Goal: Task Accomplishment & Management: Manage account settings

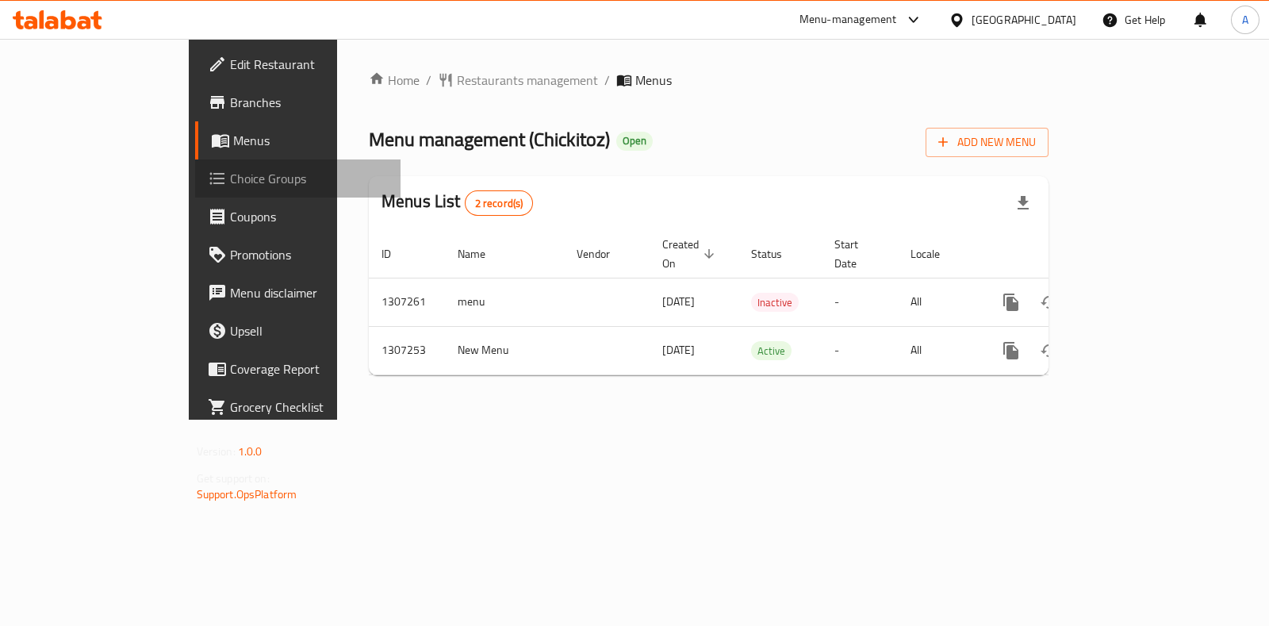
click at [230, 181] on span "Choice Groups" at bounding box center [309, 178] width 158 height 19
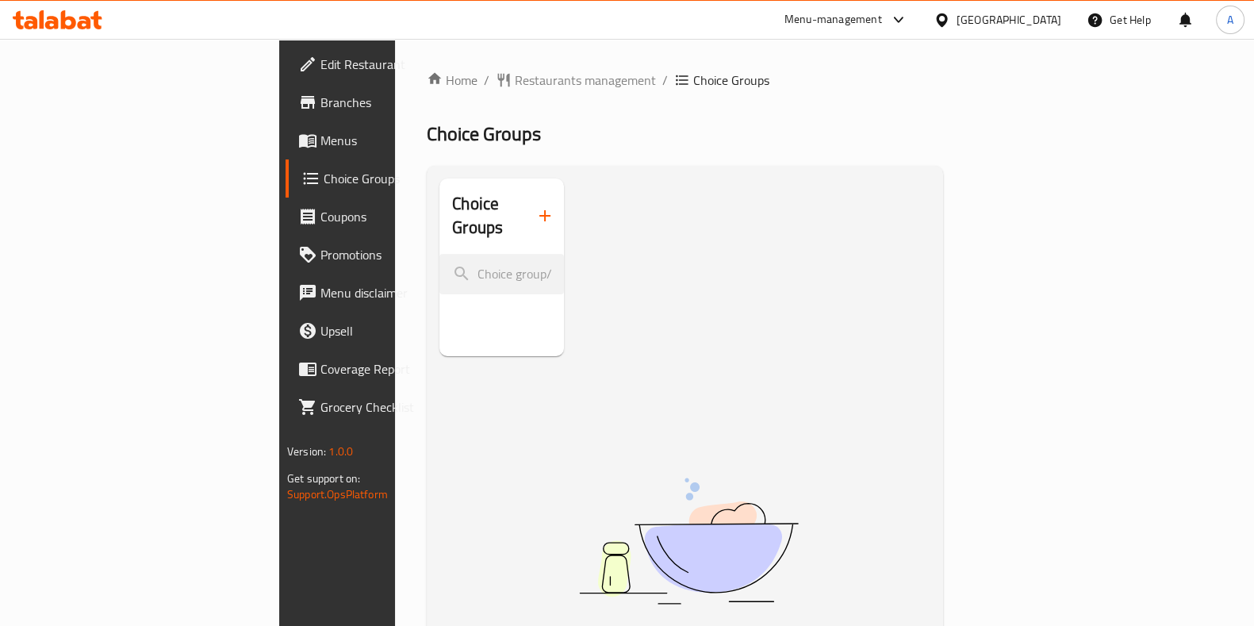
click at [535, 206] on icon "button" at bounding box center [544, 215] width 19 height 19
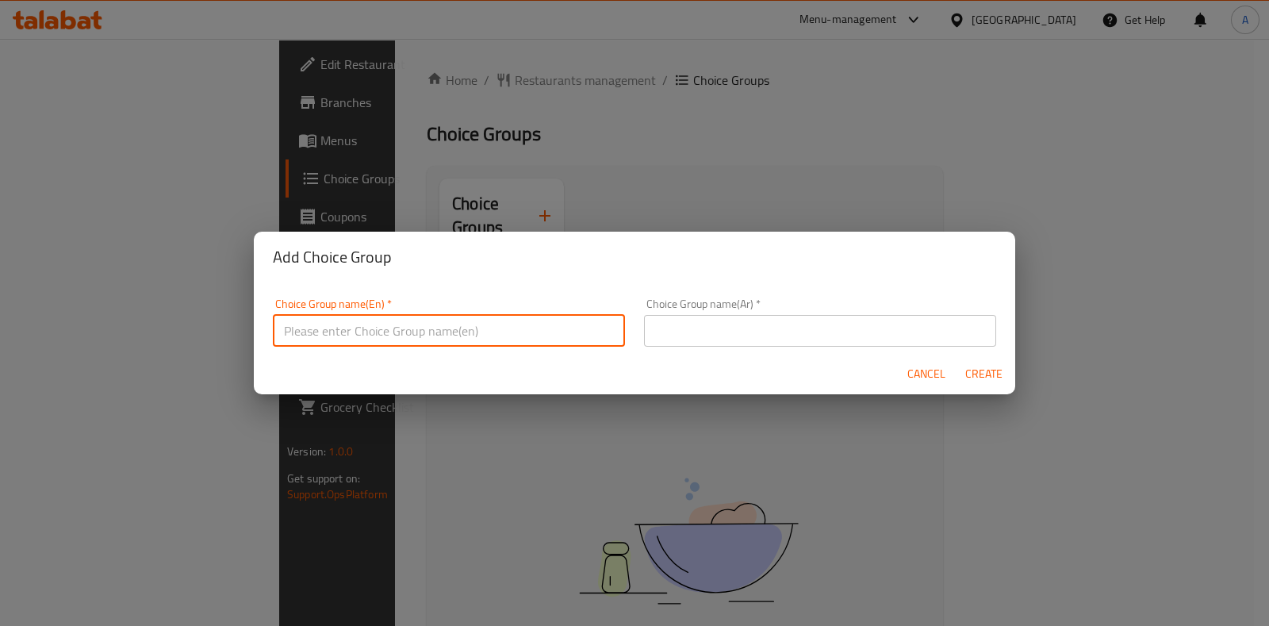
click at [341, 331] on input "text" at bounding box center [449, 331] width 352 height 32
click at [369, 331] on input "text" at bounding box center [449, 331] width 352 height 32
type input "Normal"
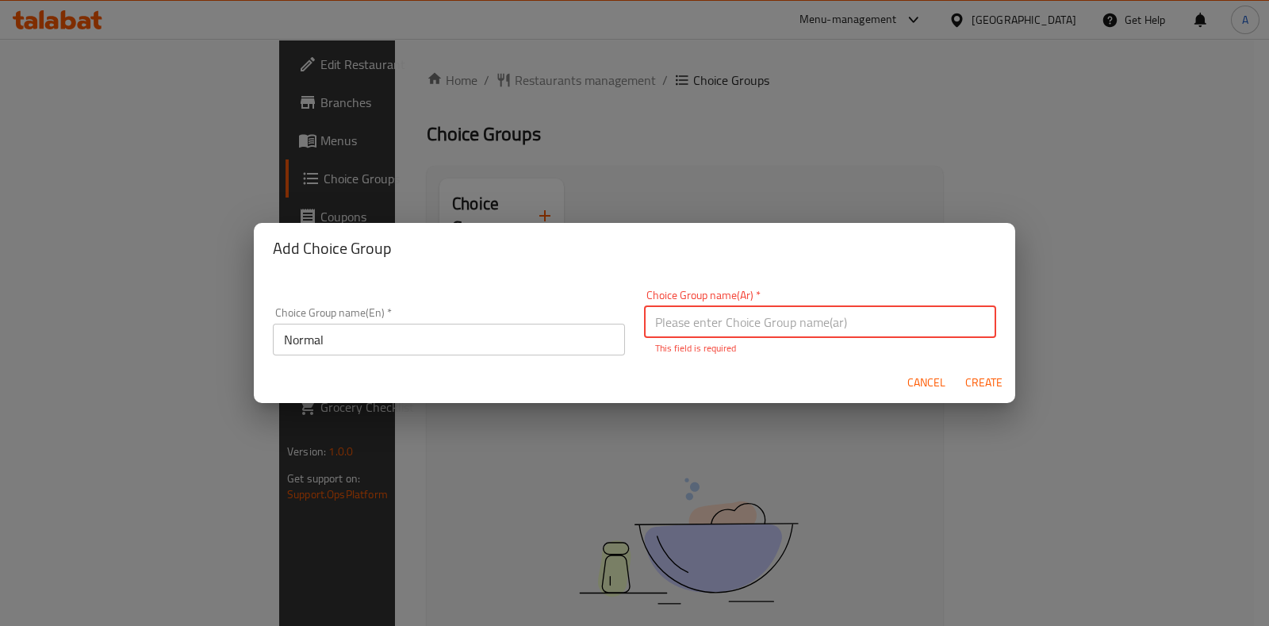
paste input "طبيعي"
click at [710, 330] on input "طبيعي" at bounding box center [820, 322] width 352 height 32
type input "طبيعي"
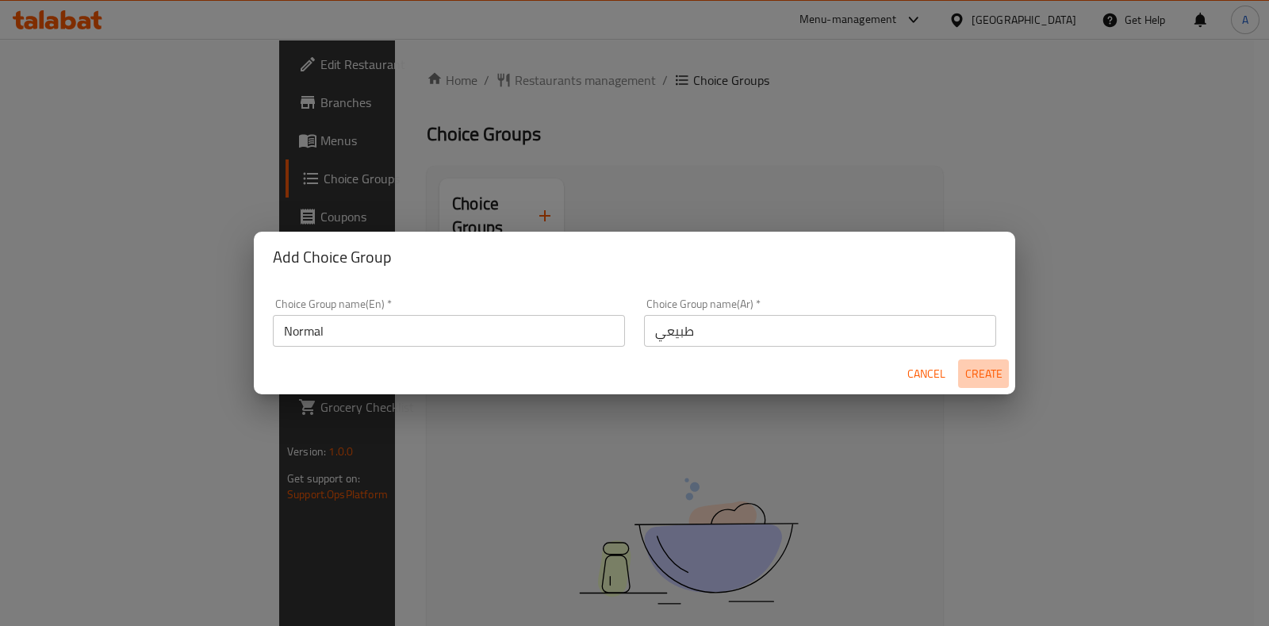
click at [979, 378] on span "Create" at bounding box center [983, 374] width 38 height 20
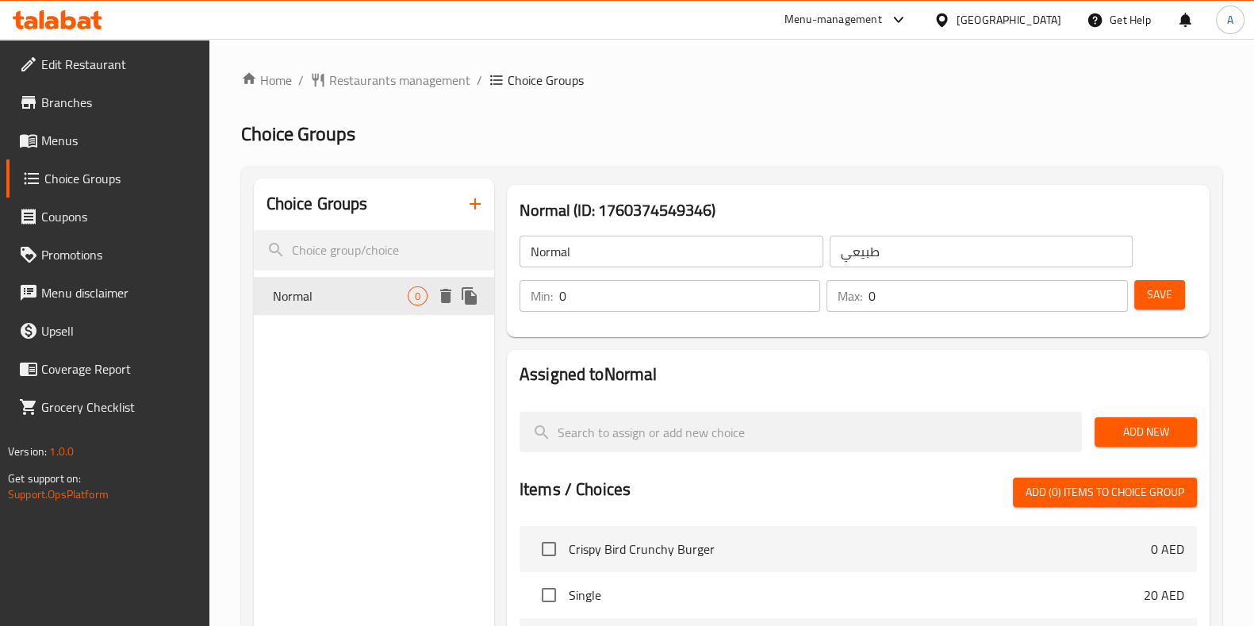
click at [347, 297] on span "Normal" at bounding box center [340, 295] width 135 height 19
click at [470, 293] on icon "duplicate" at bounding box center [468, 295] width 15 height 17
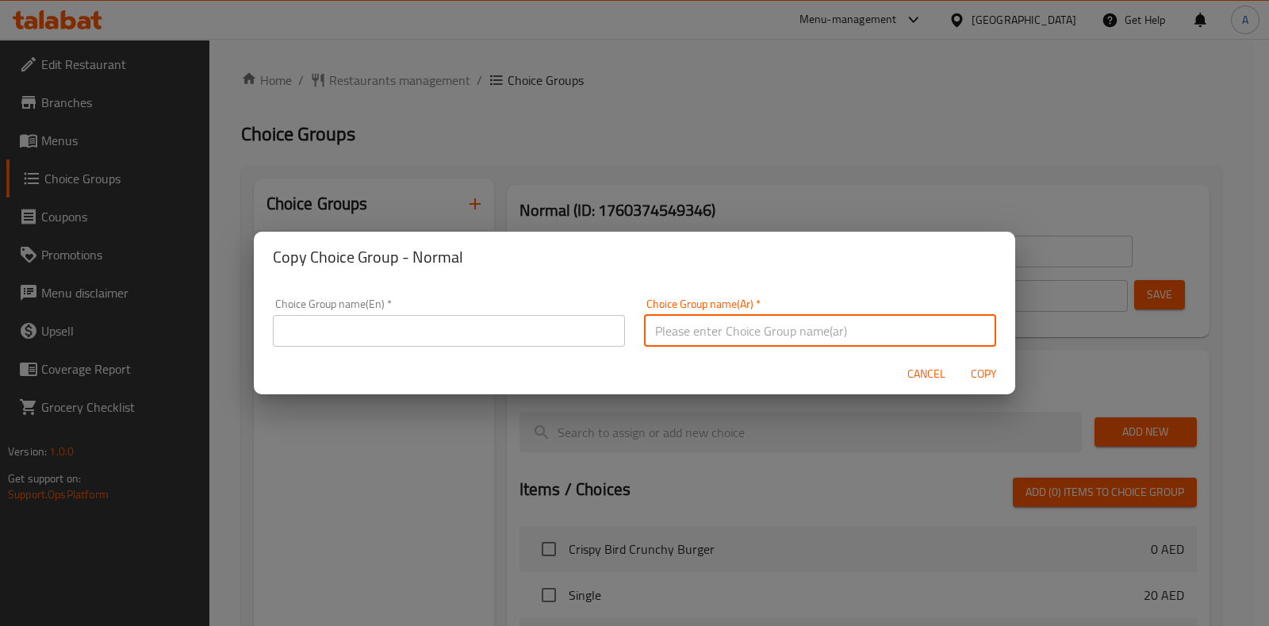
click at [778, 335] on input "text" at bounding box center [820, 331] width 352 height 32
paste input "اختيارك لمستوى التوابل"
type input "اختيارك لمستوى التوابل"
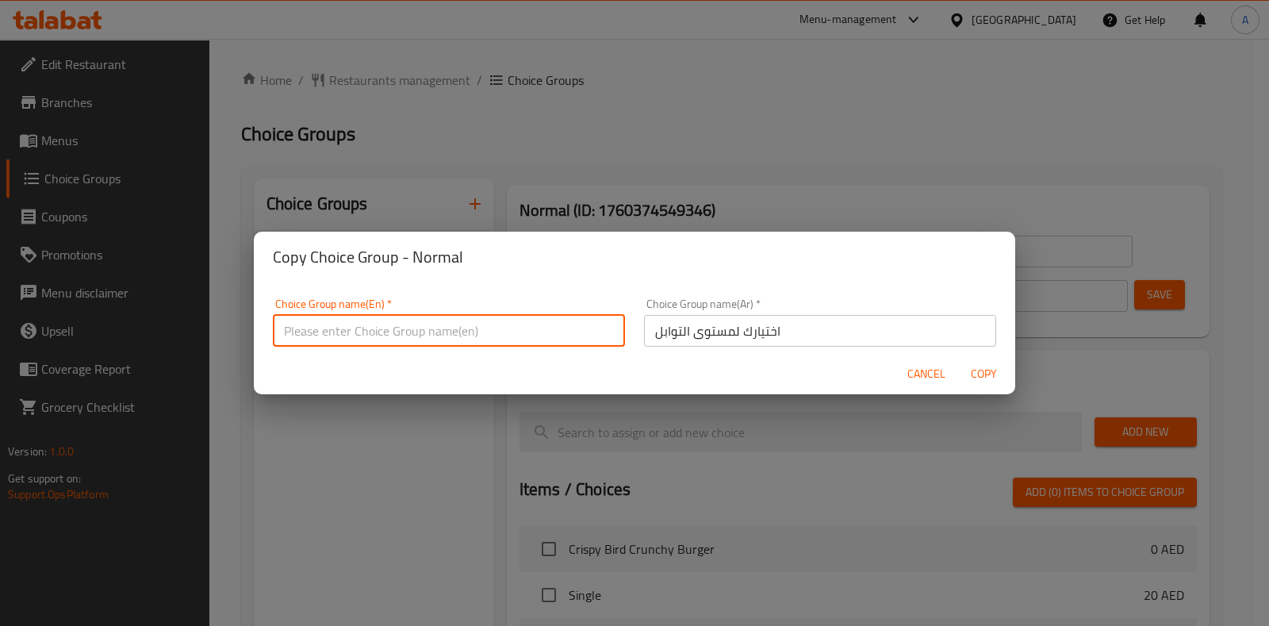
click at [345, 327] on input "text" at bounding box center [449, 331] width 352 height 32
paste input "Your choice of Spice Level"
type input "Your choice of Spice Level"
click at [986, 376] on span "Copy" at bounding box center [983, 374] width 38 height 20
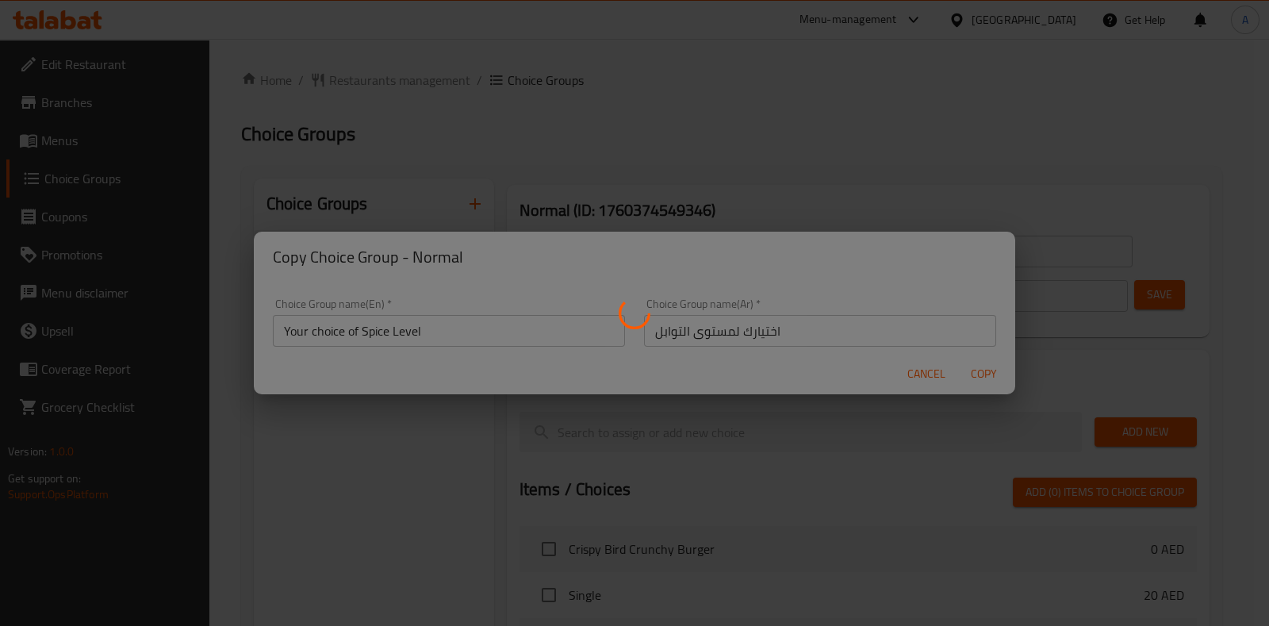
type input "Your choice of Spice Level"
type input "اختيارك لمستوى التوابل"
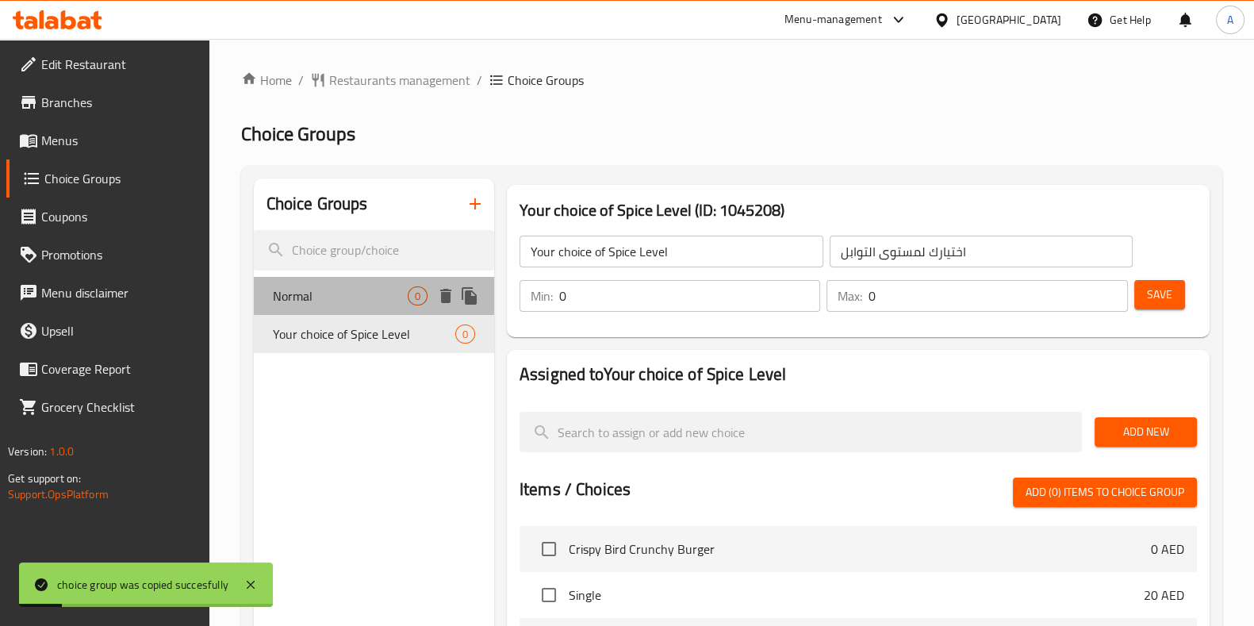
click at [338, 299] on span "Normal" at bounding box center [340, 295] width 135 height 19
type input "Normal"
type input "طبيعي"
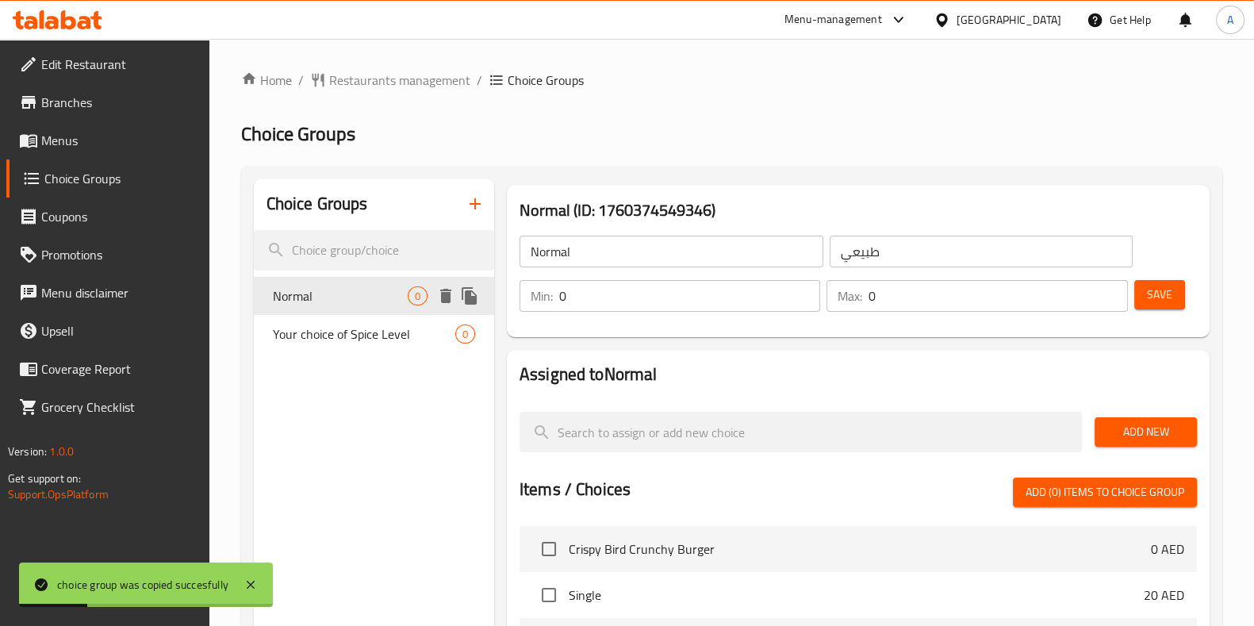
click at [449, 293] on icon "delete" at bounding box center [445, 296] width 11 height 14
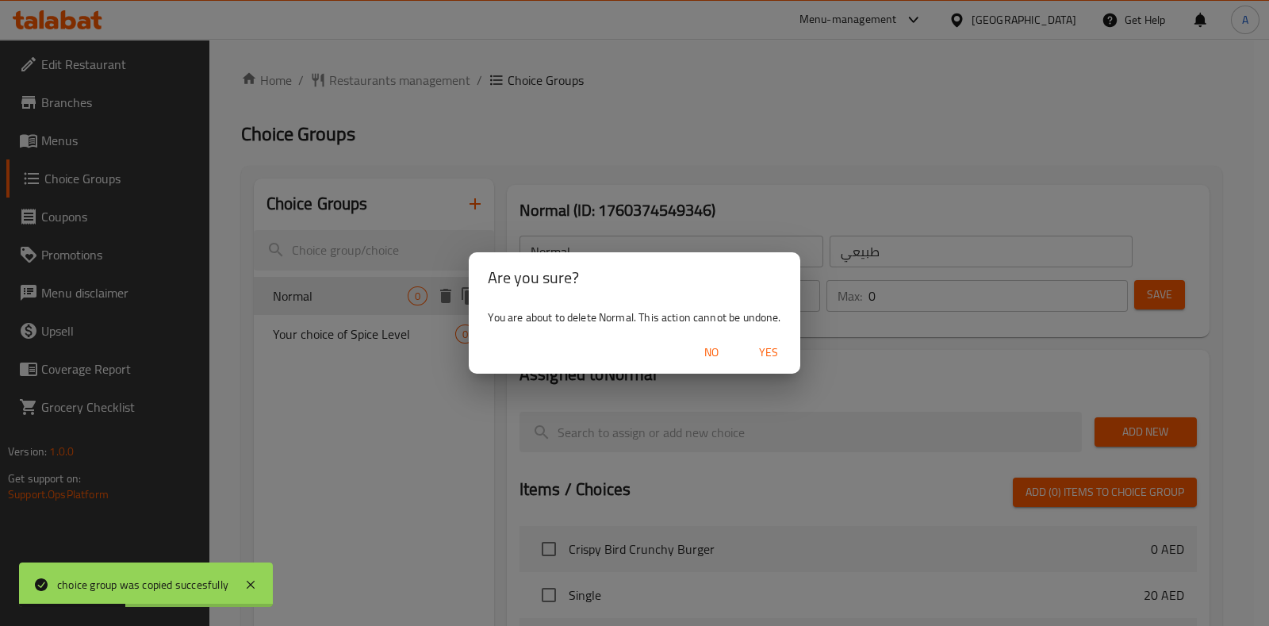
click at [768, 358] on span "Yes" at bounding box center [768, 353] width 38 height 20
type input "Your choice of Spice Level"
type input "اختيارك لمستوى التوابل"
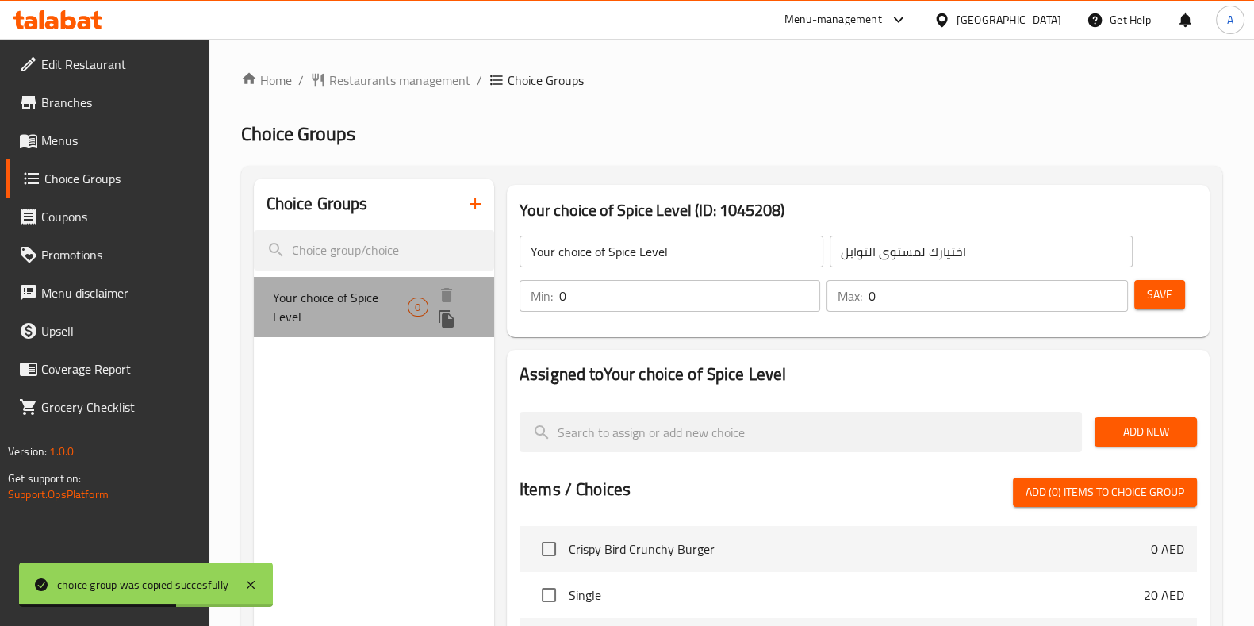
click at [343, 289] on span "Your choice of Spice Level" at bounding box center [341, 307] width 136 height 38
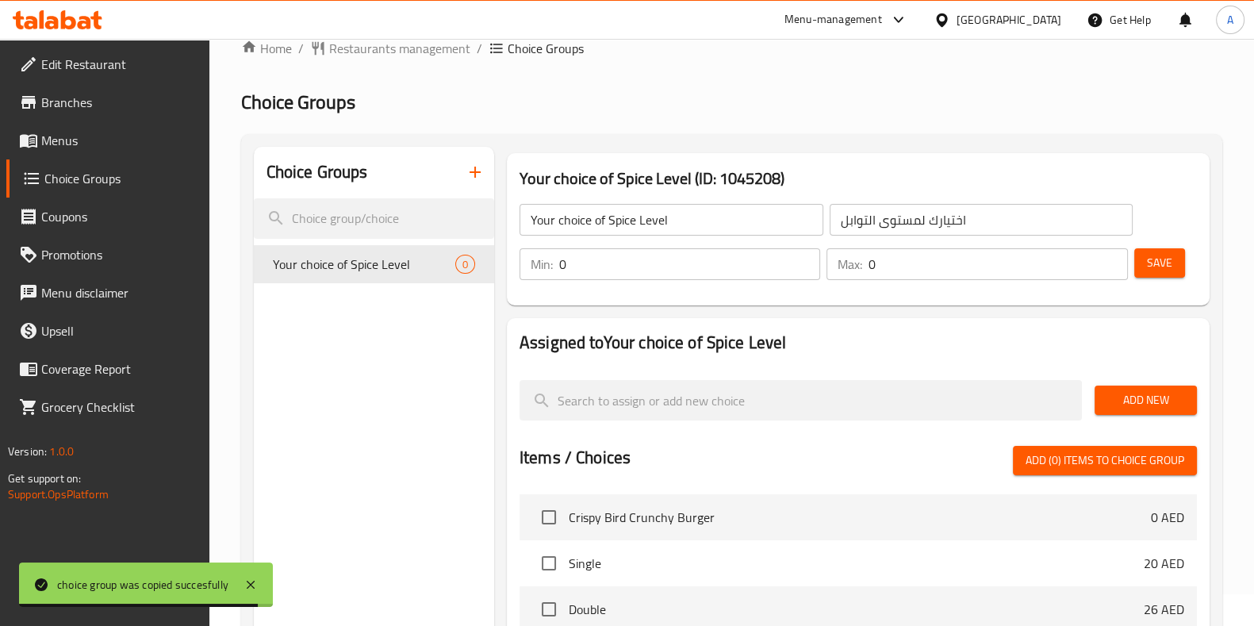
scroll to position [16, 0]
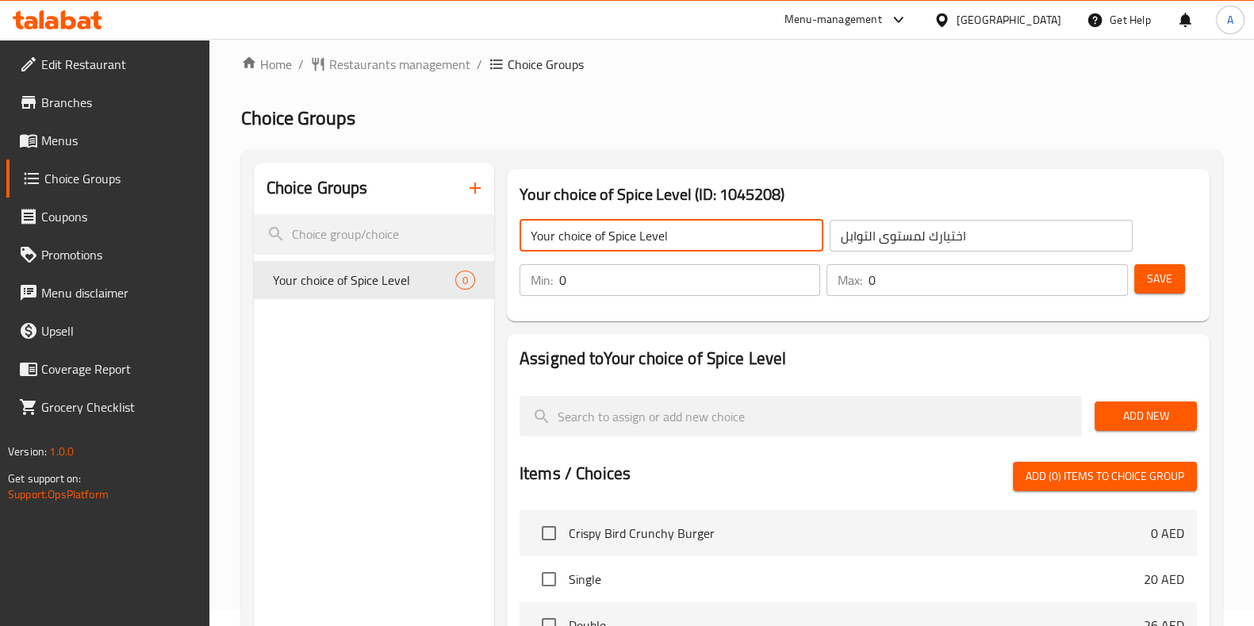
click at [698, 238] on input "Your choice of Spice Level" at bounding box center [671, 236] width 304 height 32
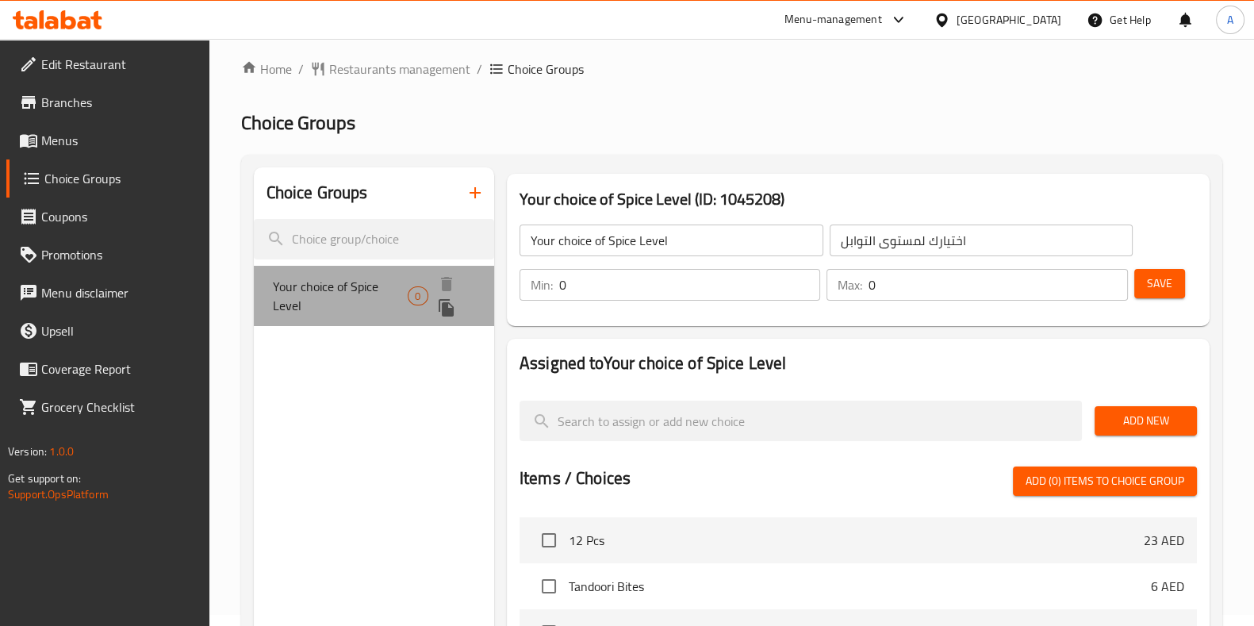
click at [373, 300] on span "Your choice of Spice Level" at bounding box center [341, 296] width 136 height 38
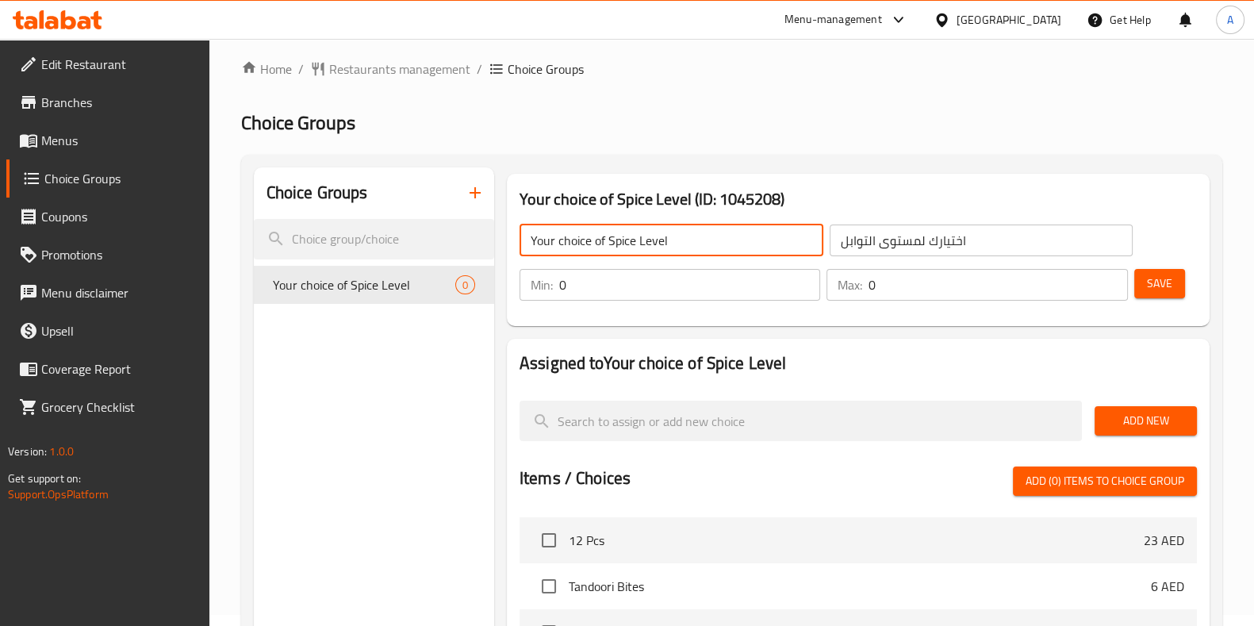
click at [682, 247] on input "Your choice of Spice Level" at bounding box center [671, 240] width 304 height 32
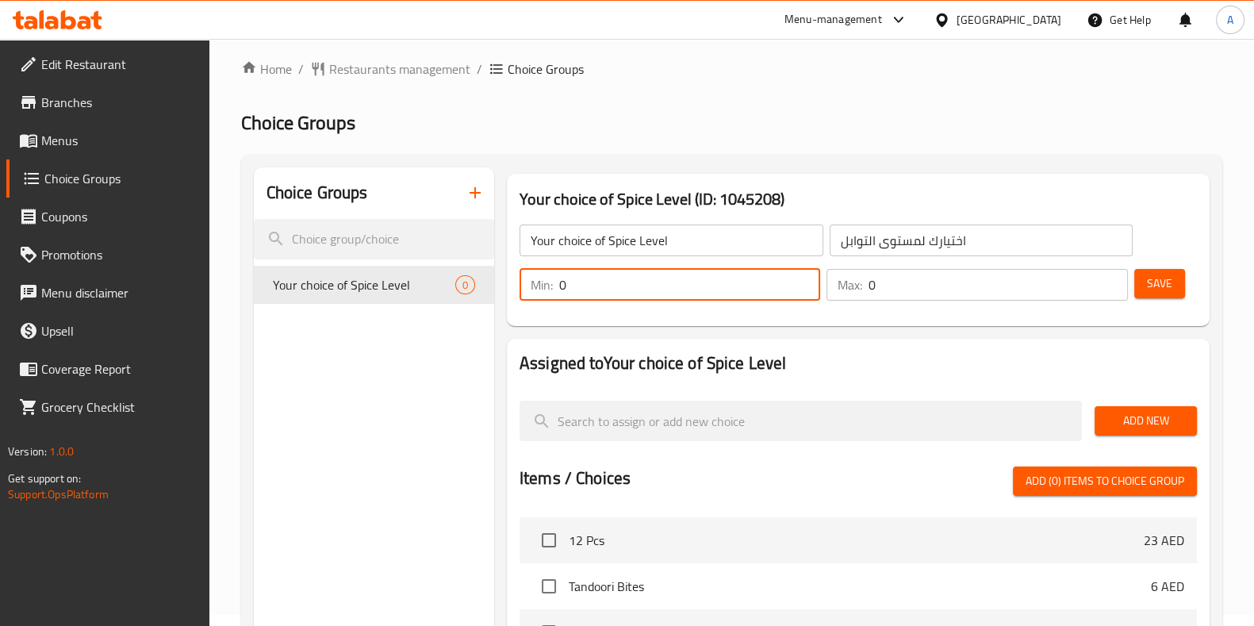
click at [641, 286] on input "0" at bounding box center [689, 285] width 261 height 32
click at [664, 289] on input "0" at bounding box center [689, 285] width 261 height 32
type input "1"
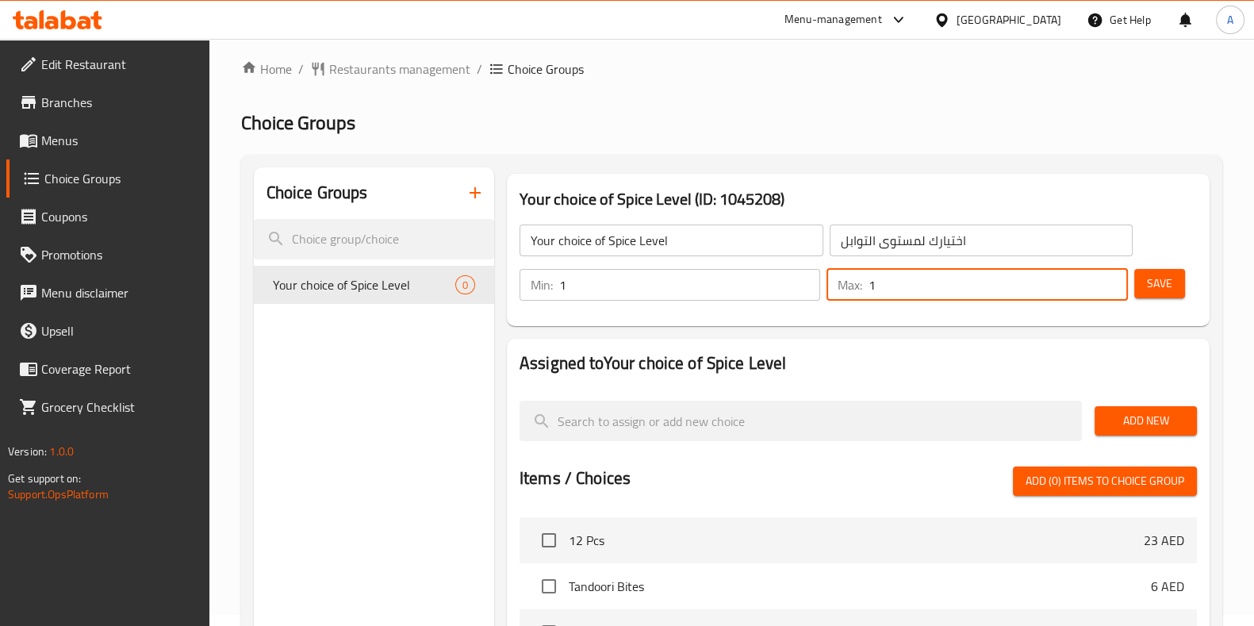
type input "1"
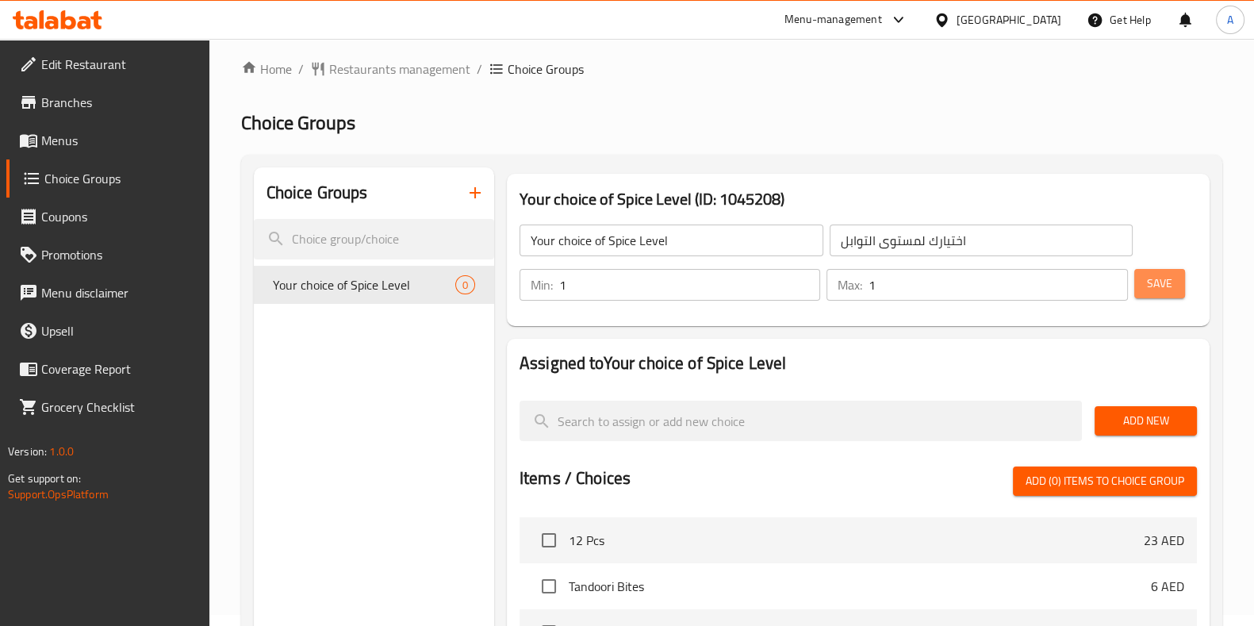
click at [1162, 274] on span "Save" at bounding box center [1159, 284] width 25 height 20
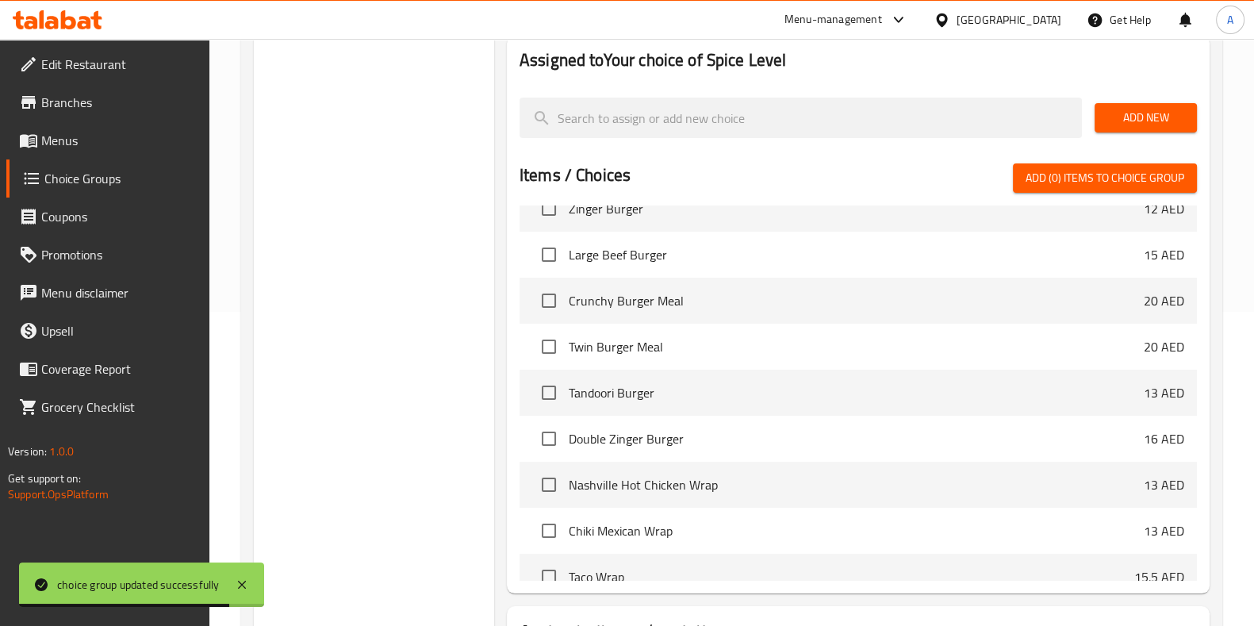
scroll to position [0, 0]
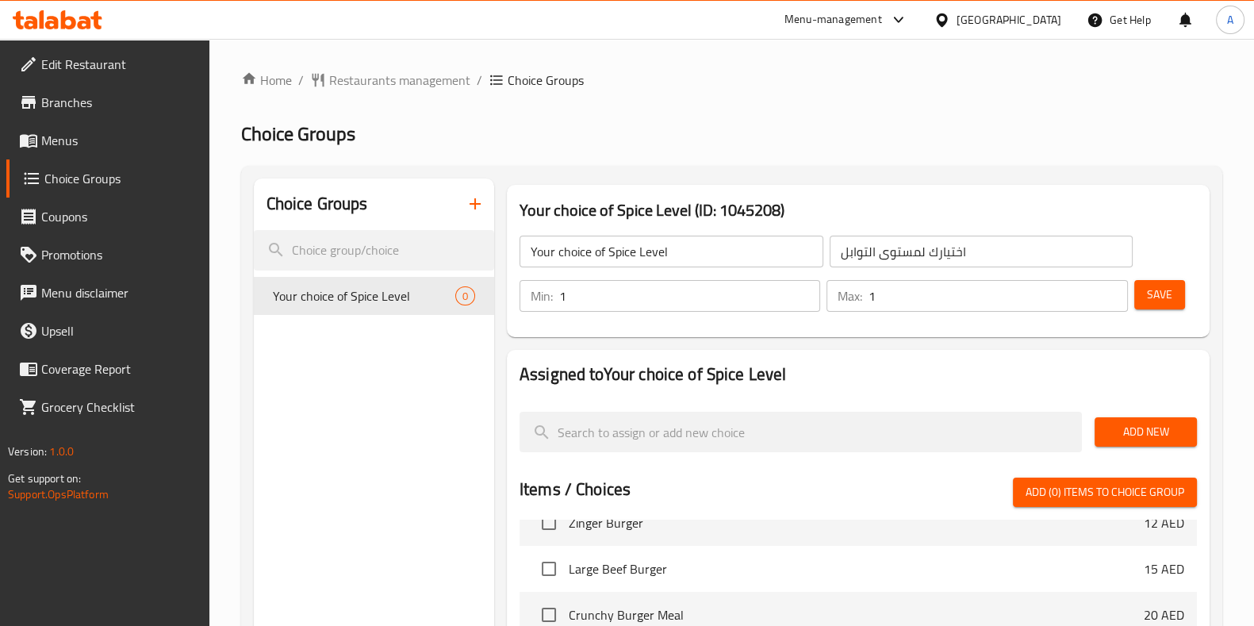
click at [75, 180] on span "Choice Groups" at bounding box center [120, 178] width 152 height 19
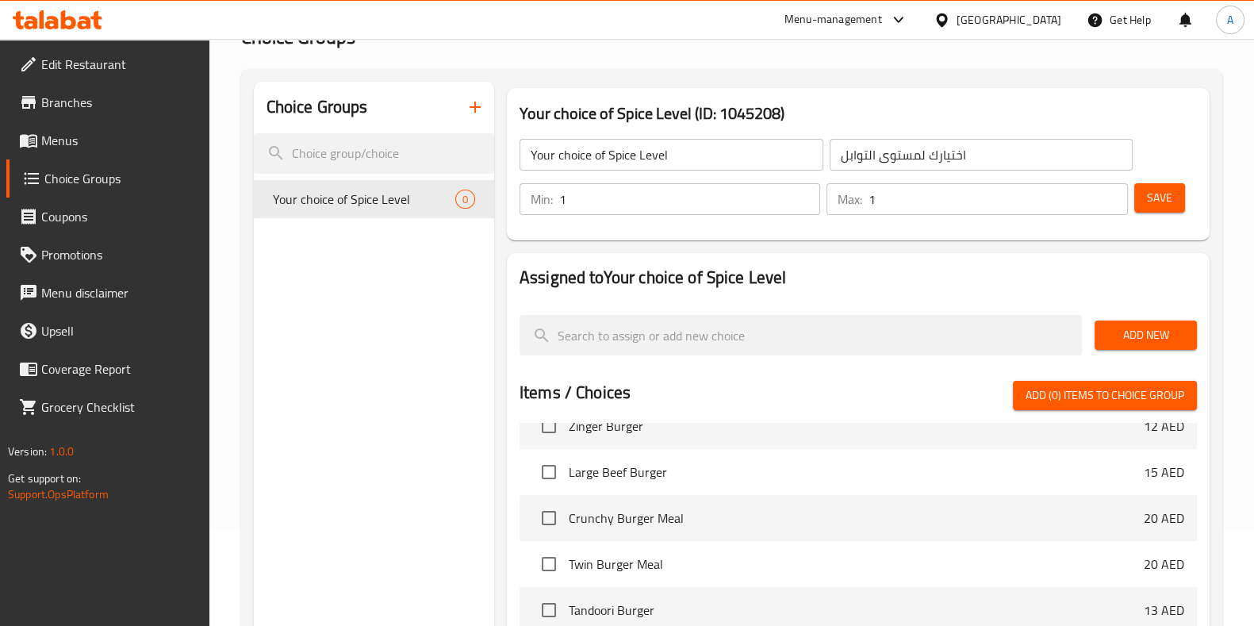
scroll to position [113, 0]
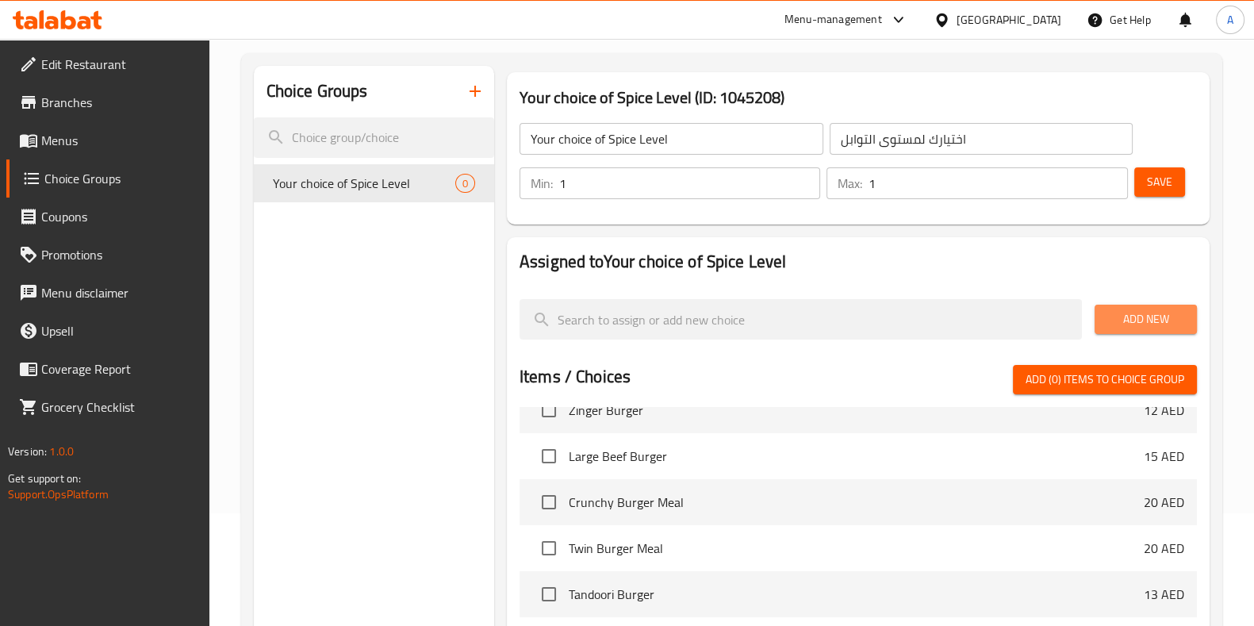
click at [1132, 315] on span "Add New" at bounding box center [1145, 319] width 77 height 20
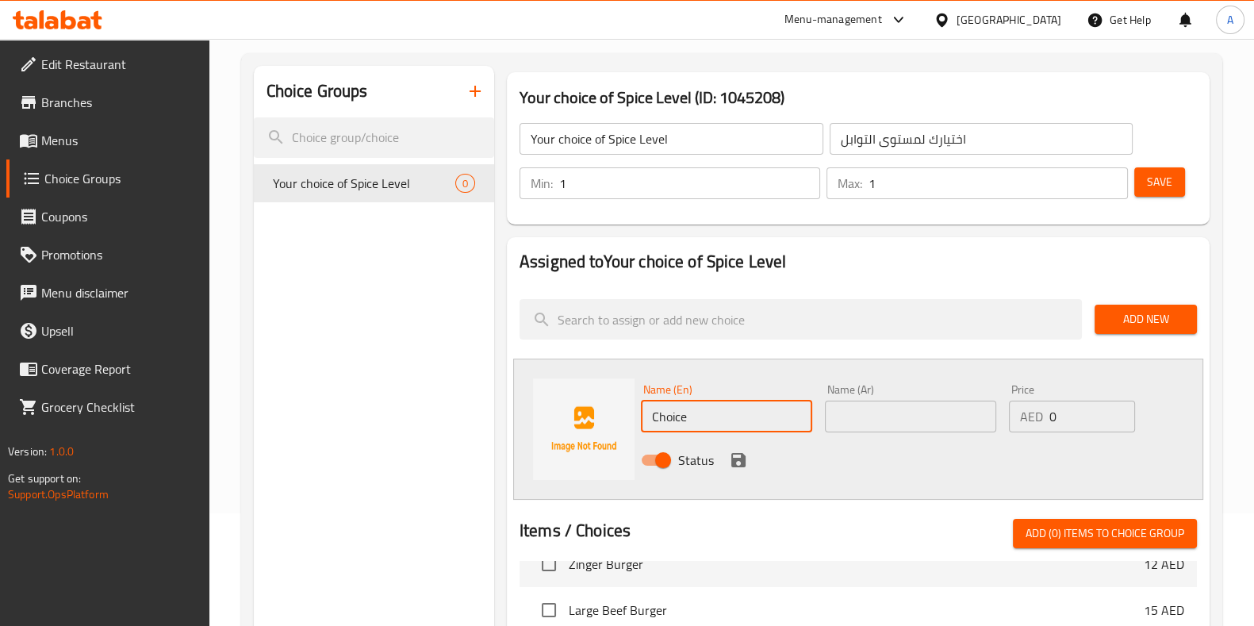
click at [730, 413] on input "Choice" at bounding box center [726, 416] width 171 height 32
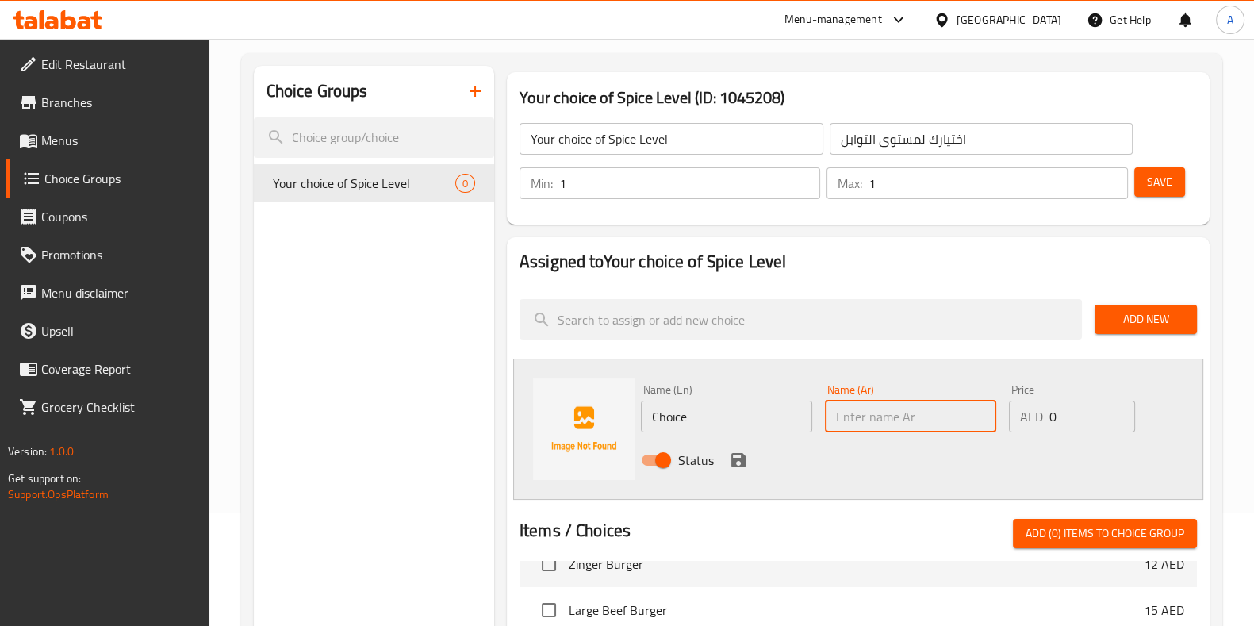
click at [868, 423] on input "text" at bounding box center [910, 416] width 171 height 32
paste input "طبيعي"
type input "طبيعي"
click at [723, 416] on input "Choice" at bounding box center [726, 416] width 171 height 32
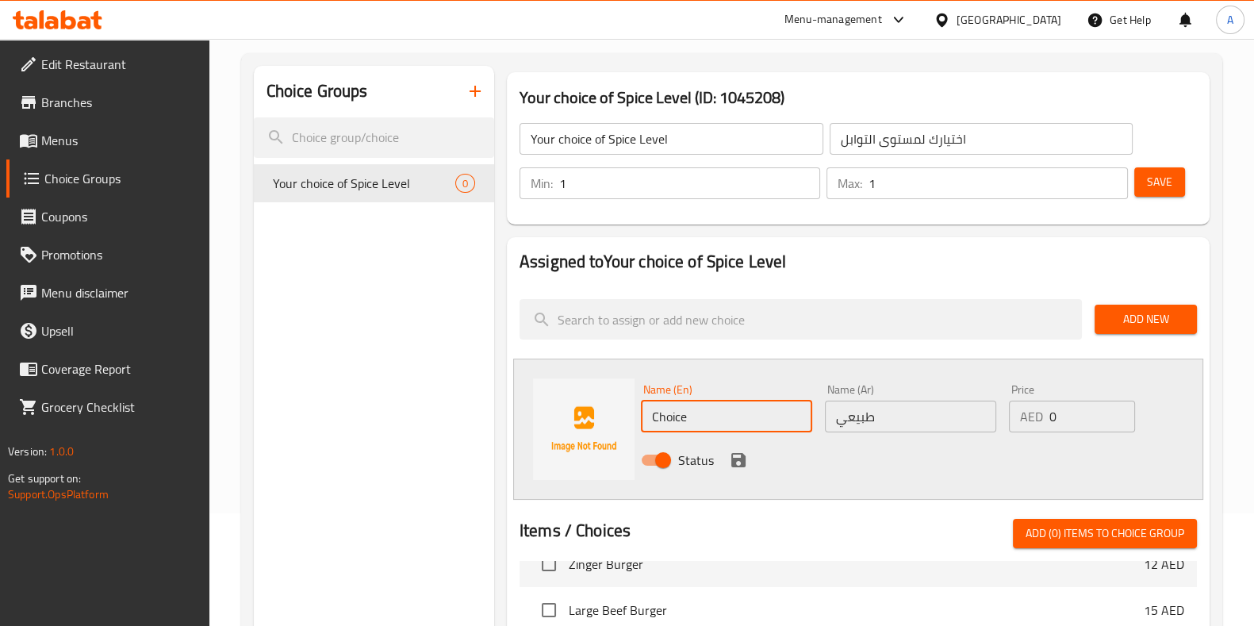
click at [723, 416] on input "Choice" at bounding box center [726, 416] width 171 height 32
type input "Normal"
click at [737, 460] on icon "save" at bounding box center [738, 459] width 19 height 19
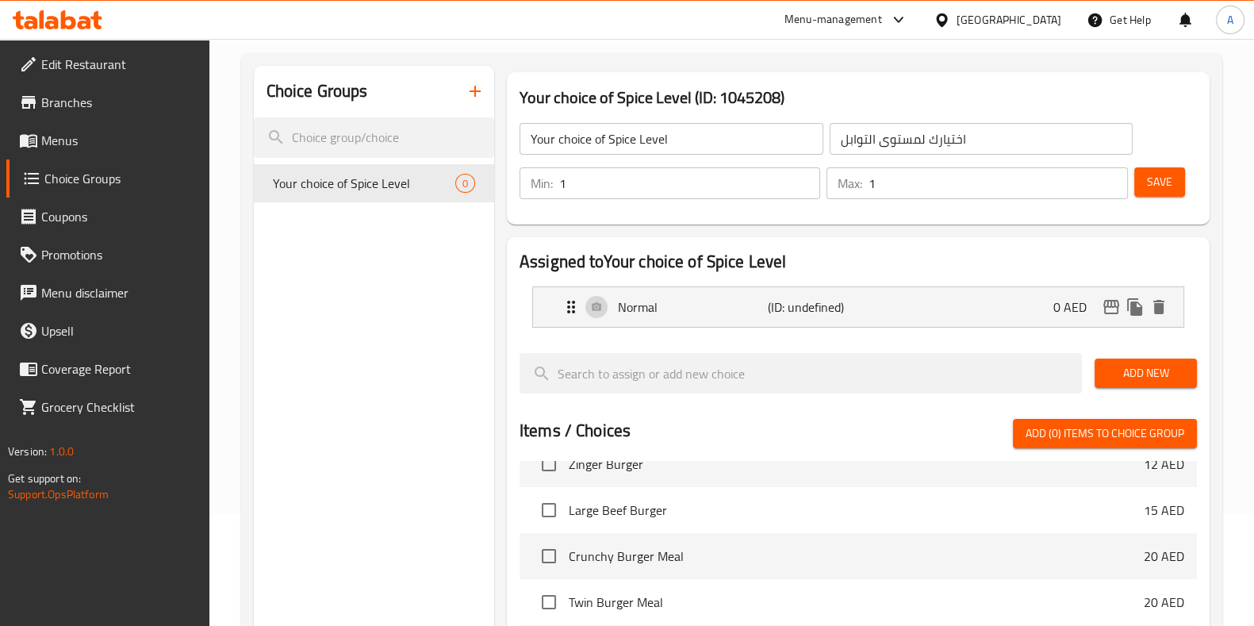
click at [1147, 370] on span "Add New" at bounding box center [1145, 373] width 77 height 20
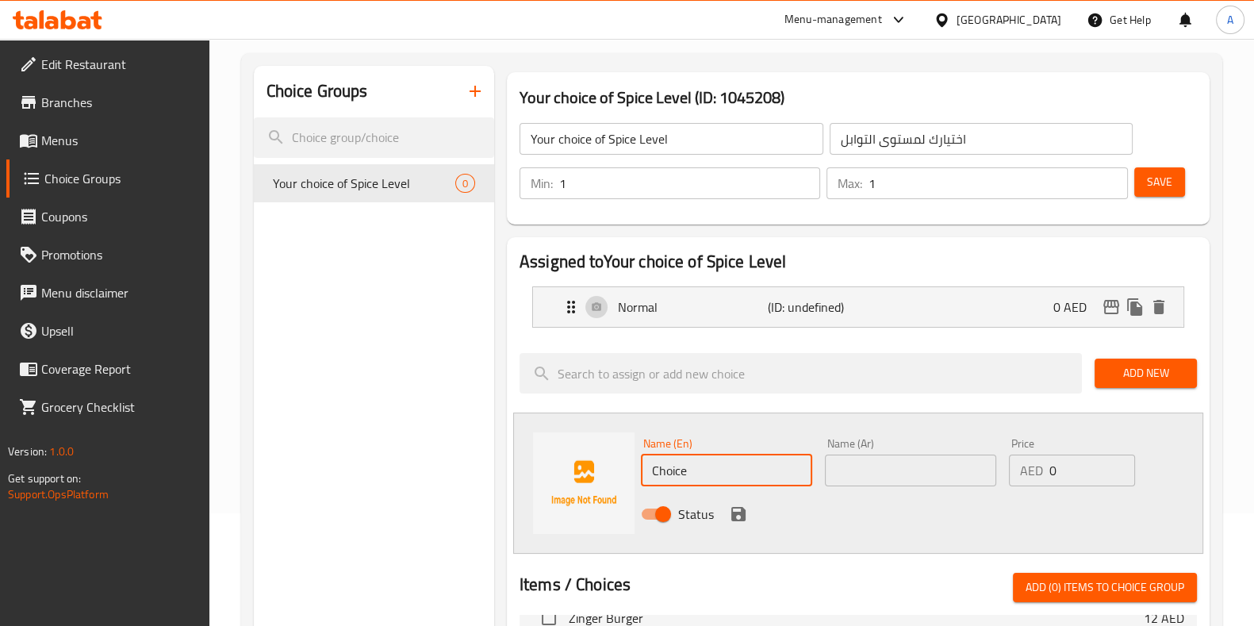
click at [705, 475] on input "Choice" at bounding box center [726, 470] width 171 height 32
click at [890, 469] on input "text" at bounding box center [910, 470] width 171 height 32
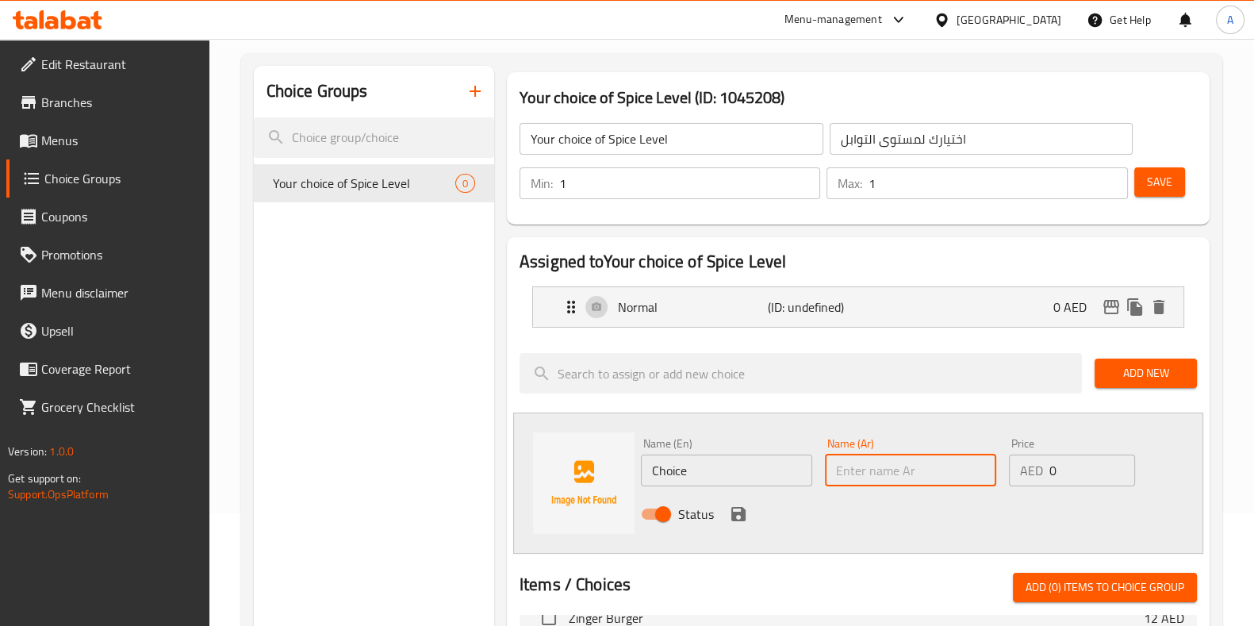
paste input "حار"
type input "حار"
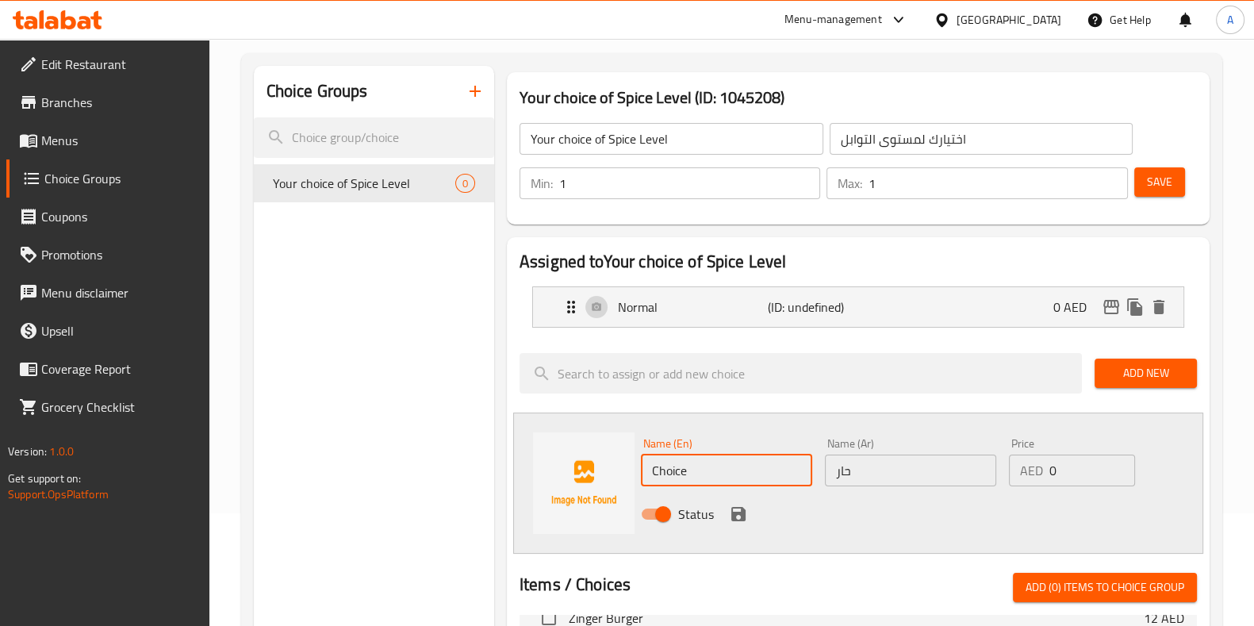
click at [708, 469] on input "Choice" at bounding box center [726, 470] width 171 height 32
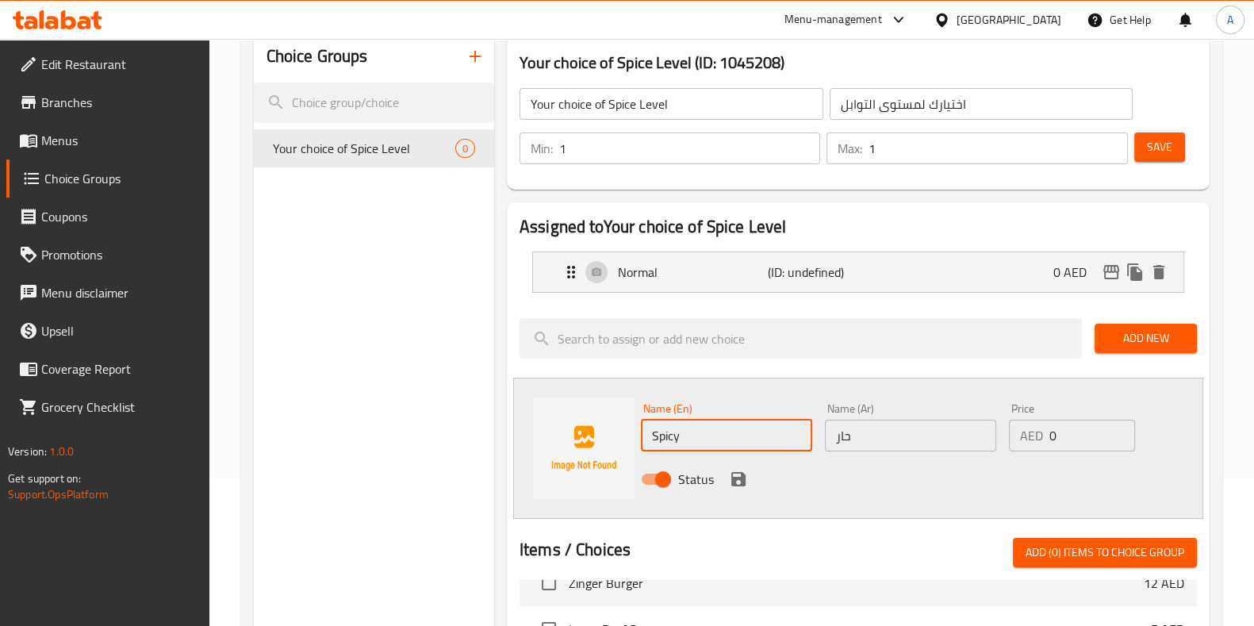
scroll to position [148, 0]
type input "Spicy"
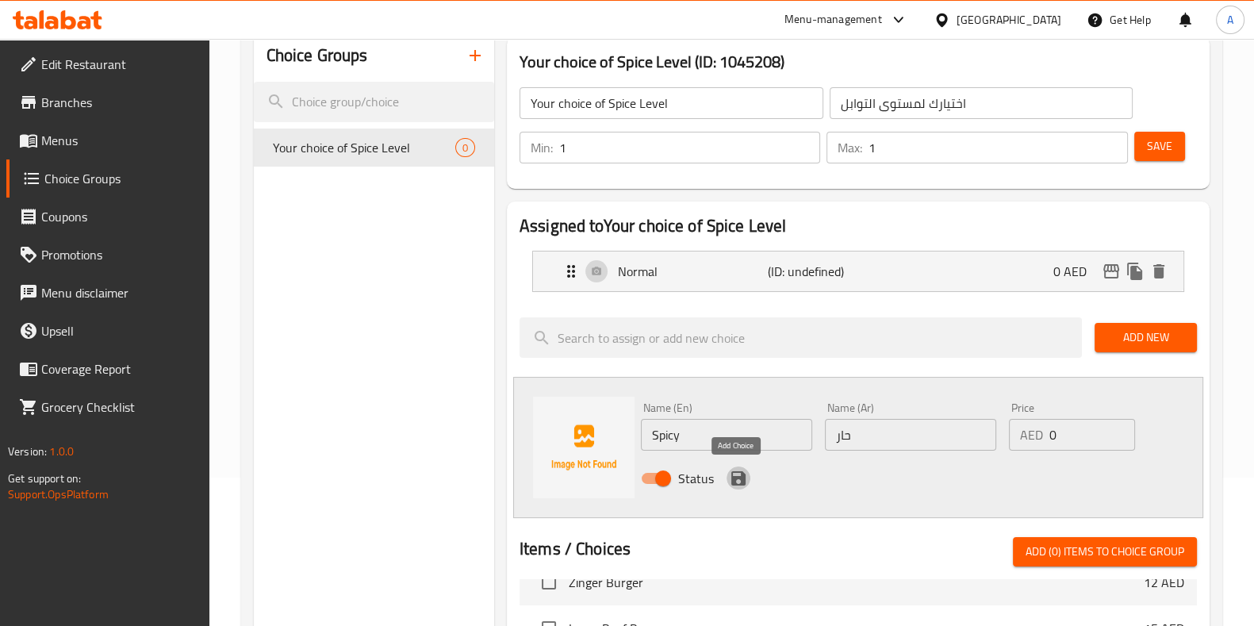
click at [729, 469] on icon "save" at bounding box center [738, 478] width 19 height 19
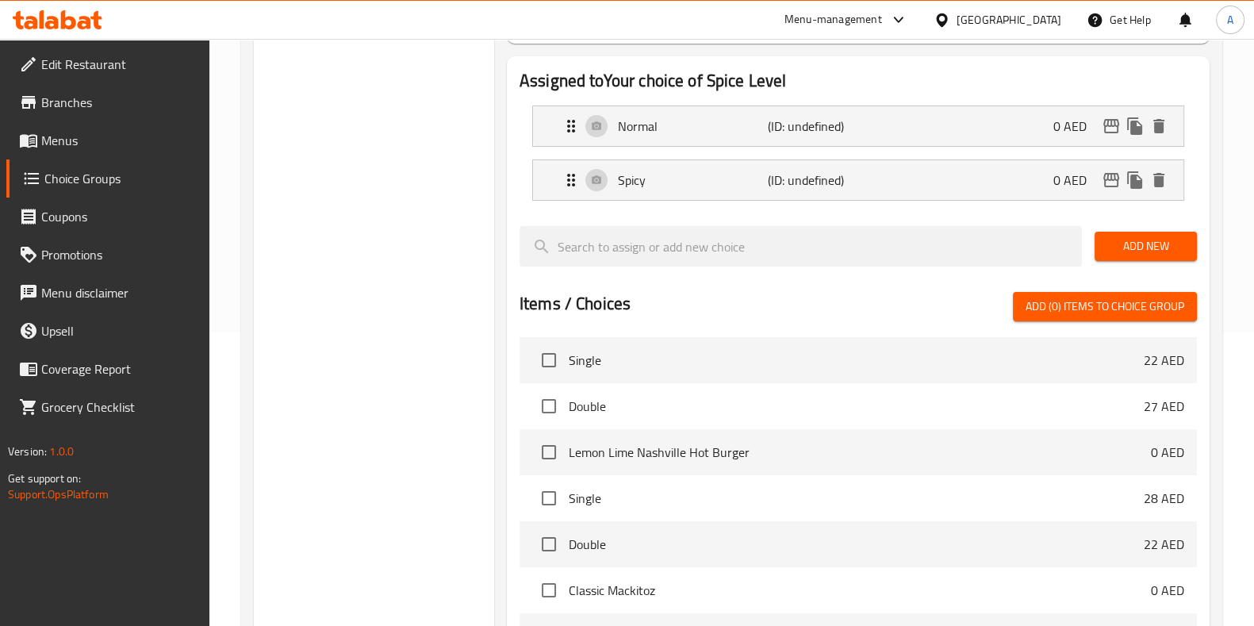
scroll to position [0, 0]
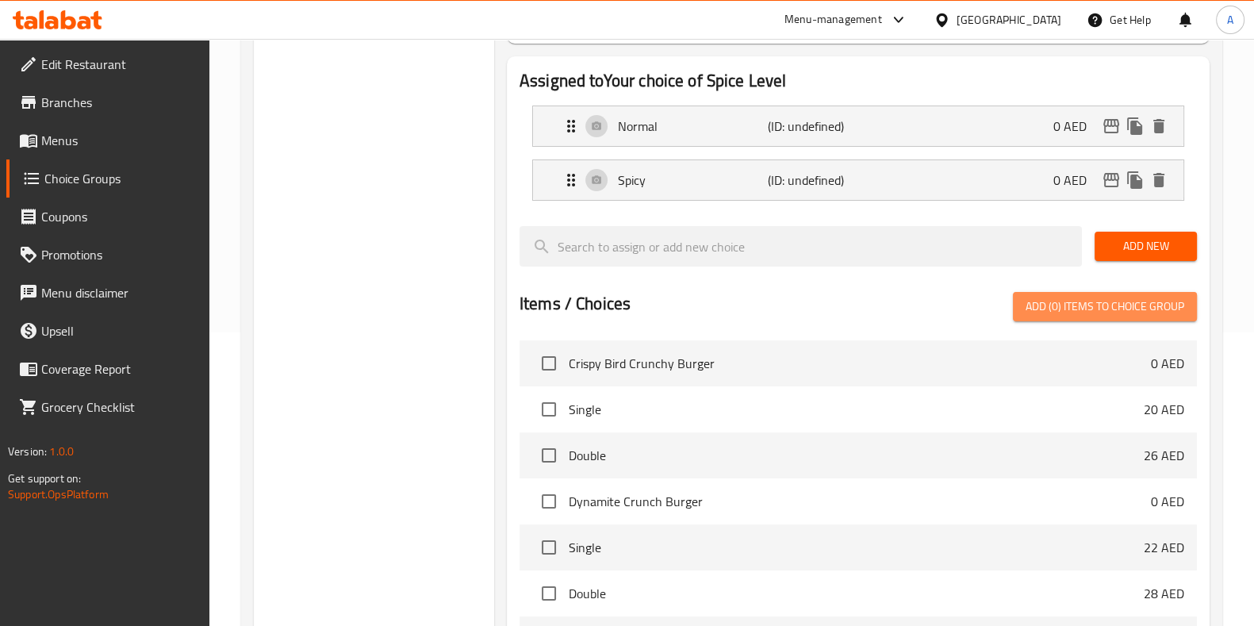
click at [1092, 297] on span "Add (0) items to choice group" at bounding box center [1104, 307] width 159 height 20
click at [1094, 304] on span "Add (0) items to choice group" at bounding box center [1104, 307] width 159 height 20
click at [539, 366] on input "checkbox" at bounding box center [548, 363] width 33 height 33
checkbox input "true"
click at [542, 411] on input "checkbox" at bounding box center [548, 408] width 33 height 33
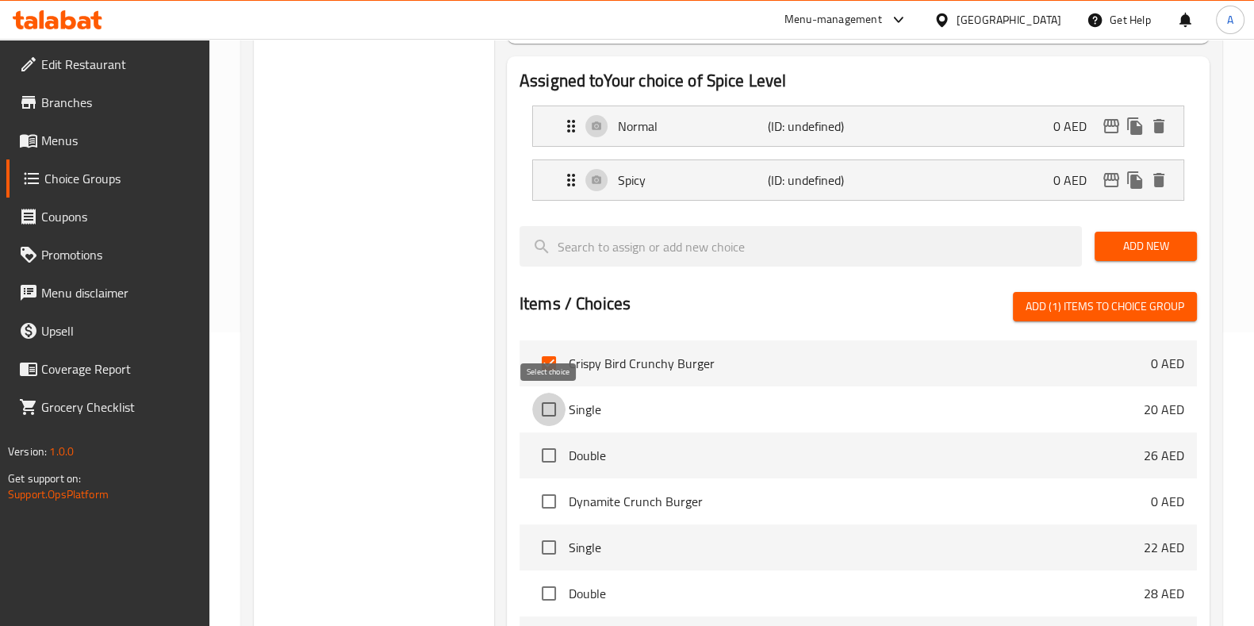
checkbox input "true"
click at [547, 459] on input "checkbox" at bounding box center [548, 454] width 33 height 33
checkbox input "true"
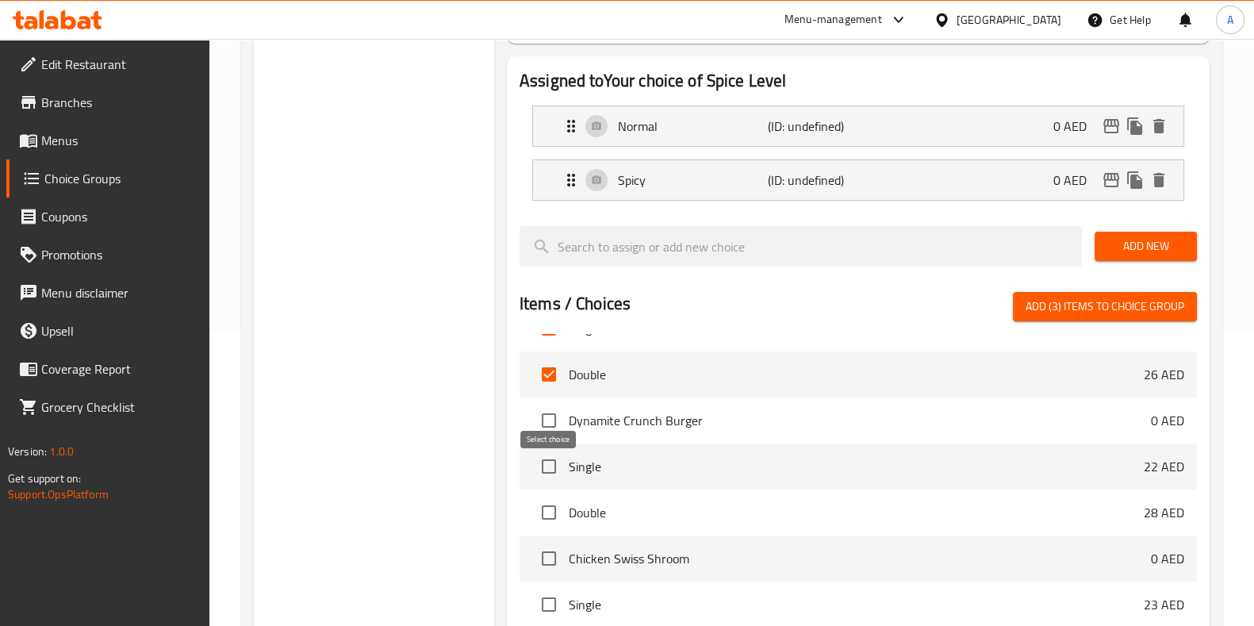
scroll to position [97, 0]
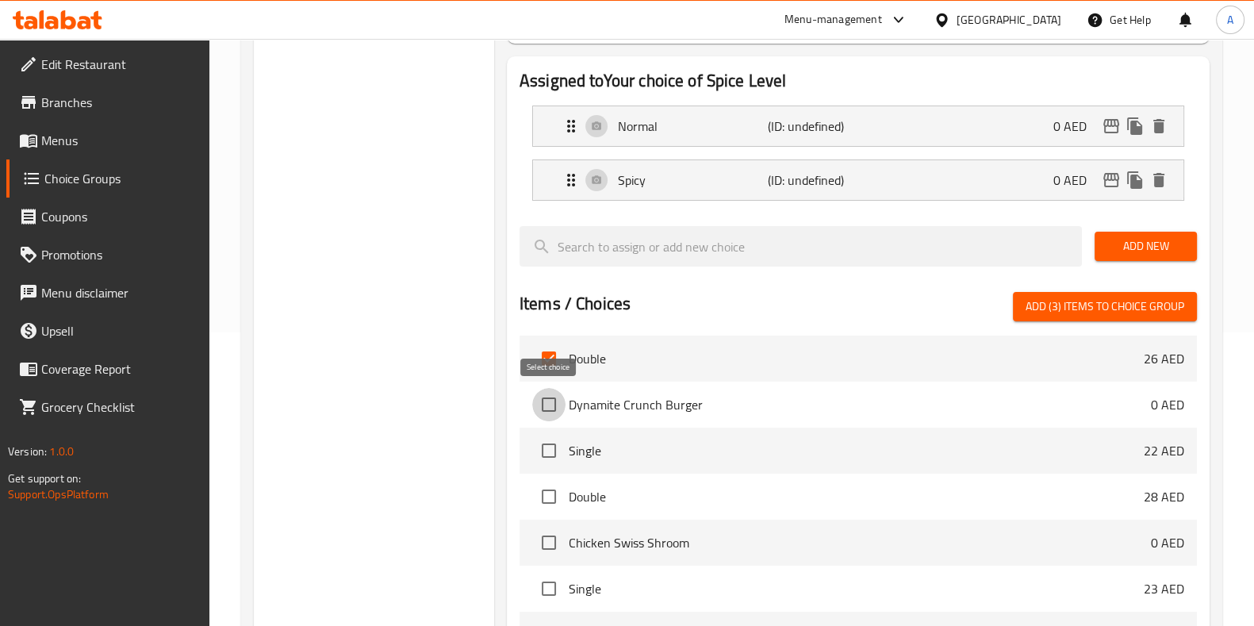
click at [552, 394] on input "checkbox" at bounding box center [548, 404] width 33 height 33
checkbox input "true"
click at [547, 450] on input "checkbox" at bounding box center [548, 450] width 33 height 33
checkbox input "true"
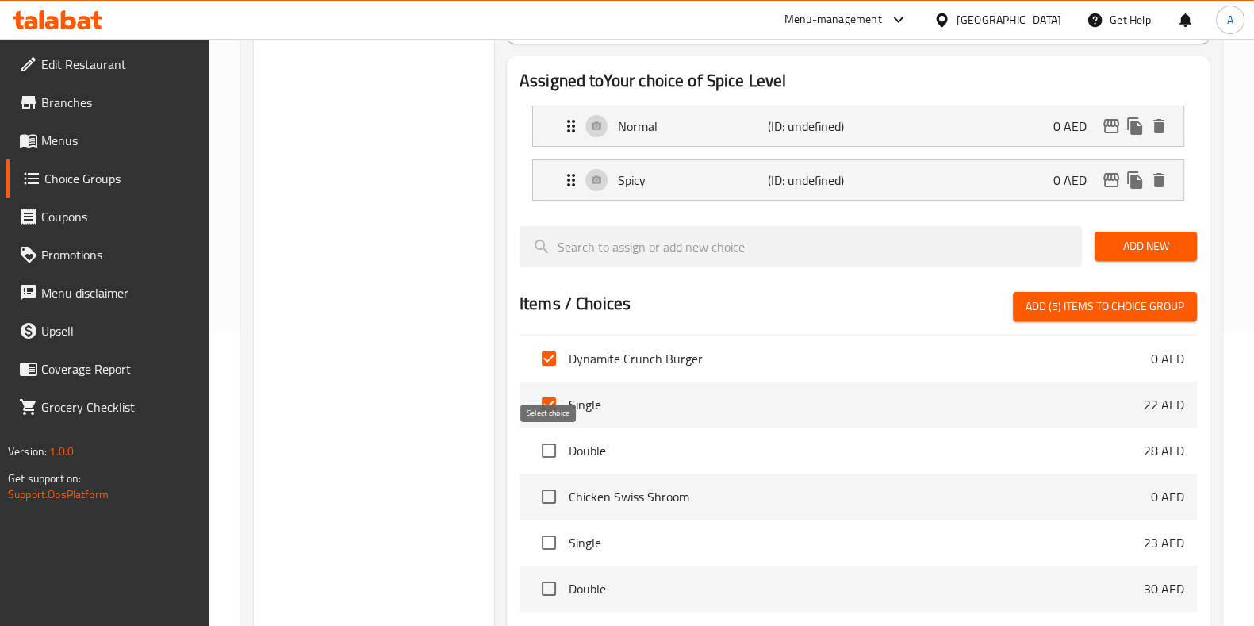
scroll to position [152, 0]
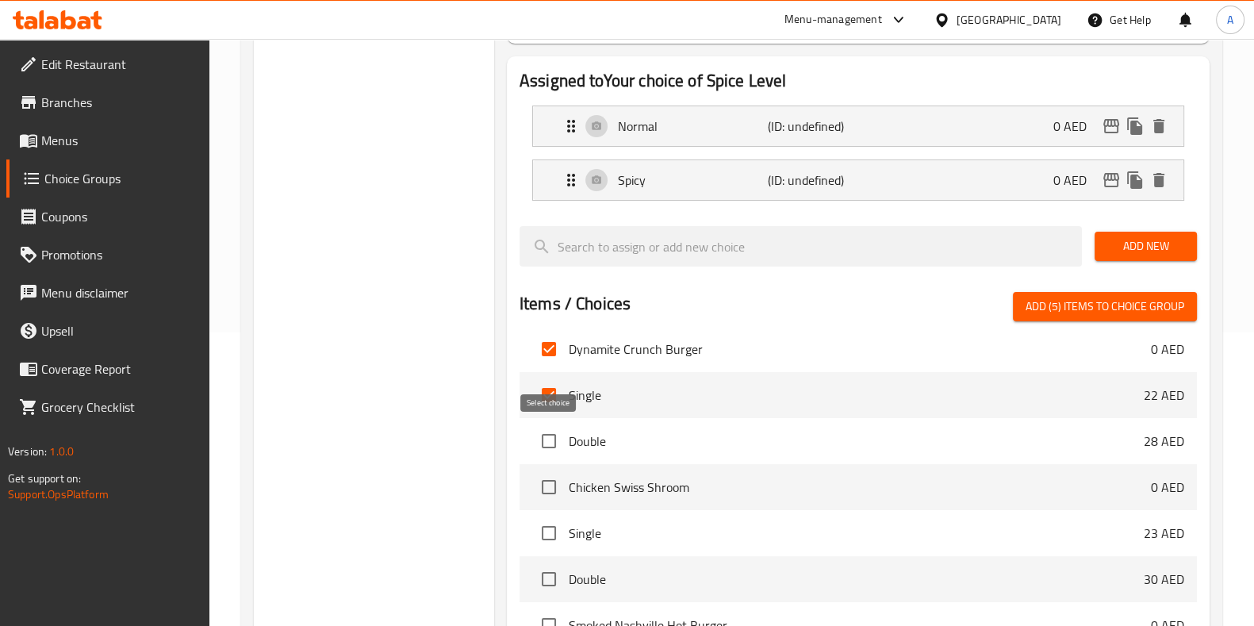
click at [554, 430] on input "checkbox" at bounding box center [548, 440] width 33 height 33
checkbox input "true"
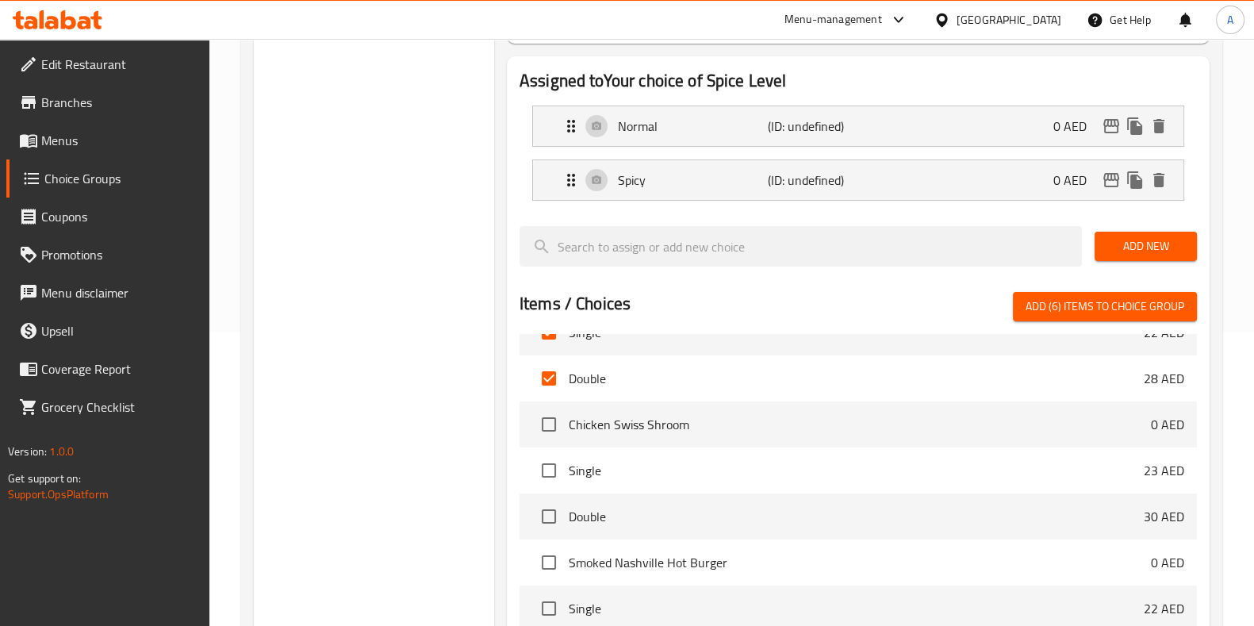
scroll to position [217, 0]
click at [546, 430] on input "checkbox" at bounding box center [548, 421] width 33 height 33
checkbox input "true"
click at [542, 479] on input "checkbox" at bounding box center [548, 467] width 33 height 33
checkbox input "true"
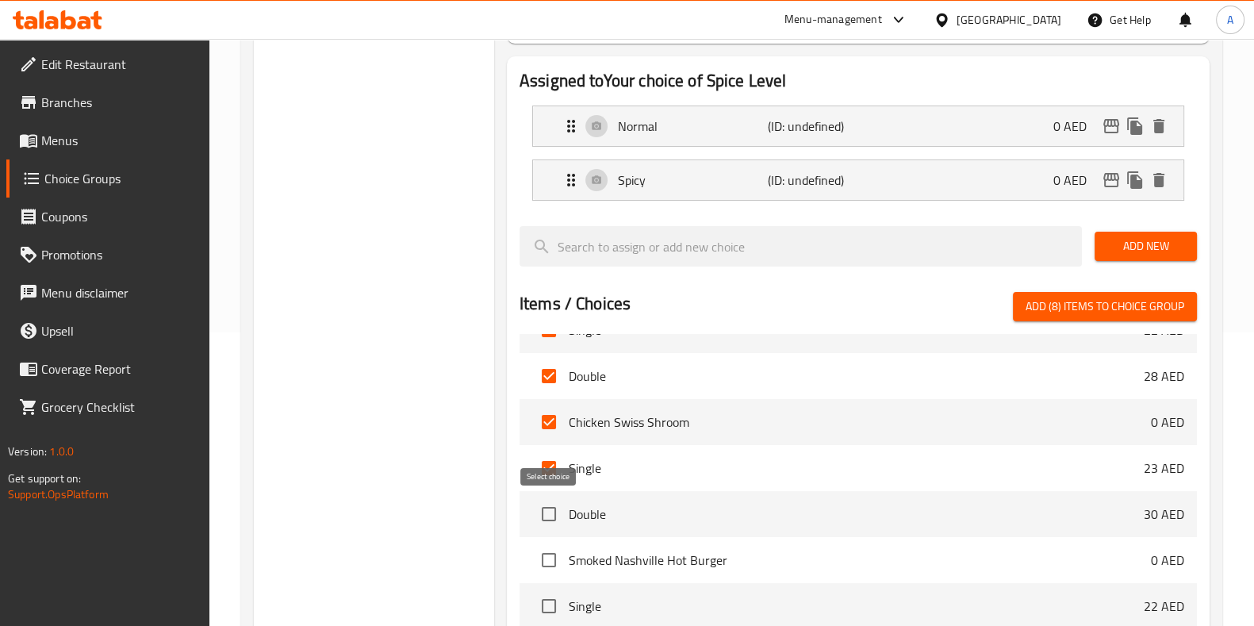
click at [543, 511] on input "checkbox" at bounding box center [548, 513] width 33 height 33
checkbox input "true"
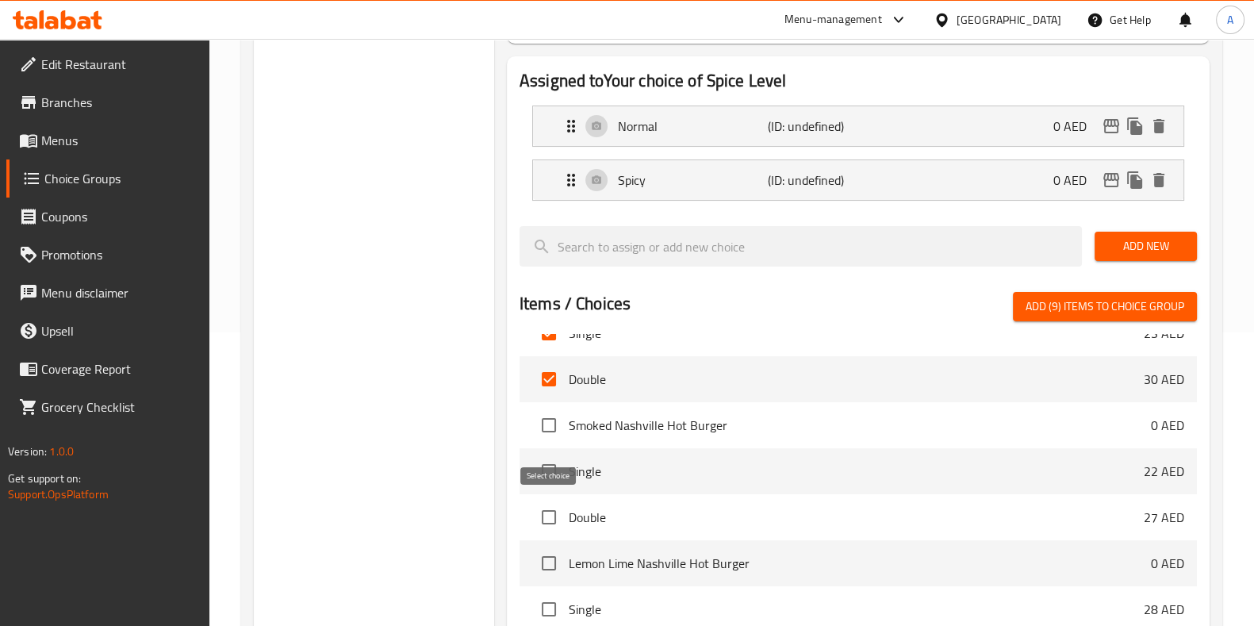
scroll to position [356, 0]
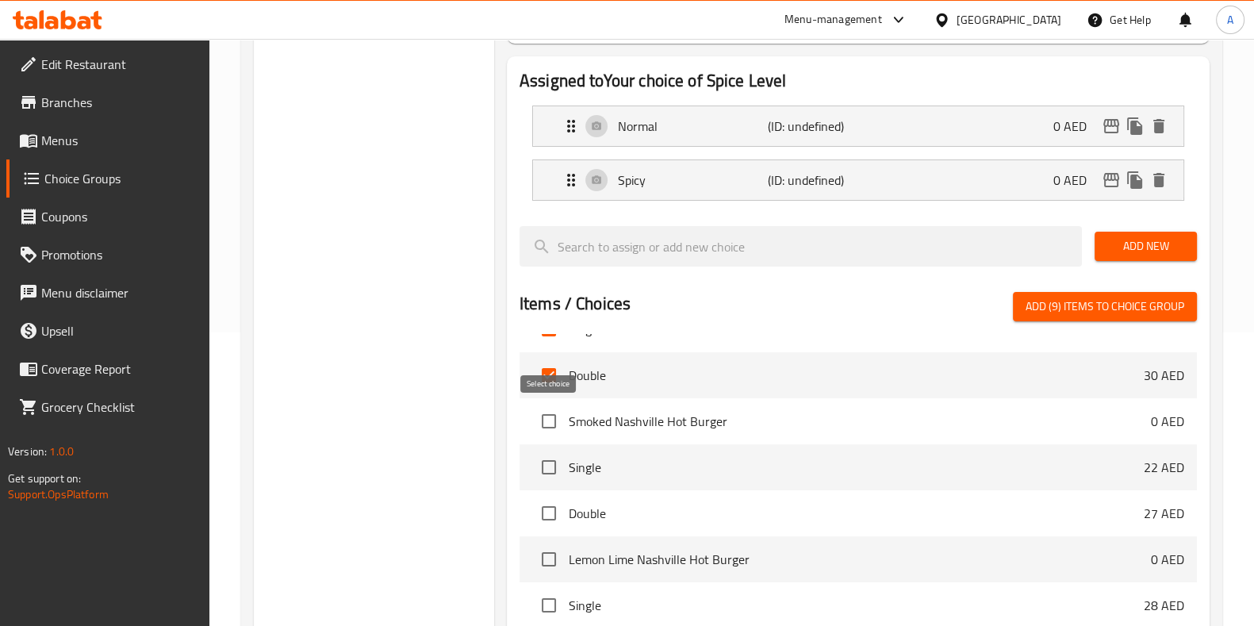
click at [547, 411] on input "checkbox" at bounding box center [548, 420] width 33 height 33
checkbox input "true"
click at [548, 468] on input "checkbox" at bounding box center [548, 466] width 33 height 33
checkbox input "true"
click at [547, 511] on input "checkbox" at bounding box center [548, 512] width 33 height 33
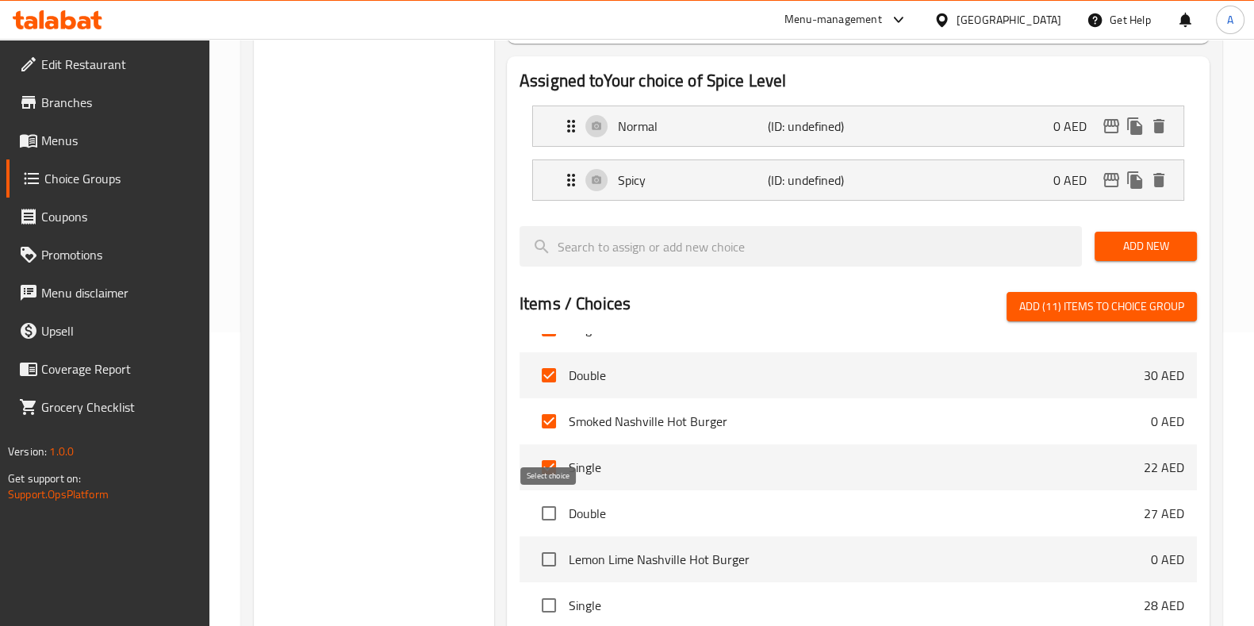
checkbox input "true"
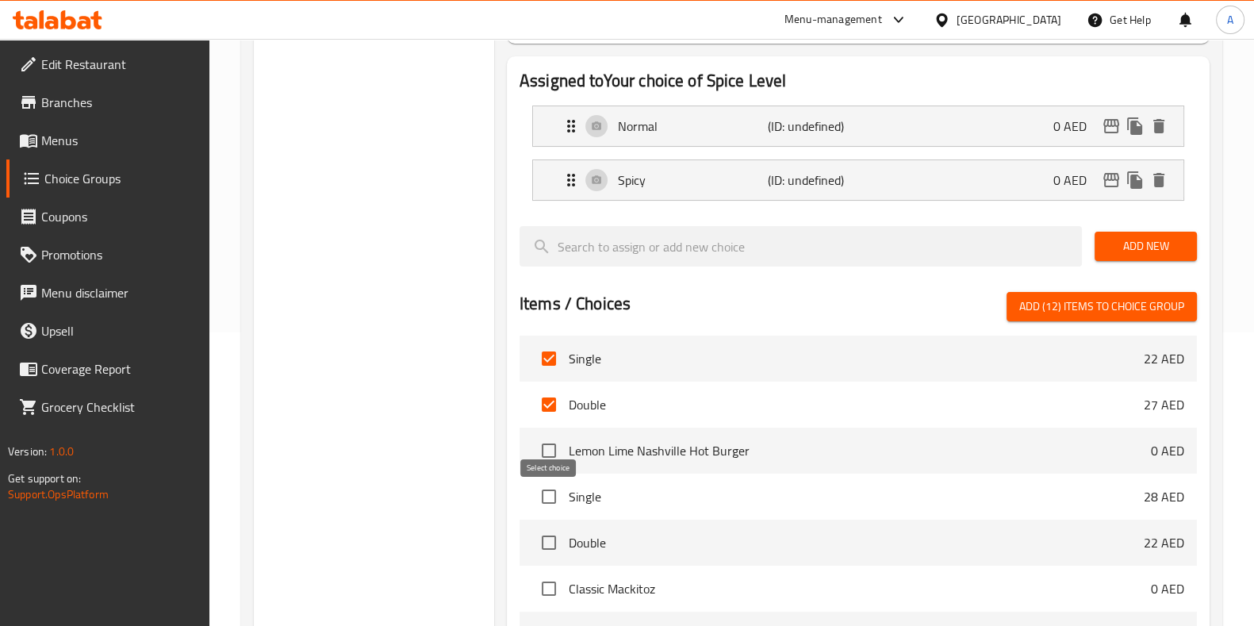
scroll to position [469, 0]
click at [545, 439] on input "checkbox" at bounding box center [548, 446] width 33 height 33
checkbox input "true"
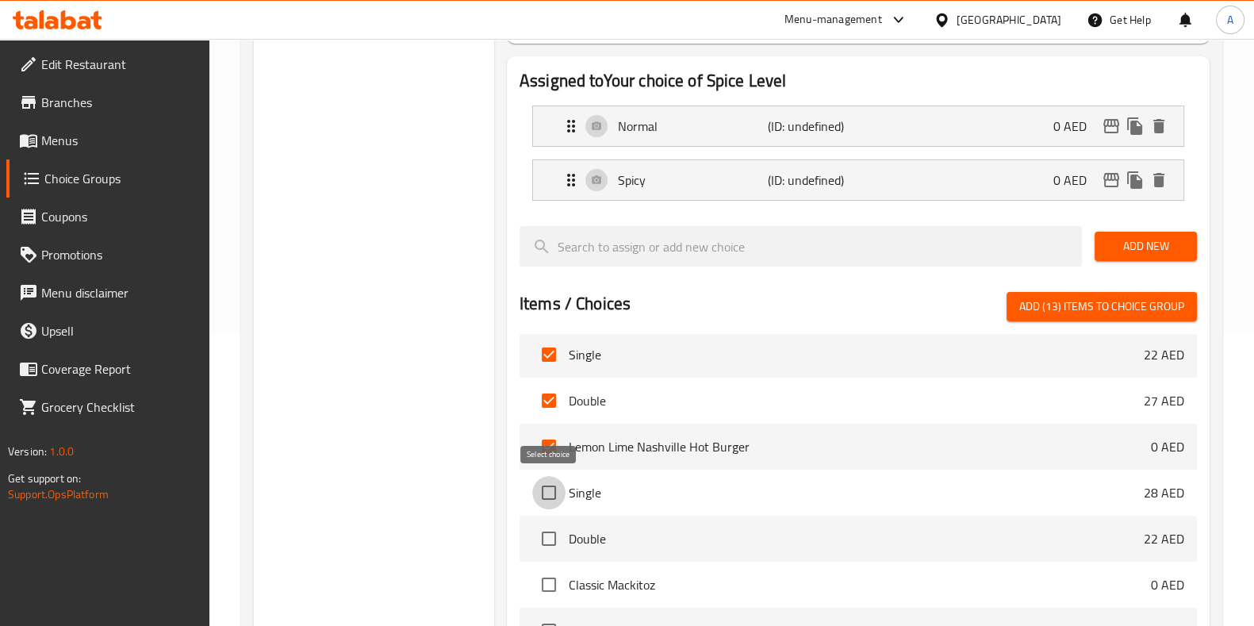
click at [547, 492] on input "checkbox" at bounding box center [548, 492] width 33 height 33
checkbox input "true"
click at [555, 529] on input "checkbox" at bounding box center [548, 538] width 33 height 33
checkbox input "true"
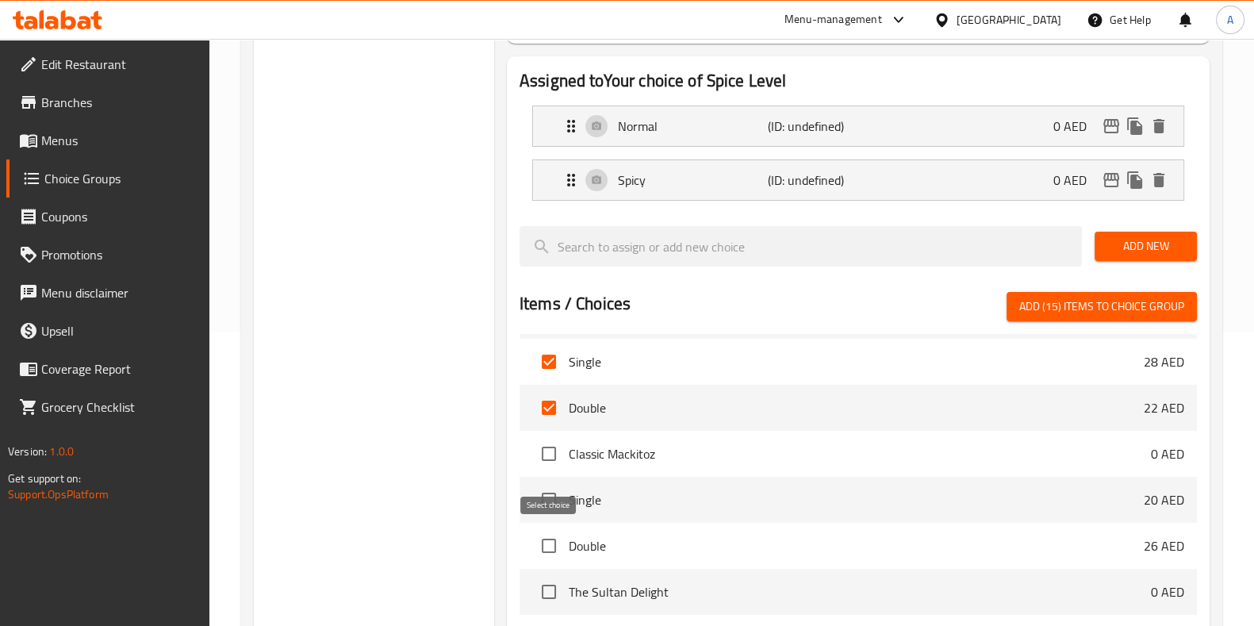
scroll to position [603, 0]
click at [544, 452] on input "checkbox" at bounding box center [548, 450] width 33 height 33
checkbox input "true"
click at [547, 494] on input "checkbox" at bounding box center [548, 496] width 33 height 33
checkbox input "true"
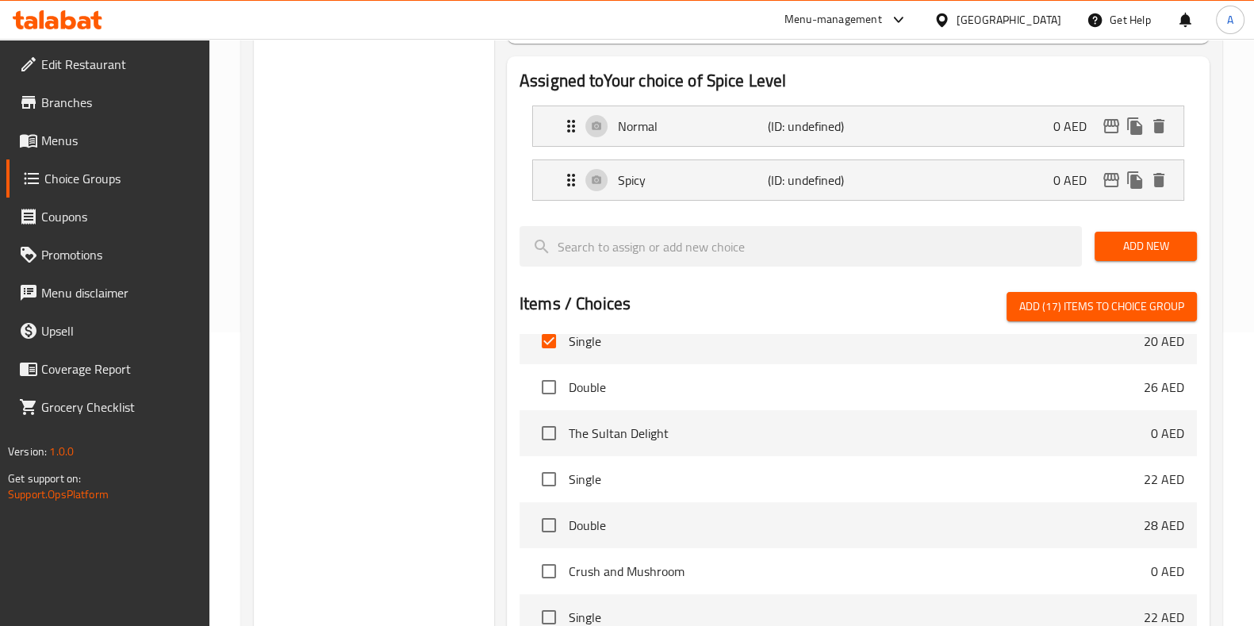
scroll to position [759, 0]
click at [542, 373] on input "checkbox" at bounding box center [548, 386] width 33 height 33
checkbox input "true"
click at [550, 429] on input "checkbox" at bounding box center [548, 431] width 33 height 33
checkbox input "true"
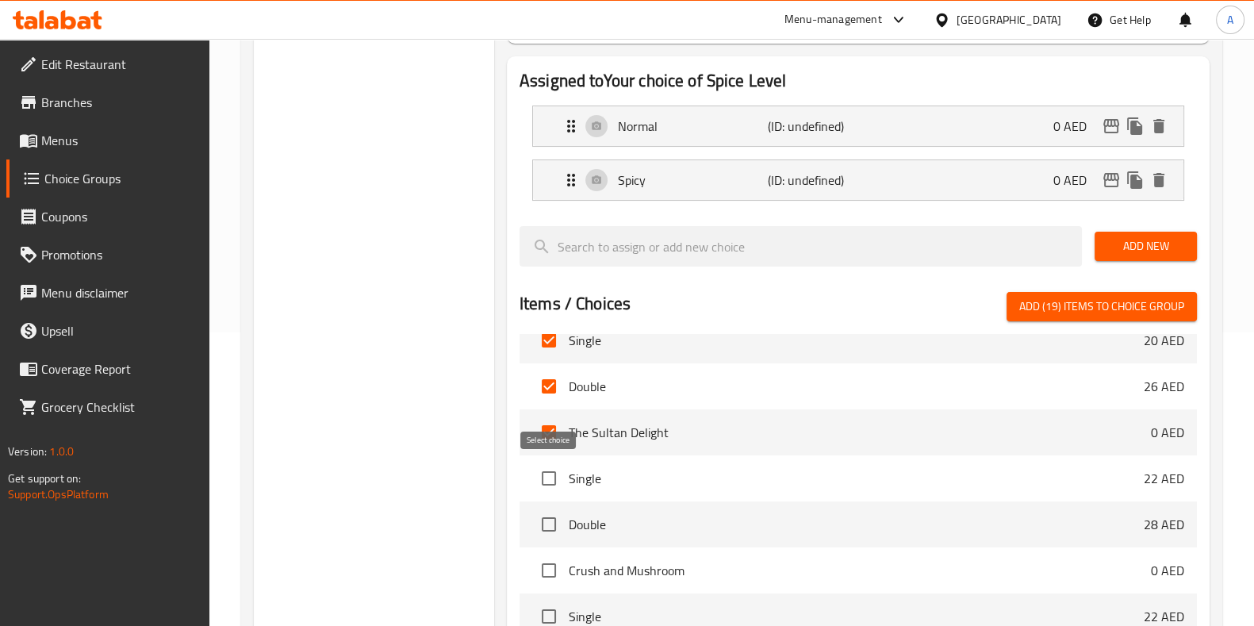
click at [546, 485] on input "checkbox" at bounding box center [548, 477] width 33 height 33
checkbox input "true"
click at [545, 519] on input "checkbox" at bounding box center [548, 523] width 33 height 33
checkbox input "true"
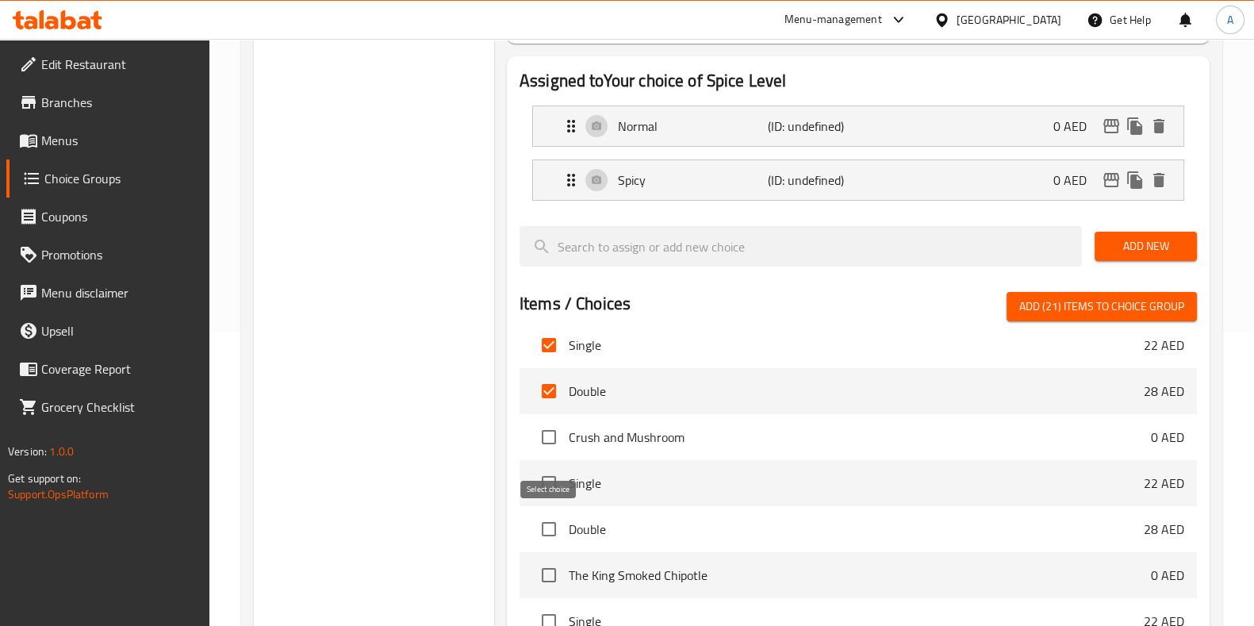
scroll to position [894, 0]
click at [549, 435] on input "checkbox" at bounding box center [548, 435] width 33 height 33
checkbox input "true"
click at [551, 459] on li "Single 22 AED" at bounding box center [857, 481] width 677 height 46
click at [543, 478] on input "checkbox" at bounding box center [548, 481] width 33 height 33
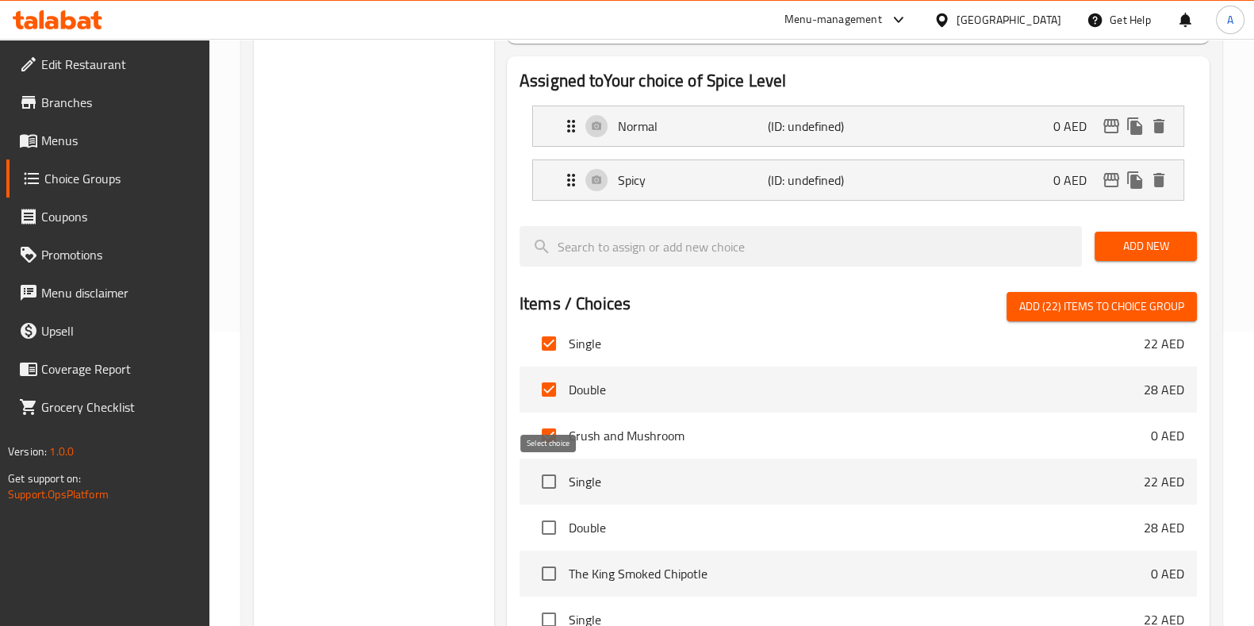
checkbox input "true"
click at [548, 530] on input "checkbox" at bounding box center [548, 527] width 33 height 33
checkbox input "true"
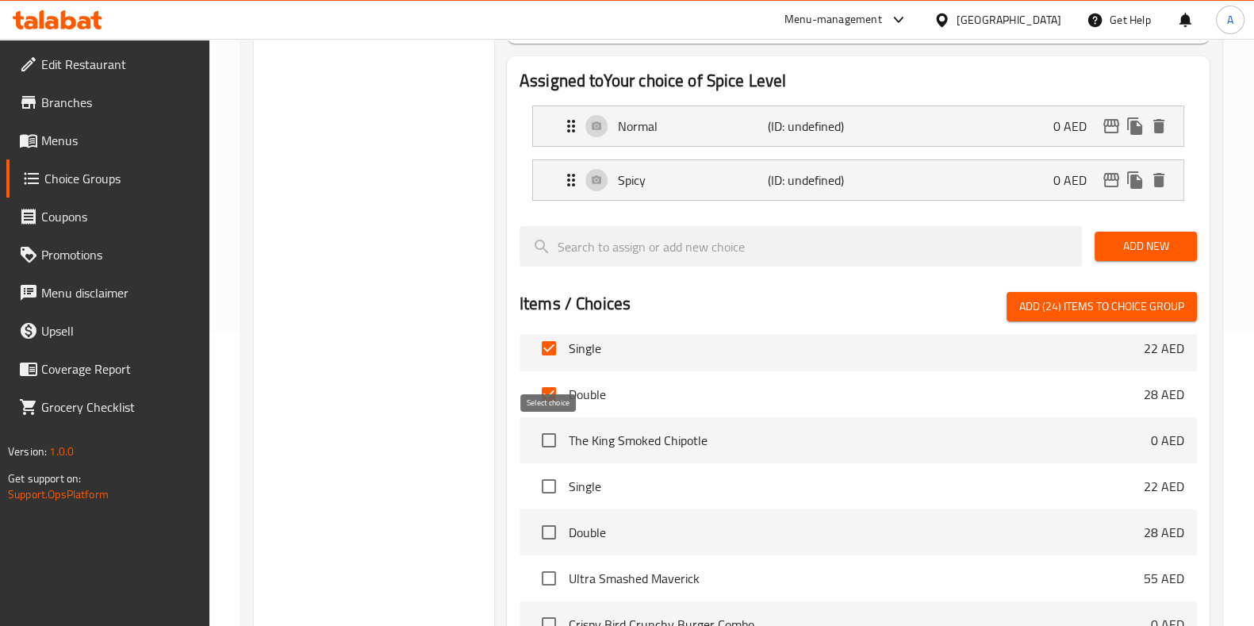
click at [547, 439] on input "checkbox" at bounding box center [548, 439] width 33 height 33
checkbox input "true"
click at [539, 499] on input "checkbox" at bounding box center [548, 485] width 33 height 33
checkbox input "true"
click at [548, 533] on input "checkbox" at bounding box center [548, 531] width 33 height 33
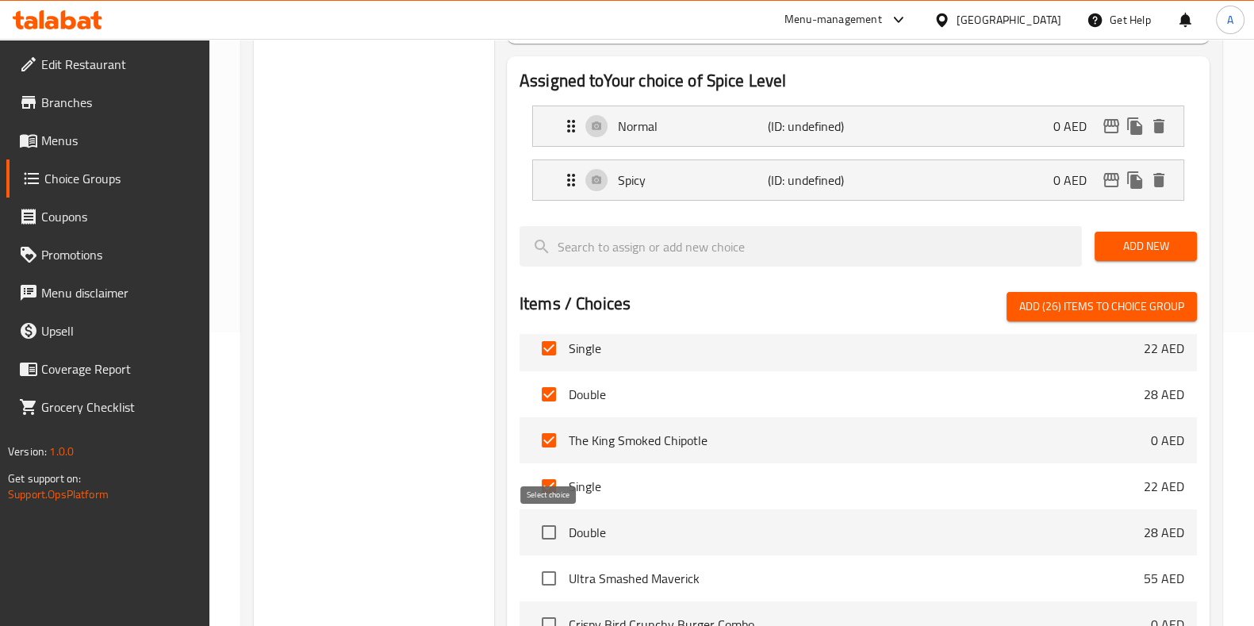
checkbox input "true"
click at [547, 571] on input "checkbox" at bounding box center [548, 577] width 33 height 33
checkbox input "true"
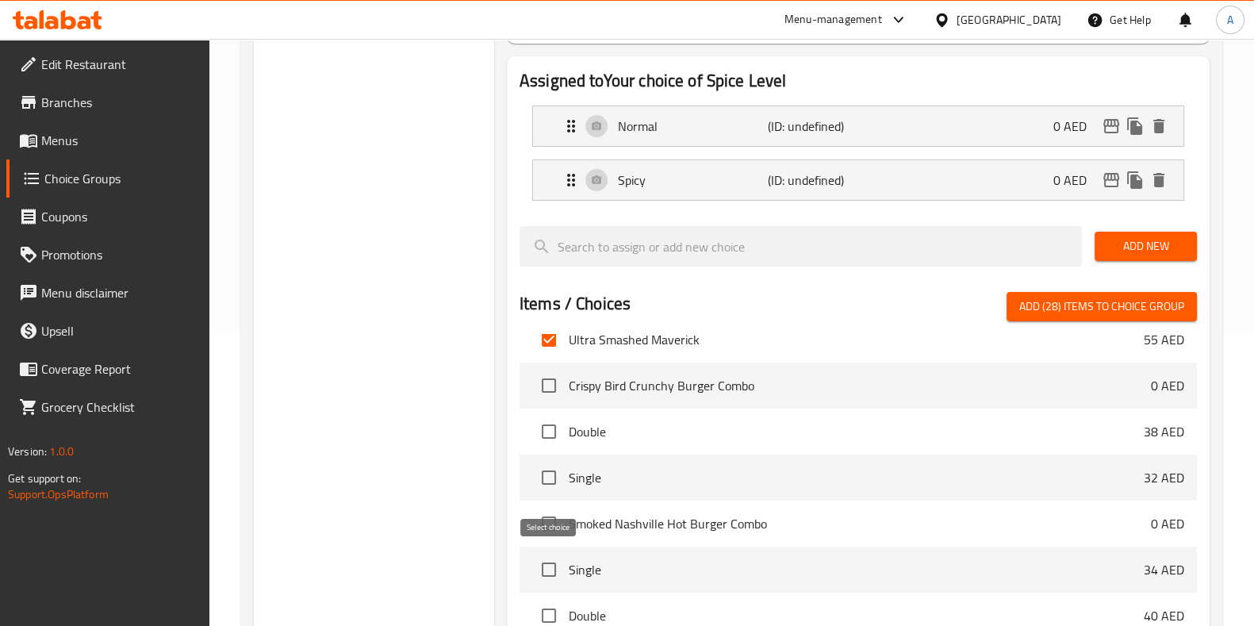
scroll to position [1269, 0]
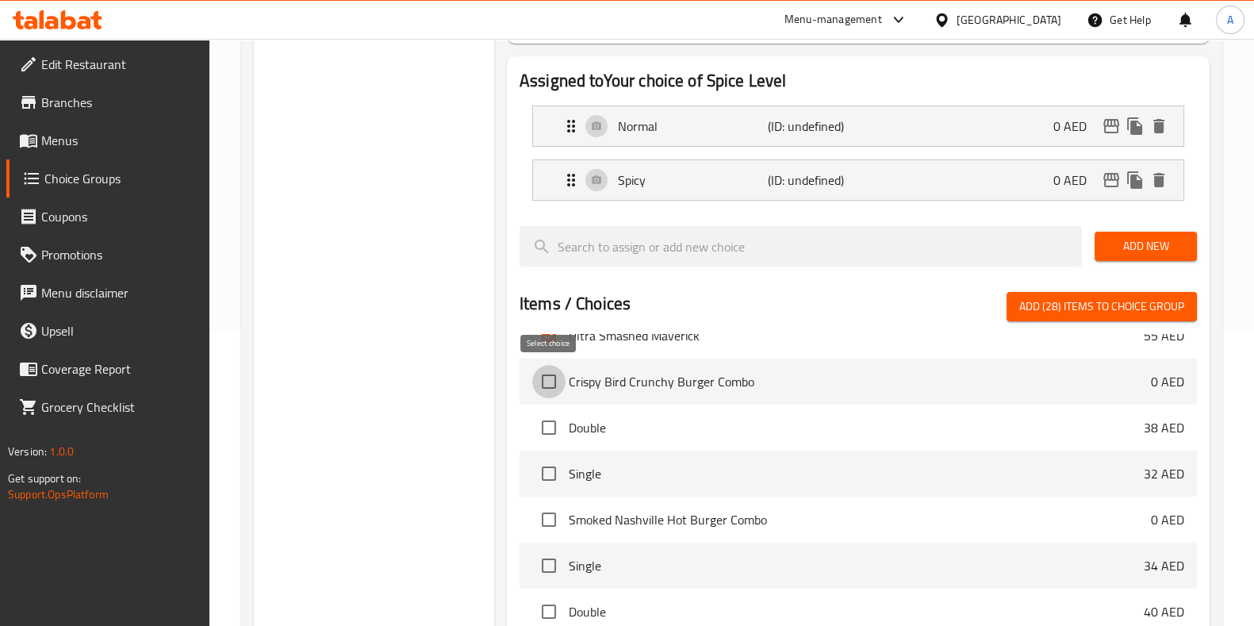
click at [550, 377] on input "checkbox" at bounding box center [548, 381] width 33 height 33
checkbox input "true"
click at [547, 422] on input "checkbox" at bounding box center [548, 427] width 33 height 33
checkbox input "true"
click at [551, 469] on input "checkbox" at bounding box center [548, 473] width 33 height 33
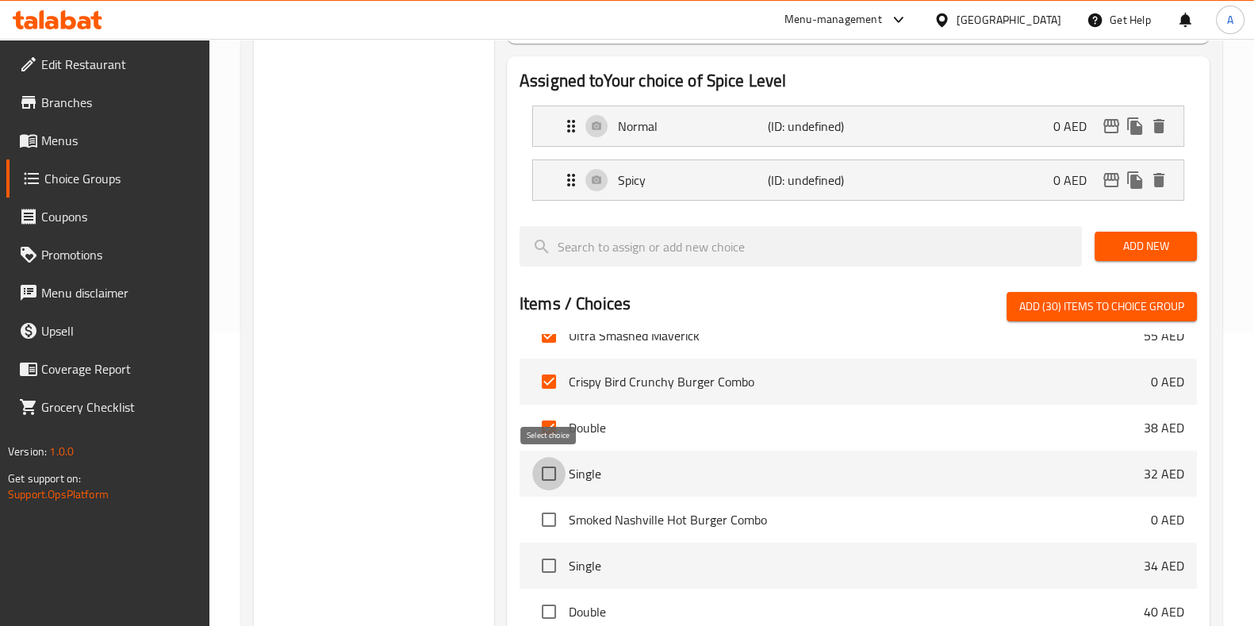
checkbox input "true"
click at [546, 513] on input "checkbox" at bounding box center [548, 519] width 33 height 33
checkbox input "true"
click at [549, 563] on input "checkbox" at bounding box center [548, 565] width 33 height 33
checkbox input "true"
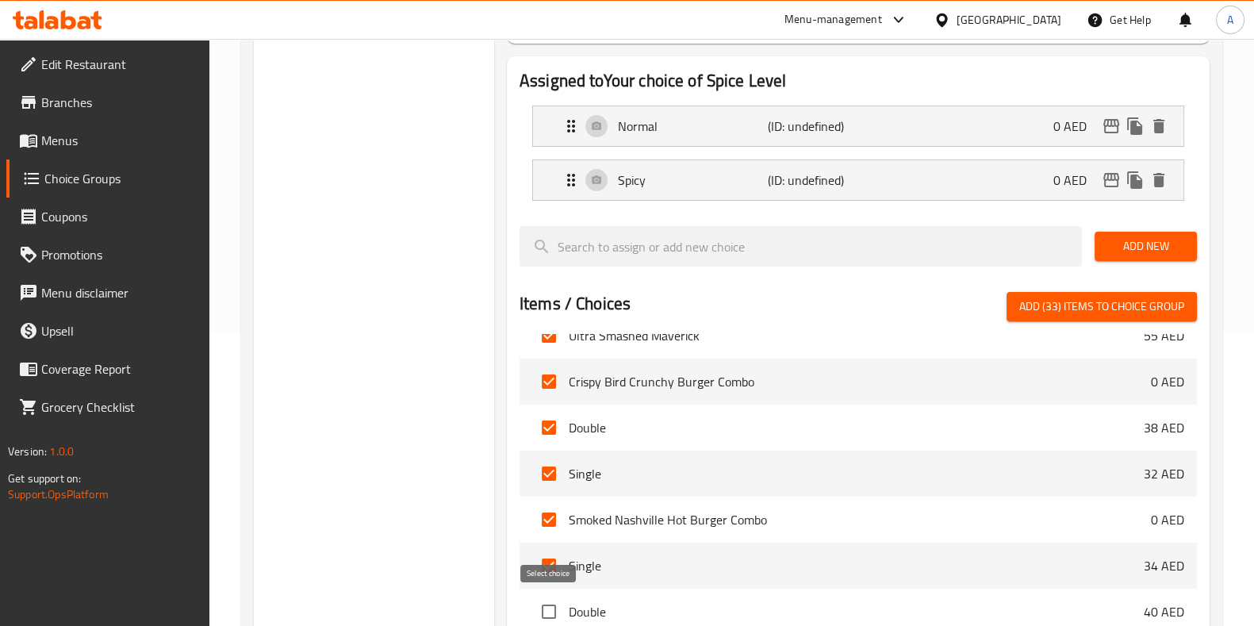
click at [550, 600] on input "checkbox" at bounding box center [548, 611] width 33 height 33
checkbox input "true"
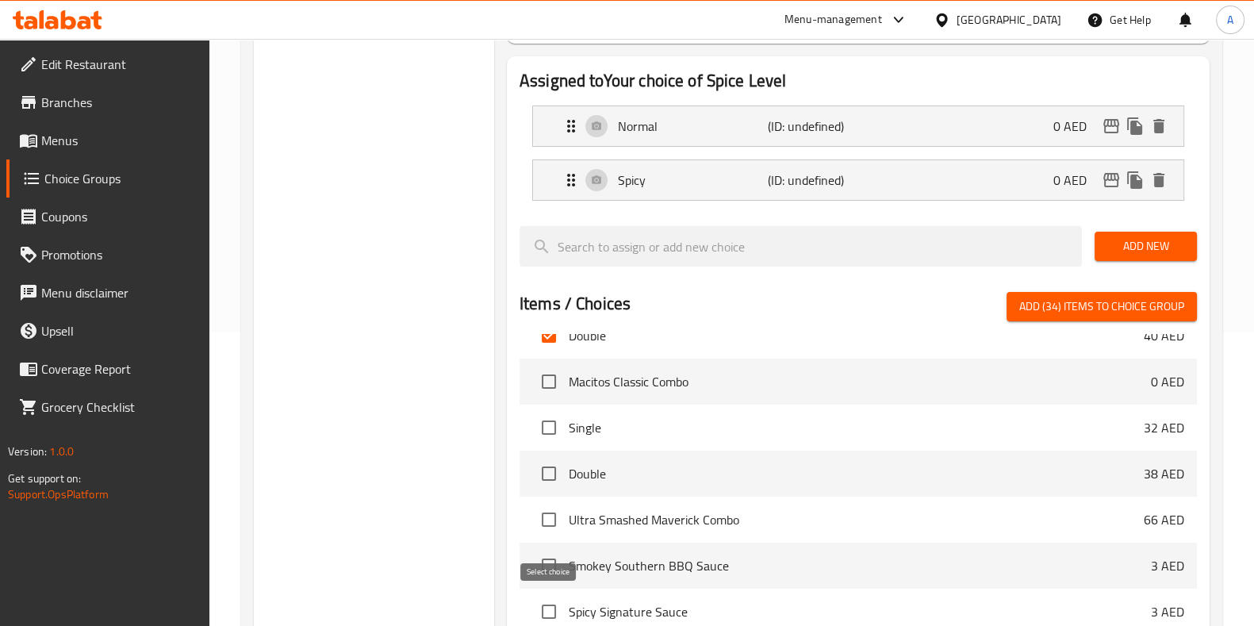
scroll to position [1547, 0]
click at [552, 389] on input "checkbox" at bounding box center [548, 379] width 33 height 33
checkbox input "true"
click at [547, 422] on input "checkbox" at bounding box center [548, 425] width 33 height 33
checkbox input "true"
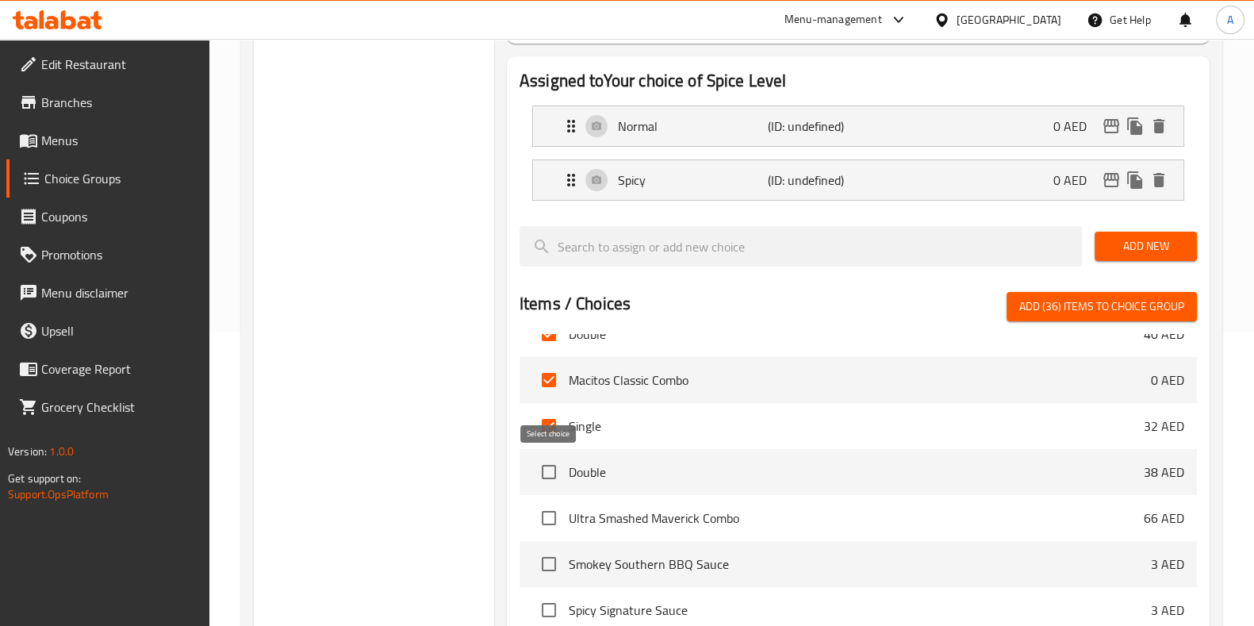
click at [547, 468] on input "checkbox" at bounding box center [548, 471] width 33 height 33
checkbox input "true"
click at [547, 518] on input "checkbox" at bounding box center [548, 517] width 33 height 33
checkbox input "true"
click at [551, 557] on input "checkbox" at bounding box center [548, 563] width 33 height 33
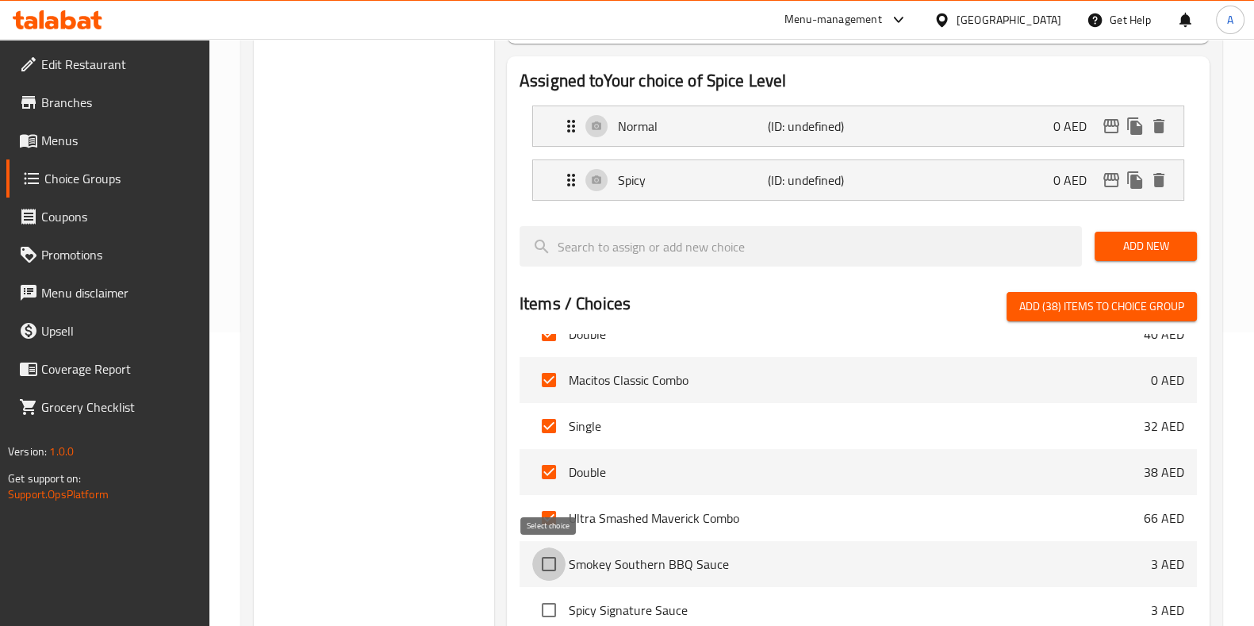
checkbox input "true"
drag, startPoint x: 550, startPoint y: 597, endPoint x: 575, endPoint y: 528, distance: 73.2
click at [550, 600] on input "checkbox" at bounding box center [548, 609] width 33 height 33
checkbox input "true"
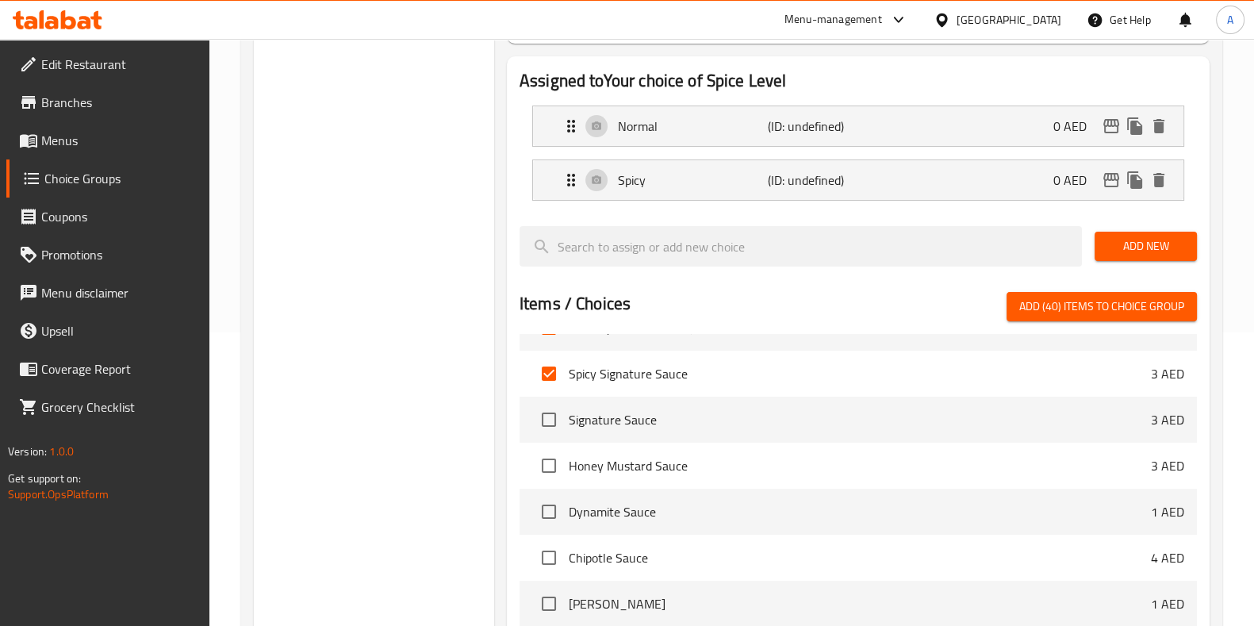
scroll to position [1825, 0]
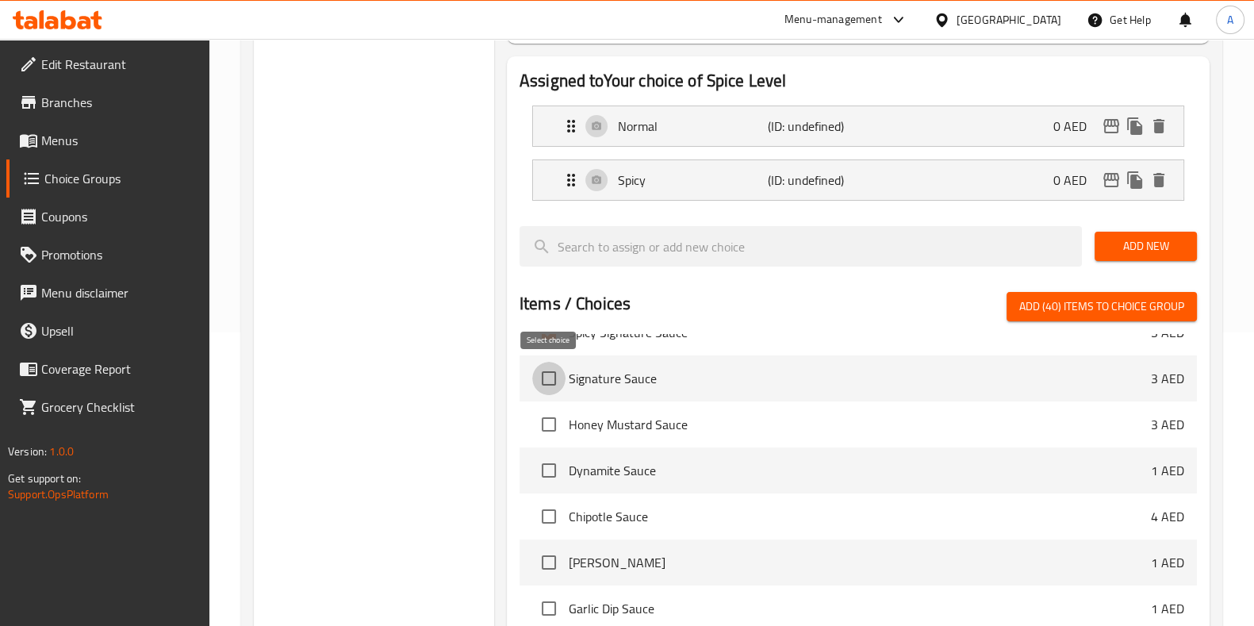
click at [540, 380] on input "checkbox" at bounding box center [548, 378] width 33 height 33
checkbox input "true"
click at [542, 436] on input "checkbox" at bounding box center [548, 424] width 33 height 33
checkbox input "true"
click at [553, 476] on input "checkbox" at bounding box center [548, 470] width 33 height 33
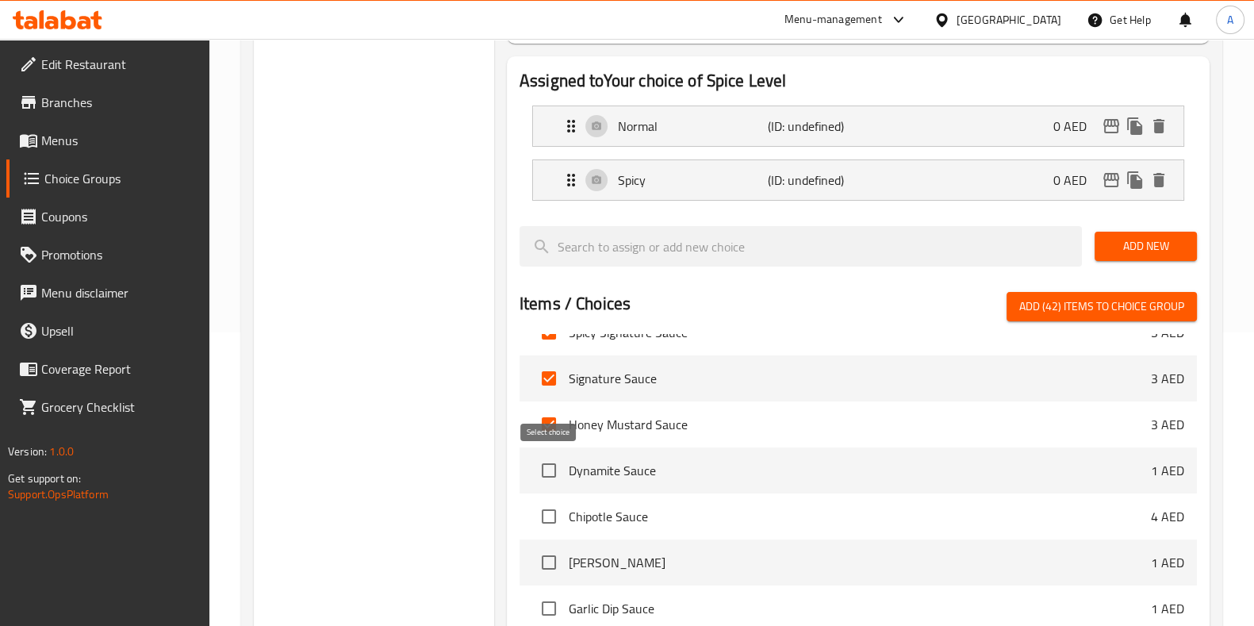
checkbox input "true"
click at [550, 374] on input "checkbox" at bounding box center [548, 378] width 33 height 33
checkbox input "false"
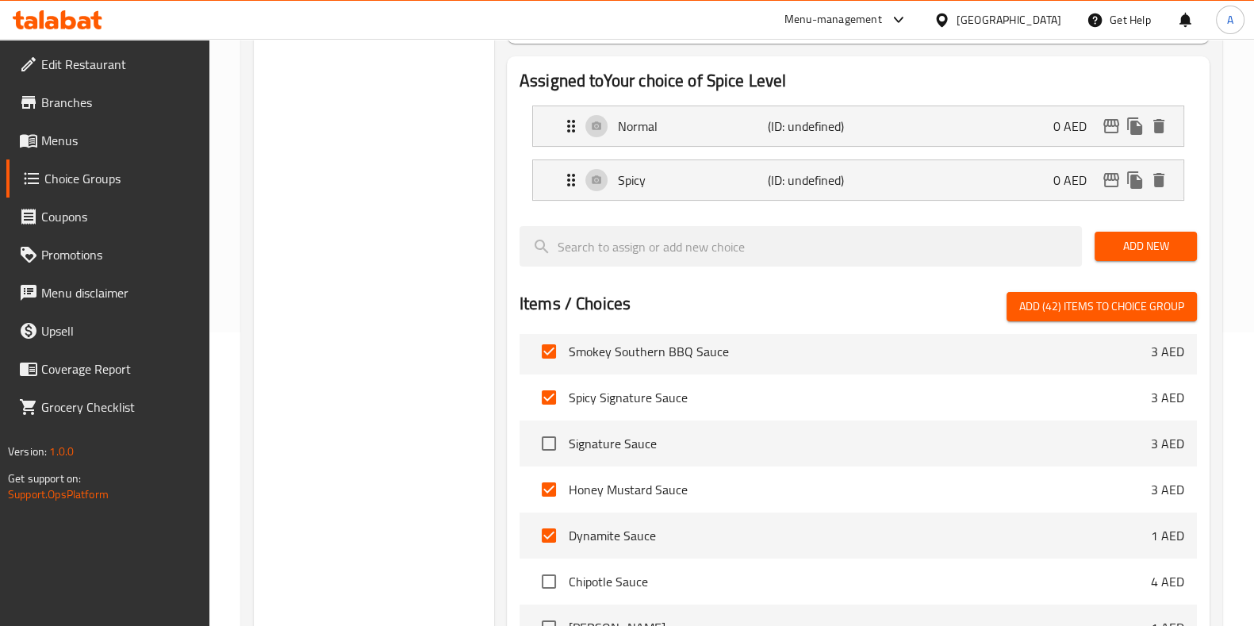
scroll to position [1758, 0]
click at [554, 404] on input "checkbox" at bounding box center [548, 398] width 33 height 33
checkbox input "false"
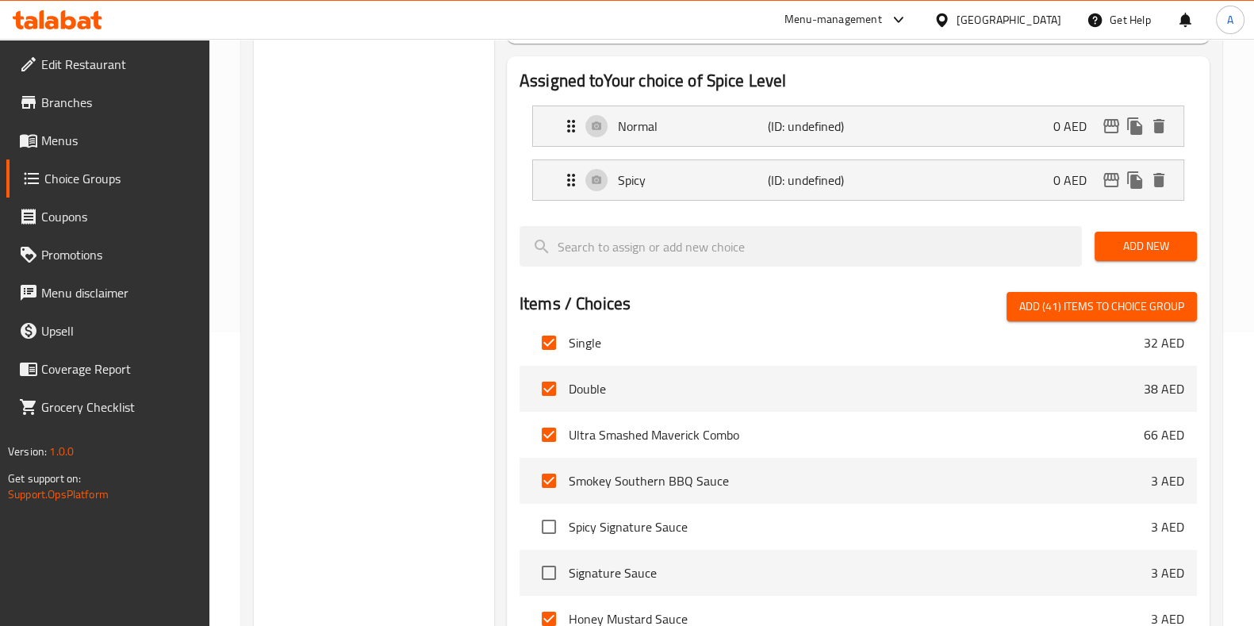
scroll to position [1617, 0]
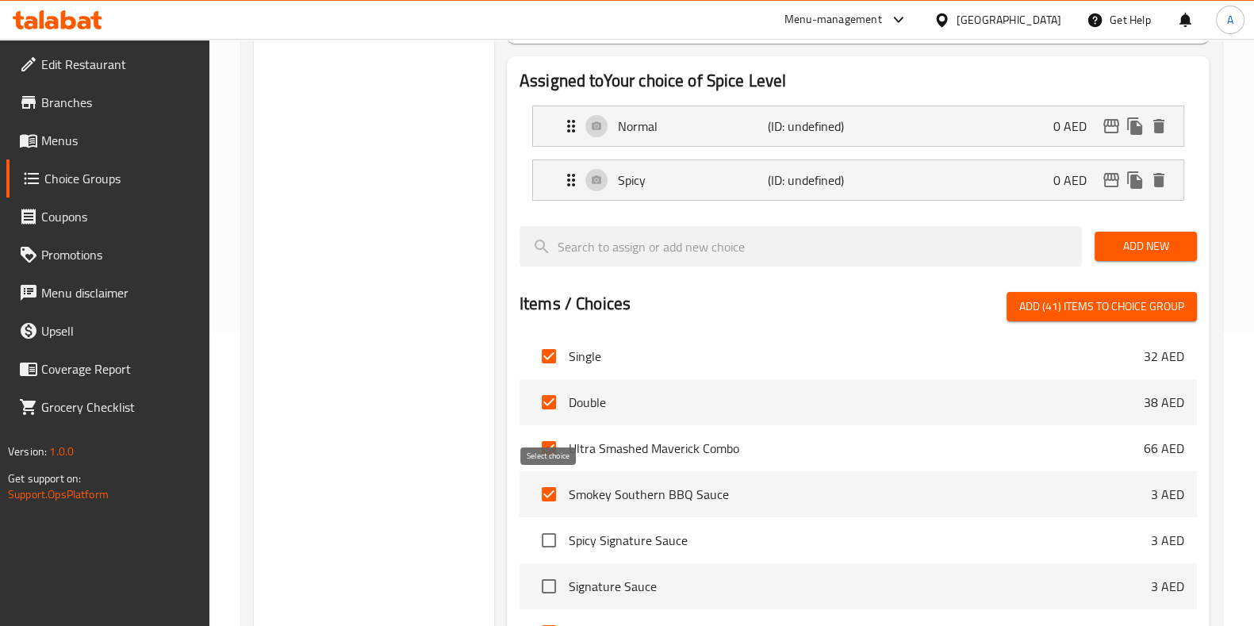
click at [543, 488] on input "checkbox" at bounding box center [548, 493] width 33 height 33
checkbox input "false"
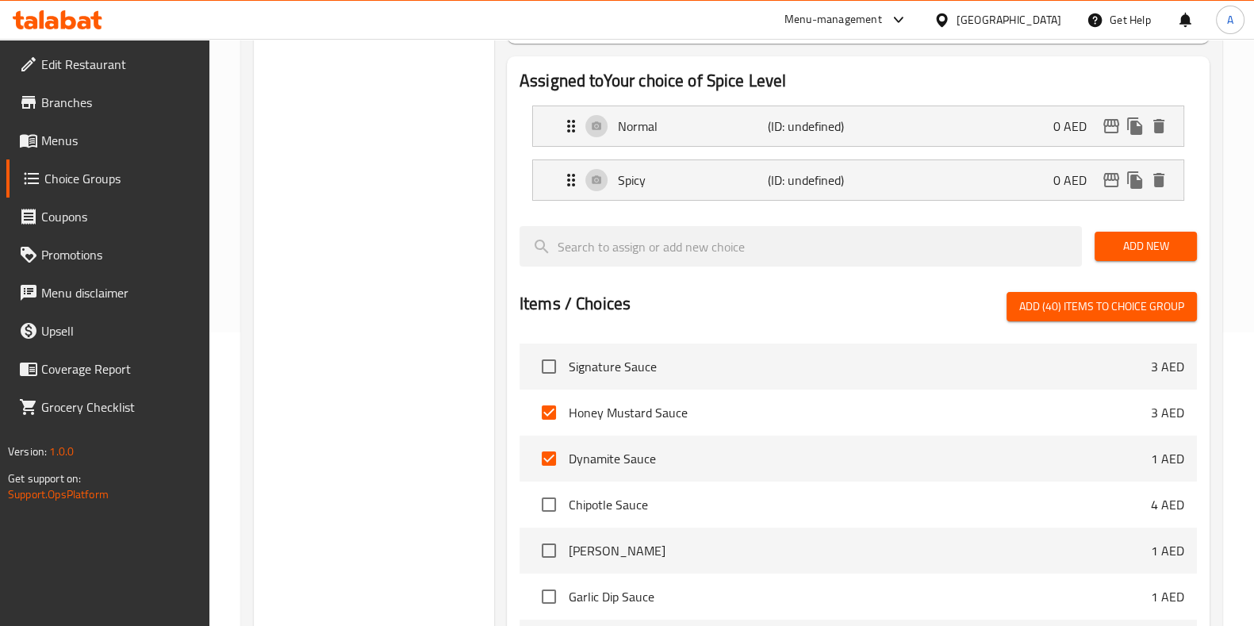
scroll to position [1837, 0]
click at [548, 414] on input "checkbox" at bounding box center [548, 411] width 33 height 33
checkbox input "false"
click at [553, 450] on input "checkbox" at bounding box center [548, 457] width 33 height 33
checkbox input "false"
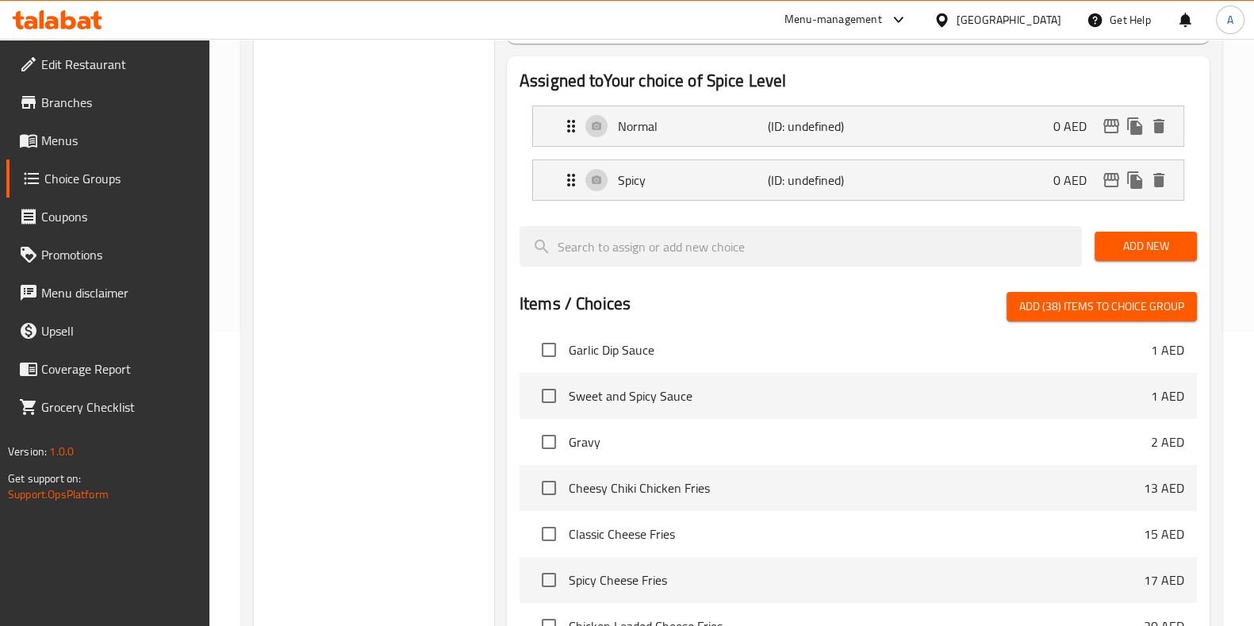
scroll to position [2121, 0]
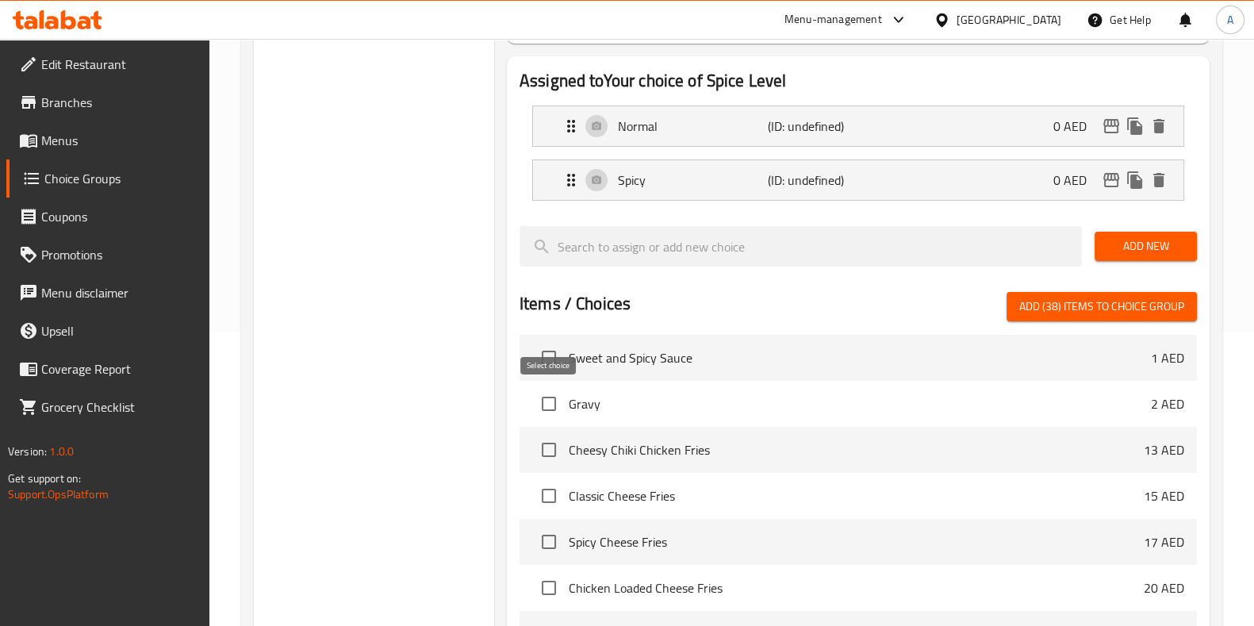
click at [547, 401] on input "checkbox" at bounding box center [548, 403] width 33 height 33
checkbox input "true"
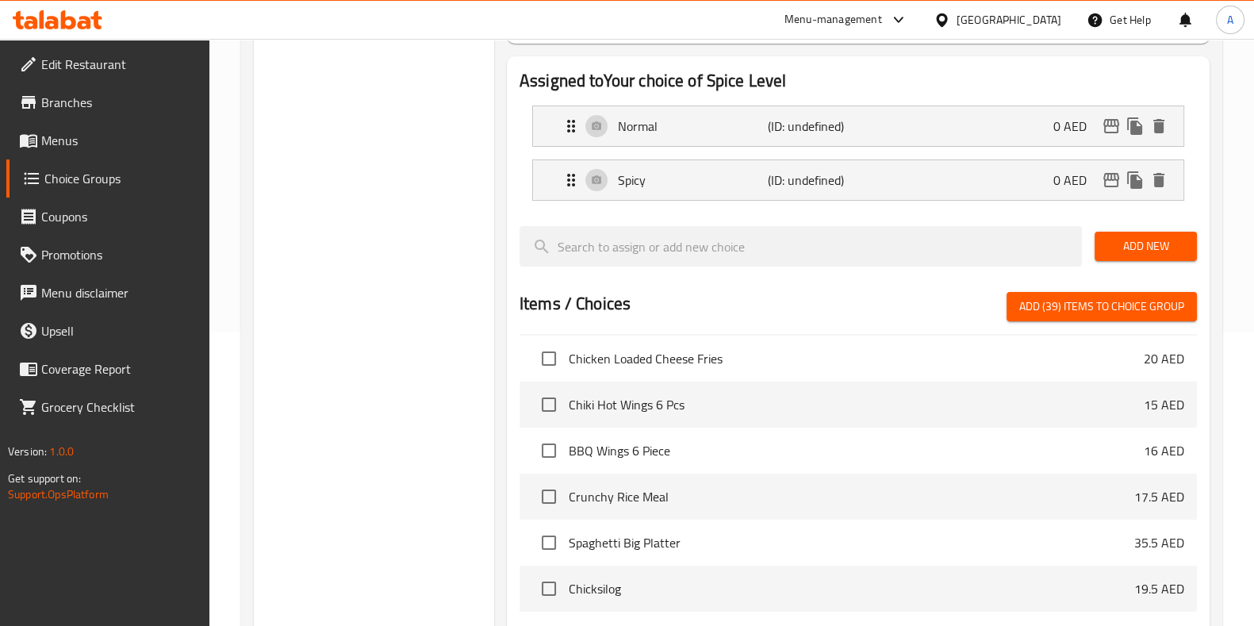
scroll to position [2359, 0]
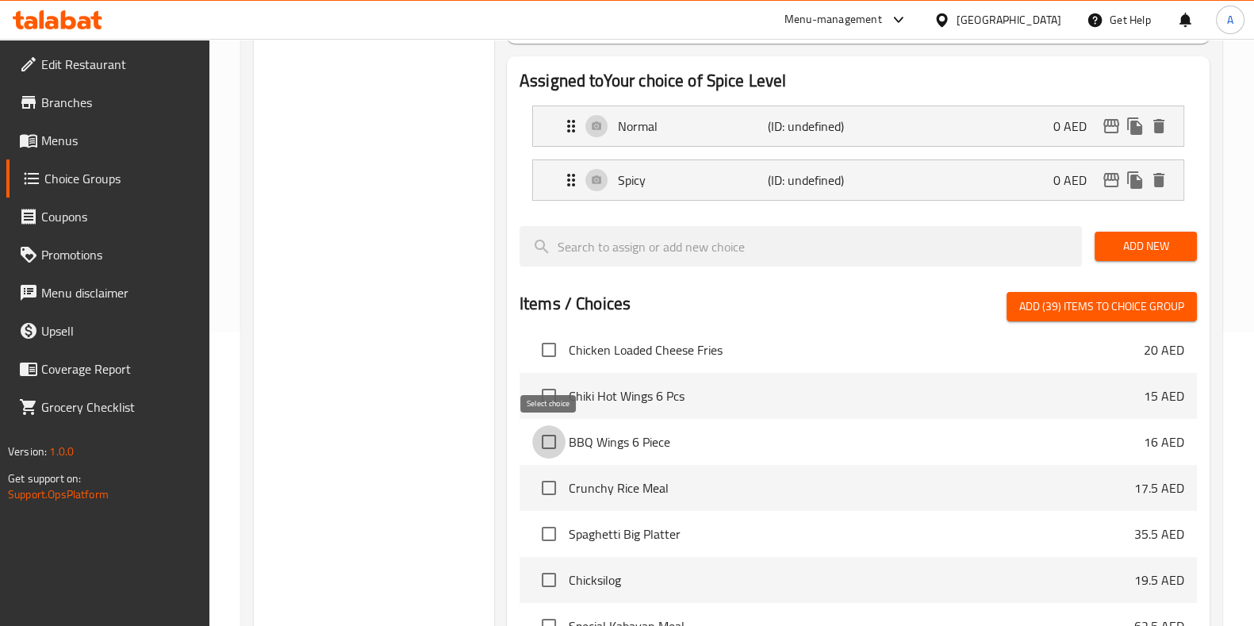
click at [550, 441] on input "checkbox" at bounding box center [548, 441] width 33 height 33
checkbox input "true"
click at [545, 382] on input "checkbox" at bounding box center [548, 395] width 33 height 33
checkbox input "true"
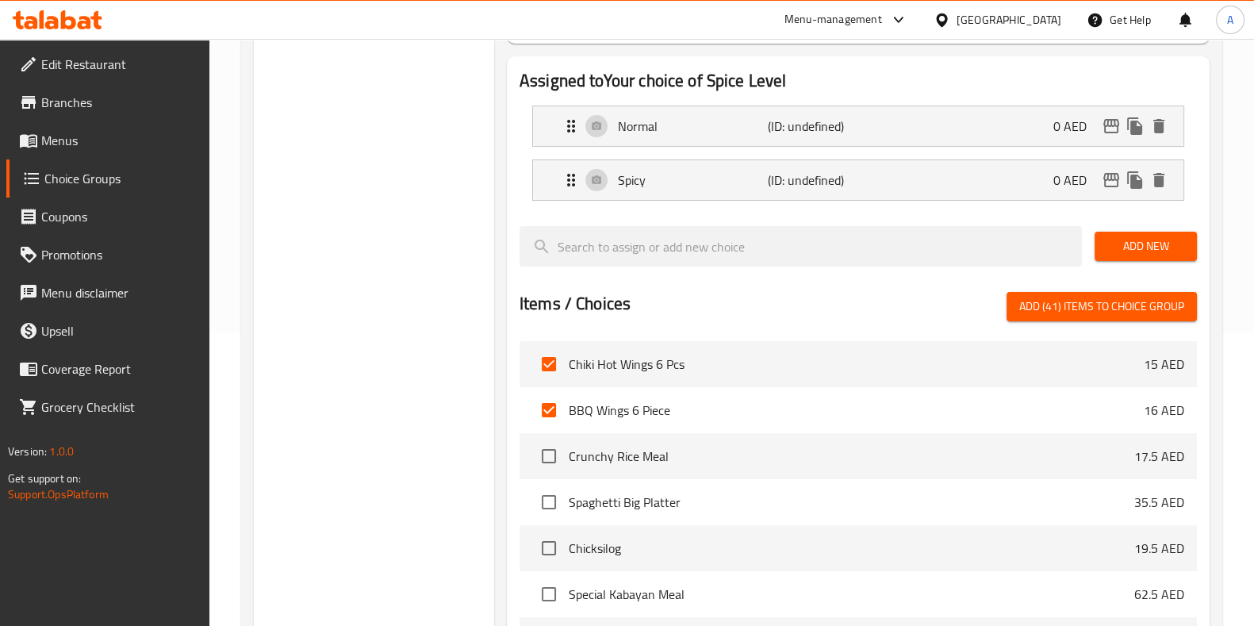
scroll to position [2402, 0]
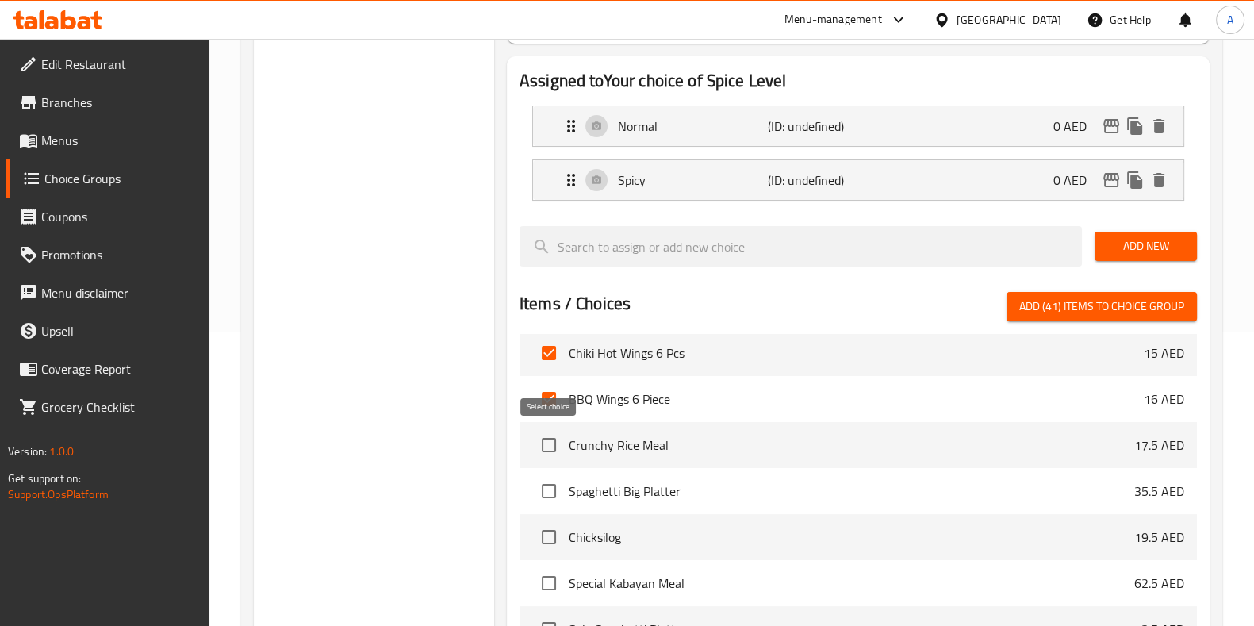
click at [546, 450] on input "checkbox" at bounding box center [548, 444] width 33 height 33
checkbox input "true"
click at [544, 492] on input "checkbox" at bounding box center [548, 490] width 33 height 33
click at [542, 491] on input "checkbox" at bounding box center [548, 490] width 33 height 33
checkbox input "false"
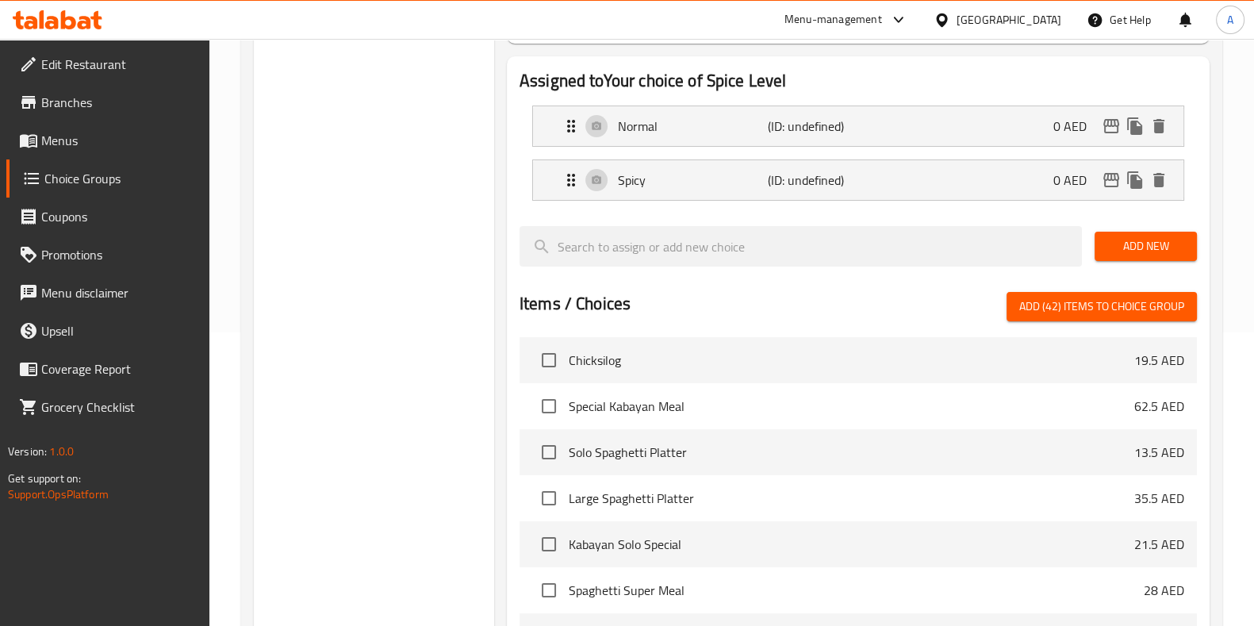
scroll to position [2580, 0]
click at [544, 358] on input "checkbox" at bounding box center [548, 358] width 33 height 33
checkbox input "true"
click at [549, 406] on input "checkbox" at bounding box center [548, 404] width 33 height 33
checkbox input "true"
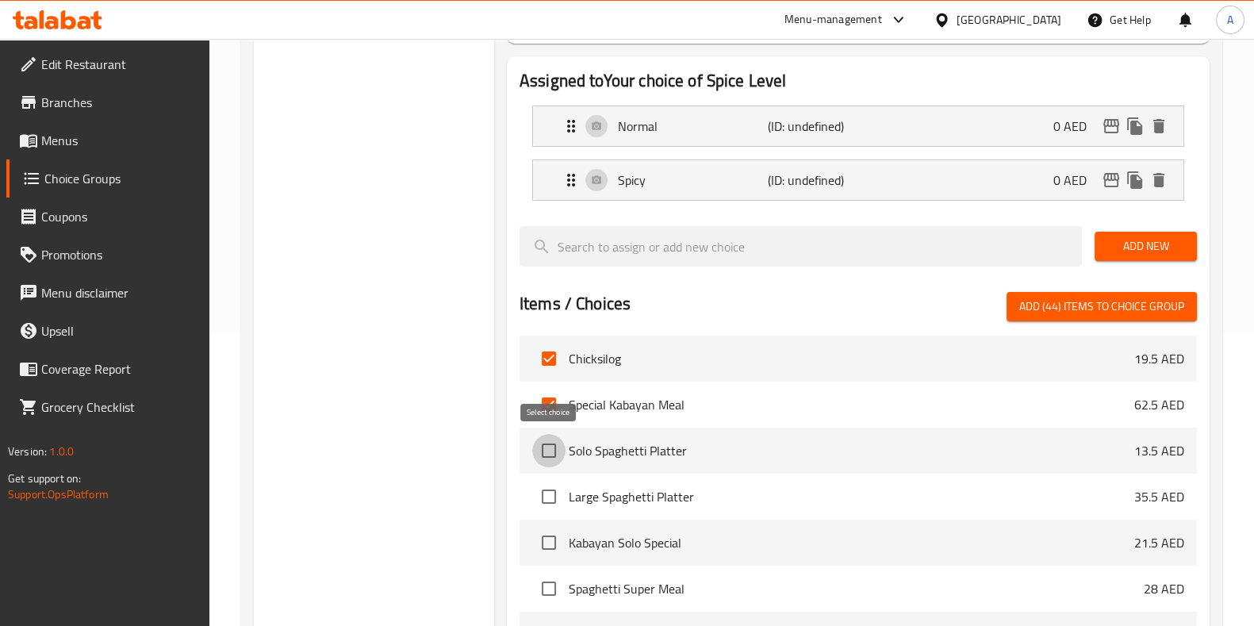
click at [546, 449] on input "checkbox" at bounding box center [548, 450] width 33 height 33
checkbox input "true"
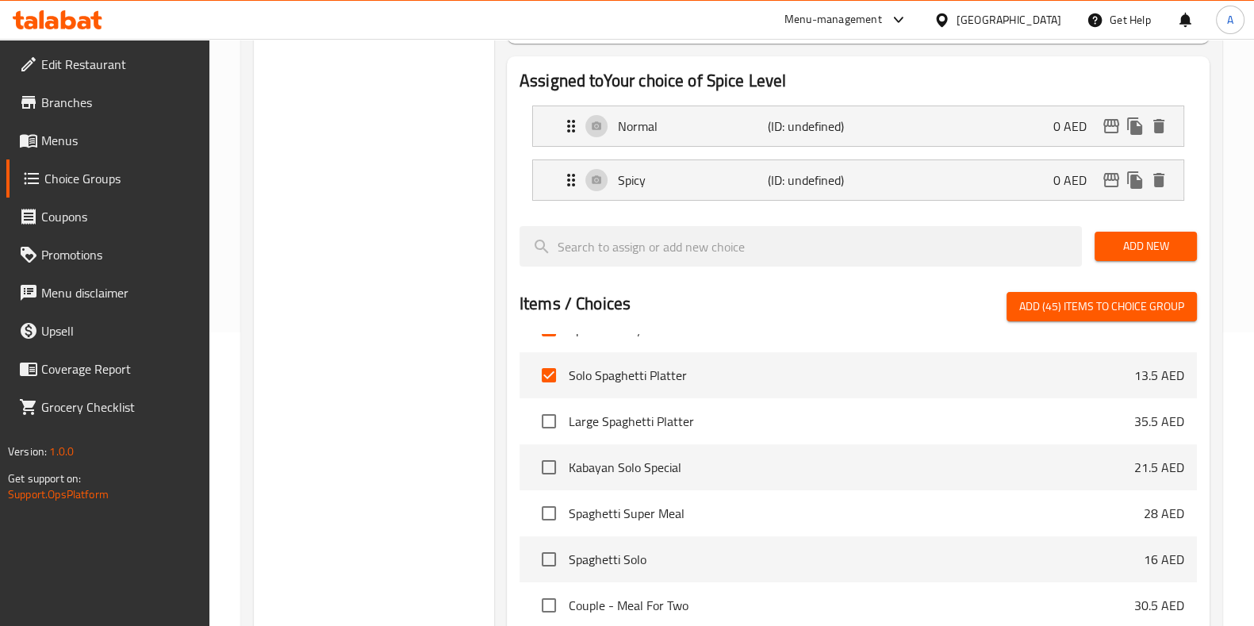
scroll to position [2675, 0]
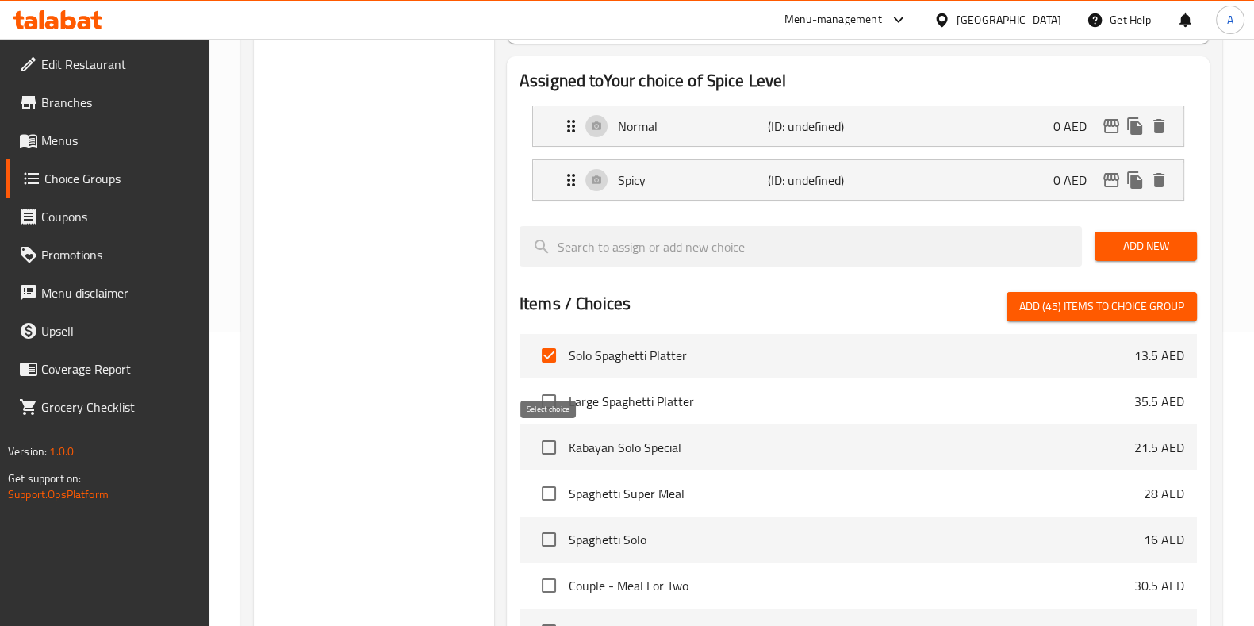
click at [557, 445] on input "checkbox" at bounding box center [548, 447] width 33 height 33
checkbox input "true"
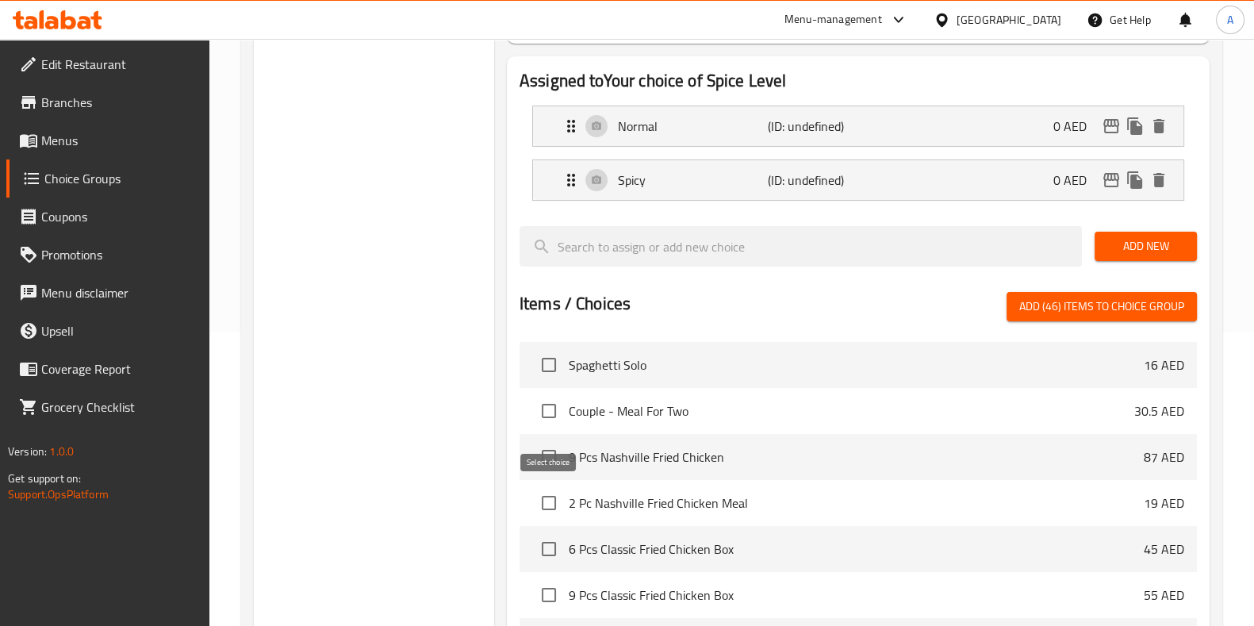
scroll to position [2851, 0]
click at [552, 407] on input "checkbox" at bounding box center [548, 408] width 33 height 33
checkbox input "true"
click at [547, 449] on input "checkbox" at bounding box center [548, 454] width 33 height 33
checkbox input "true"
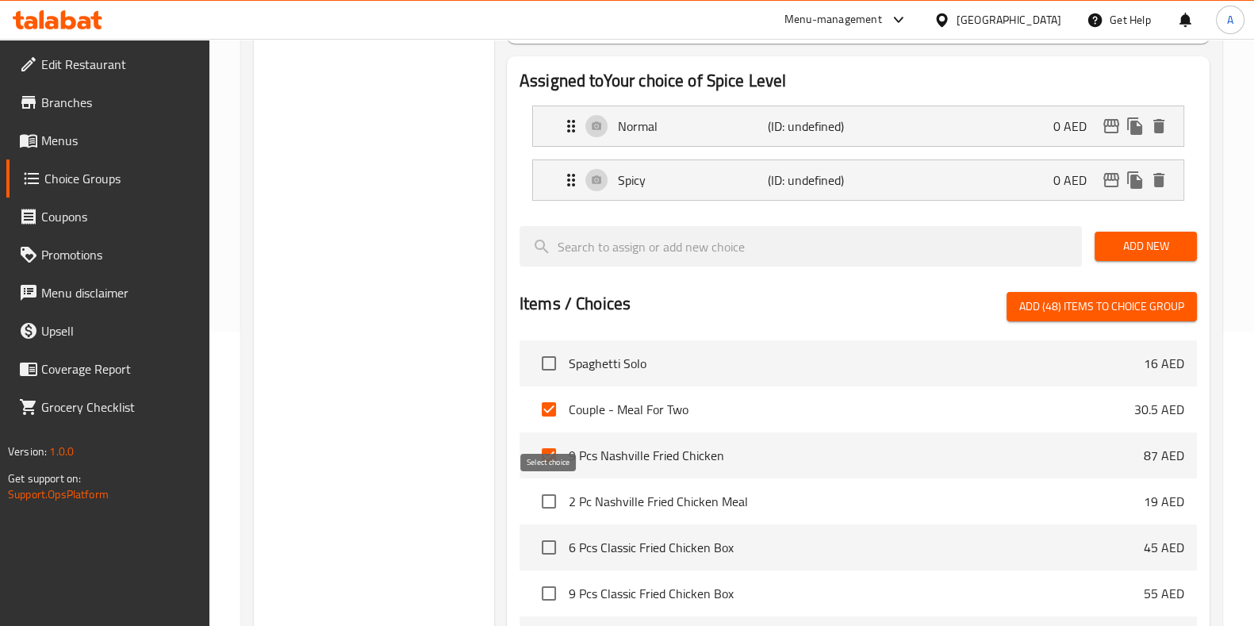
click at [538, 496] on input "checkbox" at bounding box center [548, 500] width 33 height 33
checkbox input "true"
click at [547, 547] on input "checkbox" at bounding box center [548, 546] width 33 height 33
checkbox input "true"
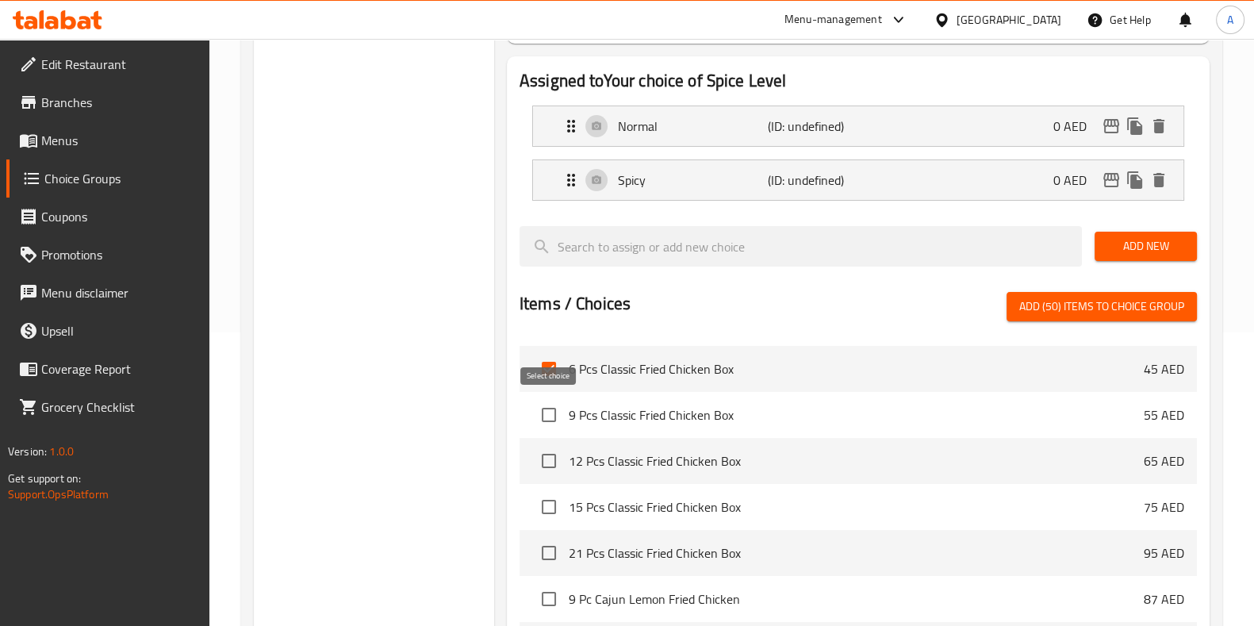
scroll to position [3028, 0]
click at [546, 420] on input "checkbox" at bounding box center [548, 416] width 33 height 33
checkbox input "true"
click at [546, 452] on input "checkbox" at bounding box center [548, 462] width 33 height 33
checkbox input "true"
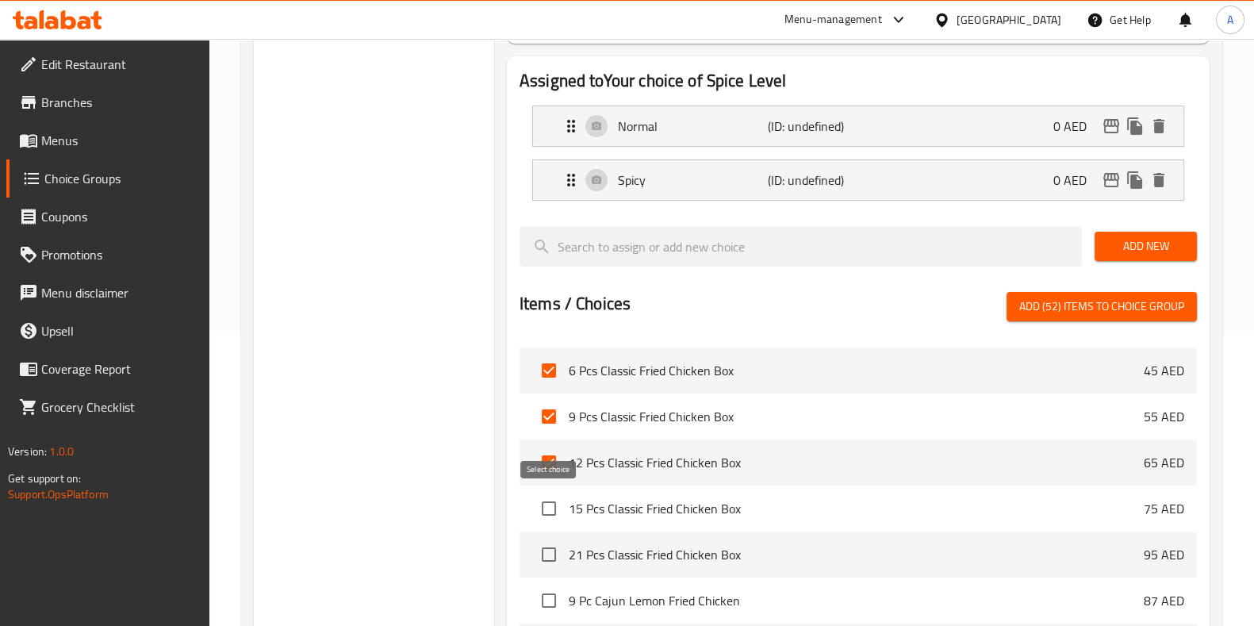
click at [546, 510] on input "checkbox" at bounding box center [548, 508] width 33 height 33
checkbox input "true"
click at [549, 549] on input "checkbox" at bounding box center [548, 554] width 33 height 33
checkbox input "true"
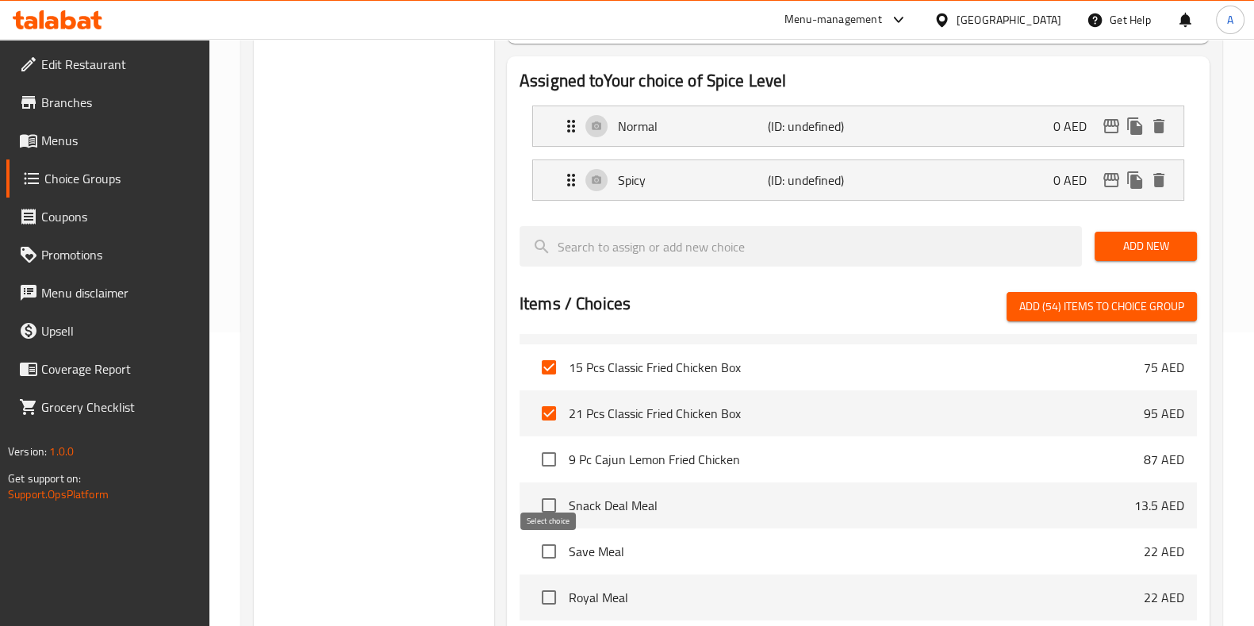
scroll to position [3171, 0]
click at [556, 449] on input "checkbox" at bounding box center [548, 457] width 33 height 33
checkbox input "true"
click at [554, 505] on input "checkbox" at bounding box center [548, 503] width 33 height 33
checkbox input "true"
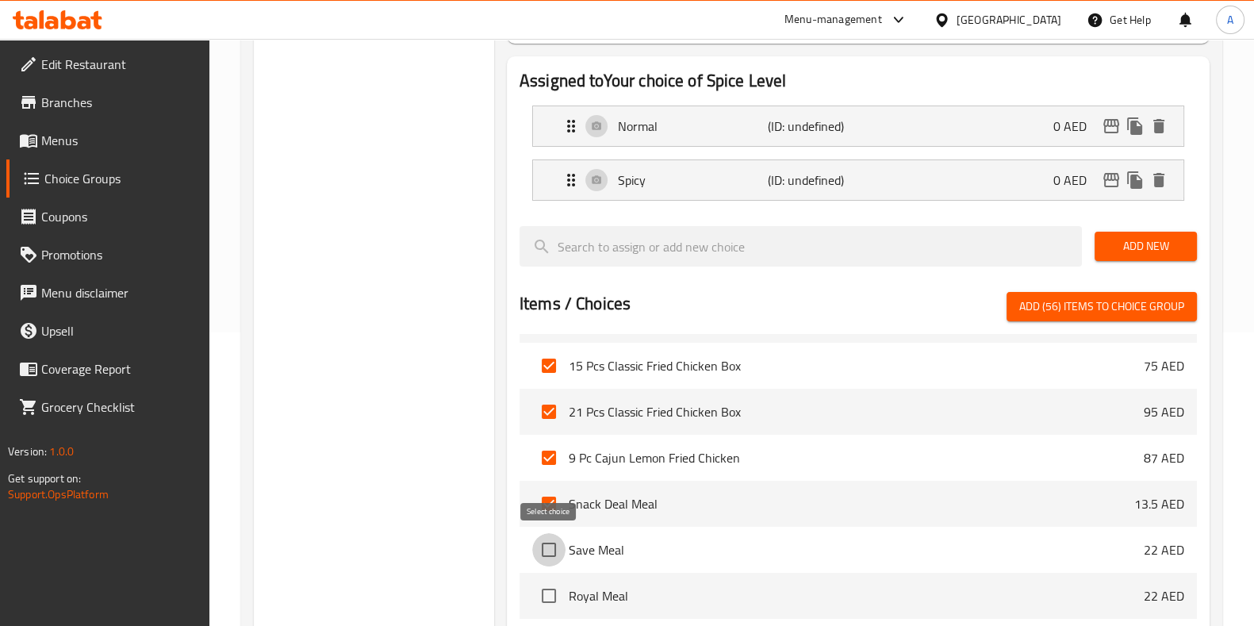
click at [554, 545] on input "checkbox" at bounding box center [548, 549] width 33 height 33
checkbox input "true"
click at [550, 603] on input "checkbox" at bounding box center [548, 595] width 33 height 33
checkbox input "true"
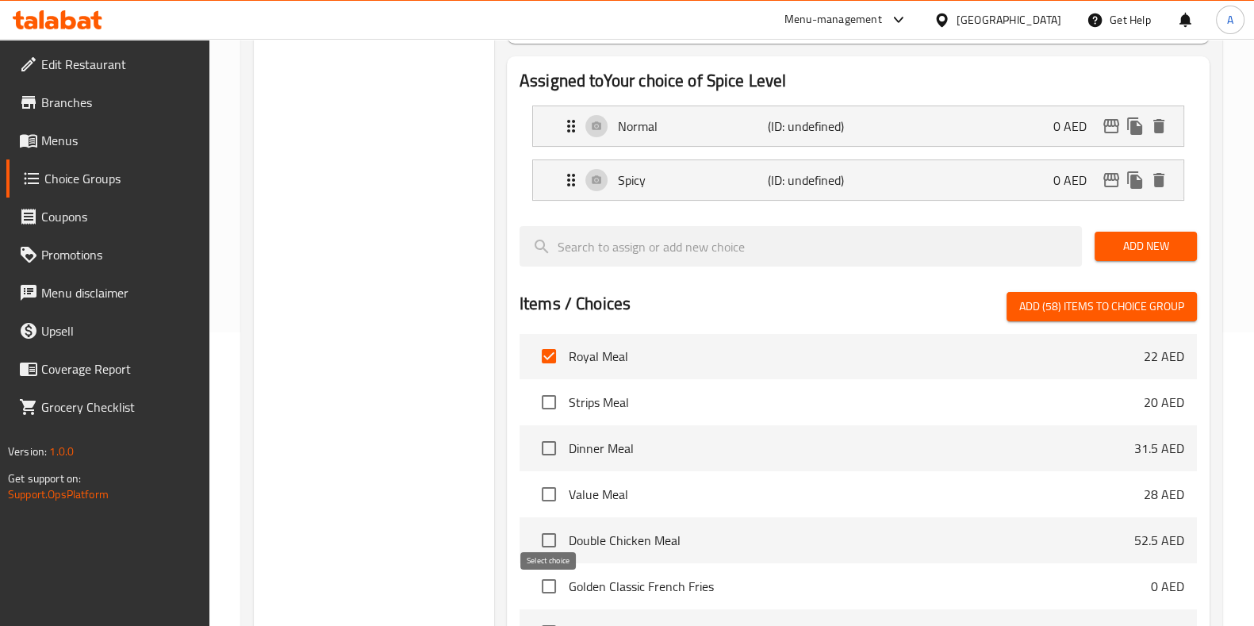
scroll to position [3411, 0]
click at [550, 406] on input "checkbox" at bounding box center [548, 401] width 33 height 33
checkbox input "true"
click at [547, 446] on input "checkbox" at bounding box center [548, 447] width 33 height 33
checkbox input "true"
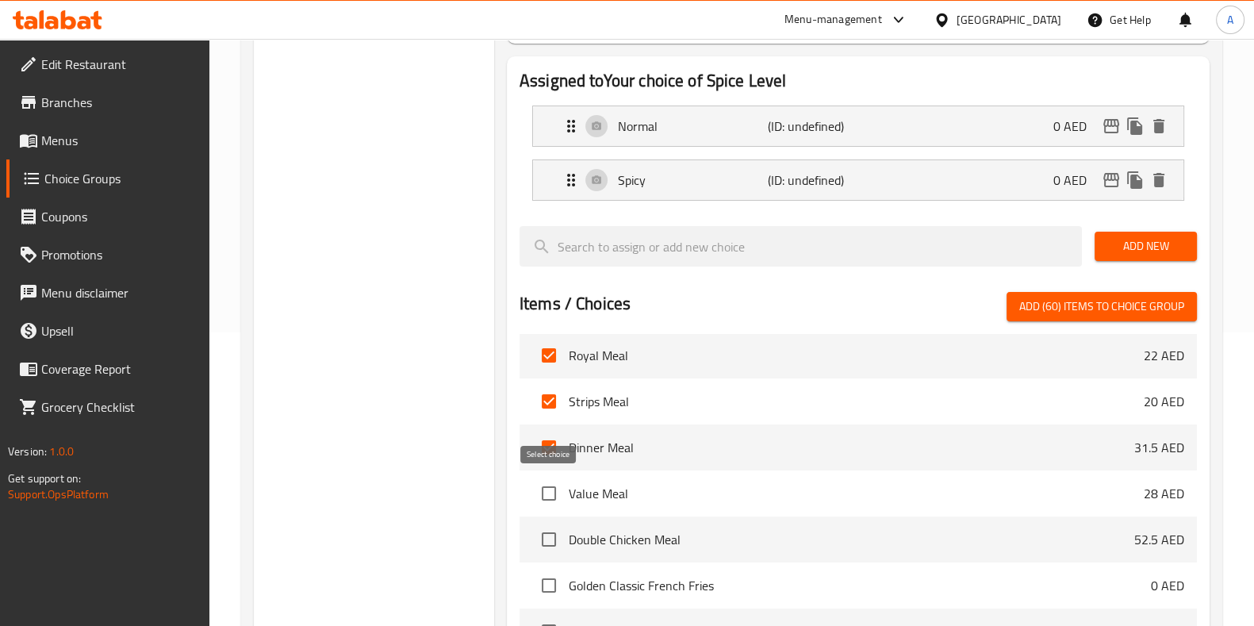
click at [546, 492] on input "checkbox" at bounding box center [548, 493] width 33 height 33
checkbox input "true"
click at [546, 534] on input "checkbox" at bounding box center [548, 539] width 33 height 33
checkbox input "true"
click at [550, 583] on input "checkbox" at bounding box center [548, 585] width 33 height 33
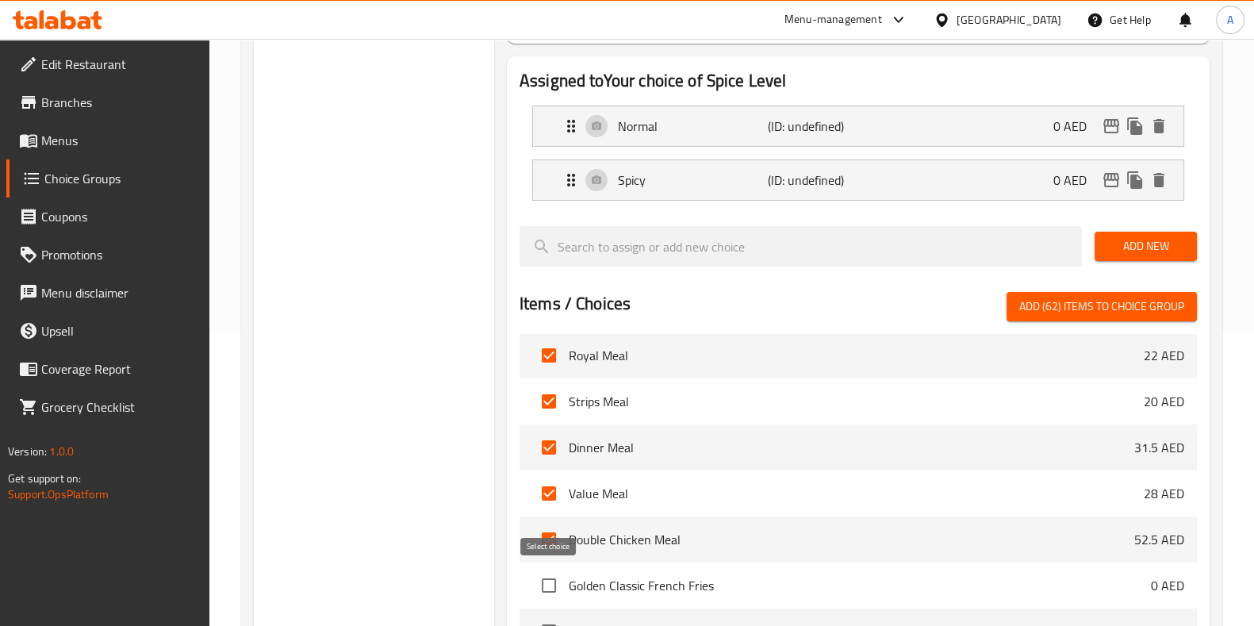
checkbox input "true"
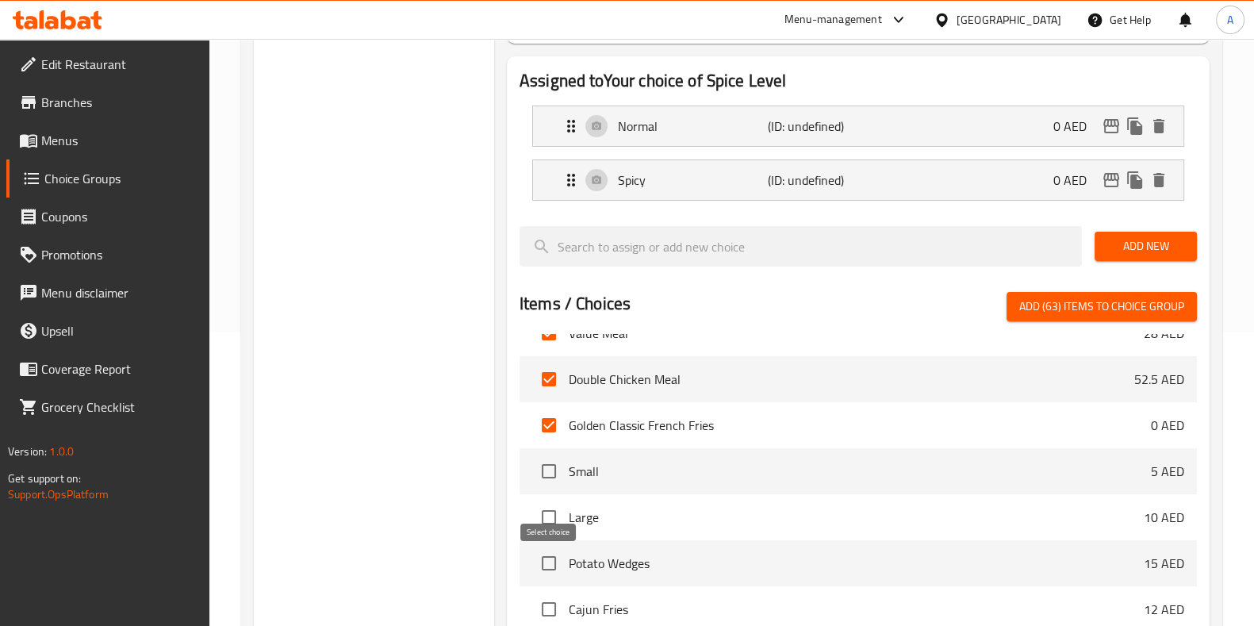
scroll to position [3609, 0]
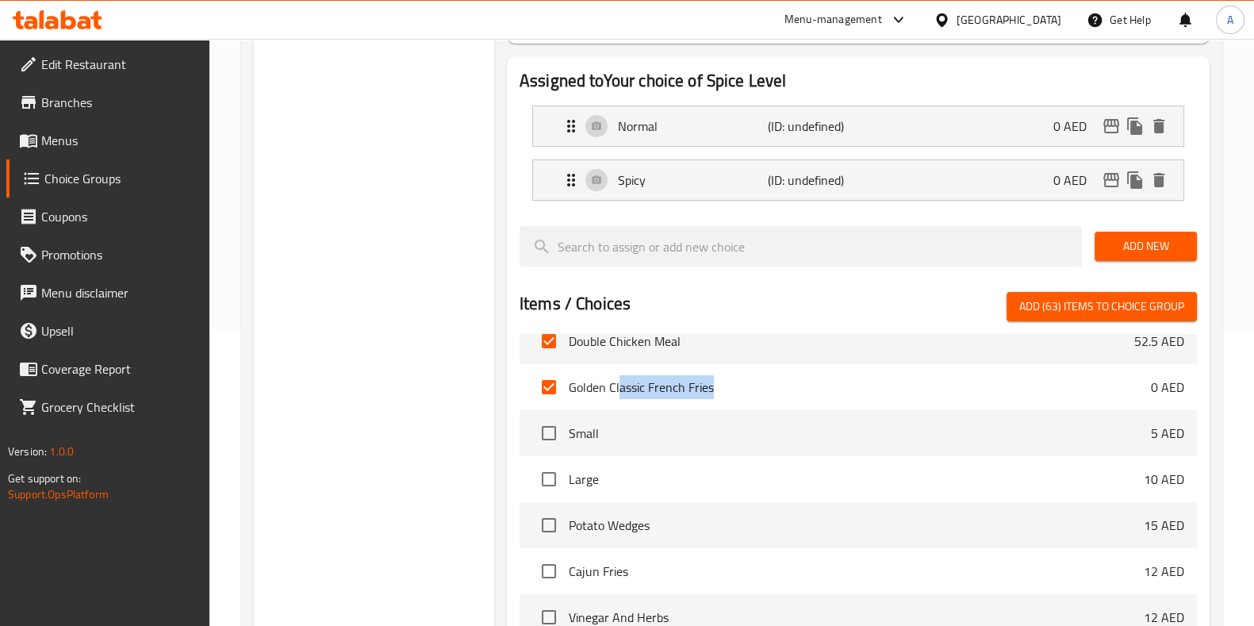
drag, startPoint x: 620, startPoint y: 385, endPoint x: 718, endPoint y: 383, distance: 98.3
click at [718, 383] on span "Golden Classic French Fries" at bounding box center [860, 386] width 582 height 19
click at [472, 409] on div "Choice Groups Your choice of Spice Level 0" at bounding box center [374, 362] width 240 height 954
click at [546, 429] on input "checkbox" at bounding box center [548, 432] width 33 height 33
checkbox input "true"
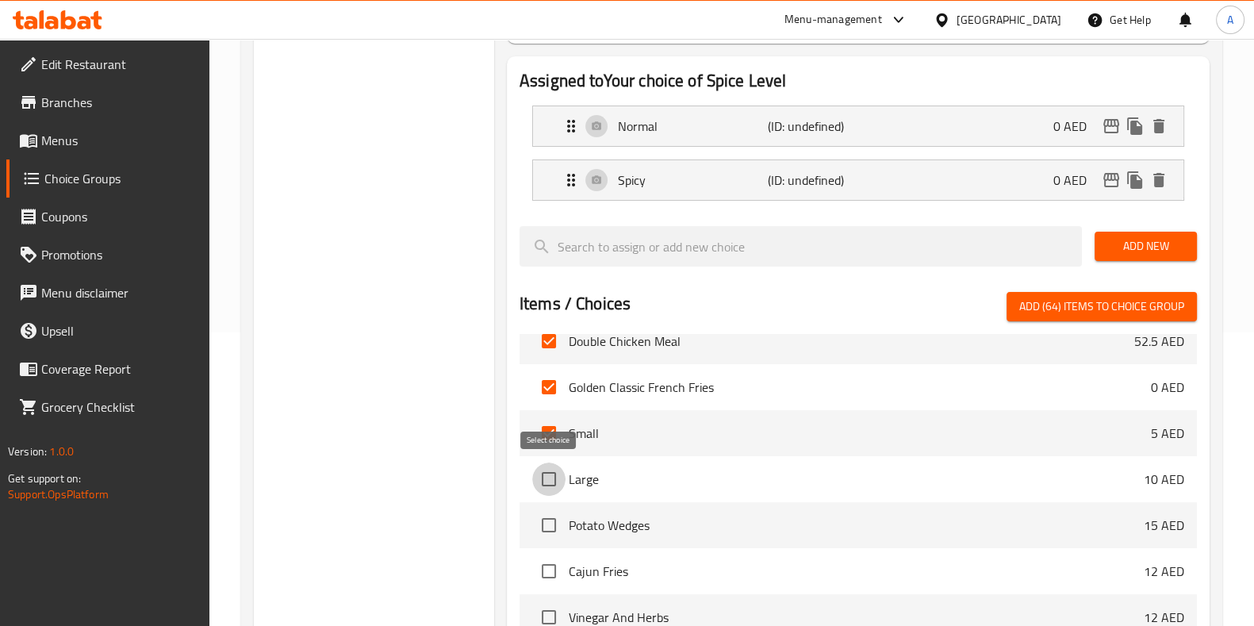
click at [544, 477] on input "checkbox" at bounding box center [548, 478] width 33 height 33
checkbox input "true"
click at [546, 381] on input "checkbox" at bounding box center [548, 386] width 33 height 33
checkbox input "false"
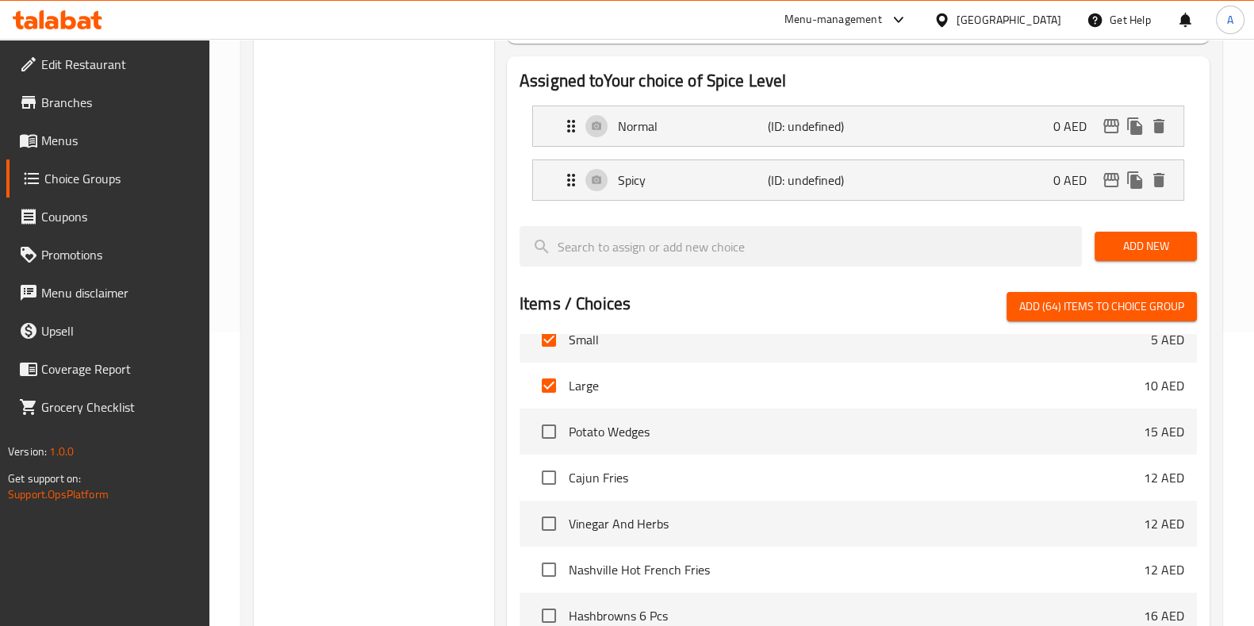
scroll to position [3705, 0]
click at [555, 427] on input "checkbox" at bounding box center [548, 429] width 33 height 33
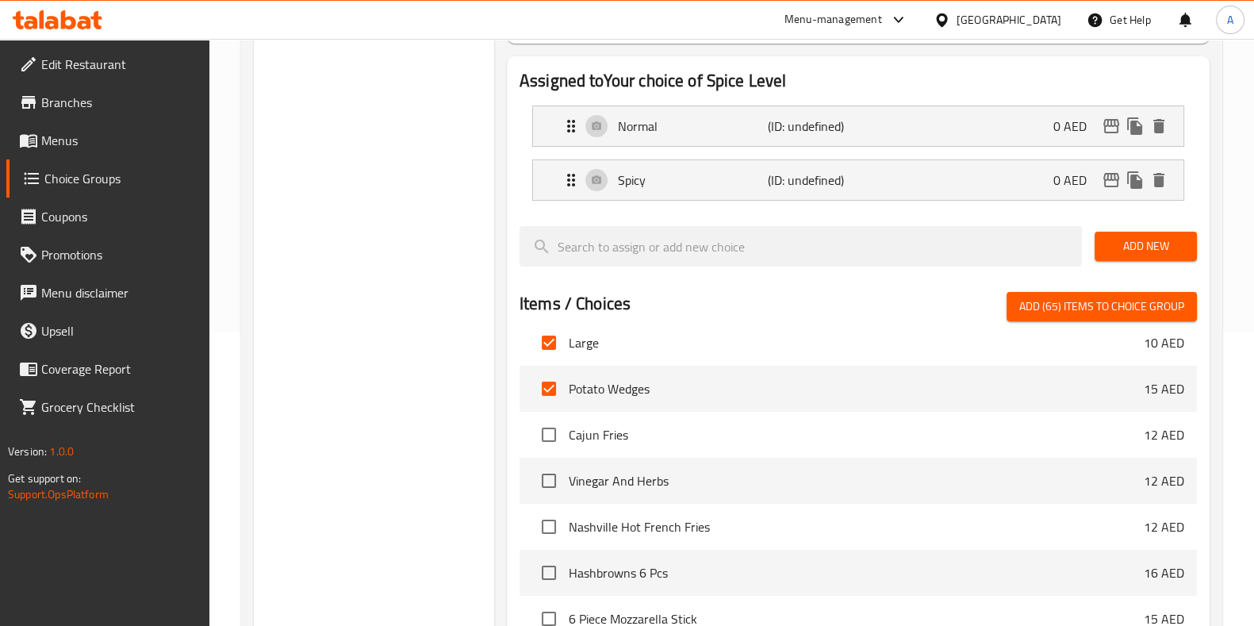
scroll to position [3748, 0]
click at [548, 386] on input "checkbox" at bounding box center [548, 386] width 33 height 33
checkbox input "false"
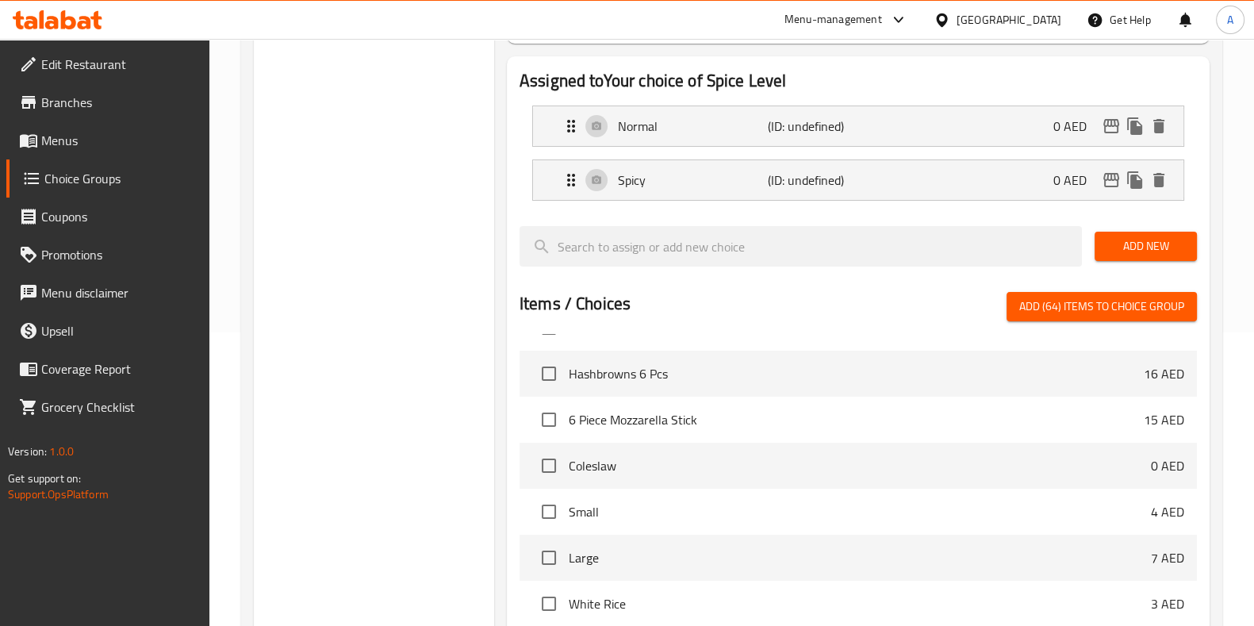
scroll to position [3954, 0]
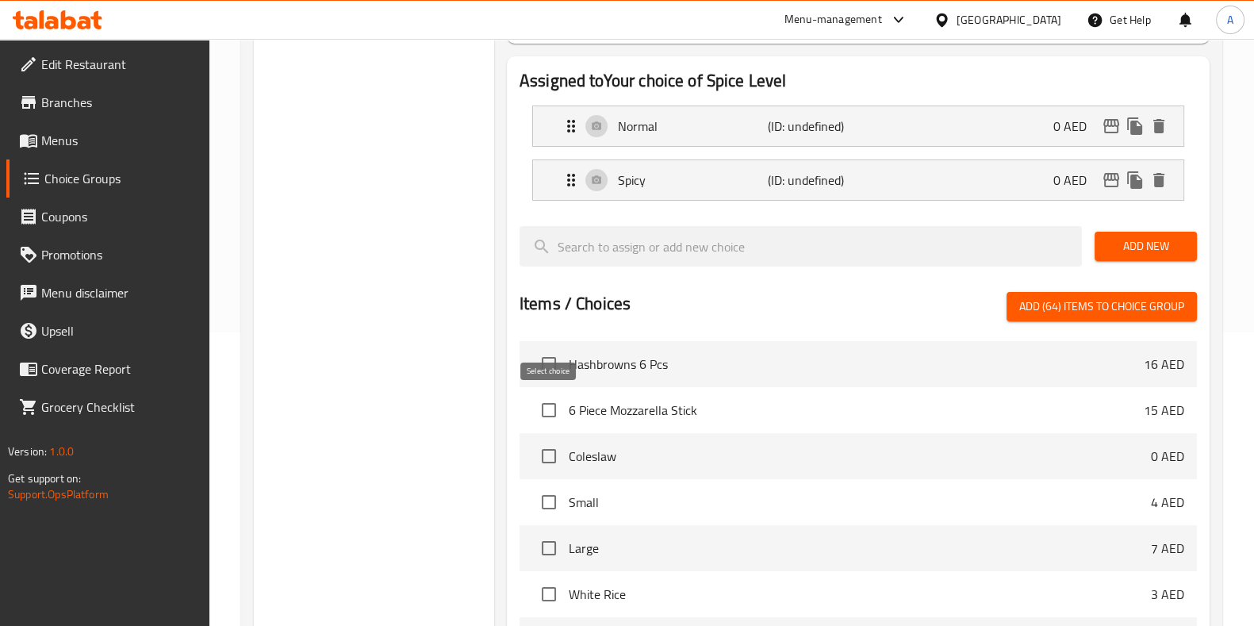
click at [545, 407] on input "checkbox" at bounding box center [548, 409] width 33 height 33
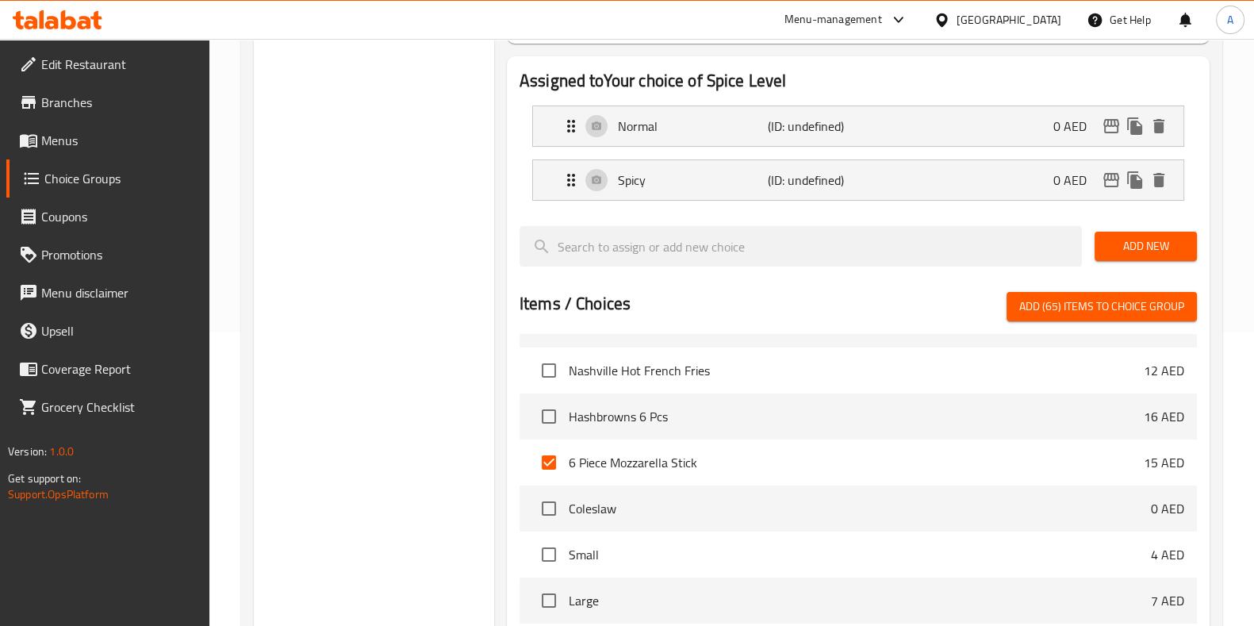
scroll to position [3893, 0]
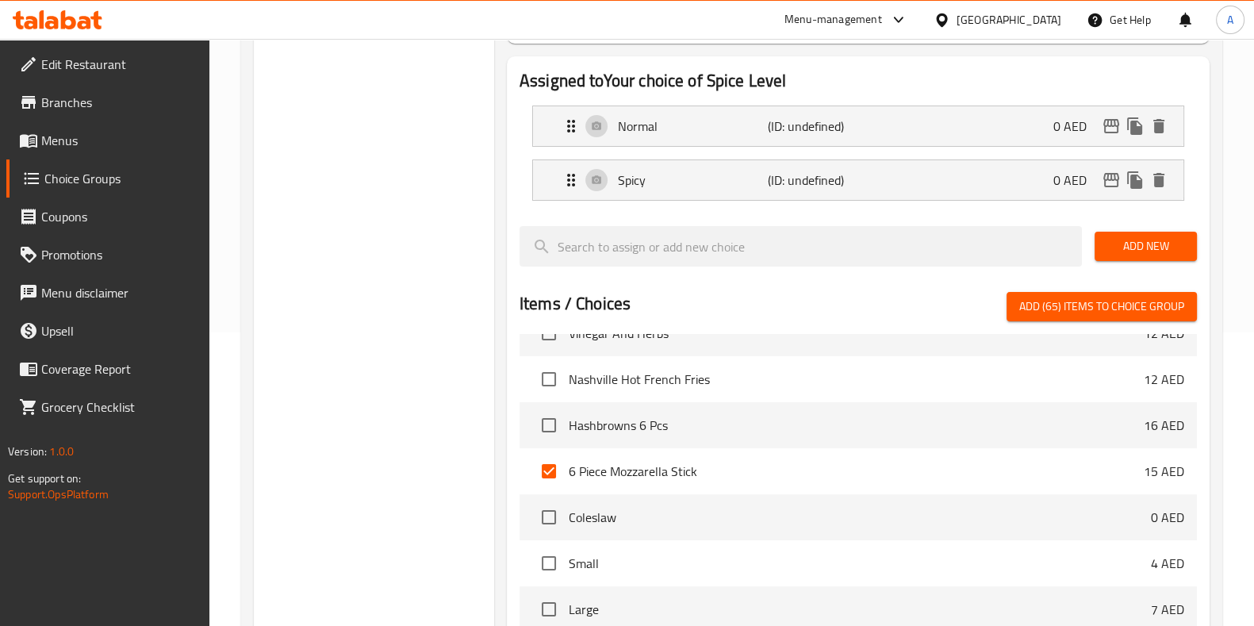
click at [553, 473] on input "checkbox" at bounding box center [548, 470] width 33 height 33
checkbox input "false"
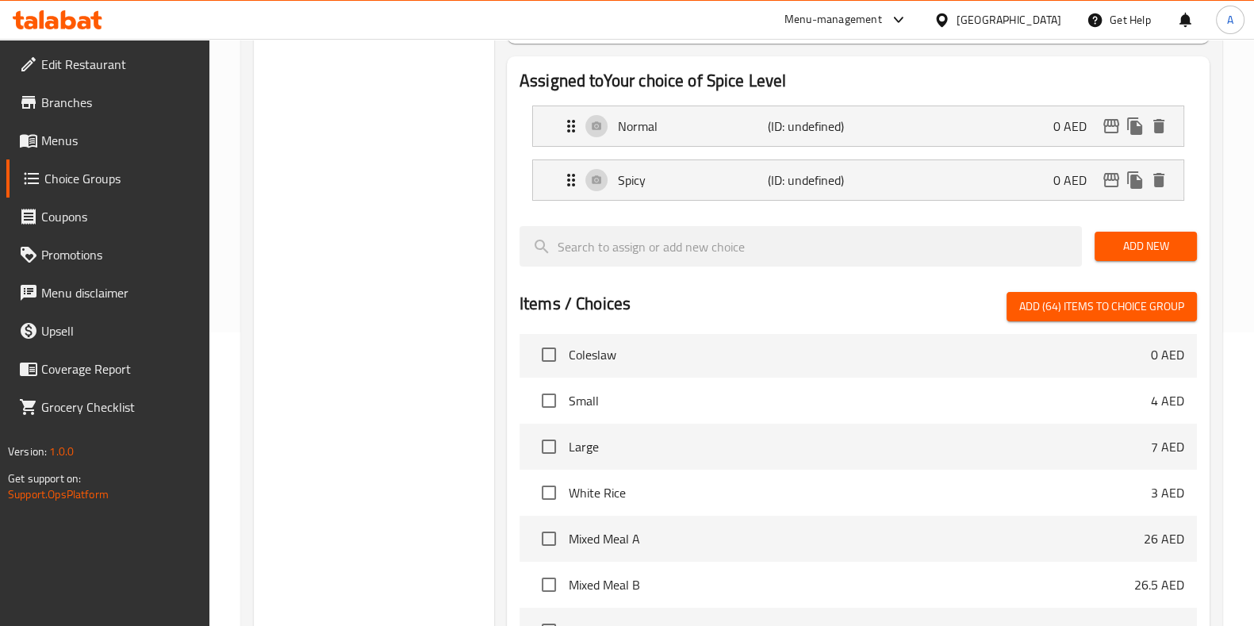
scroll to position [4048, 0]
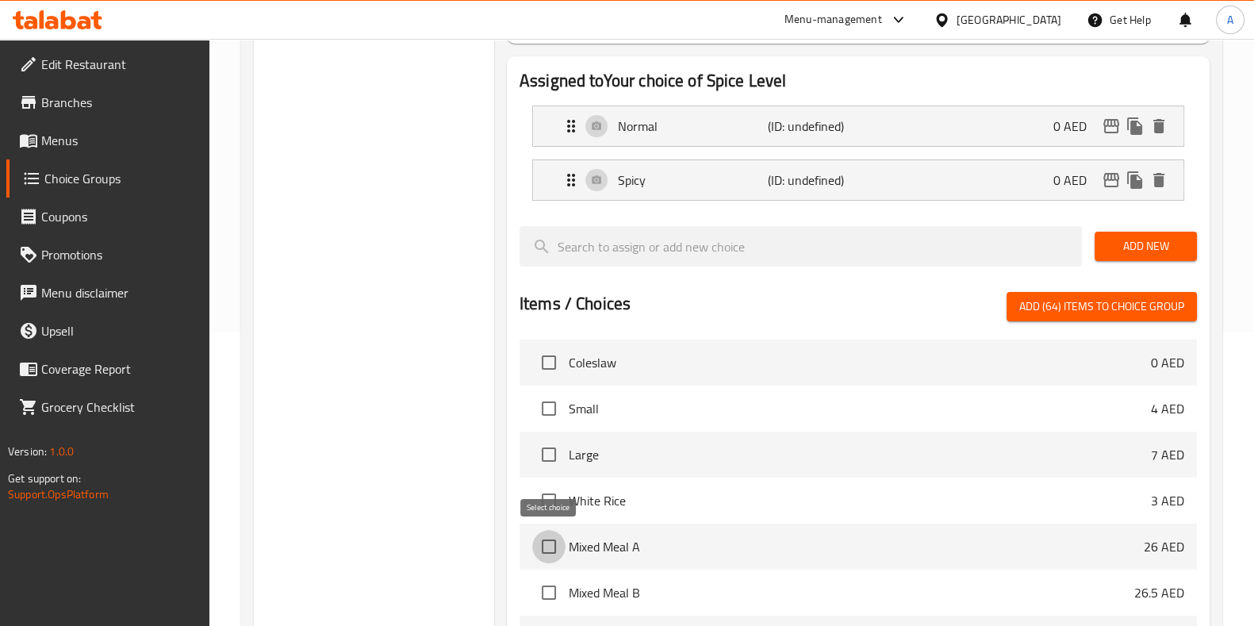
click at [550, 552] on input "checkbox" at bounding box center [548, 546] width 33 height 33
checkbox input "true"
click at [549, 591] on input "checkbox" at bounding box center [548, 592] width 33 height 33
checkbox input "true"
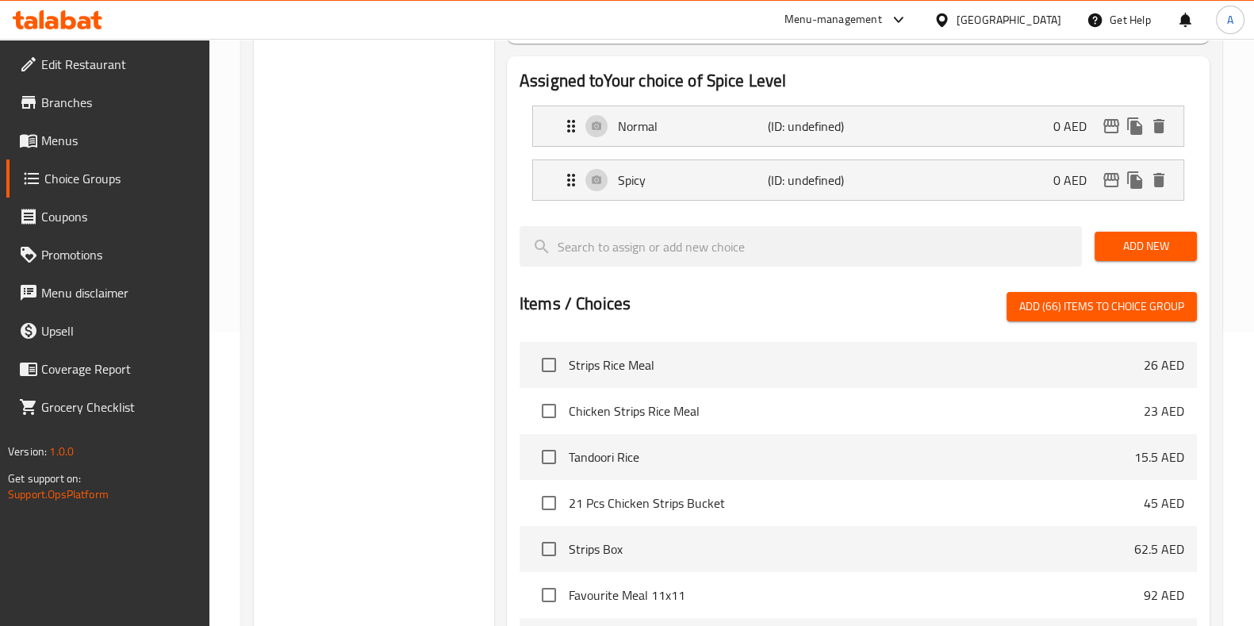
scroll to position [4322, 0]
click at [557, 361] on input "checkbox" at bounding box center [548, 363] width 33 height 33
checkbox input "true"
click at [542, 400] on input "checkbox" at bounding box center [548, 409] width 33 height 33
checkbox input "true"
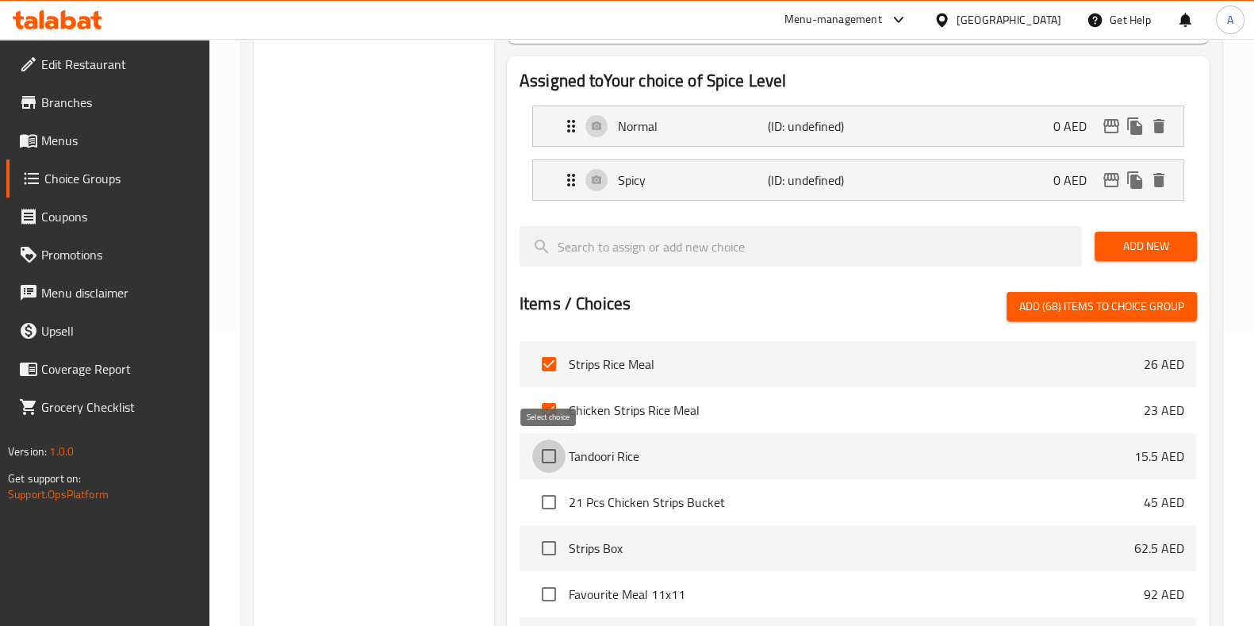
click at [549, 454] on input "checkbox" at bounding box center [548, 455] width 33 height 33
click at [547, 452] on input "checkbox" at bounding box center [548, 455] width 33 height 33
checkbox input "false"
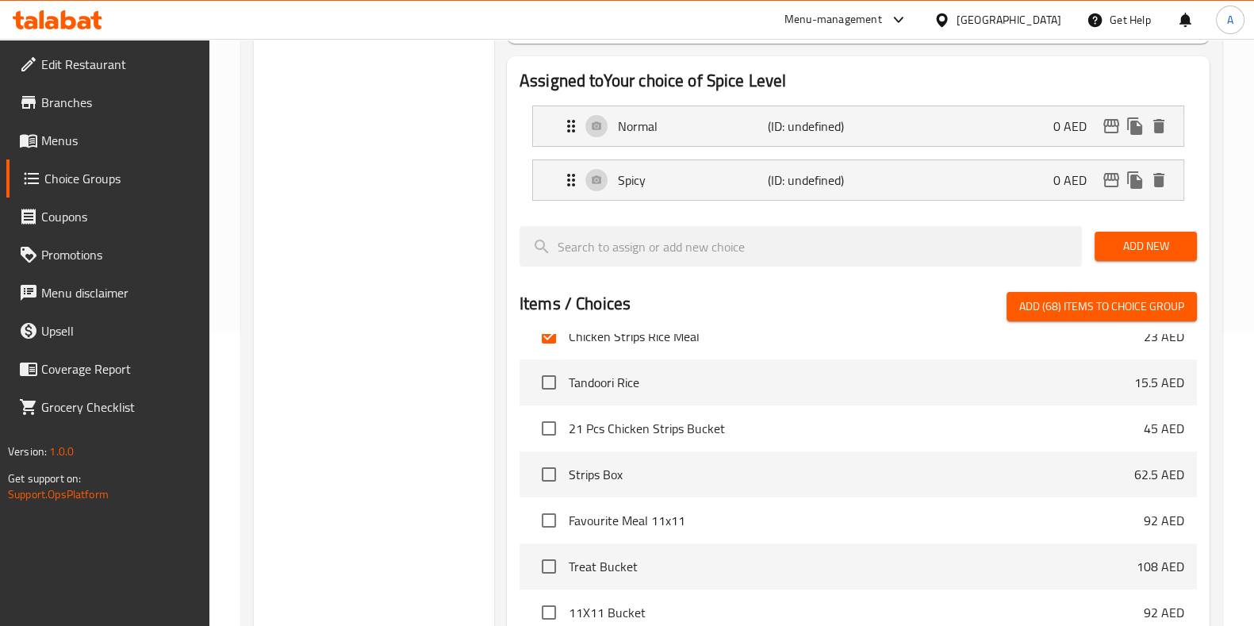
scroll to position [4397, 0]
click at [549, 427] on input "checkbox" at bounding box center [548, 427] width 33 height 33
checkbox input "true"
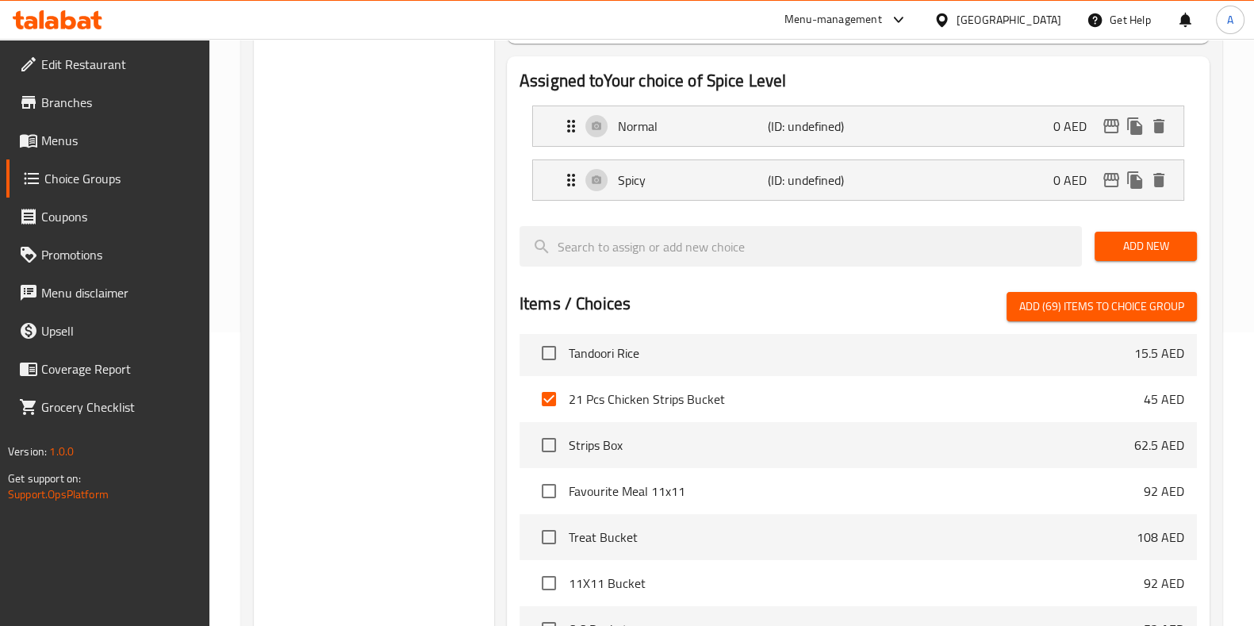
scroll to position [4426, 0]
click at [552, 439] on input "checkbox" at bounding box center [548, 443] width 33 height 33
checkbox input "true"
click at [544, 483] on input "checkbox" at bounding box center [548, 489] width 33 height 33
checkbox input "true"
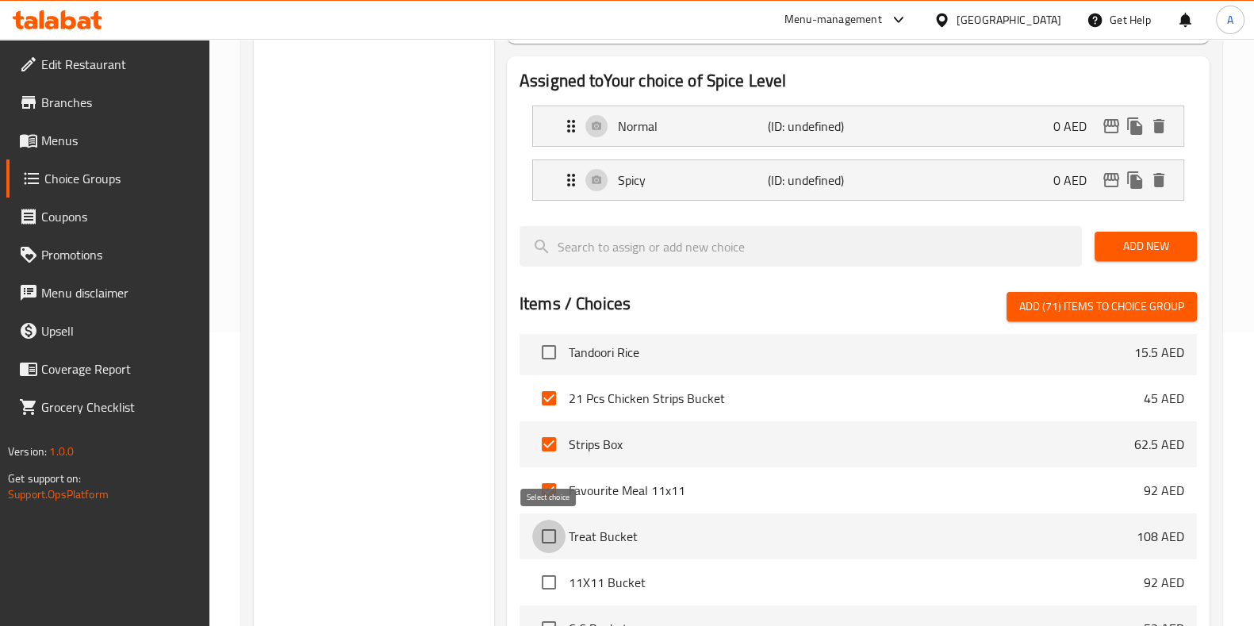
click at [543, 544] on input "checkbox" at bounding box center [548, 535] width 33 height 33
checkbox input "true"
click at [543, 580] on input "checkbox" at bounding box center [548, 581] width 33 height 33
checkbox input "true"
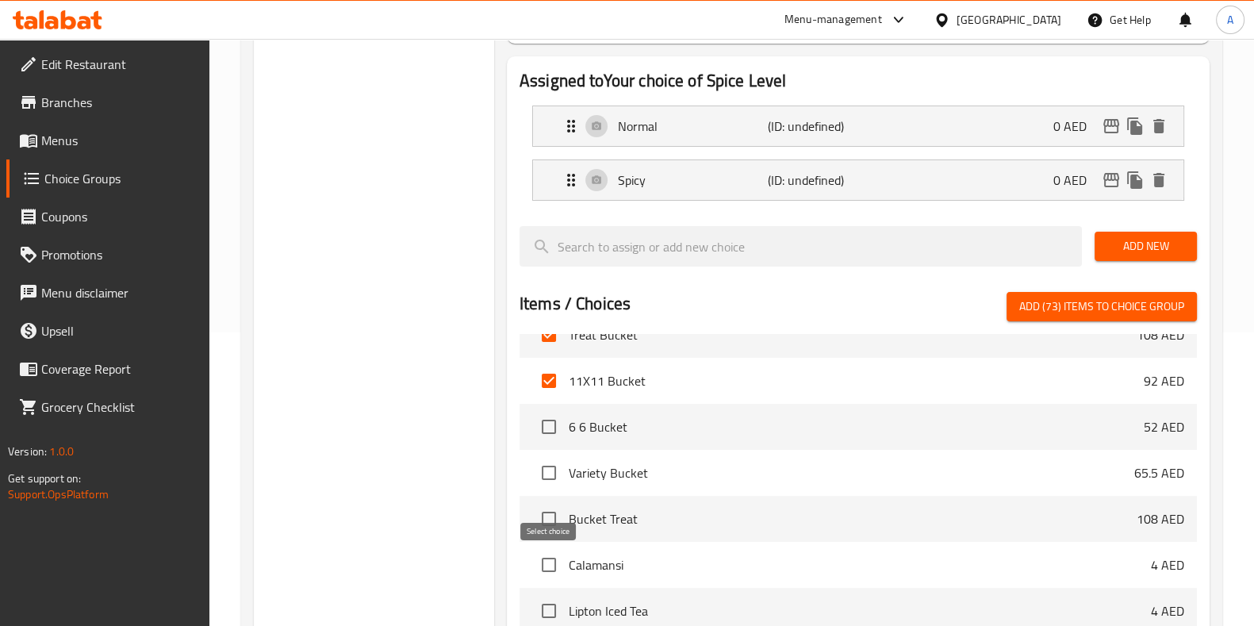
scroll to position [4643, 0]
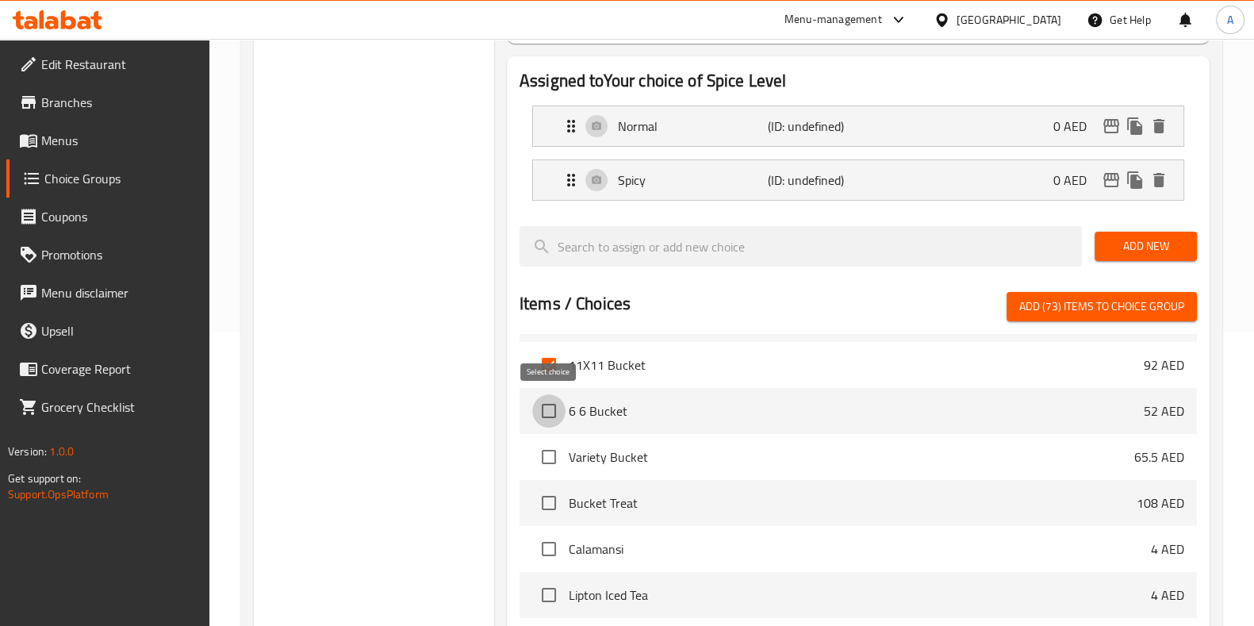
click at [553, 408] on input "checkbox" at bounding box center [548, 410] width 33 height 33
checkbox input "true"
click at [552, 442] on input "checkbox" at bounding box center [548, 456] width 33 height 33
checkbox input "true"
click at [544, 501] on input "checkbox" at bounding box center [548, 502] width 33 height 33
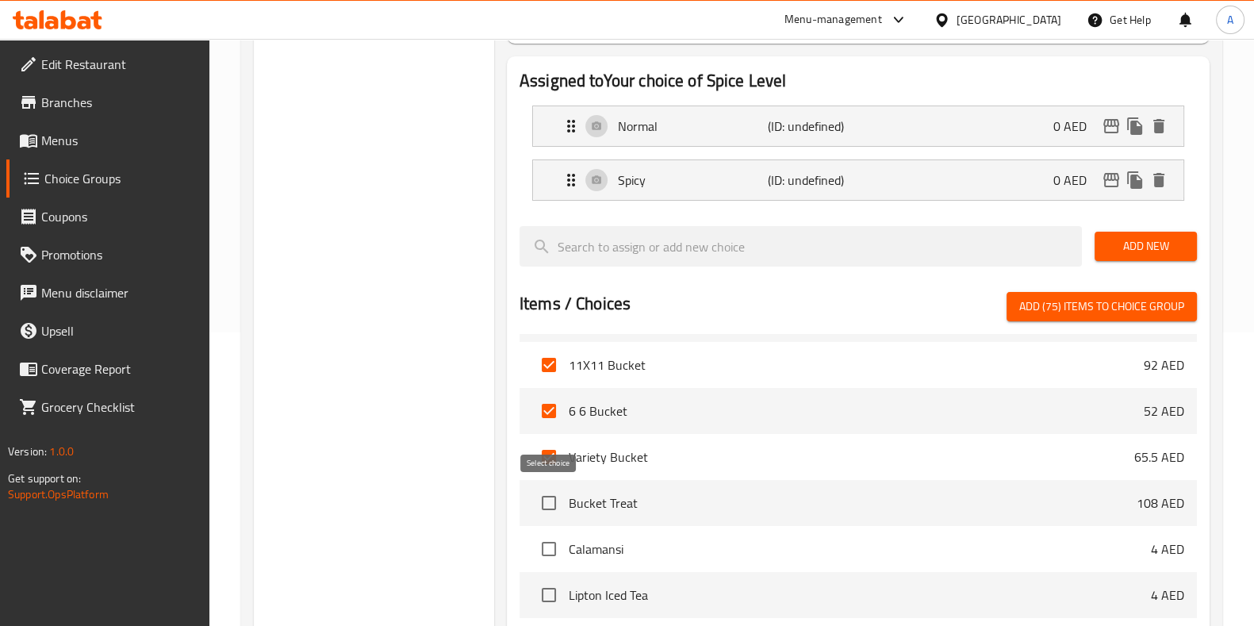
checkbox input "true"
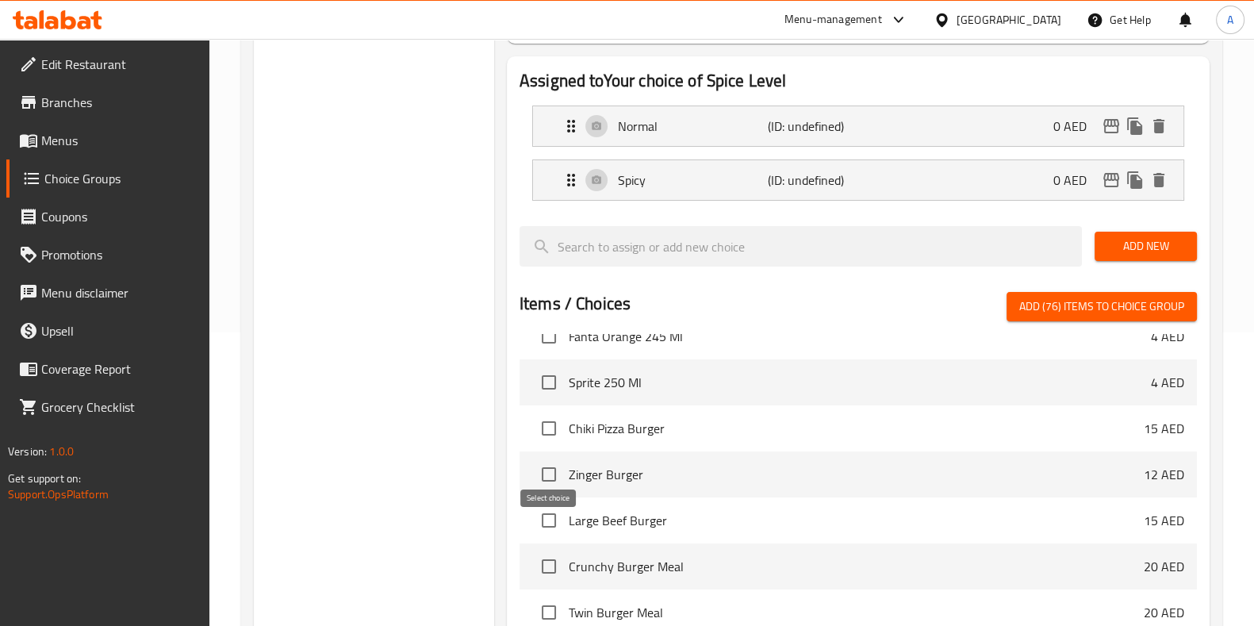
scroll to position [5078, 0]
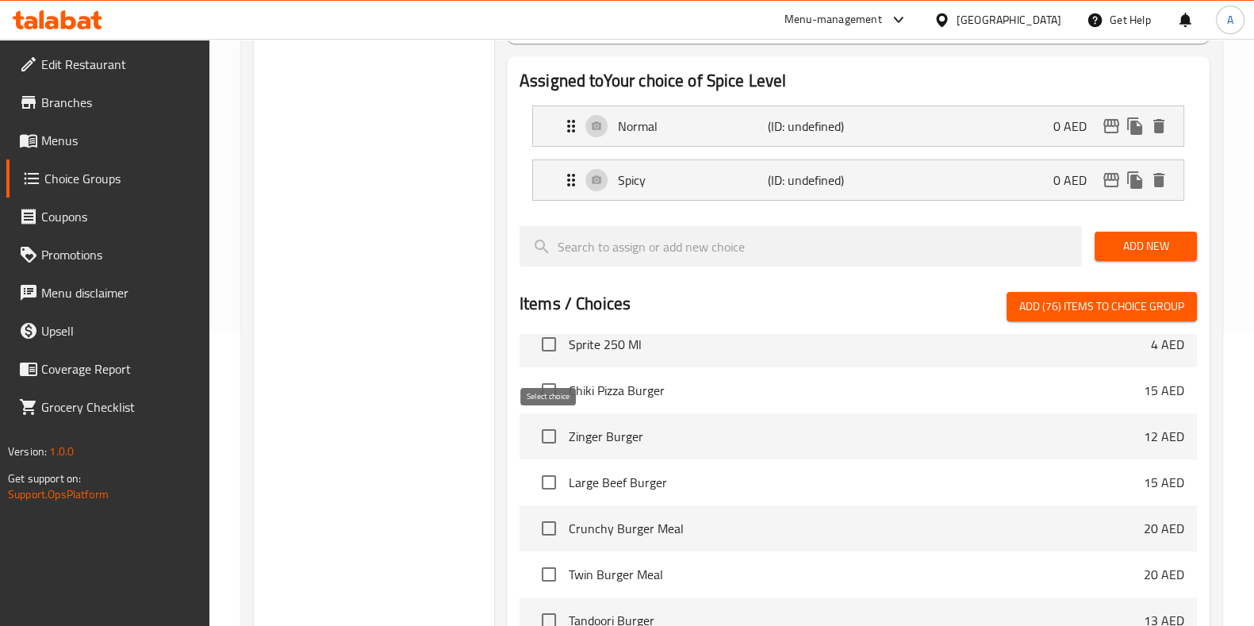
click at [549, 430] on input "checkbox" at bounding box center [548, 435] width 33 height 33
checkbox input "true"
click at [539, 389] on input "checkbox" at bounding box center [548, 389] width 33 height 33
checkbox input "true"
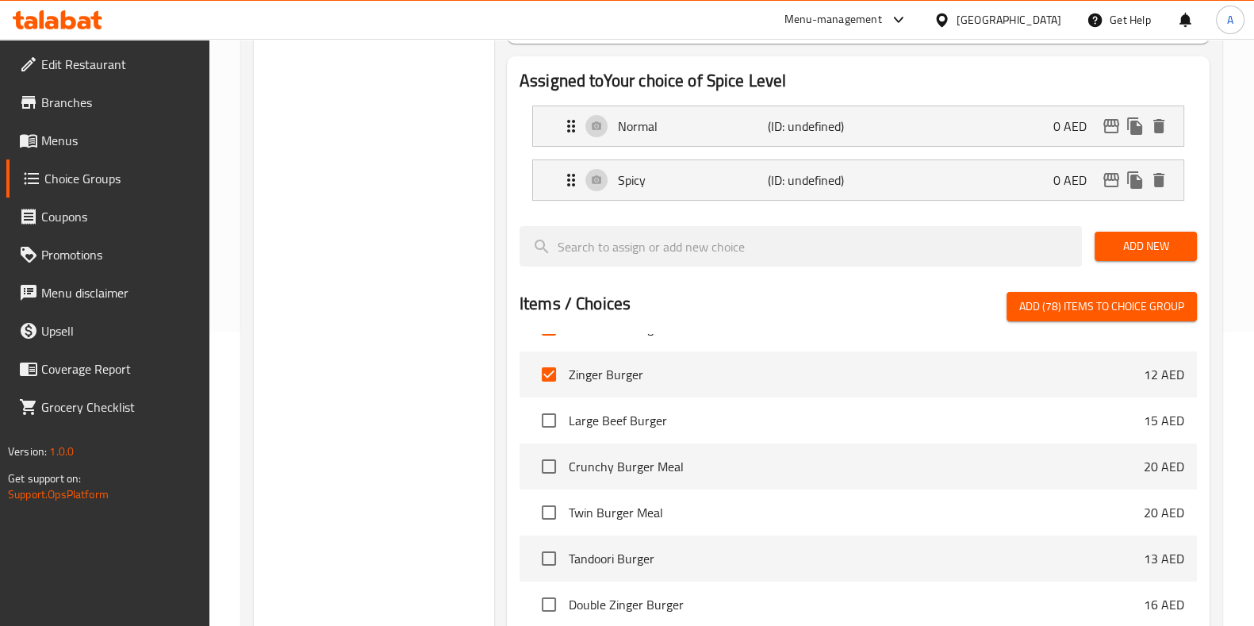
scroll to position [5141, 0]
click at [544, 415] on input "checkbox" at bounding box center [548, 418] width 33 height 33
checkbox input "true"
click at [548, 452] on input "checkbox" at bounding box center [548, 464] width 33 height 33
checkbox input "true"
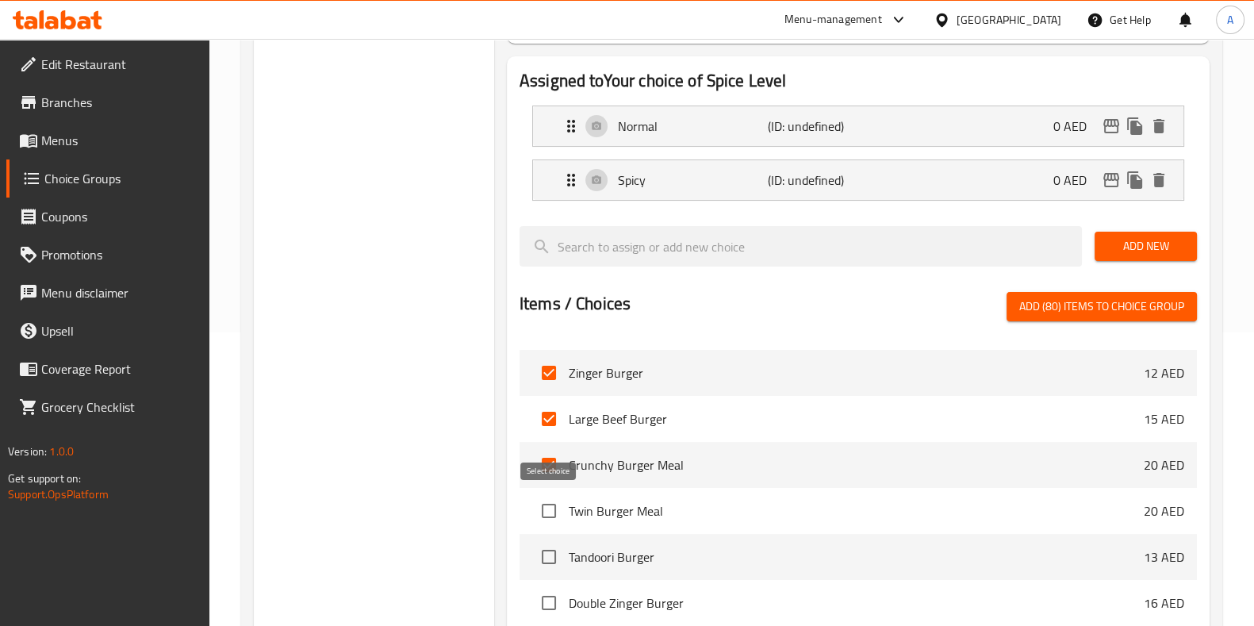
click at [545, 501] on input "checkbox" at bounding box center [548, 510] width 33 height 33
checkbox input "true"
click at [545, 555] on input "checkbox" at bounding box center [548, 556] width 33 height 33
checkbox input "true"
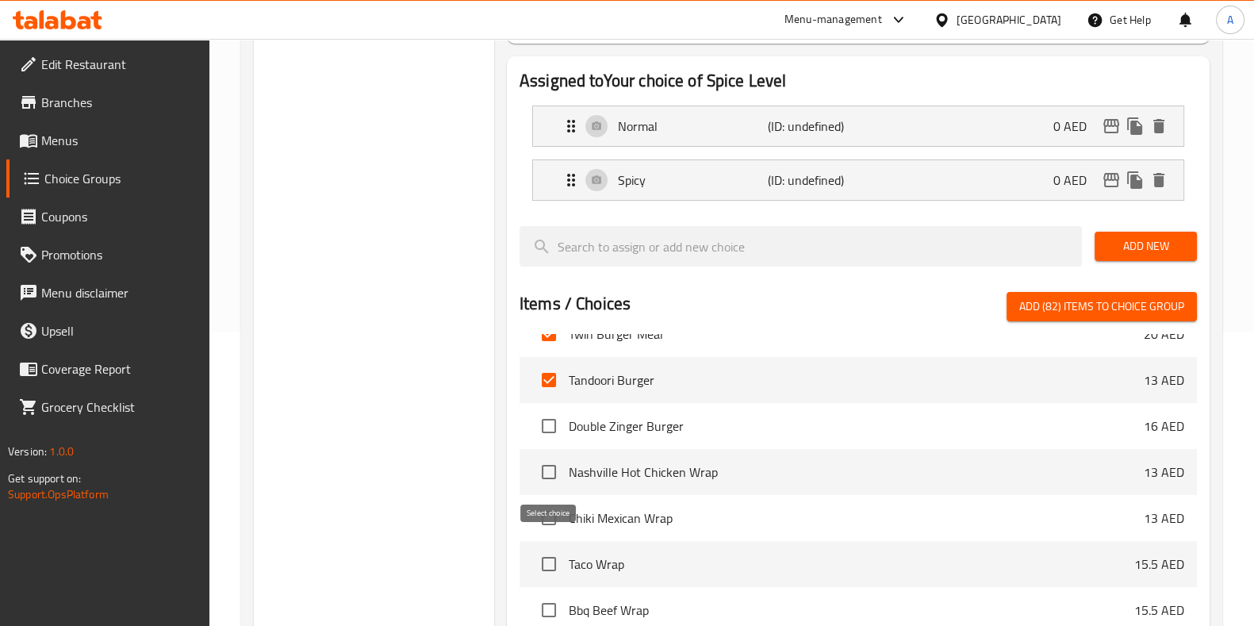
scroll to position [5330, 0]
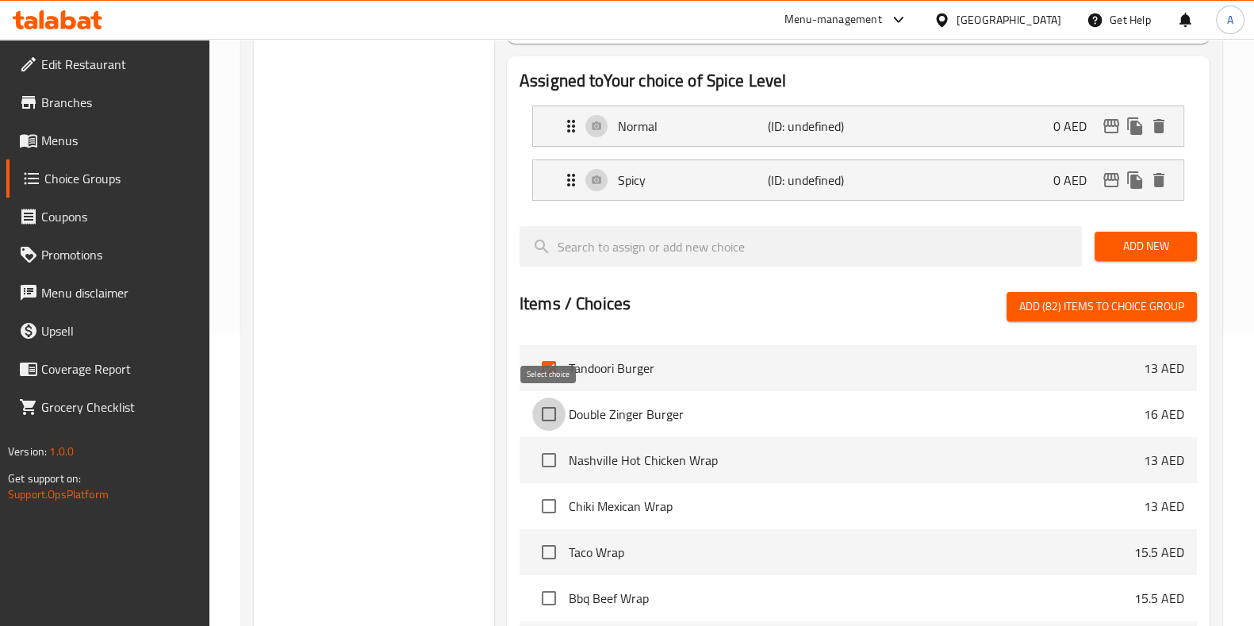
click at [543, 408] on input "checkbox" at bounding box center [548, 413] width 33 height 33
checkbox input "true"
click at [549, 477] on li "Nashville Hot Chicken Wrap 13 AED" at bounding box center [857, 460] width 677 height 46
click at [550, 453] on input "checkbox" at bounding box center [548, 459] width 33 height 33
checkbox input "true"
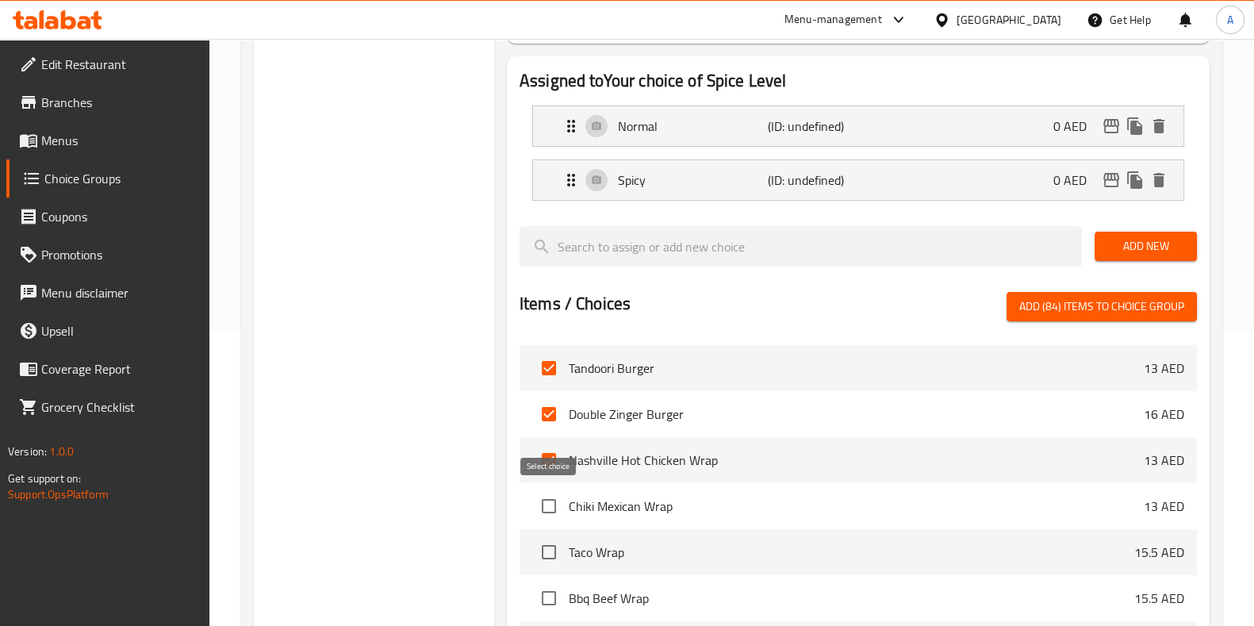
click at [551, 505] on input "checkbox" at bounding box center [548, 505] width 33 height 33
checkbox input "true"
click at [555, 554] on input "checkbox" at bounding box center [548, 551] width 33 height 33
checkbox input "true"
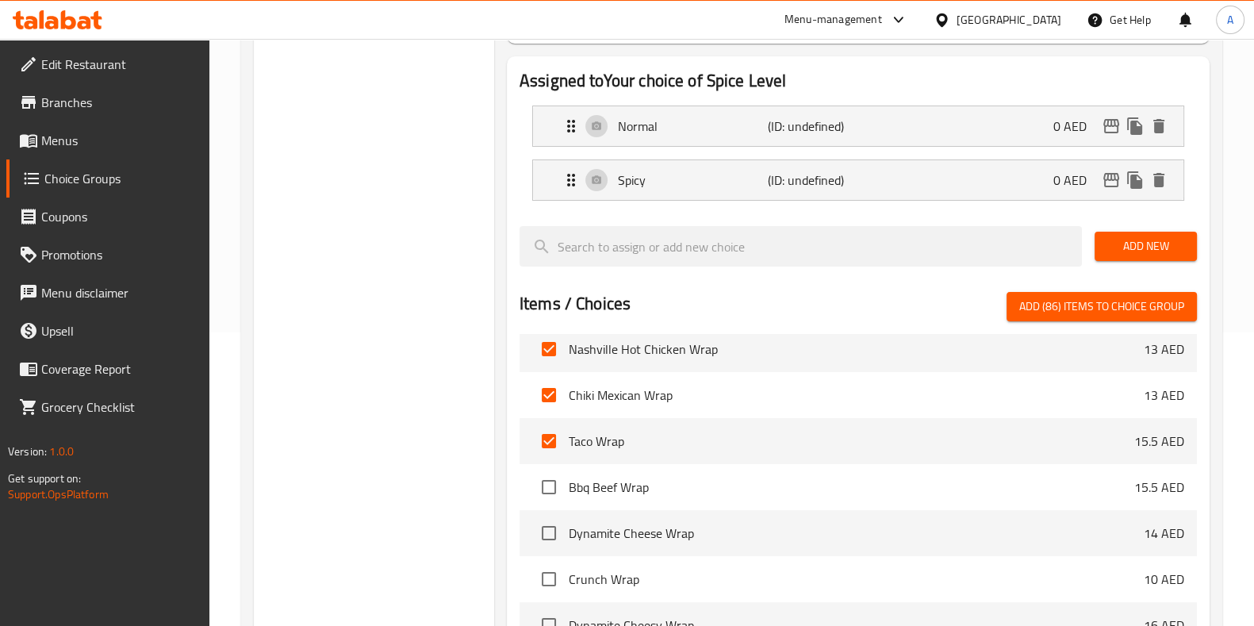
scroll to position [5443, 0]
click at [547, 489] on input "checkbox" at bounding box center [548, 485] width 33 height 33
checkbox input "true"
drag, startPoint x: 547, startPoint y: 522, endPoint x: 546, endPoint y: 546, distance: 23.8
click at [547, 523] on input "checkbox" at bounding box center [548, 531] width 33 height 33
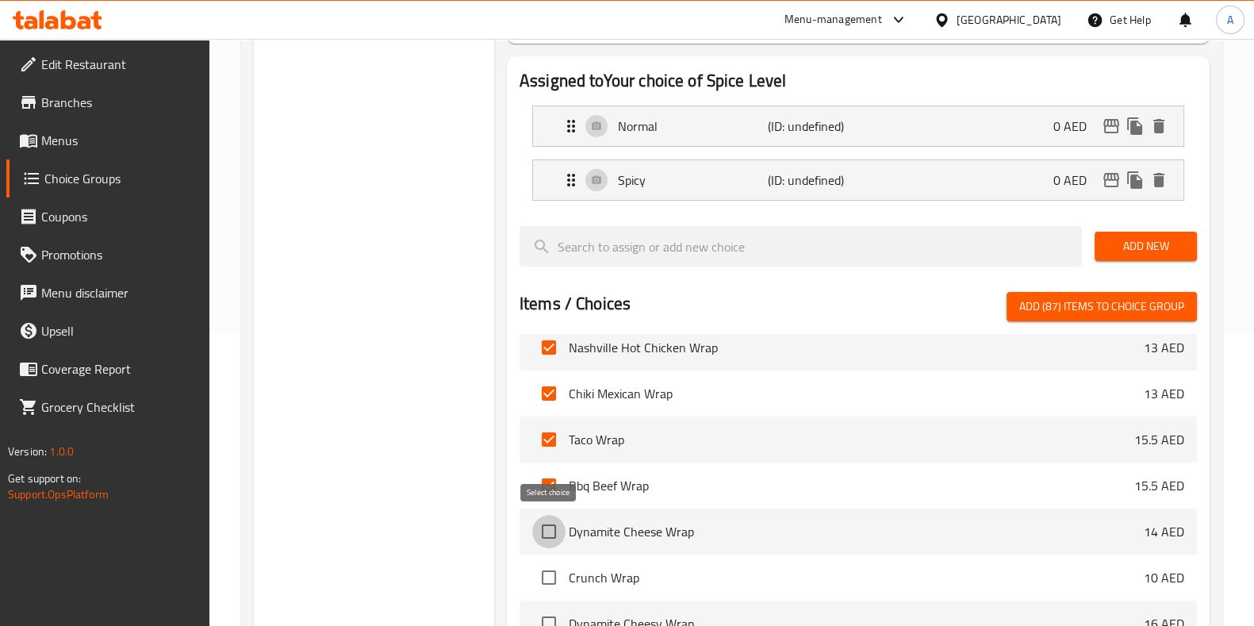
checkbox input "true"
drag, startPoint x: 546, startPoint y: 575, endPoint x: 546, endPoint y: 590, distance: 15.1
click at [546, 576] on input "checkbox" at bounding box center [548, 577] width 33 height 33
checkbox input "true"
click at [548, 616] on input "checkbox" at bounding box center [548, 623] width 33 height 33
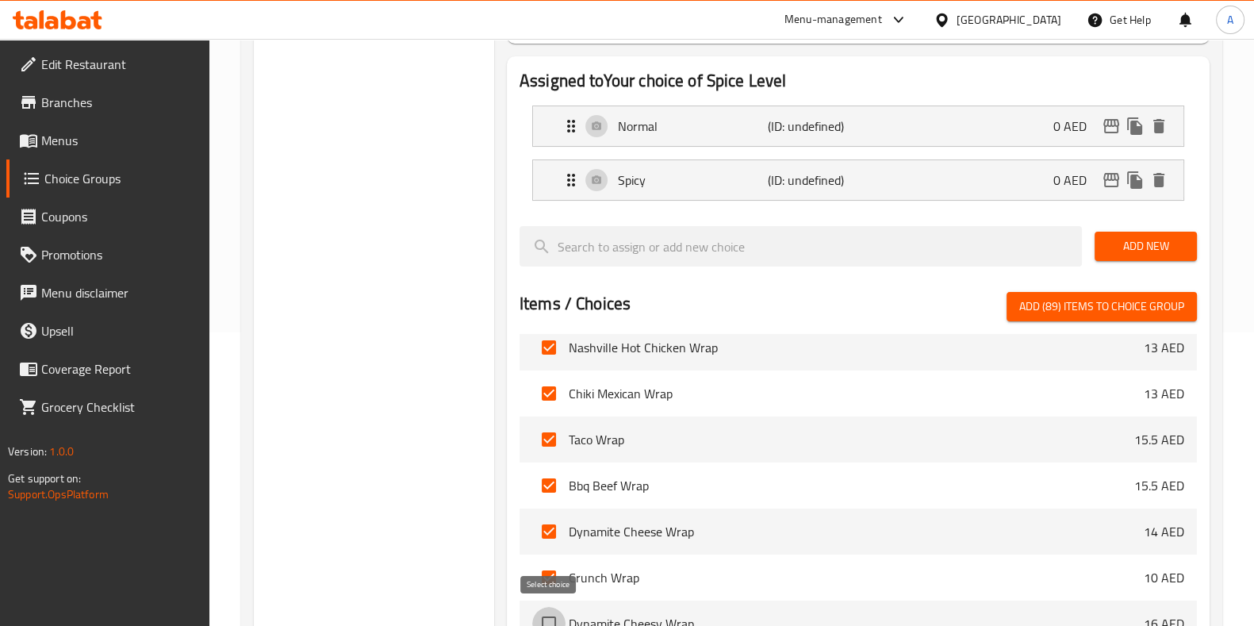
checkbox input "true"
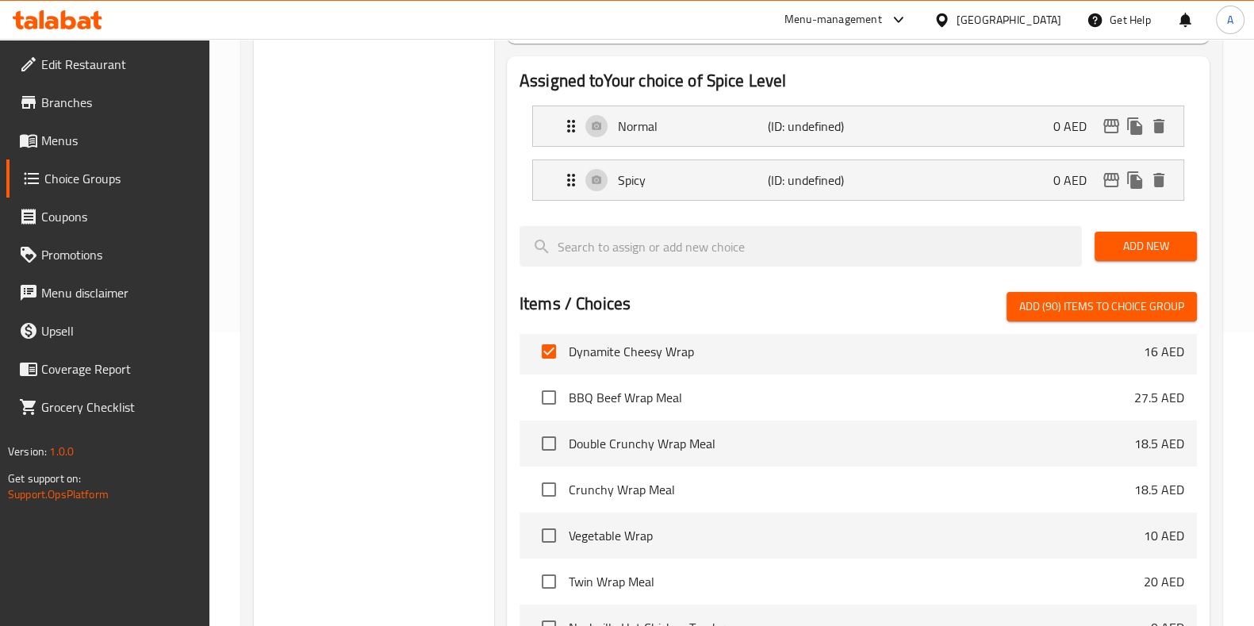
scroll to position [5716, 0]
click at [551, 394] on input "checkbox" at bounding box center [548, 395] width 33 height 33
checkbox input "true"
click at [548, 434] on input "checkbox" at bounding box center [548, 441] width 33 height 33
checkbox input "true"
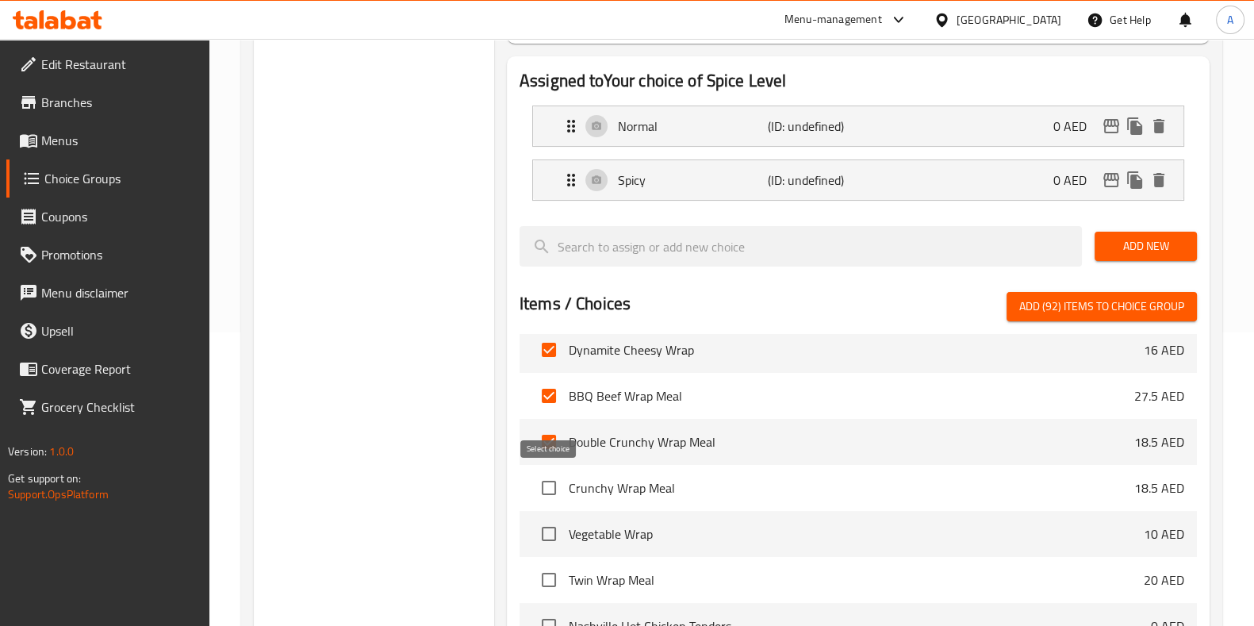
click at [549, 481] on input "checkbox" at bounding box center [548, 487] width 33 height 33
checkbox input "true"
click at [545, 521] on input "checkbox" at bounding box center [548, 533] width 33 height 33
checkbox input "true"
click at [545, 588] on input "checkbox" at bounding box center [548, 579] width 33 height 33
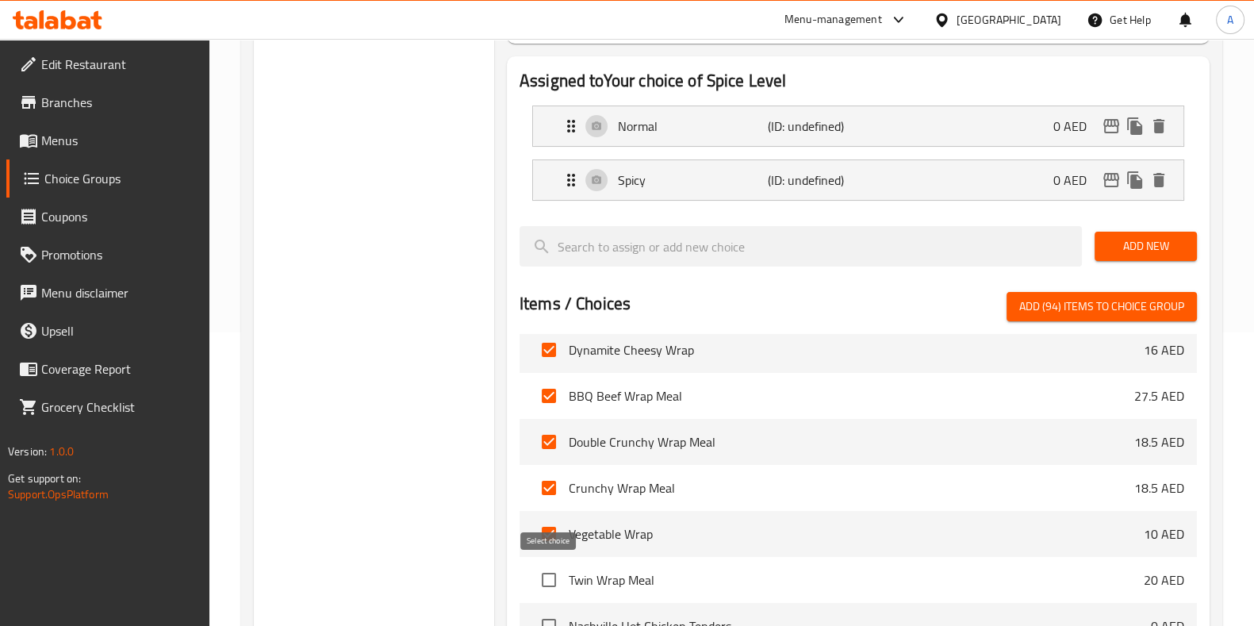
checkbox input "true"
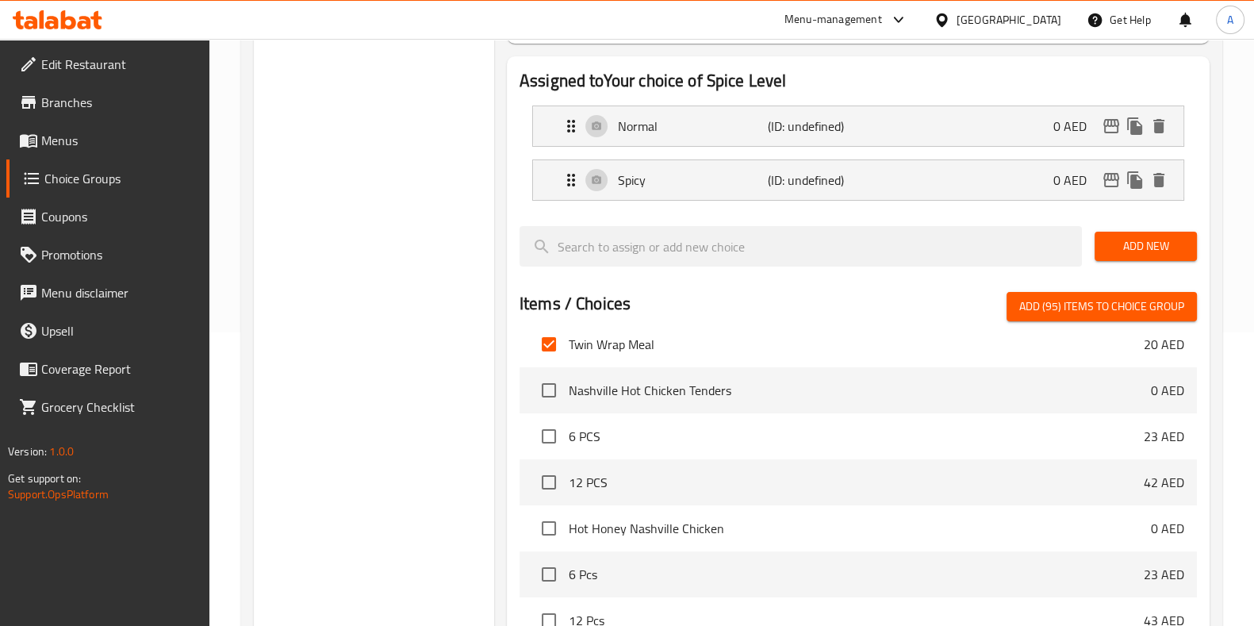
scroll to position [5954, 0]
click at [553, 394] on input "checkbox" at bounding box center [548, 387] width 33 height 33
checkbox input "true"
click at [550, 437] on input "checkbox" at bounding box center [548, 433] width 33 height 33
checkbox input "true"
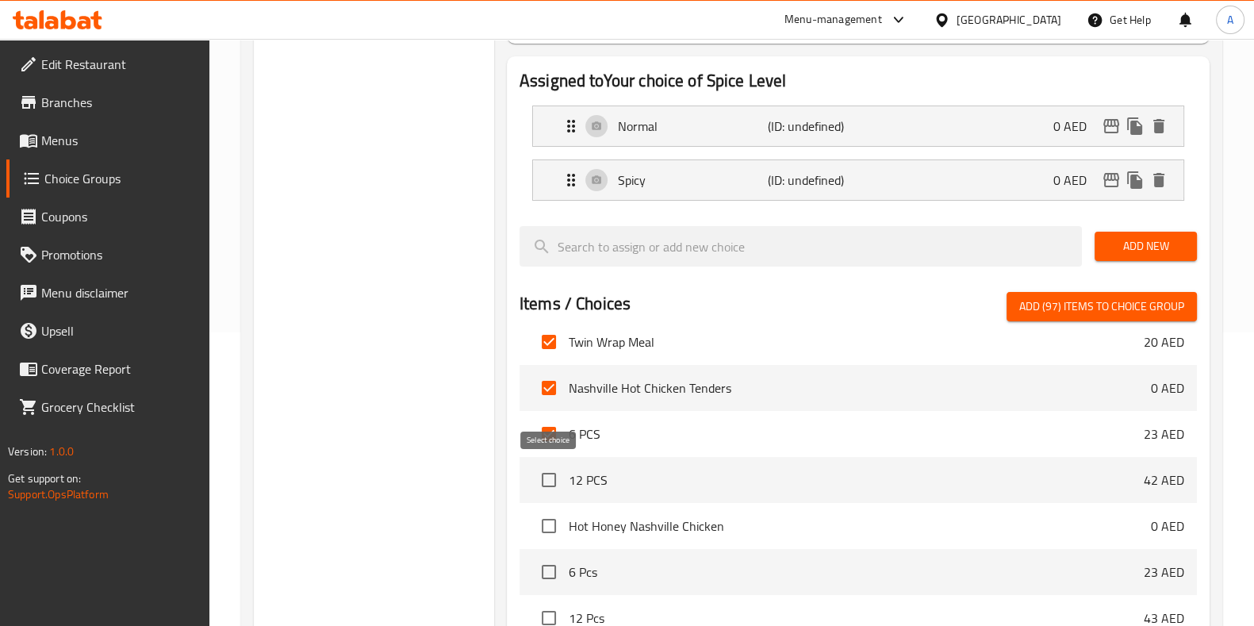
click at [547, 471] on input "checkbox" at bounding box center [548, 479] width 33 height 33
checkbox input "true"
click at [546, 532] on input "checkbox" at bounding box center [548, 525] width 33 height 33
checkbox input "true"
click at [546, 569] on input "checkbox" at bounding box center [548, 571] width 33 height 33
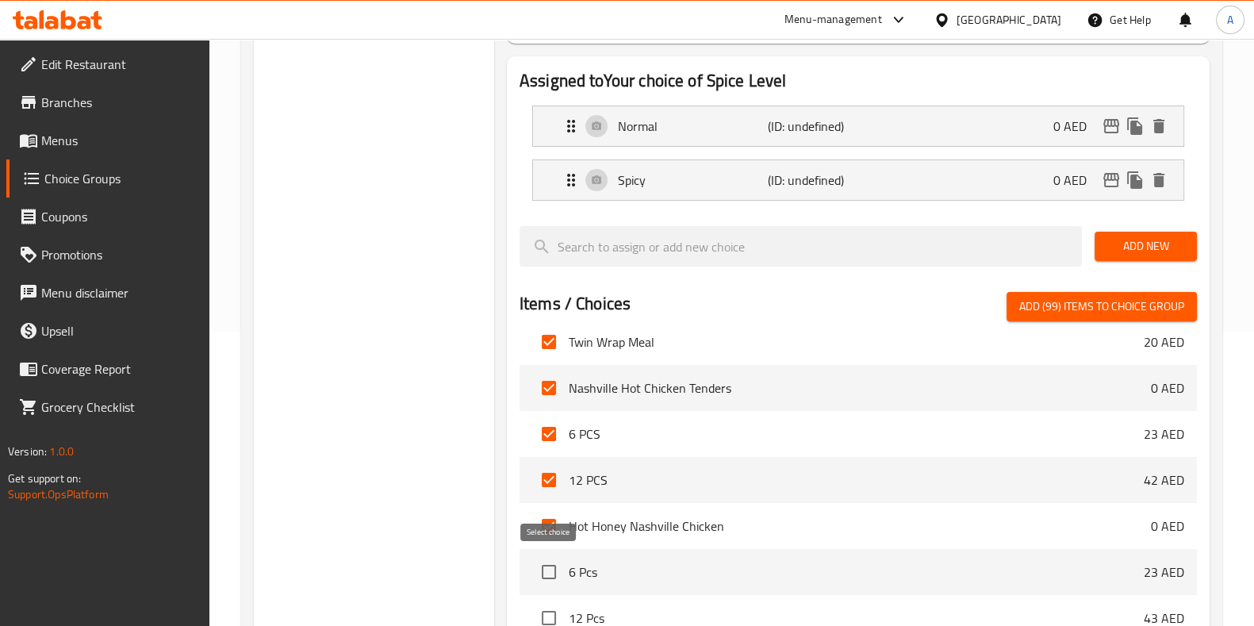
checkbox input "true"
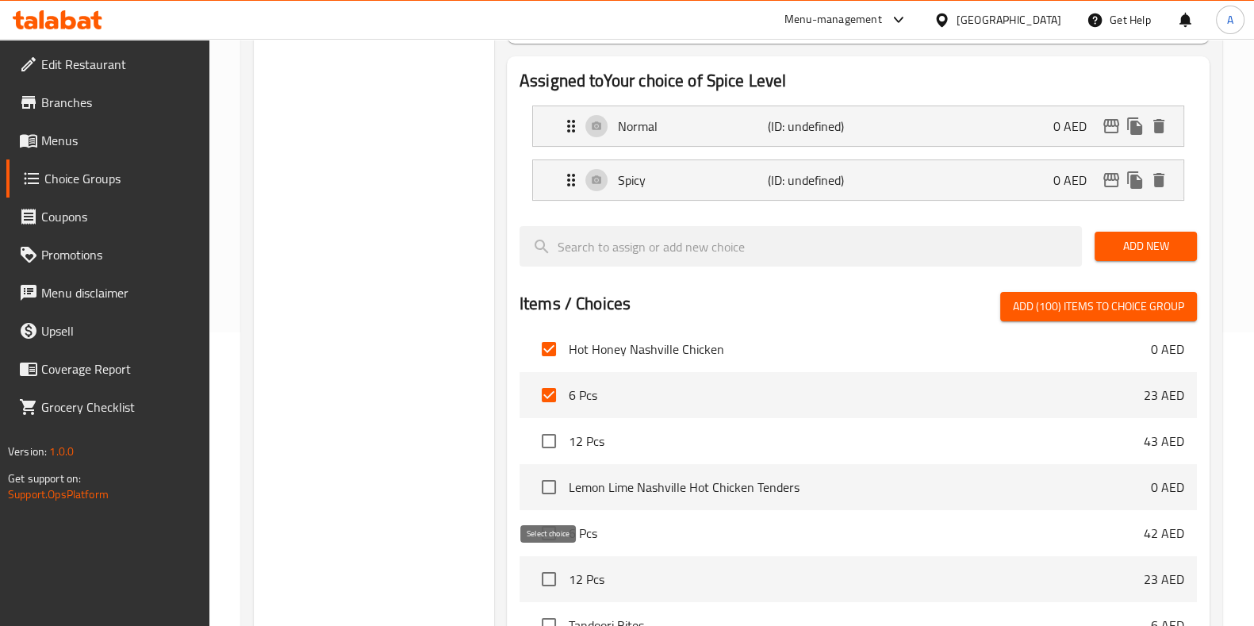
scroll to position [6138, 0]
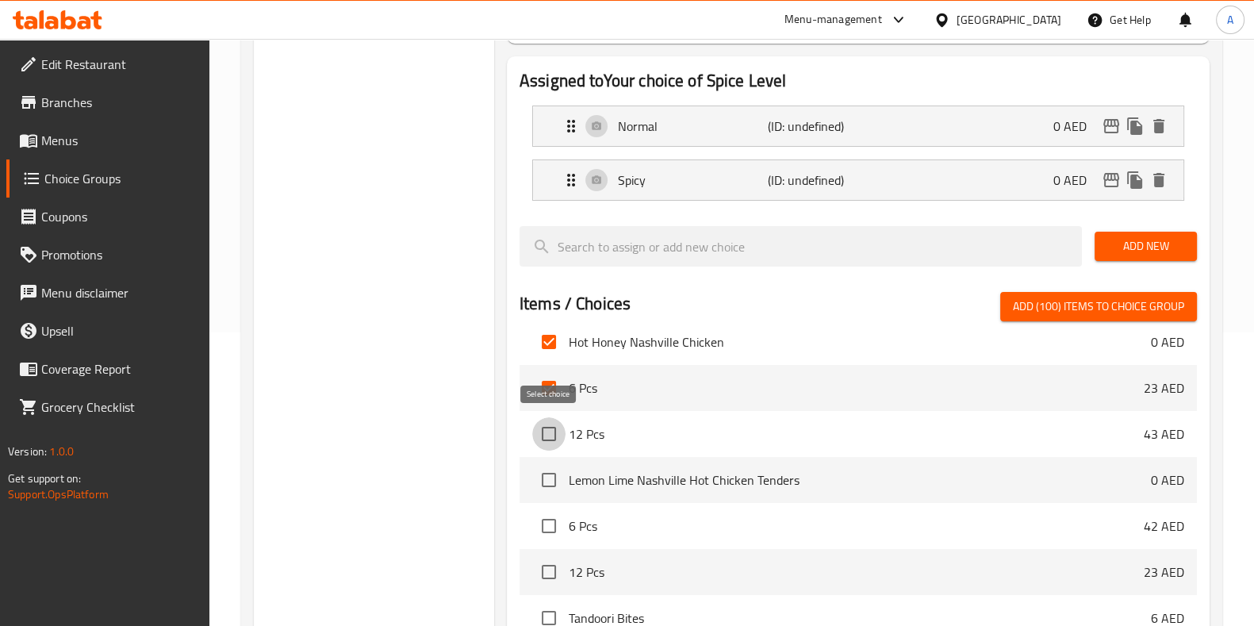
click at [551, 426] on input "checkbox" at bounding box center [548, 433] width 33 height 33
checkbox input "true"
click at [550, 478] on input "checkbox" at bounding box center [548, 479] width 33 height 33
checkbox input "true"
click at [546, 528] on input "checkbox" at bounding box center [548, 525] width 33 height 33
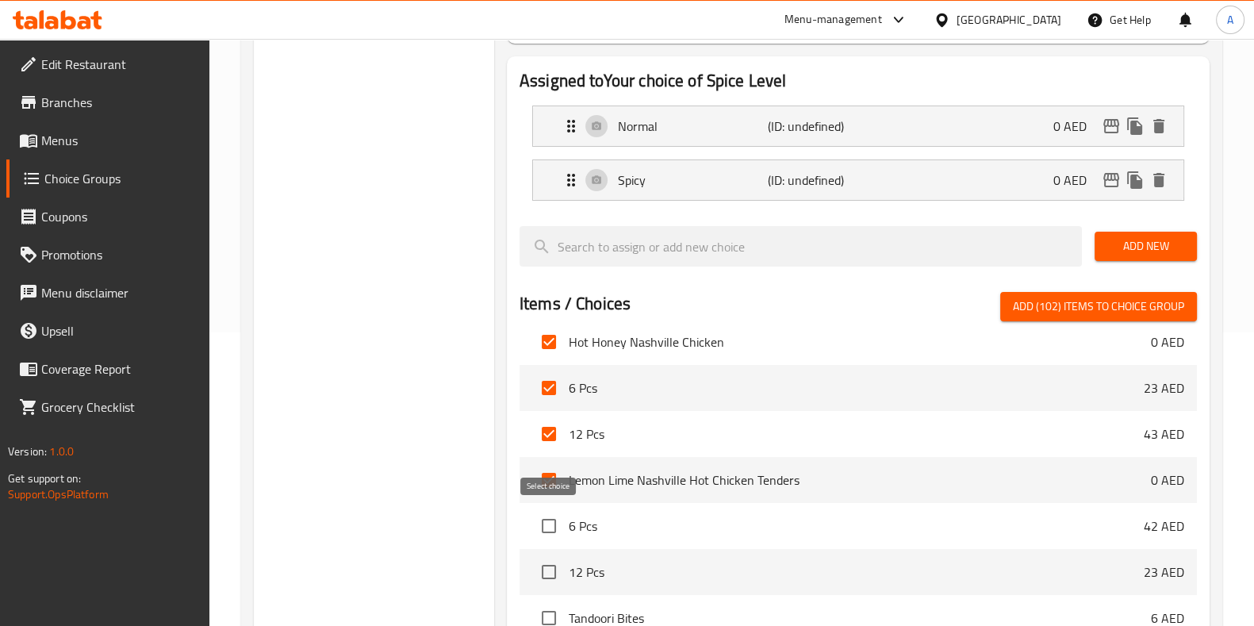
checkbox input "true"
click at [547, 565] on input "checkbox" at bounding box center [548, 571] width 33 height 33
checkbox input "true"
click at [550, 605] on input "checkbox" at bounding box center [548, 617] width 33 height 33
checkbox input "true"
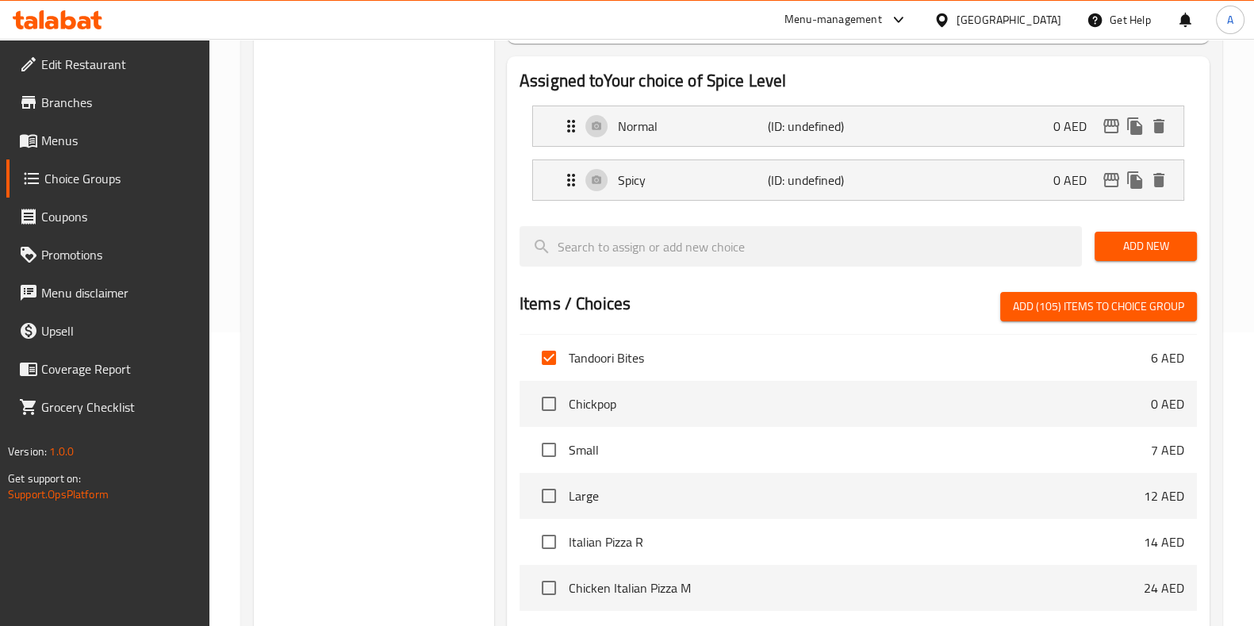
scroll to position [6398, 0]
click at [552, 399] on input "checkbox" at bounding box center [548, 403] width 33 height 33
checkbox input "true"
click at [551, 450] on input "checkbox" at bounding box center [548, 449] width 33 height 33
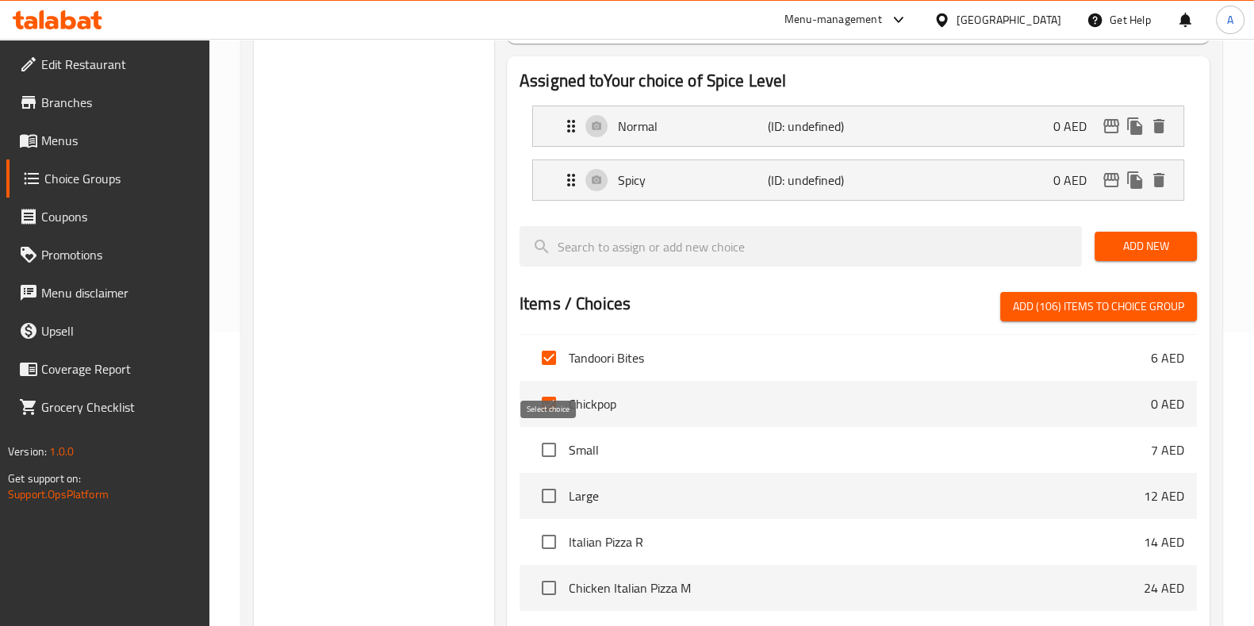
click at [549, 448] on input "checkbox" at bounding box center [548, 449] width 33 height 33
checkbox input "true"
click at [545, 498] on input "checkbox" at bounding box center [548, 495] width 33 height 33
checkbox input "true"
click at [543, 540] on input "checkbox" at bounding box center [548, 541] width 33 height 33
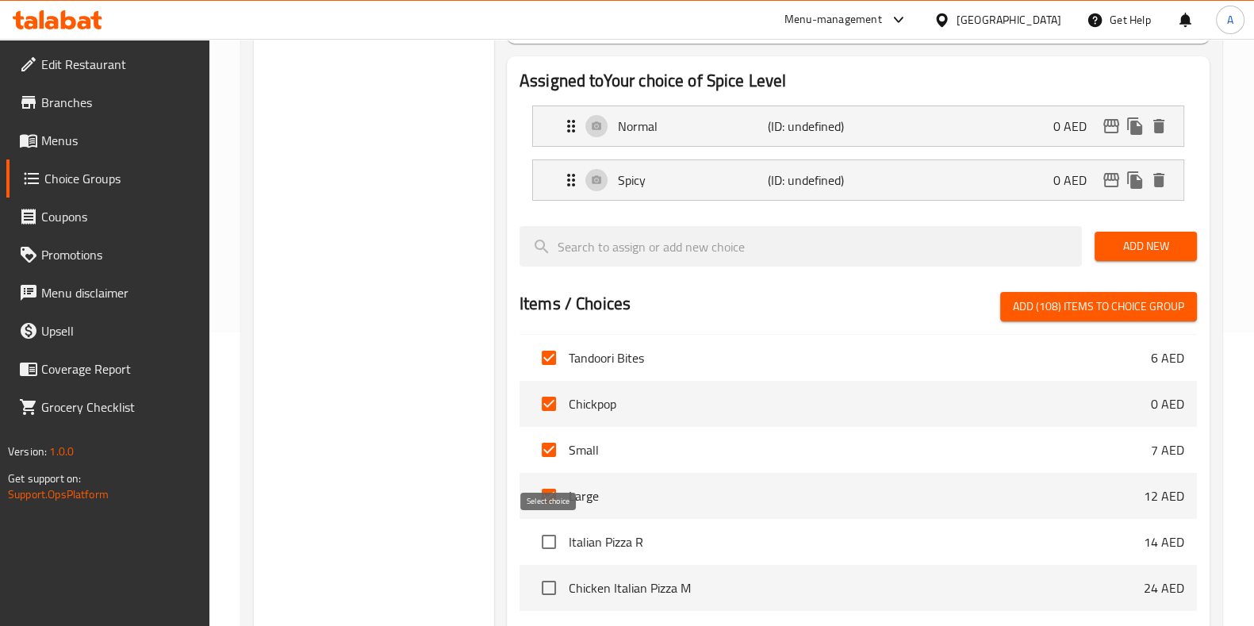
checkbox input "true"
click at [544, 584] on input "checkbox" at bounding box center [548, 587] width 33 height 33
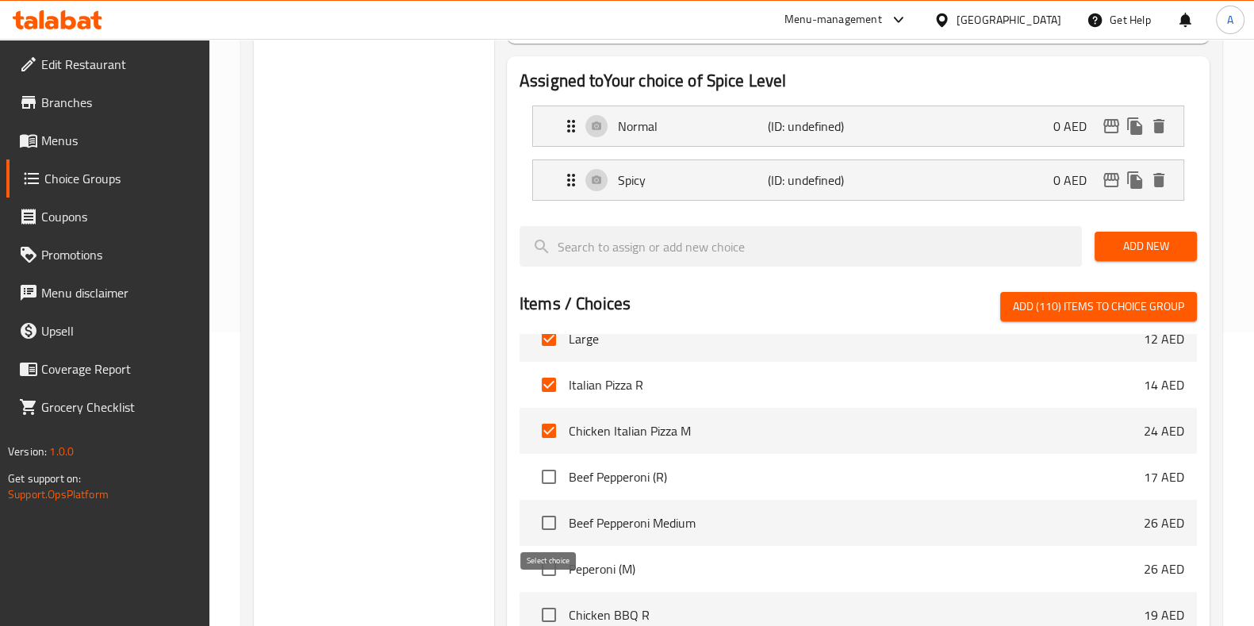
scroll to position [6587, 0]
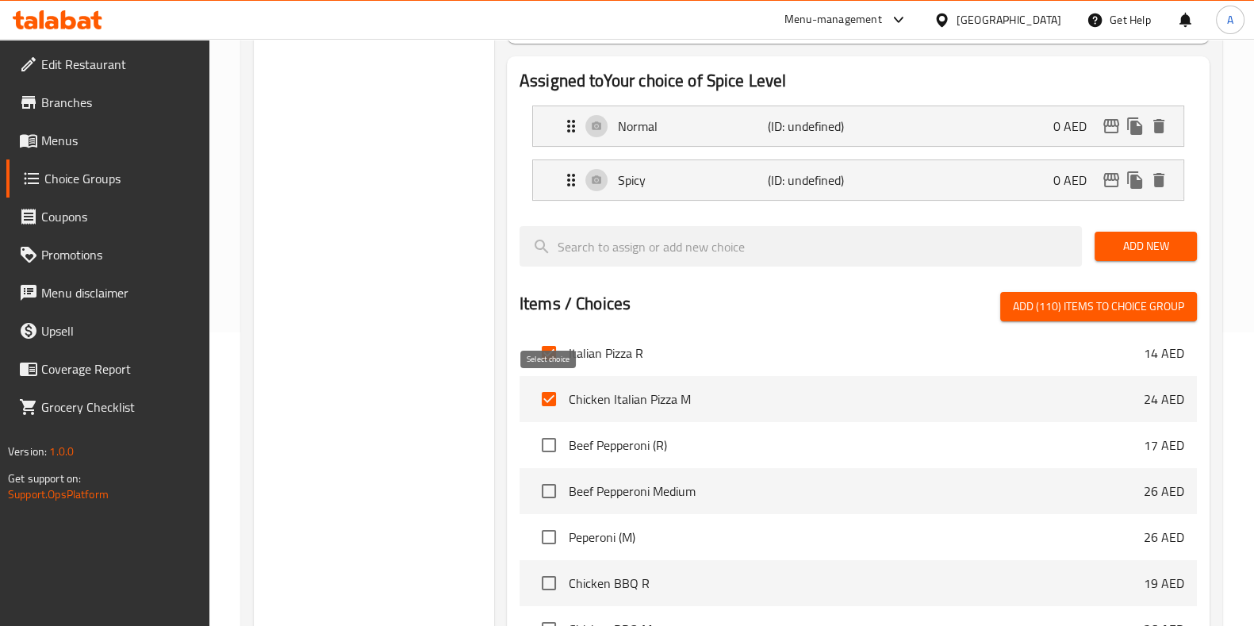
click at [553, 398] on input "checkbox" at bounding box center [548, 398] width 33 height 33
checkbox input "false"
click at [551, 343] on input "checkbox" at bounding box center [548, 352] width 33 height 33
checkbox input "false"
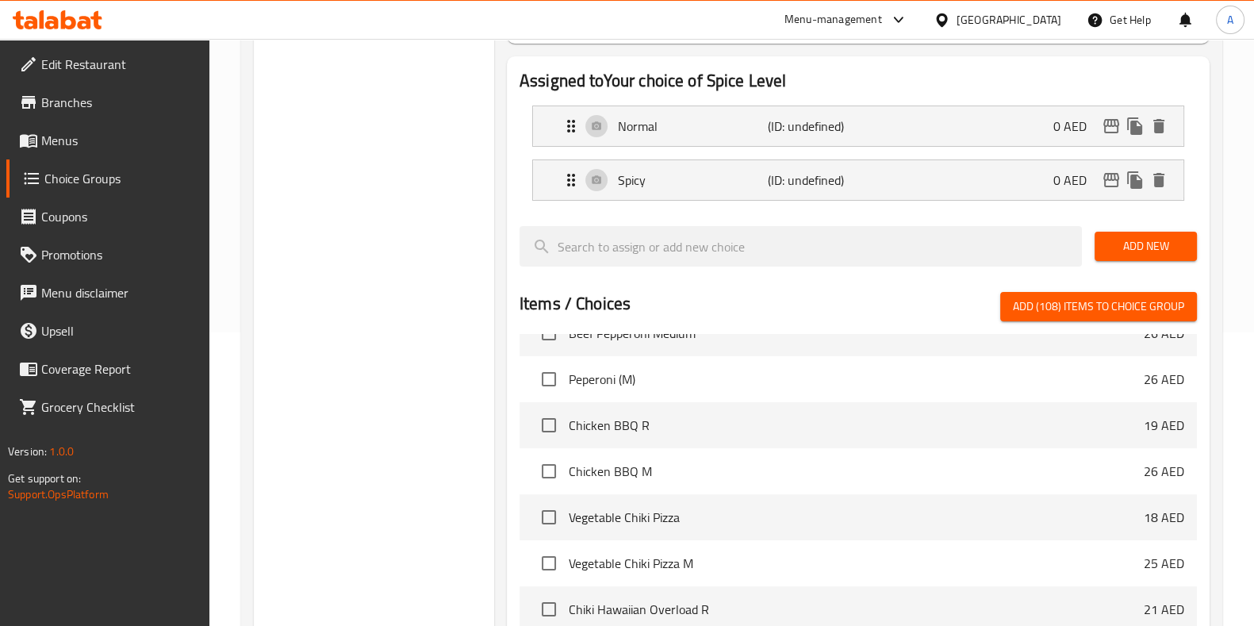
scroll to position [6764, 0]
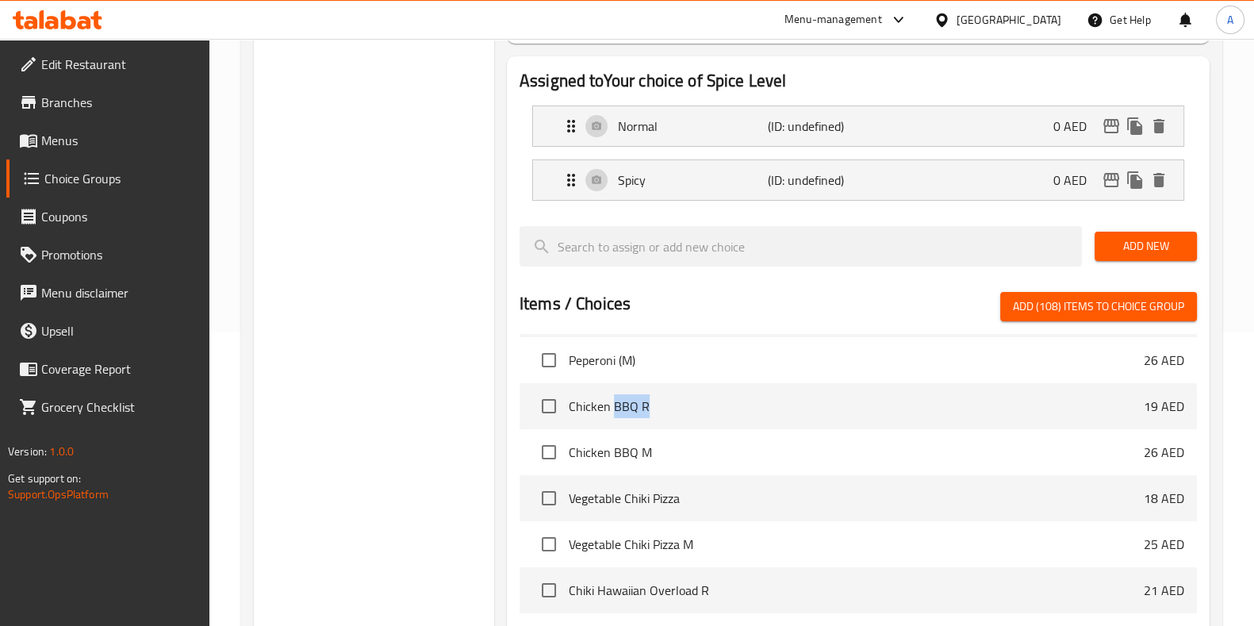
drag, startPoint x: 615, startPoint y: 408, endPoint x: 653, endPoint y: 406, distance: 38.1
click at [653, 406] on span "Chicken BBQ R" at bounding box center [856, 405] width 575 height 19
click at [459, 450] on div "Choice Groups Your choice of Spice Level 0" at bounding box center [374, 362] width 240 height 954
drag, startPoint x: 591, startPoint y: 501, endPoint x: 629, endPoint y: 498, distance: 38.2
click at [628, 495] on span "Vegetable Chiki Pizza" at bounding box center [856, 497] width 575 height 19
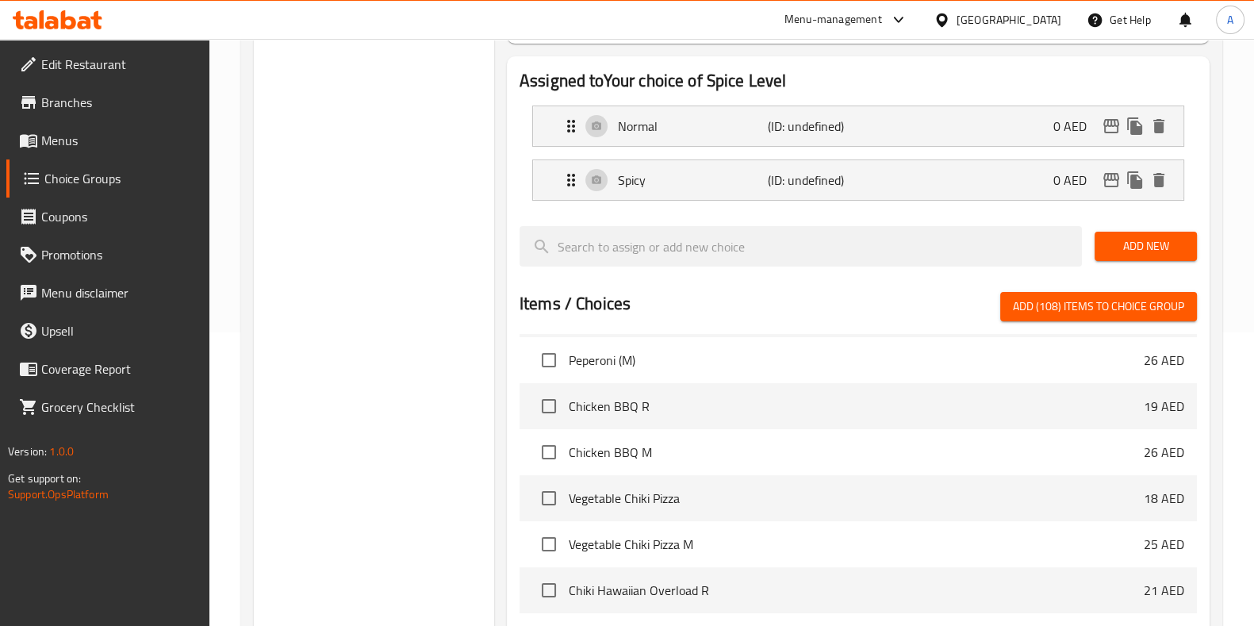
click at [410, 551] on div "Choice Groups Your choice of Spice Level 0" at bounding box center [374, 362] width 240 height 954
click at [1122, 311] on span "Add (108) items to choice group" at bounding box center [1098, 307] width 171 height 20
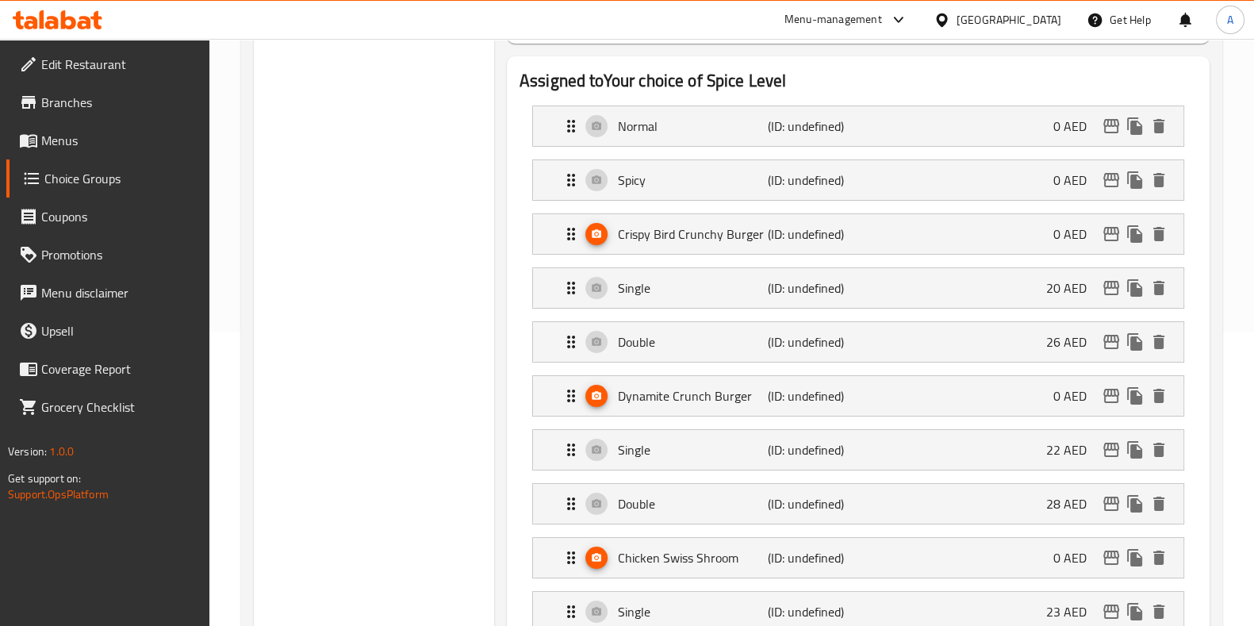
checkbox input "false"
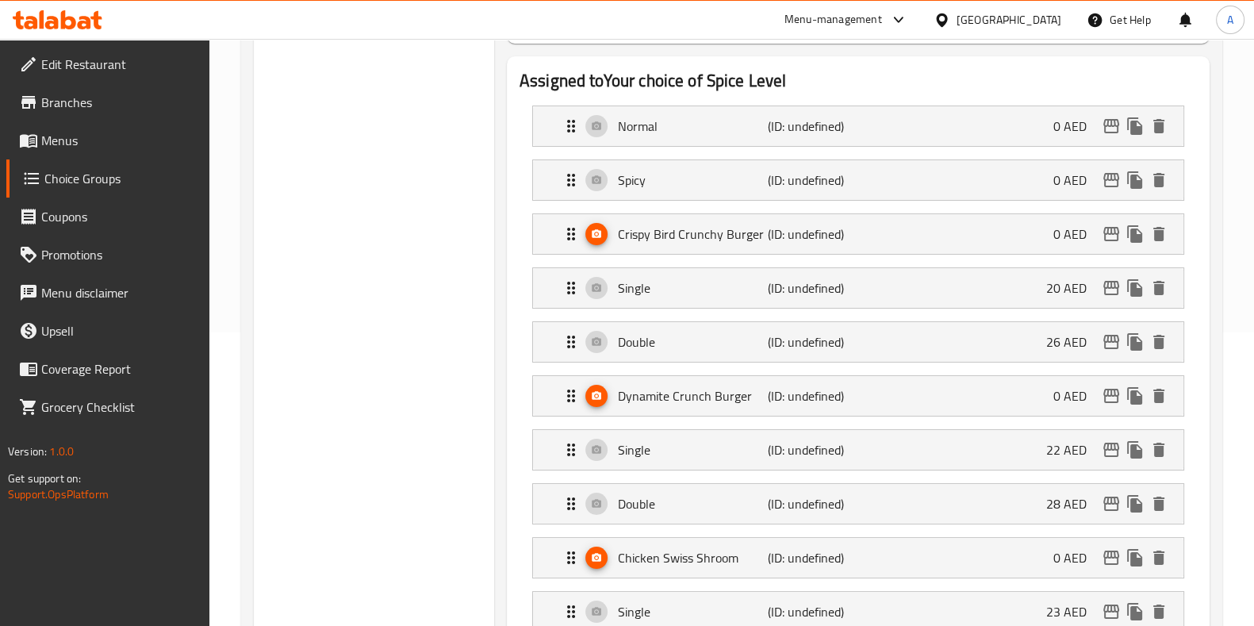
checkbox input "false"
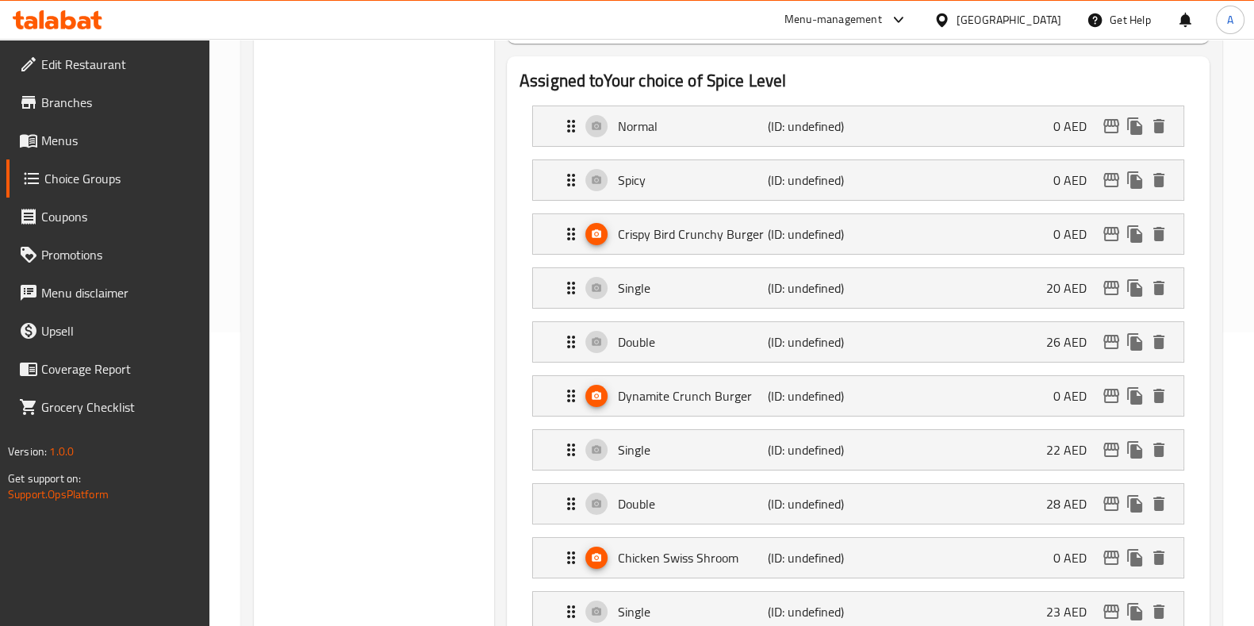
checkbox input "false"
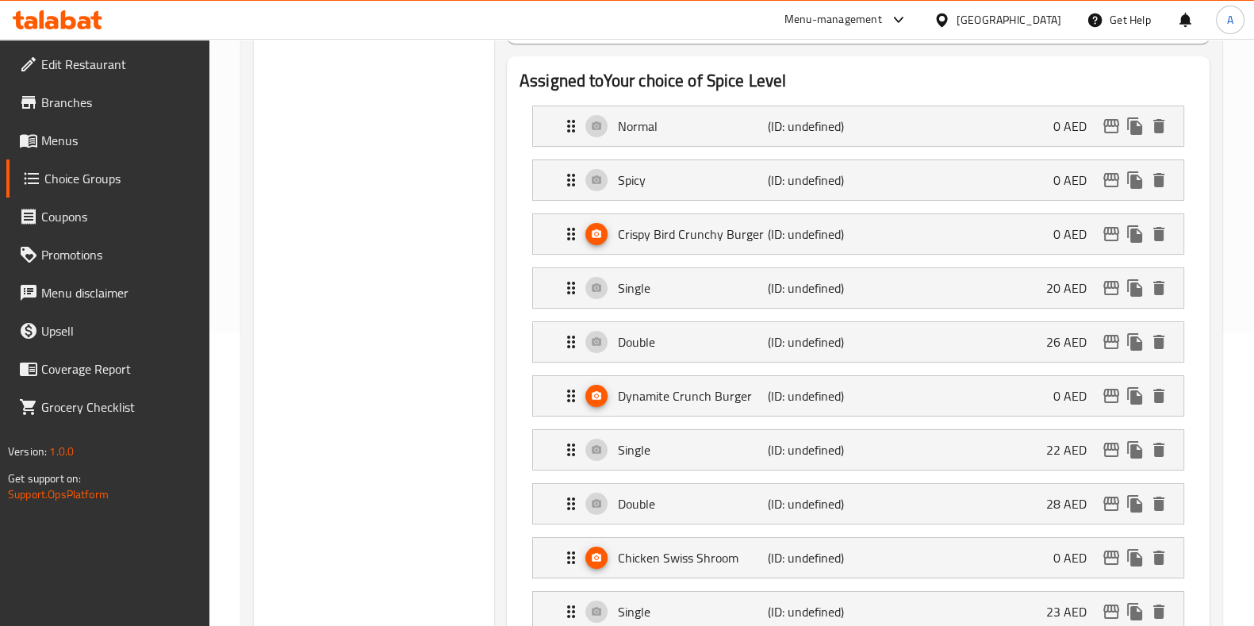
checkbox input "false"
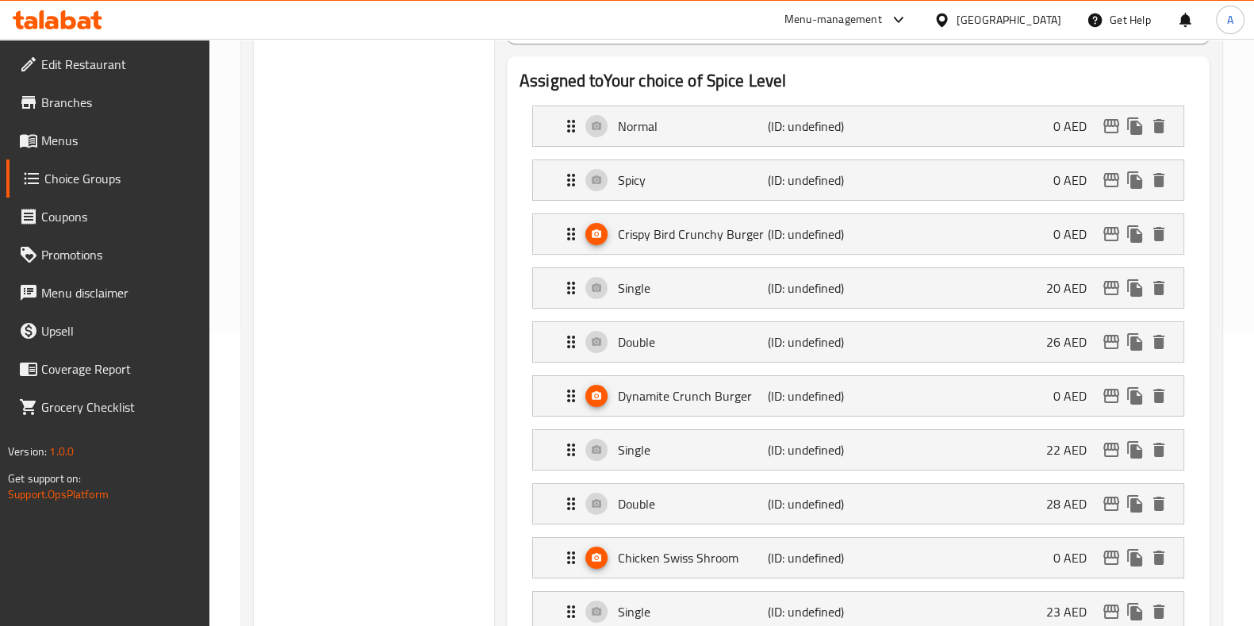
checkbox input "false"
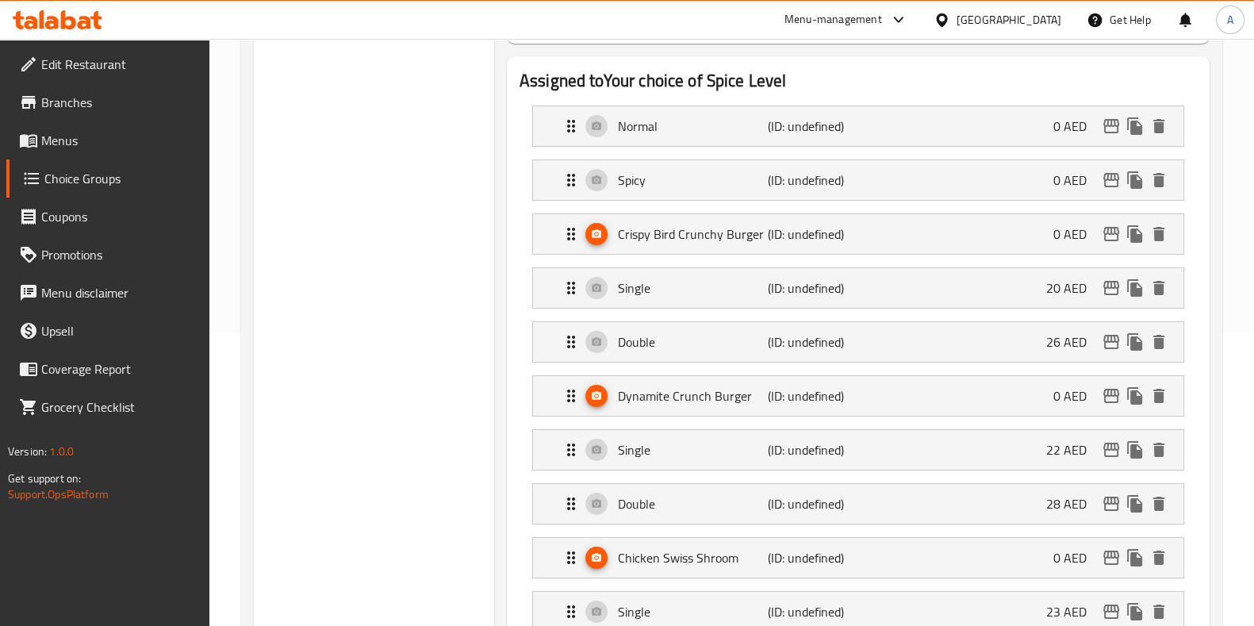
checkbox input "false"
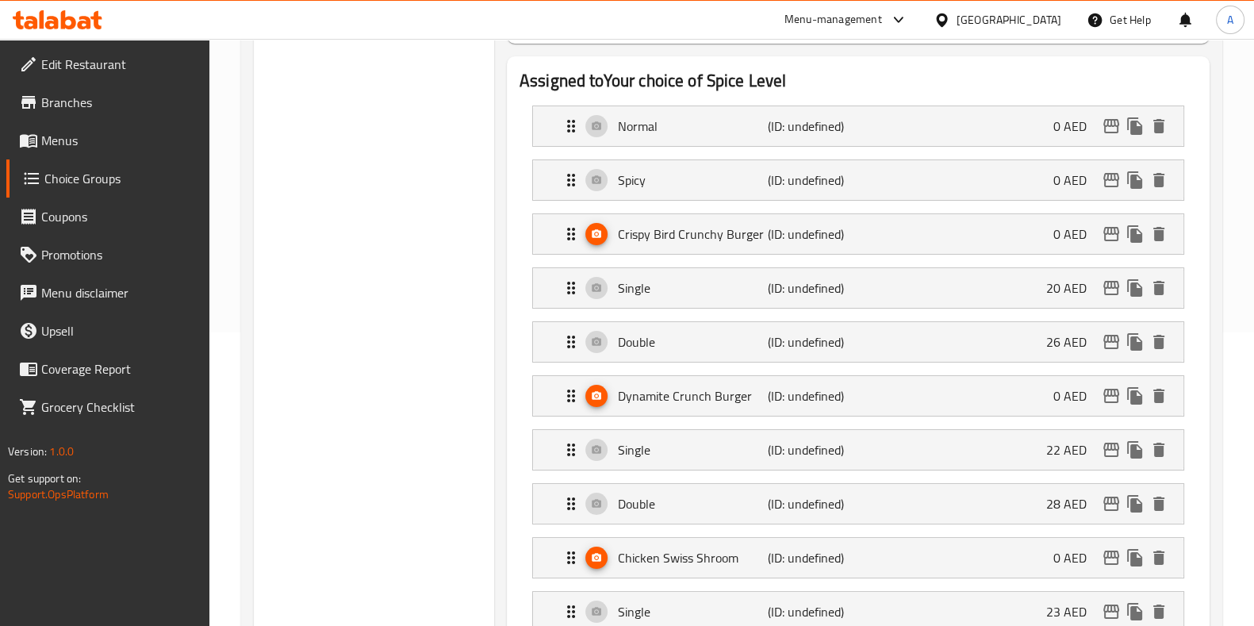
checkbox input "false"
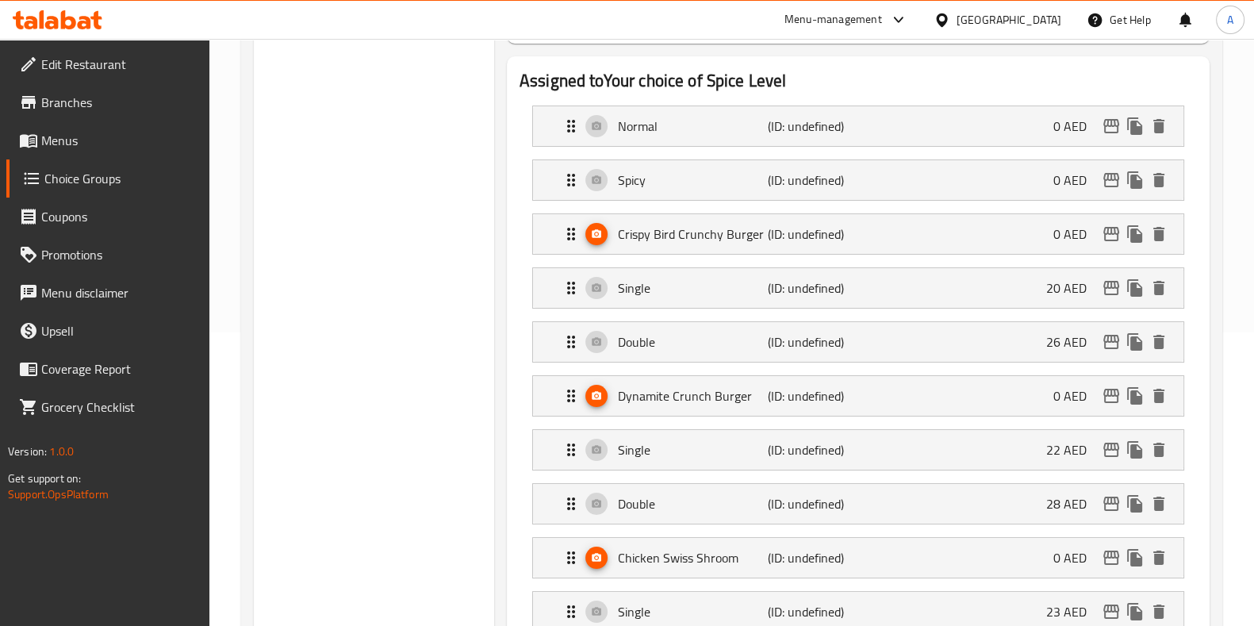
checkbox input "false"
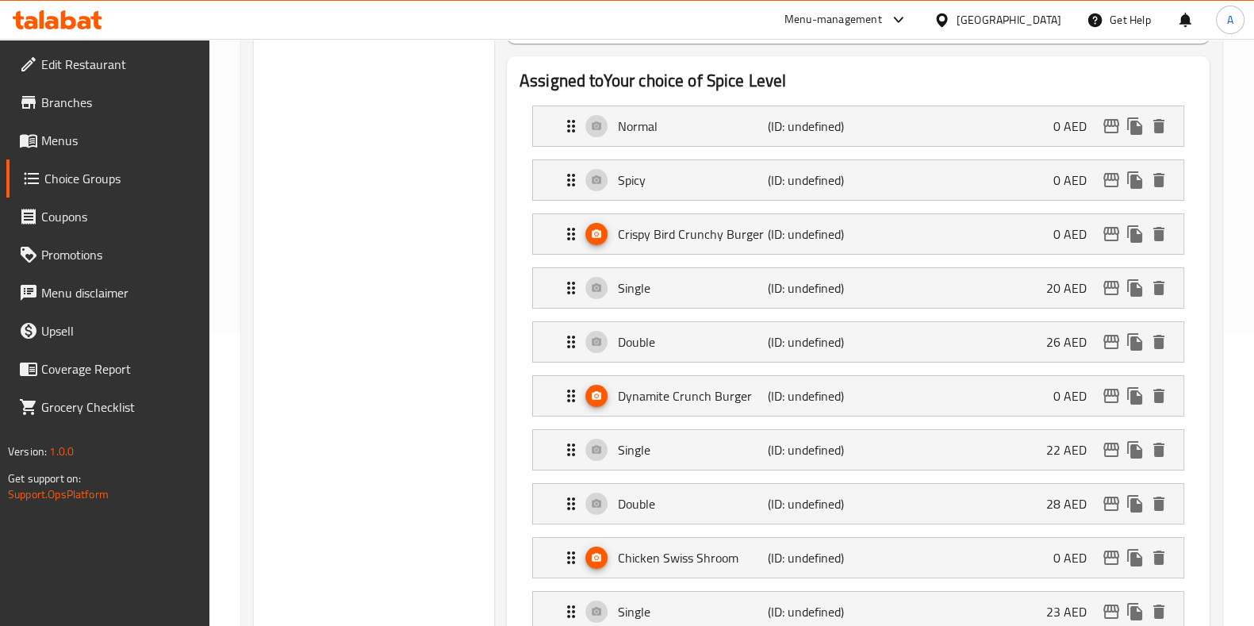
checkbox input "false"
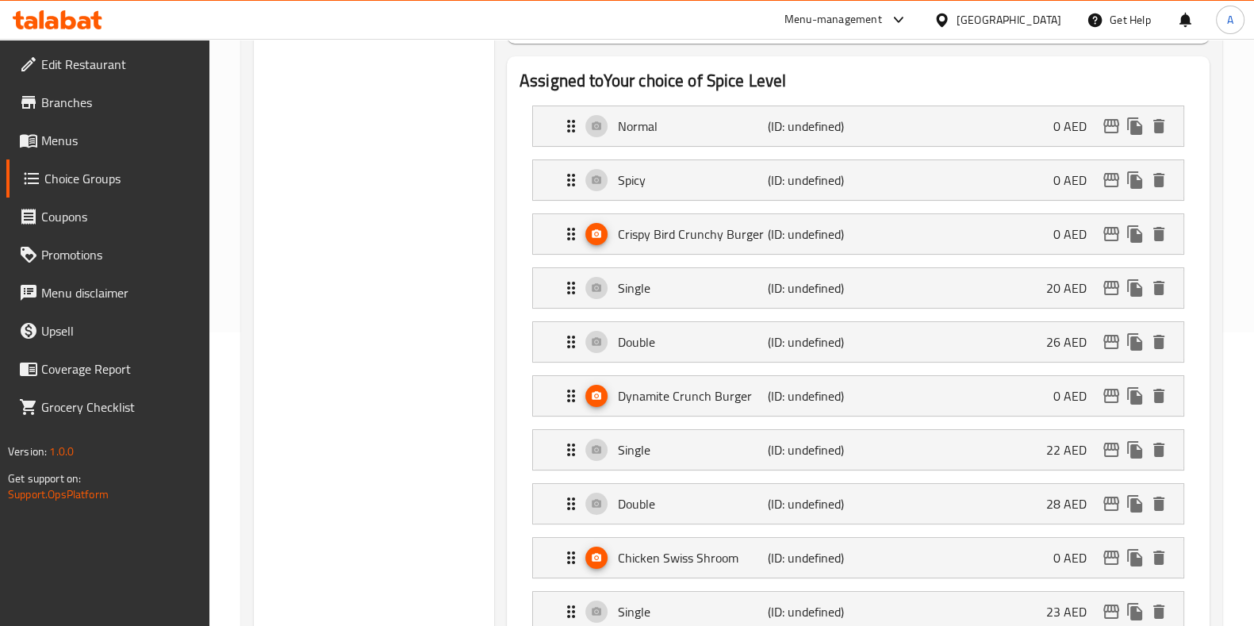
checkbox input "false"
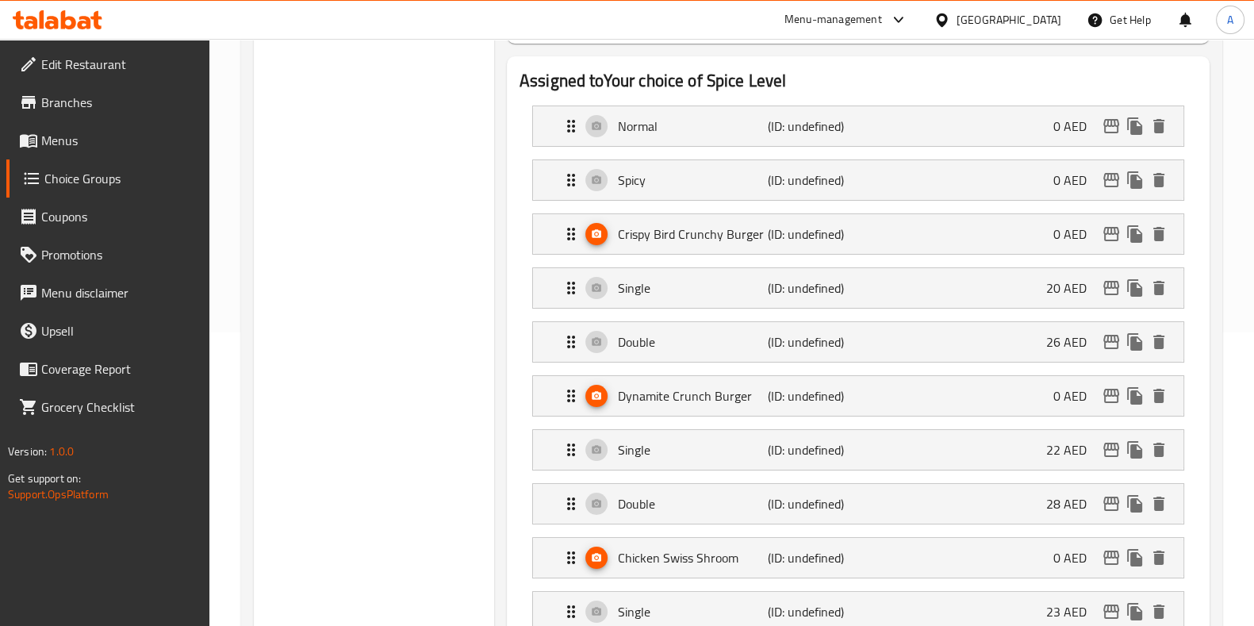
checkbox input "false"
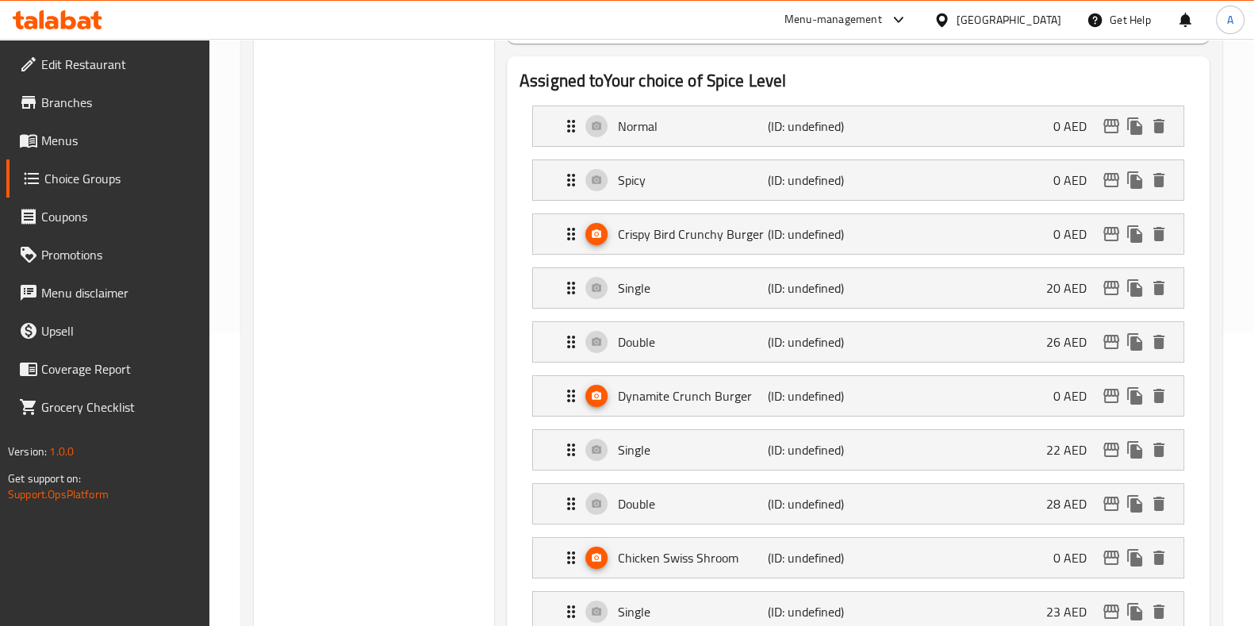
checkbox input "false"
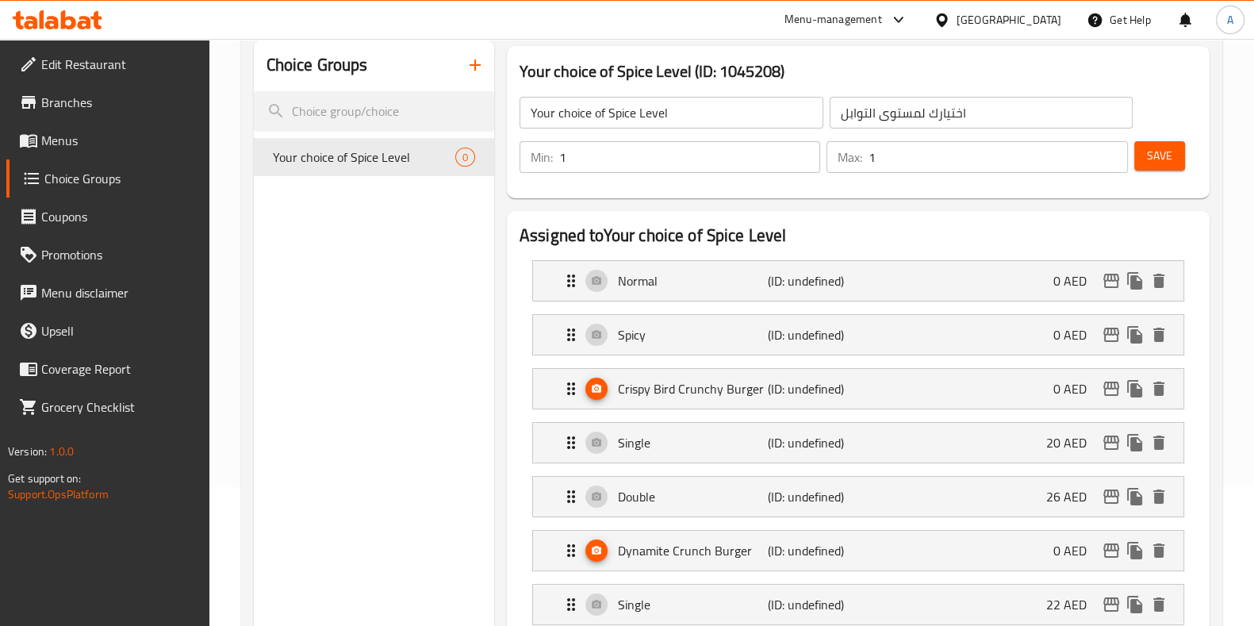
scroll to position [0, 0]
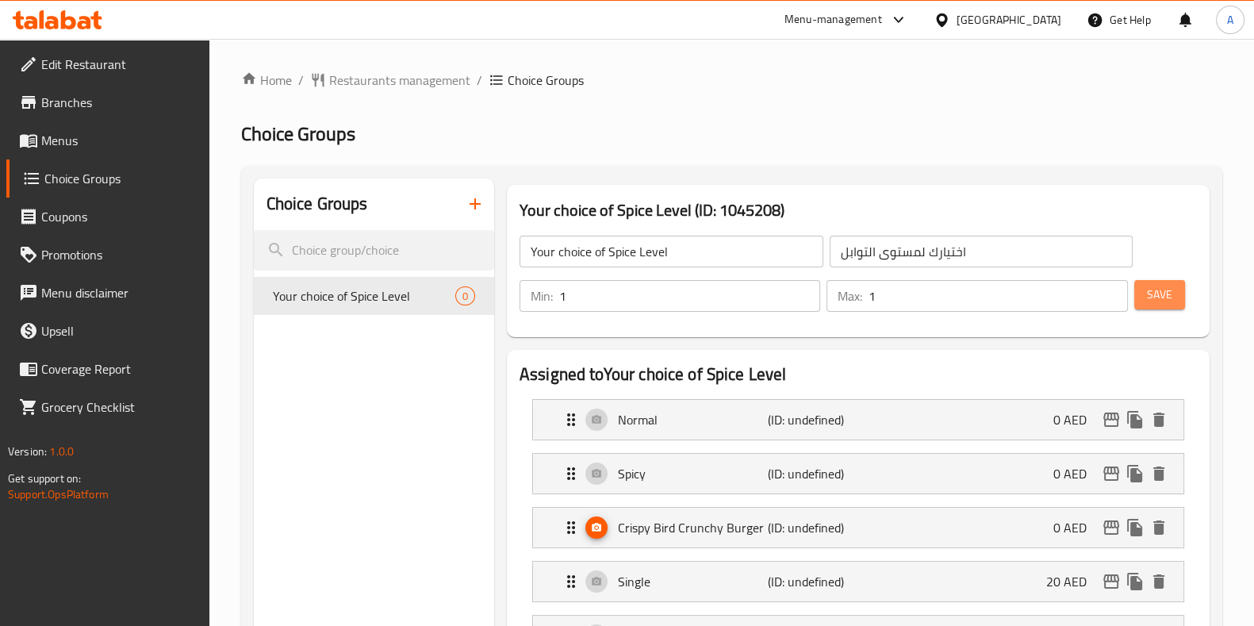
click at [1169, 295] on span "Save" at bounding box center [1159, 295] width 25 height 20
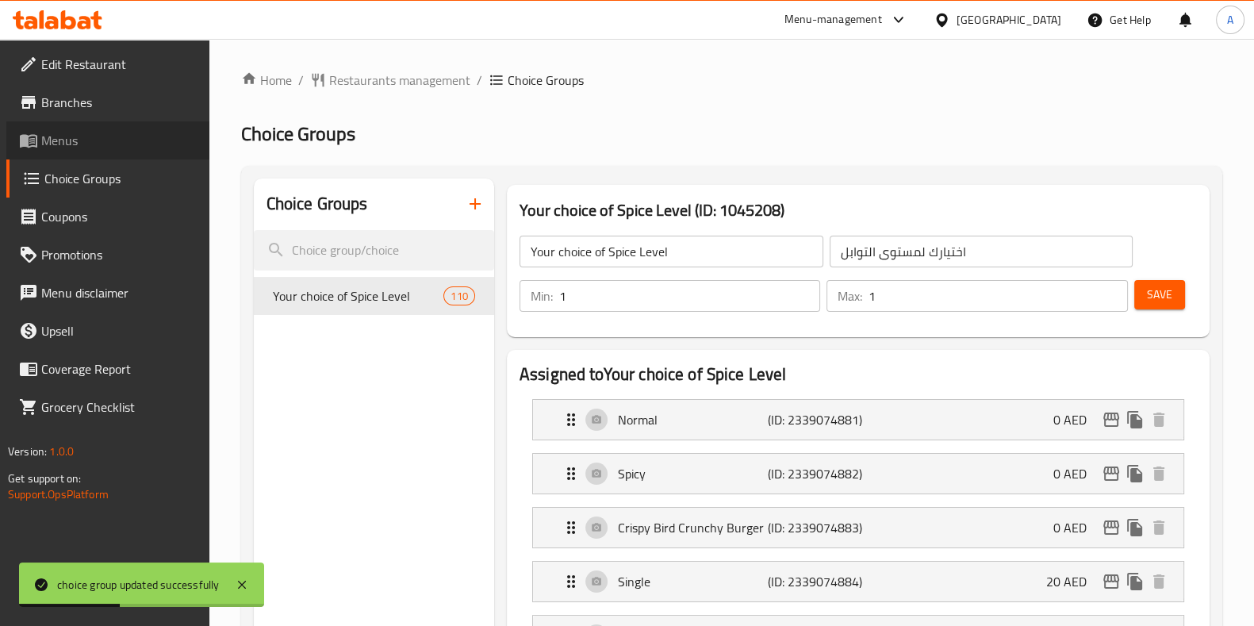
click at [44, 132] on span "Menus" at bounding box center [118, 140] width 155 height 19
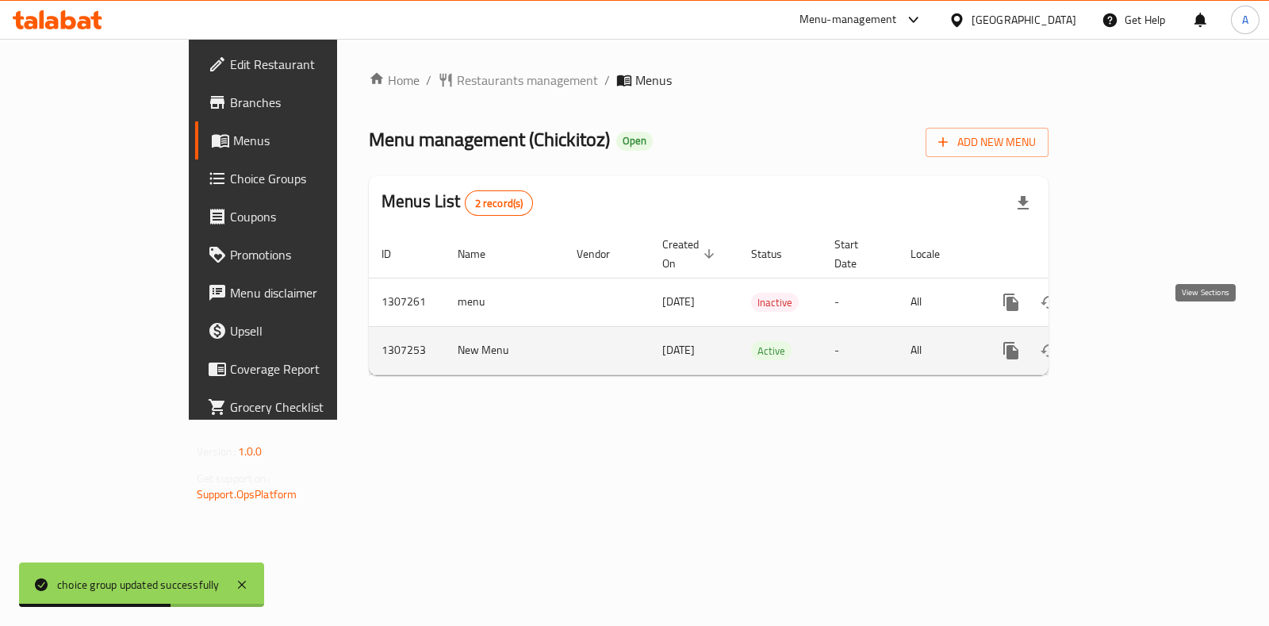
click at [1132, 343] on icon "enhanced table" at bounding box center [1125, 350] width 14 height 14
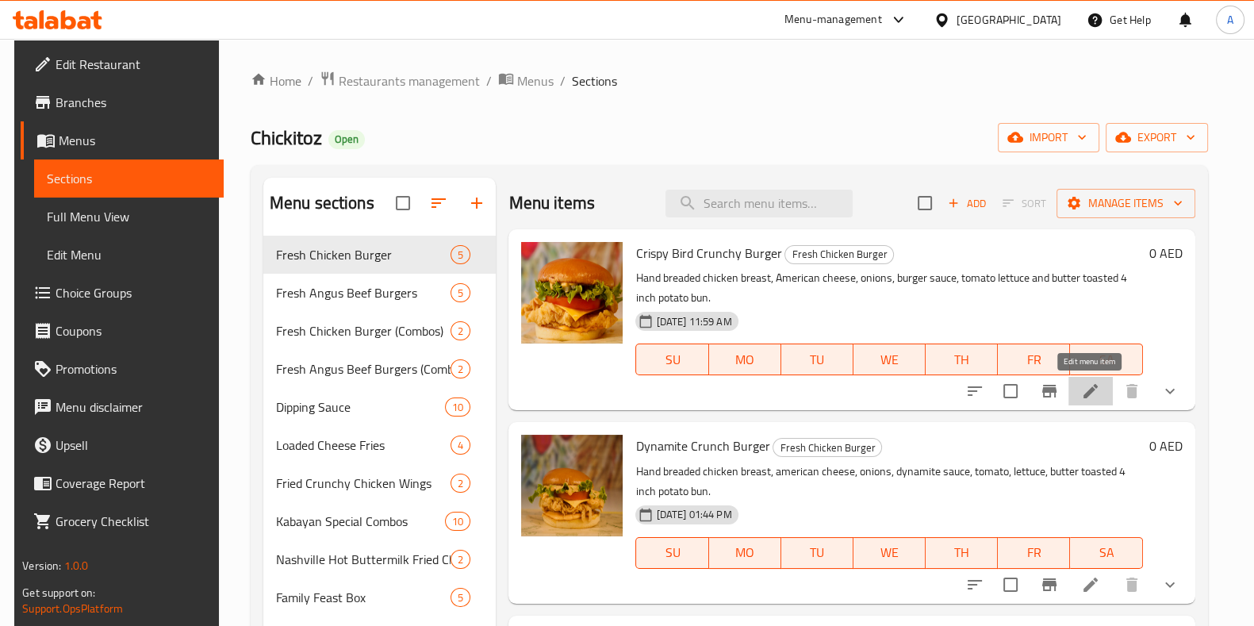
click at [1089, 389] on icon at bounding box center [1090, 391] width 14 height 14
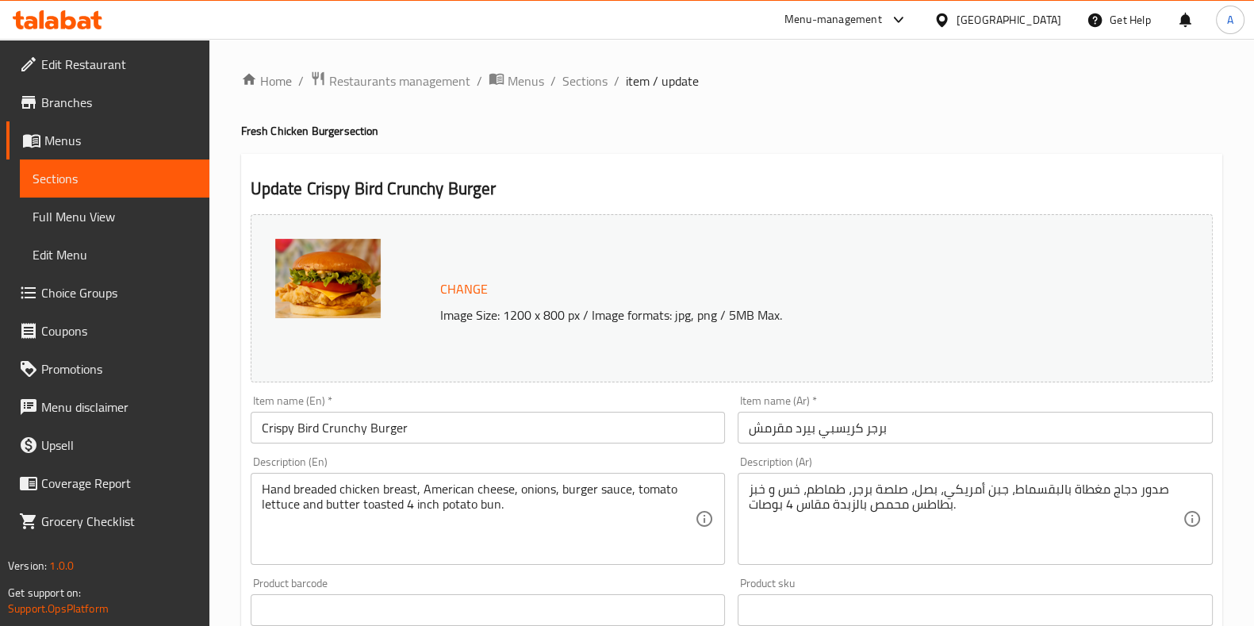
click at [67, 178] on span "Sections" at bounding box center [115, 178] width 164 height 19
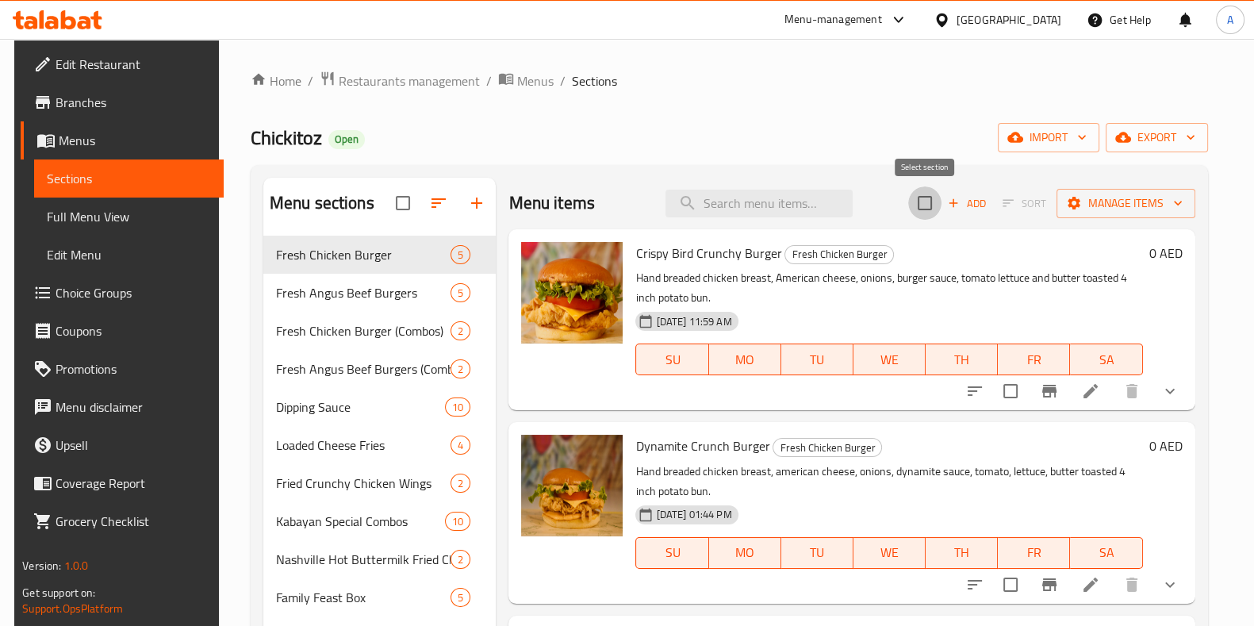
click at [925, 197] on input "checkbox" at bounding box center [924, 202] width 33 height 33
click at [1167, 190] on button "Manage items" at bounding box center [1125, 203] width 139 height 29
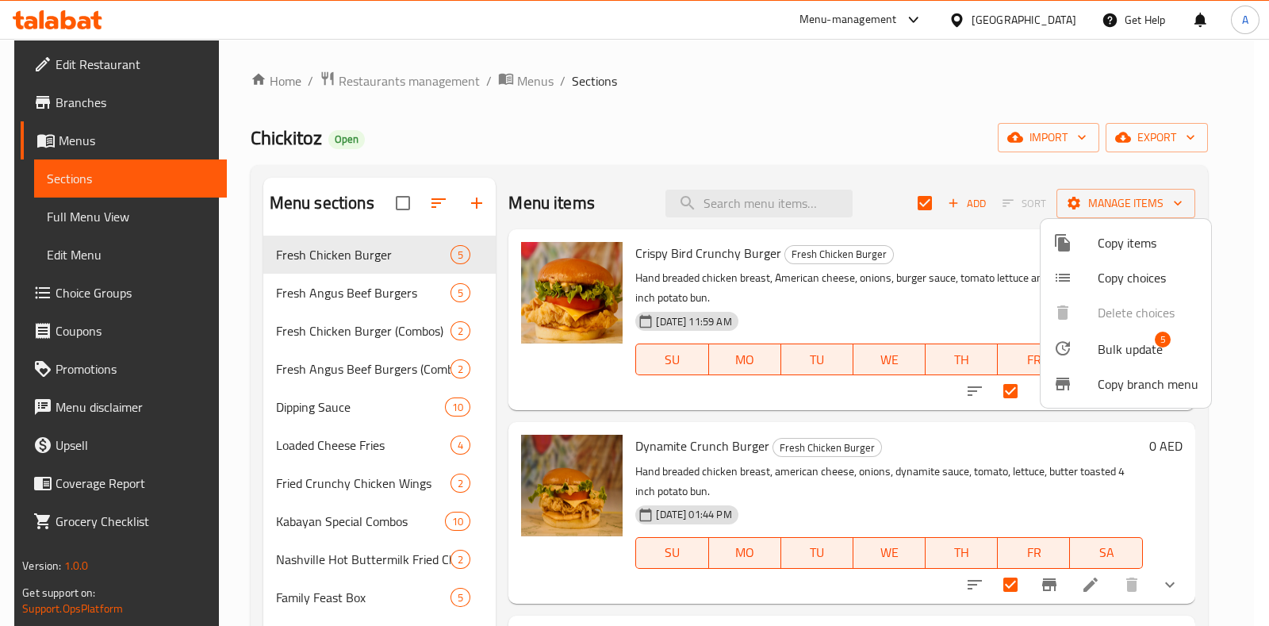
click at [928, 143] on div at bounding box center [634, 313] width 1269 height 626
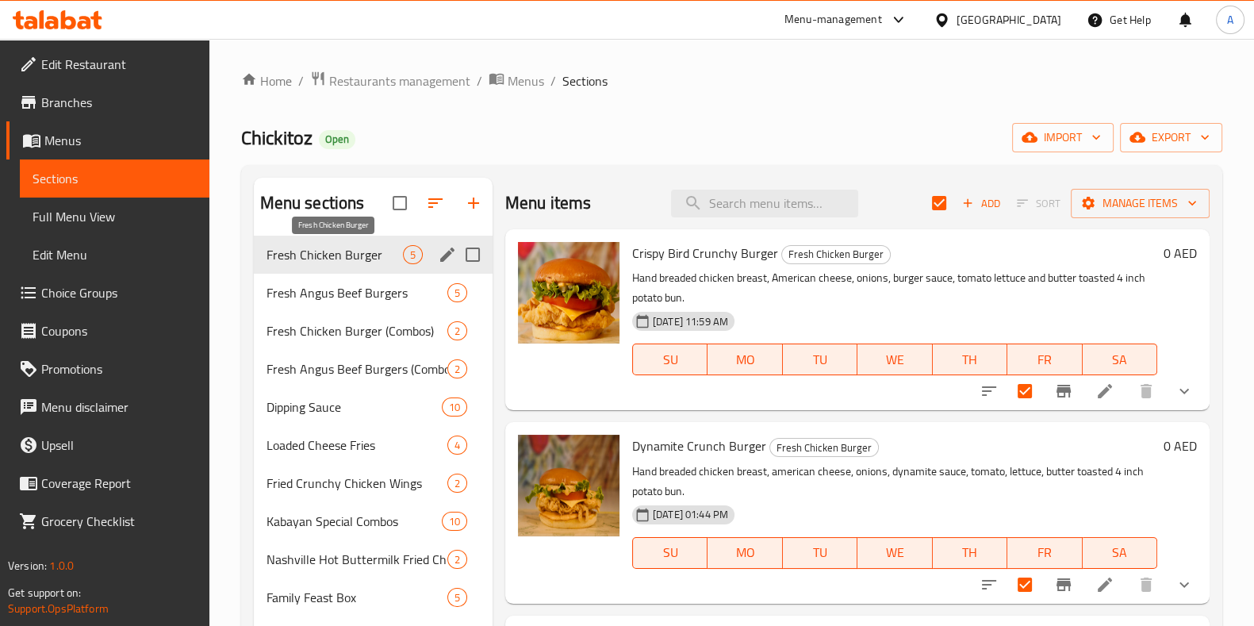
click at [356, 256] on span "Fresh Chicken Burger" at bounding box center [334, 254] width 136 height 19
click at [473, 252] on input "Menu sections" at bounding box center [472, 254] width 33 height 33
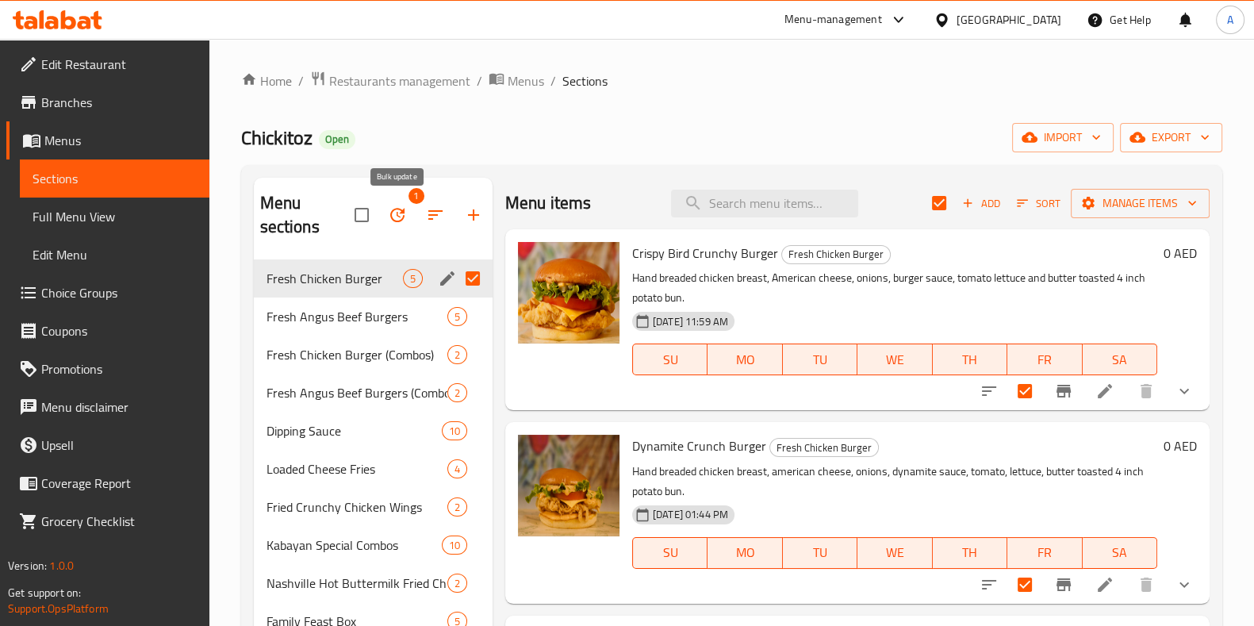
click at [396, 206] on icon "button" at bounding box center [397, 214] width 19 height 19
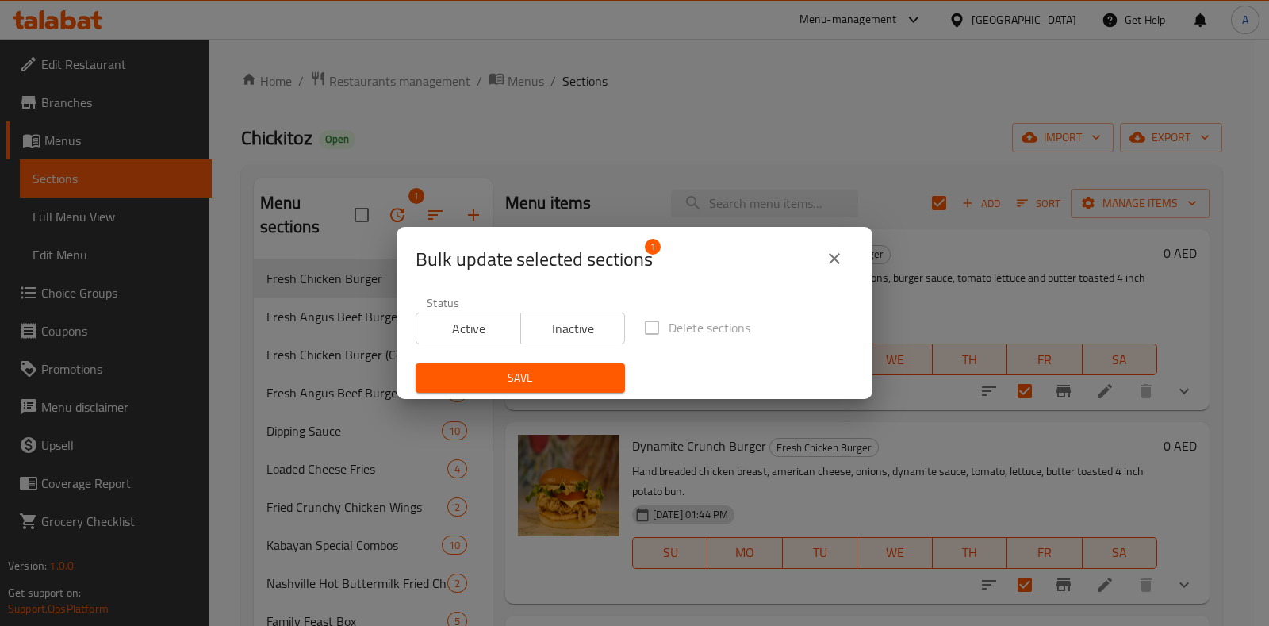
click at [474, 334] on span "Active" at bounding box center [469, 328] width 92 height 23
click at [837, 262] on icon "close" at bounding box center [834, 258] width 11 height 11
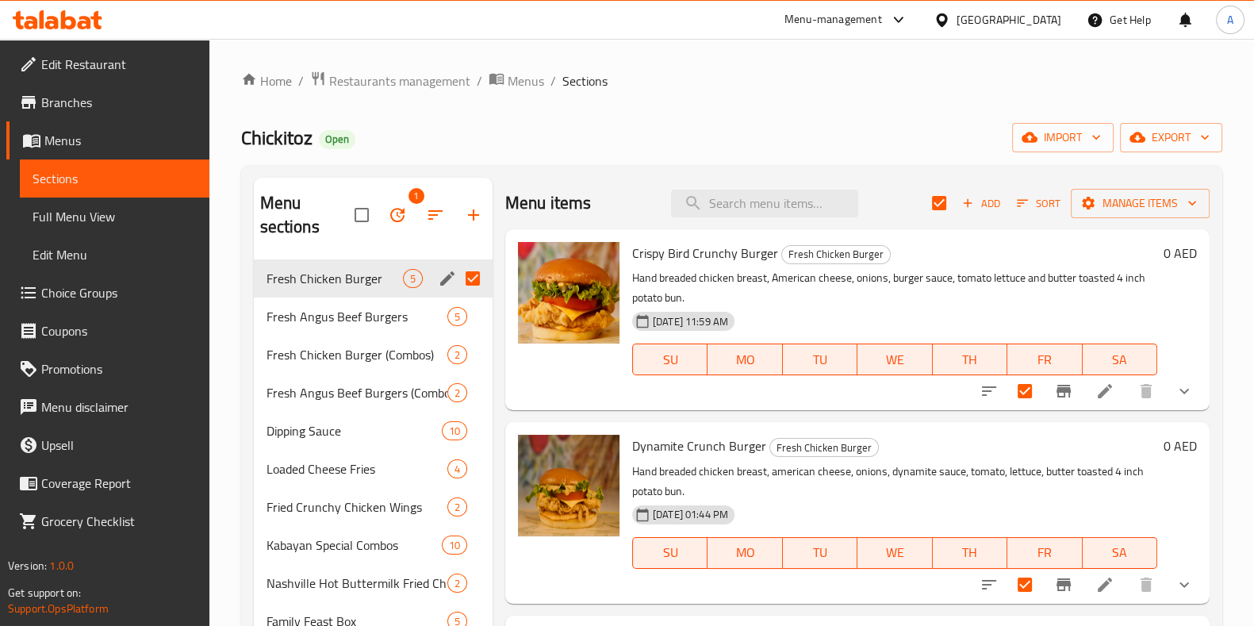
scroll to position [1, 0]
drag, startPoint x: 60, startPoint y: 288, endPoint x: 50, endPoint y: 295, distance: 12.5
click at [60, 288] on span "Choice Groups" at bounding box center [118, 292] width 155 height 19
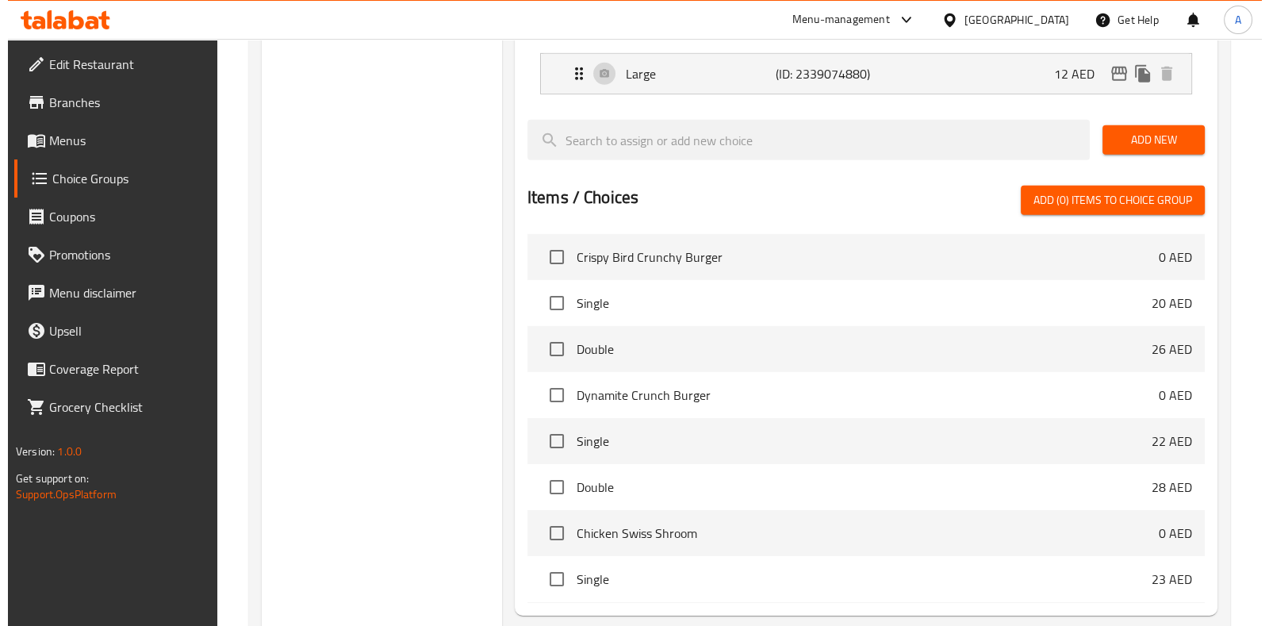
scroll to position [6454, 0]
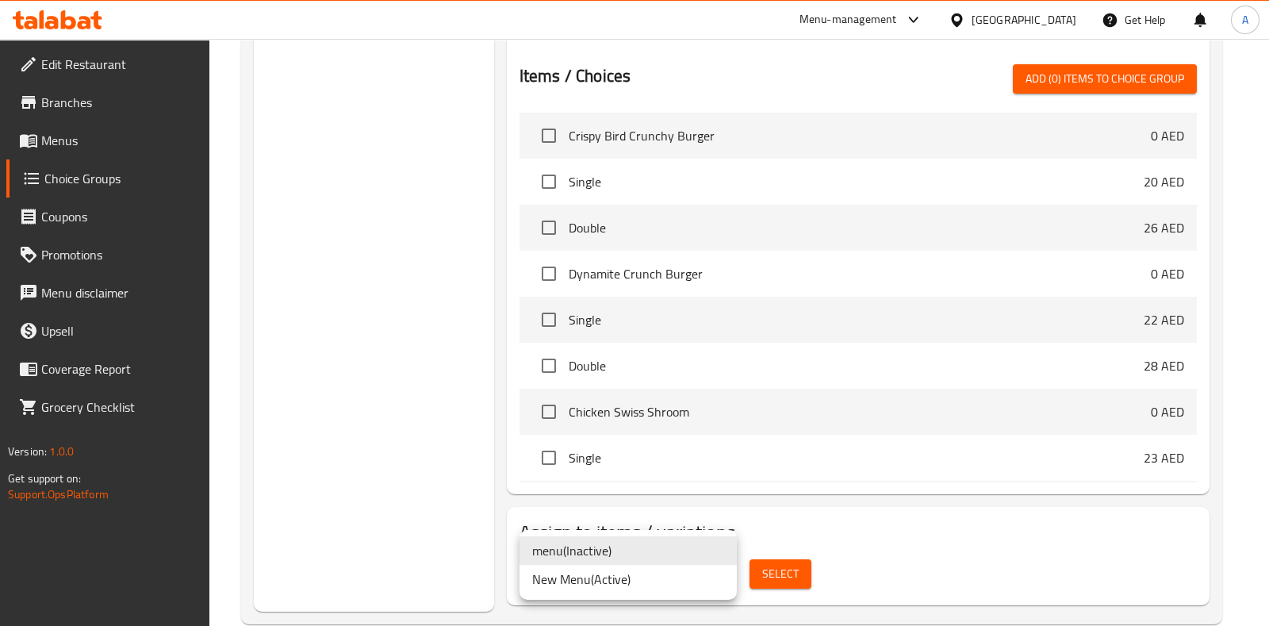
click at [583, 584] on li "New Menu ( Active )" at bounding box center [627, 579] width 217 height 29
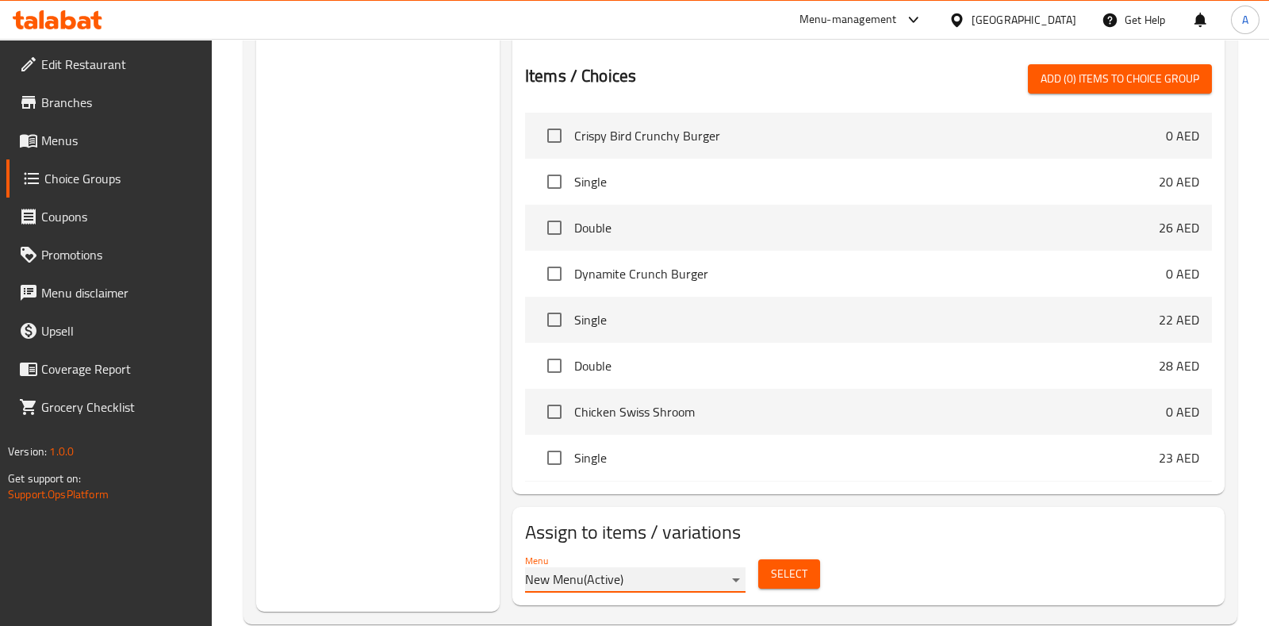
scroll to position [6447, 0]
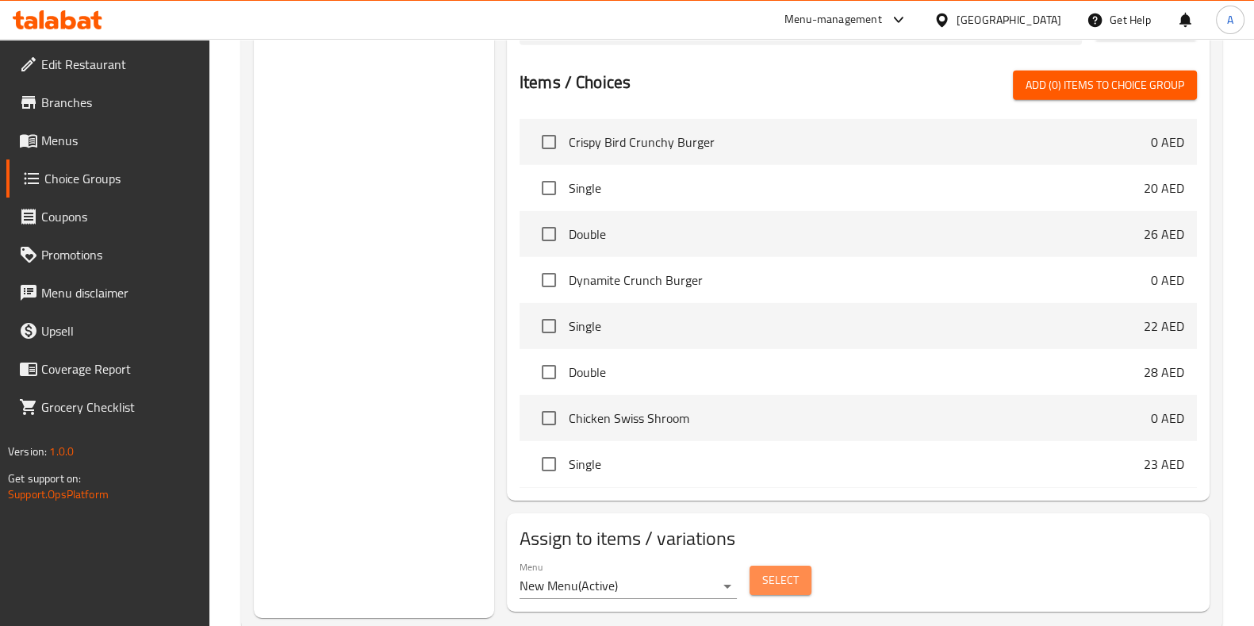
click at [784, 570] on span "Select" at bounding box center [780, 580] width 36 height 20
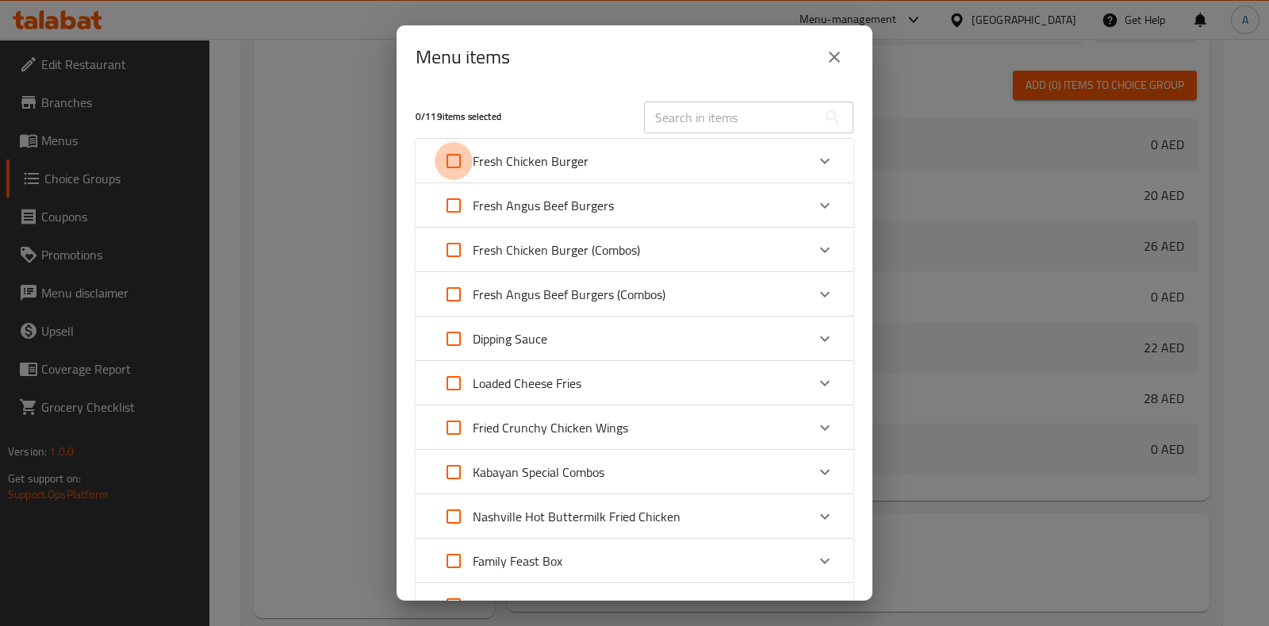
click at [458, 161] on input "Expand" at bounding box center [454, 161] width 38 height 38
click at [451, 197] on input "Expand" at bounding box center [454, 205] width 38 height 38
click at [450, 243] on input "Expand" at bounding box center [454, 250] width 38 height 38
click at [448, 287] on input "Expand" at bounding box center [454, 294] width 38 height 38
drag, startPoint x: 454, startPoint y: 156, endPoint x: 453, endPoint y: 176, distance: 19.8
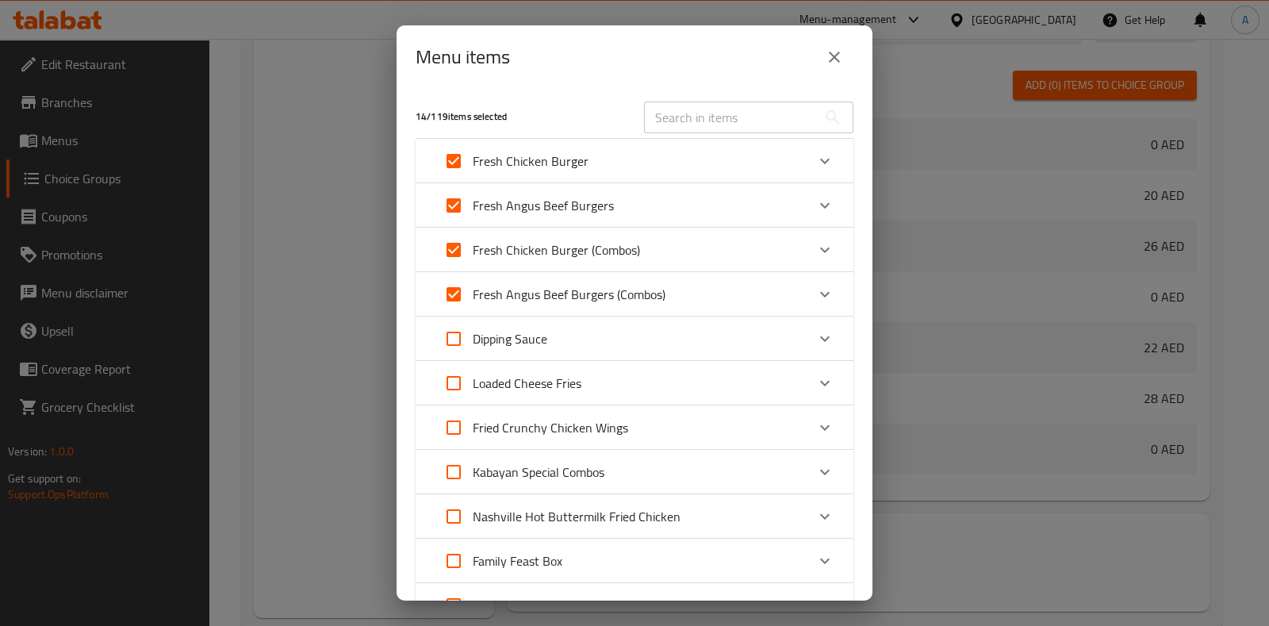
click at [453, 156] on input "Expand" at bounding box center [454, 161] width 38 height 38
click at [450, 213] on input "Expand" at bounding box center [454, 205] width 38 height 38
click at [446, 247] on input "Expand" at bounding box center [454, 250] width 38 height 38
click at [445, 292] on input "Expand" at bounding box center [454, 294] width 38 height 38
click at [456, 154] on input "Expand" at bounding box center [454, 161] width 38 height 38
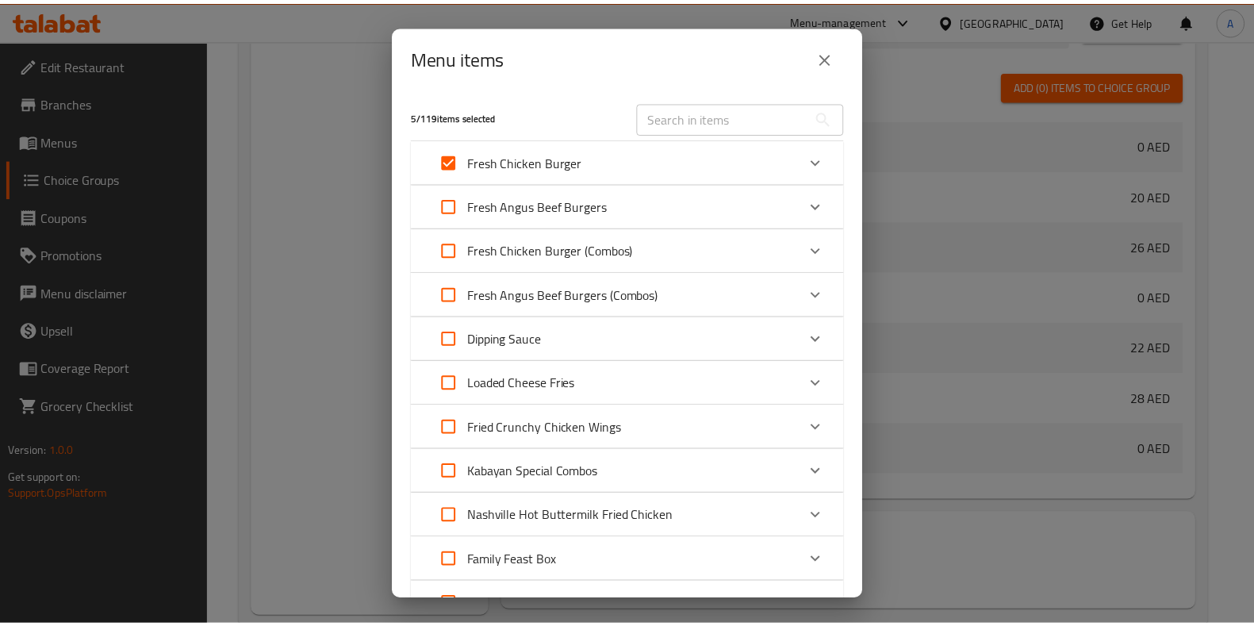
scroll to position [536, 0]
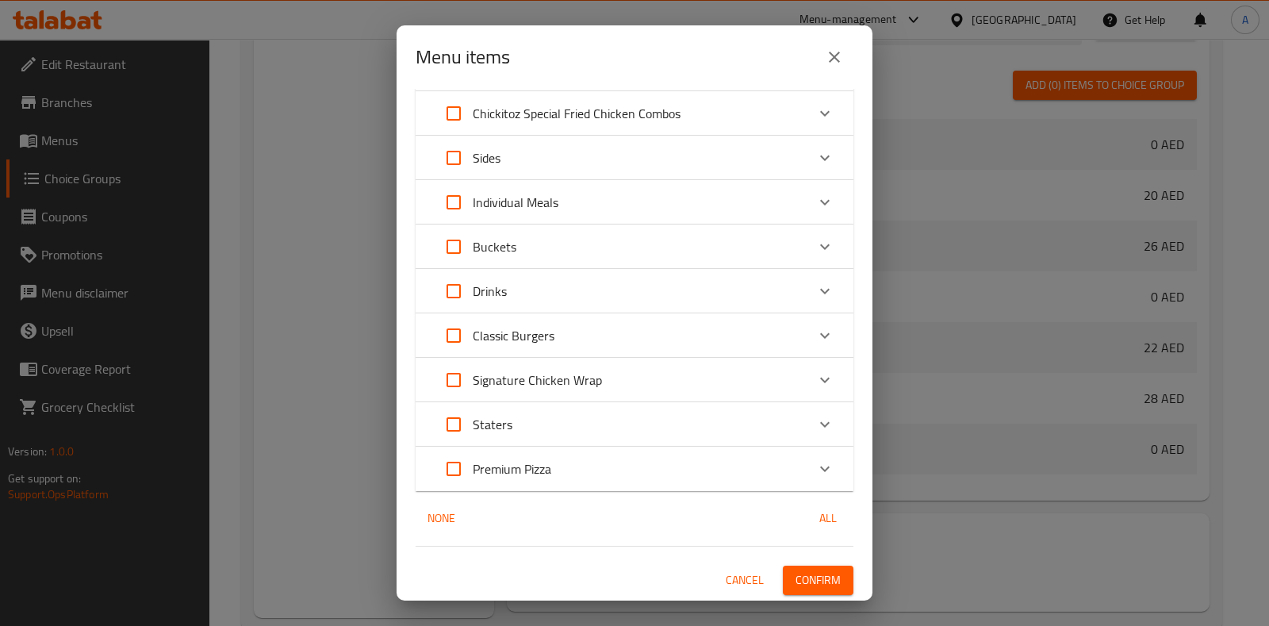
click at [796, 585] on span "Confirm" at bounding box center [817, 580] width 45 height 20
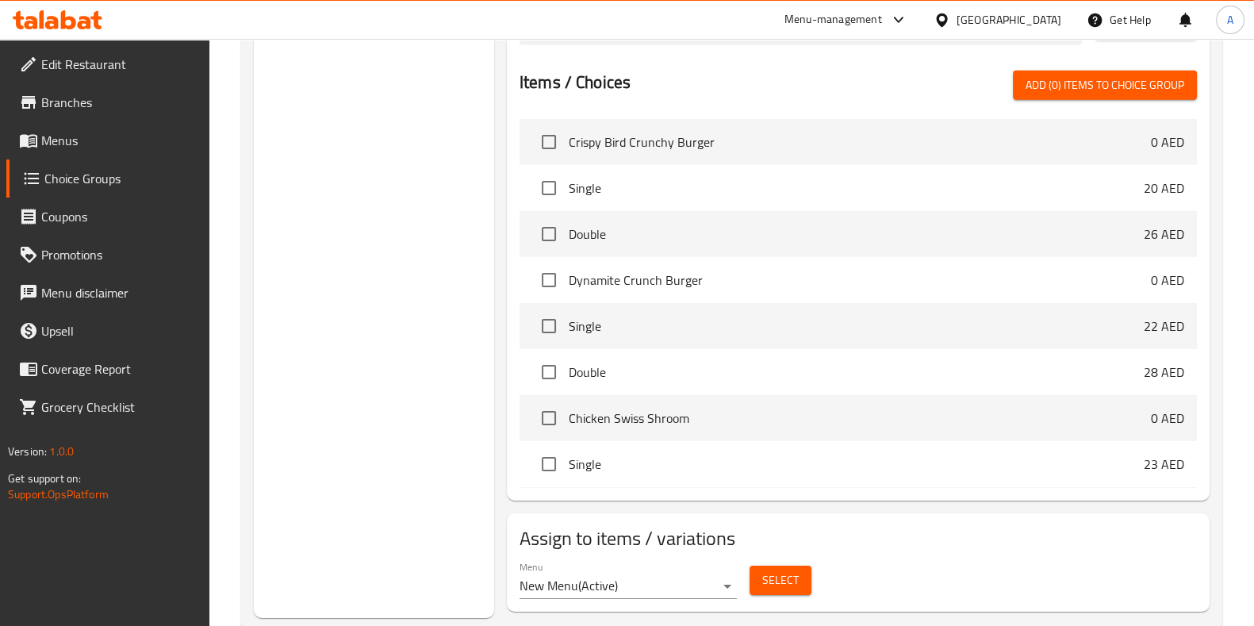
click at [61, 177] on span "Choice Groups" at bounding box center [120, 178] width 152 height 19
click at [53, 143] on span "Menus" at bounding box center [118, 140] width 155 height 19
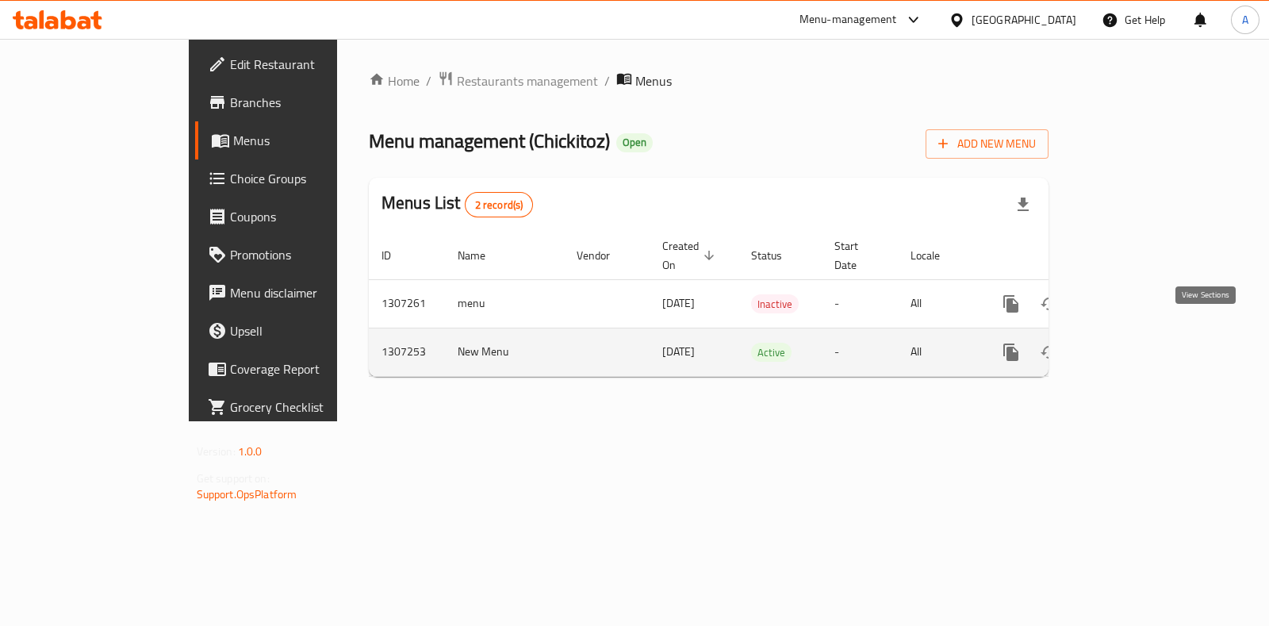
click at [1144, 335] on link "enhanced table" at bounding box center [1125, 352] width 38 height 38
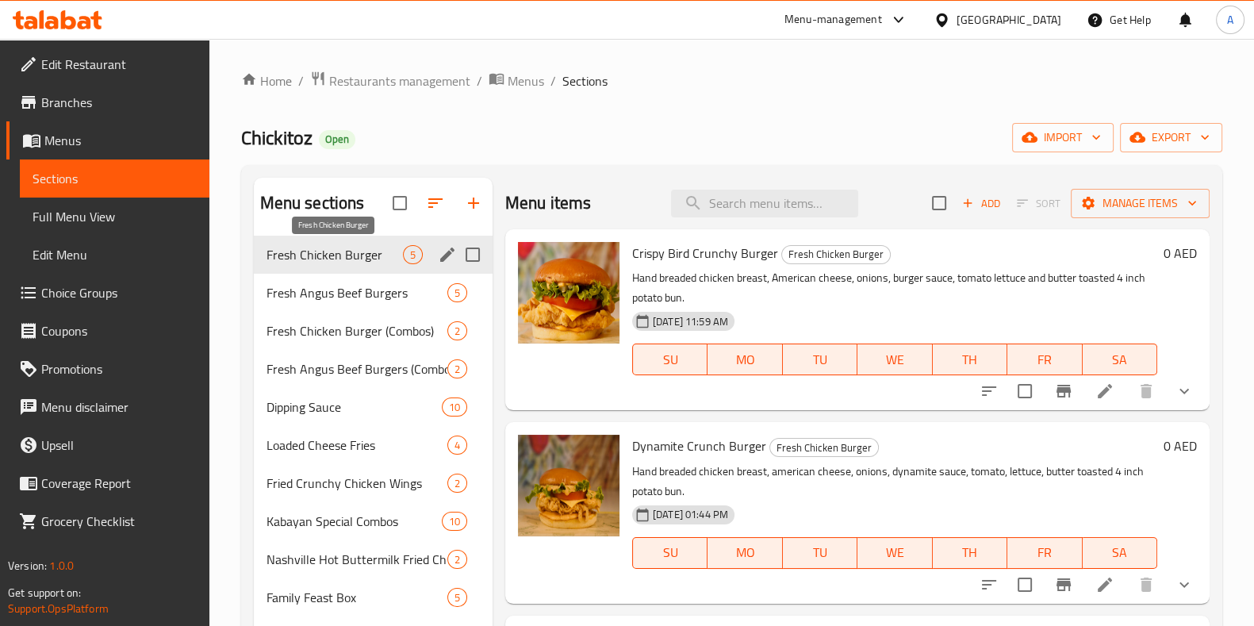
click at [331, 247] on span "Fresh Chicken Burger" at bounding box center [334, 254] width 136 height 19
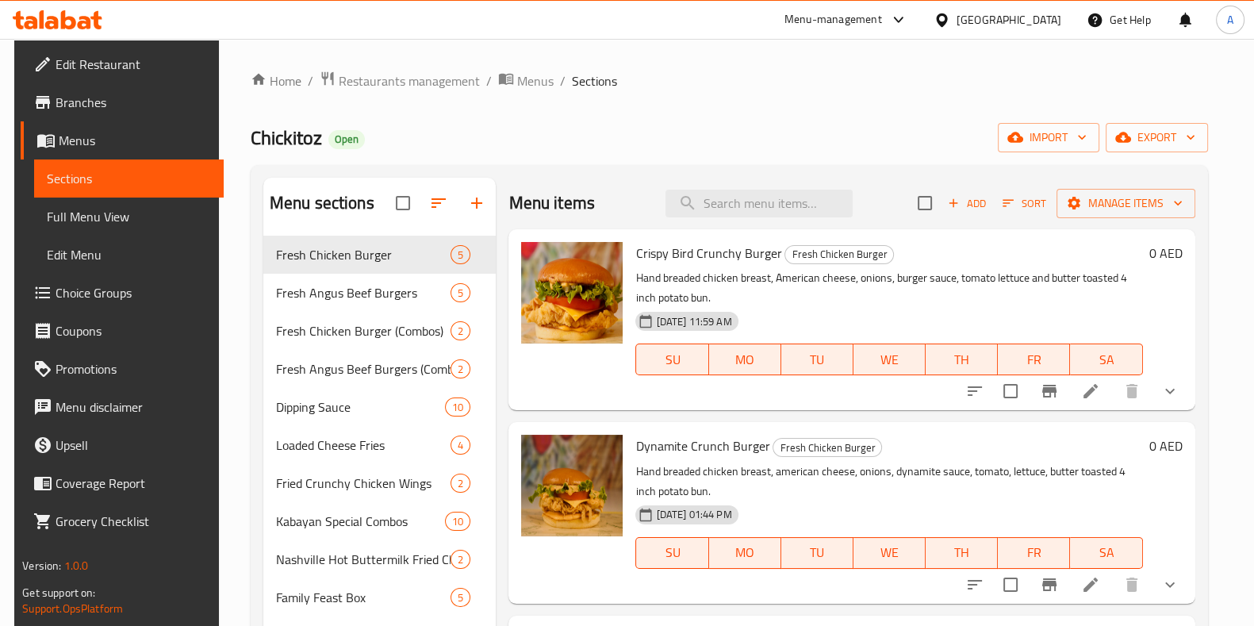
click at [56, 295] on span "Choice Groups" at bounding box center [133, 292] width 155 height 19
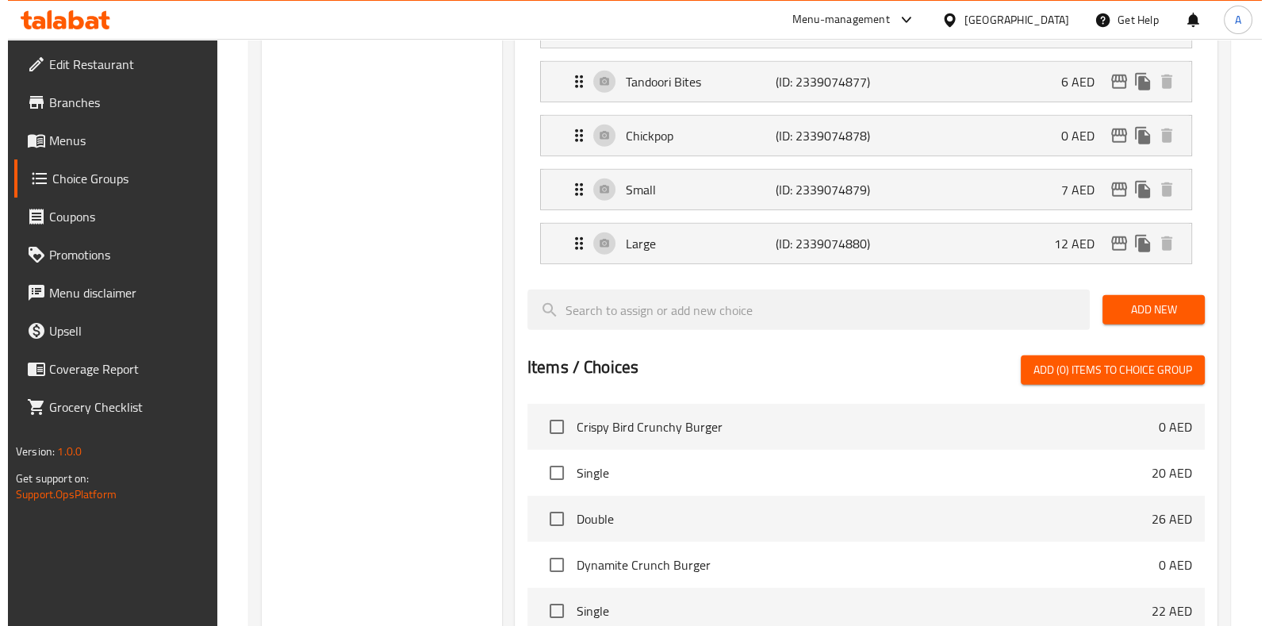
scroll to position [6454, 0]
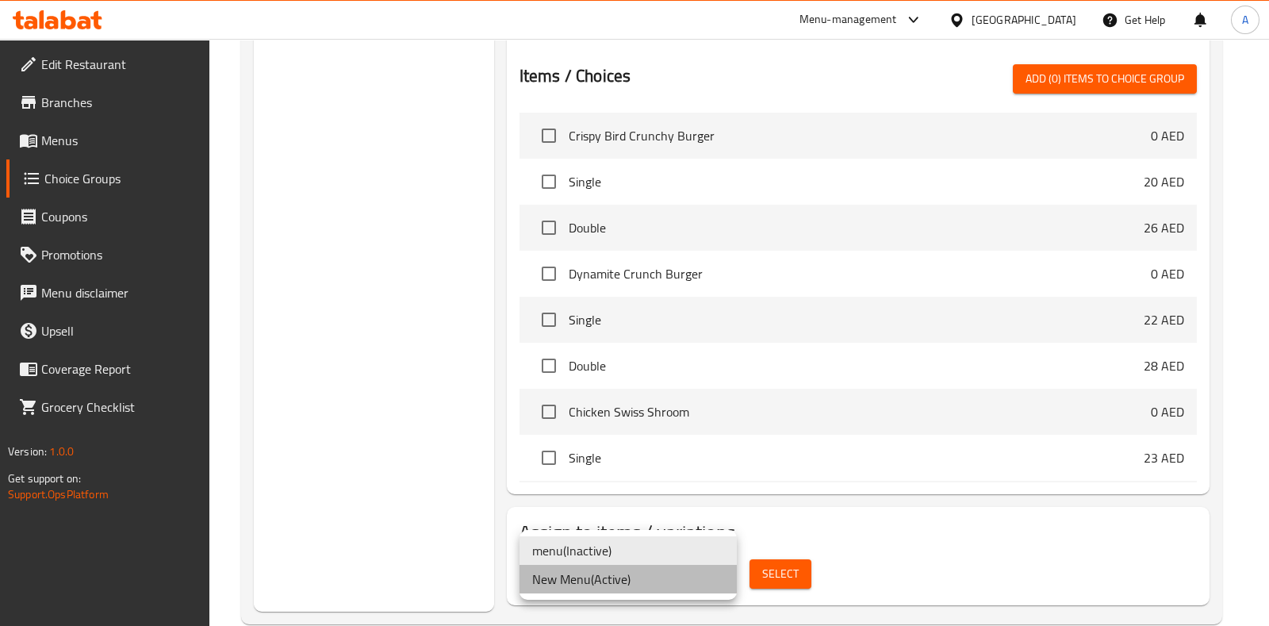
click at [588, 574] on li "New Menu ( Active )" at bounding box center [627, 579] width 217 height 29
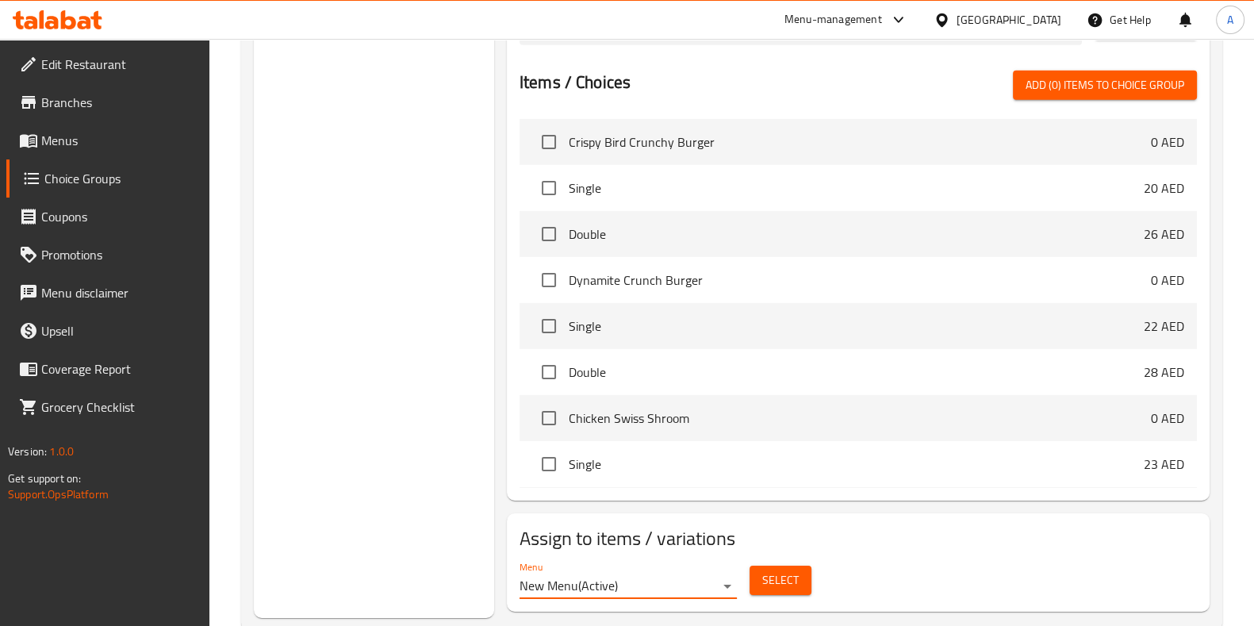
click at [772, 570] on span "Select" at bounding box center [780, 580] width 36 height 20
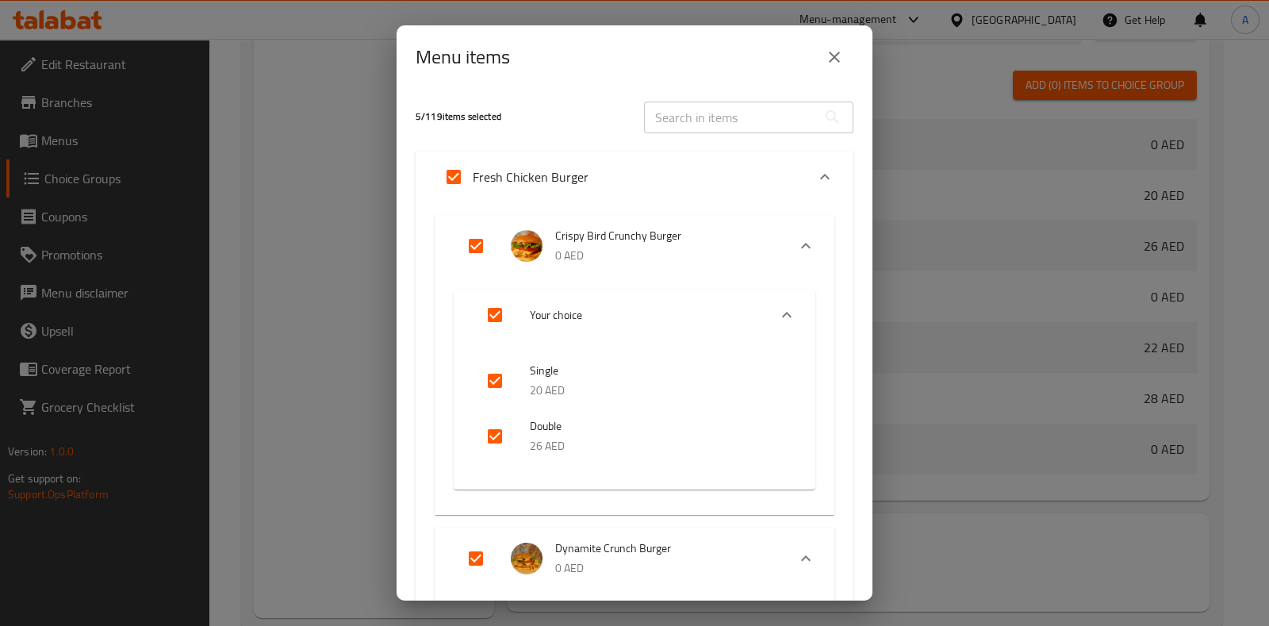
click at [820, 176] on icon "Expand" at bounding box center [825, 177] width 10 height 6
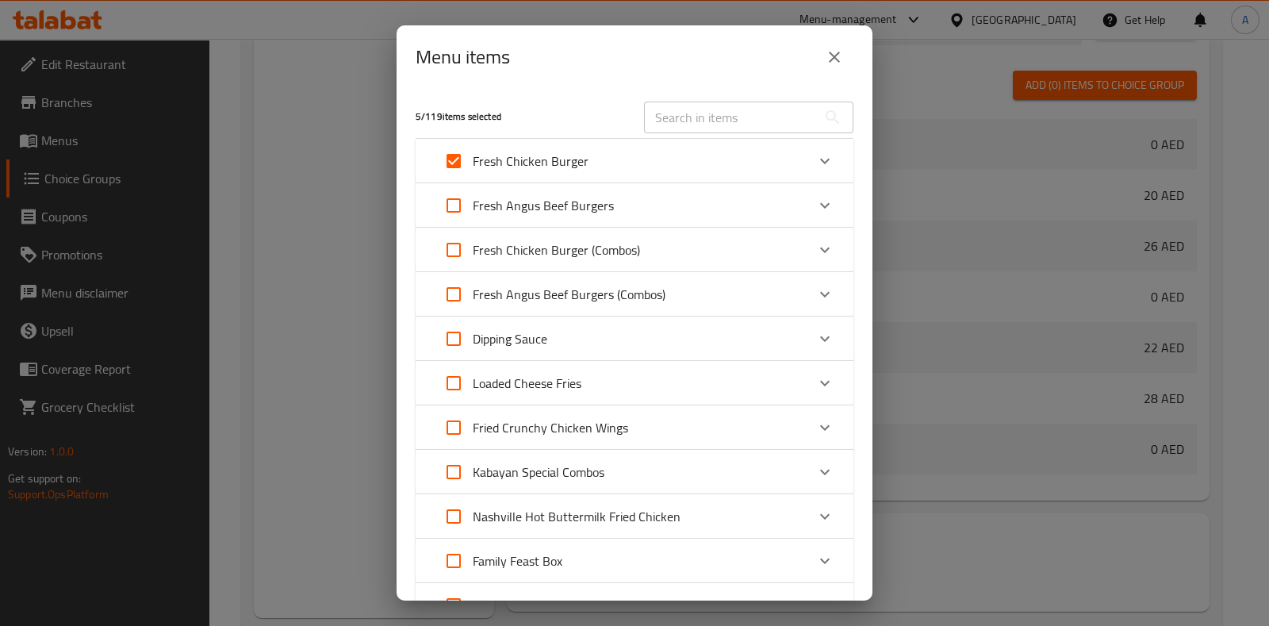
click at [451, 202] on input "Expand" at bounding box center [454, 205] width 38 height 38
click at [455, 247] on input "Expand" at bounding box center [454, 250] width 38 height 38
click at [452, 293] on input "Expand" at bounding box center [454, 294] width 38 height 38
click at [448, 384] on input "Expand" at bounding box center [454, 383] width 38 height 38
click at [458, 385] on input "Expand" at bounding box center [454, 383] width 38 height 38
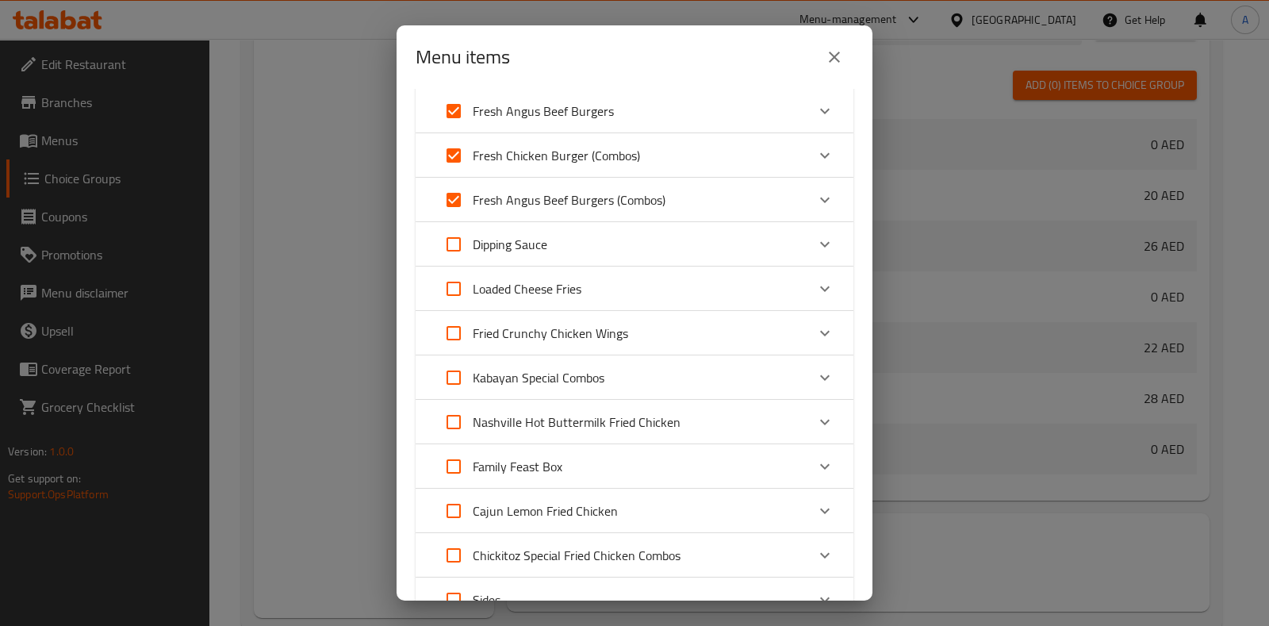
scroll to position [98, 0]
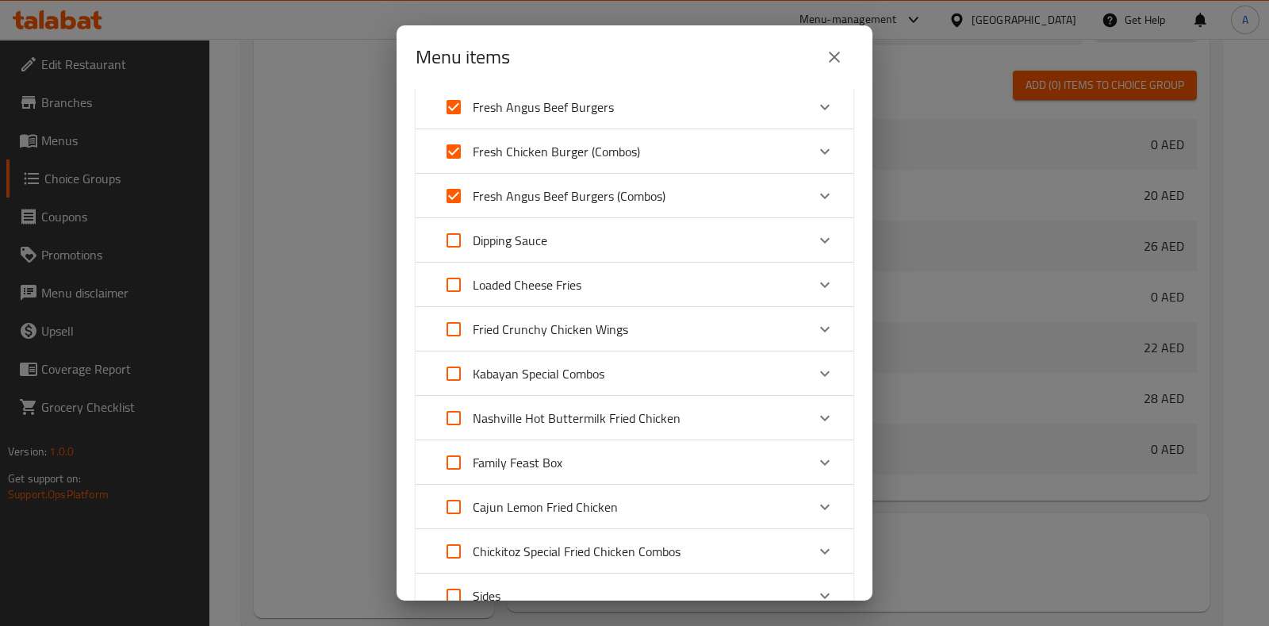
click at [454, 331] on input "Expand" at bounding box center [454, 329] width 38 height 38
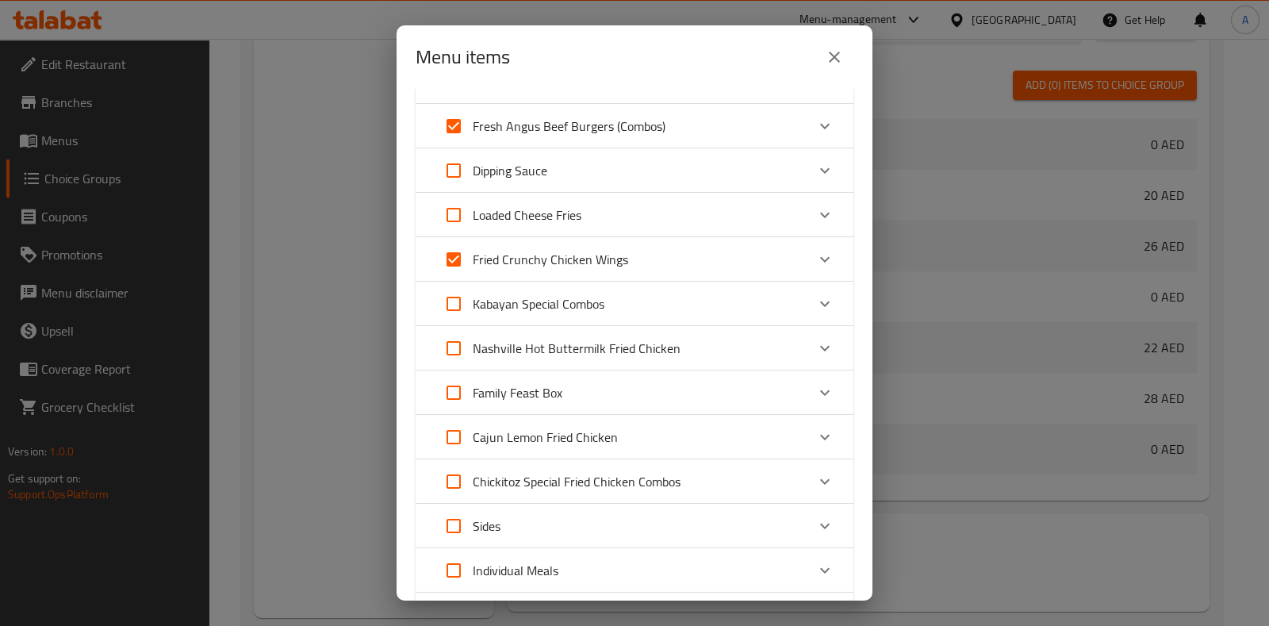
scroll to position [170, 0]
click at [456, 299] on input "Expand" at bounding box center [454, 302] width 38 height 38
click at [457, 343] on input "Expand" at bounding box center [454, 346] width 38 height 38
click at [815, 304] on icon "Expand" at bounding box center [824, 302] width 19 height 19
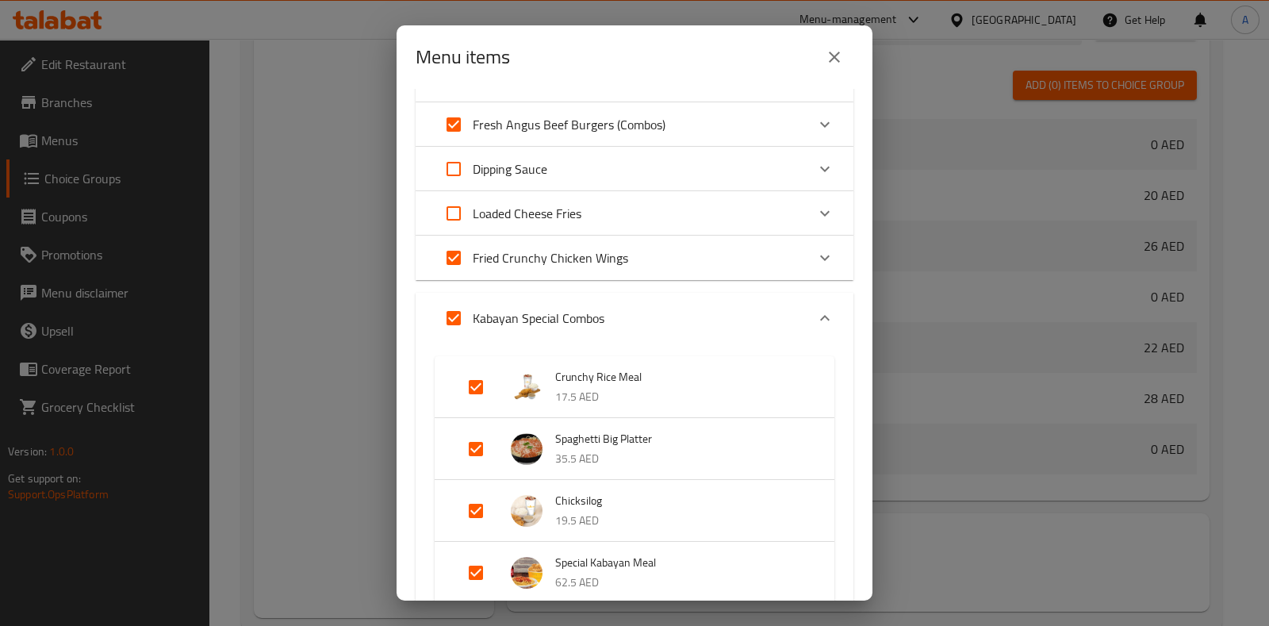
click at [815, 304] on div "Expand" at bounding box center [825, 318] width 38 height 38
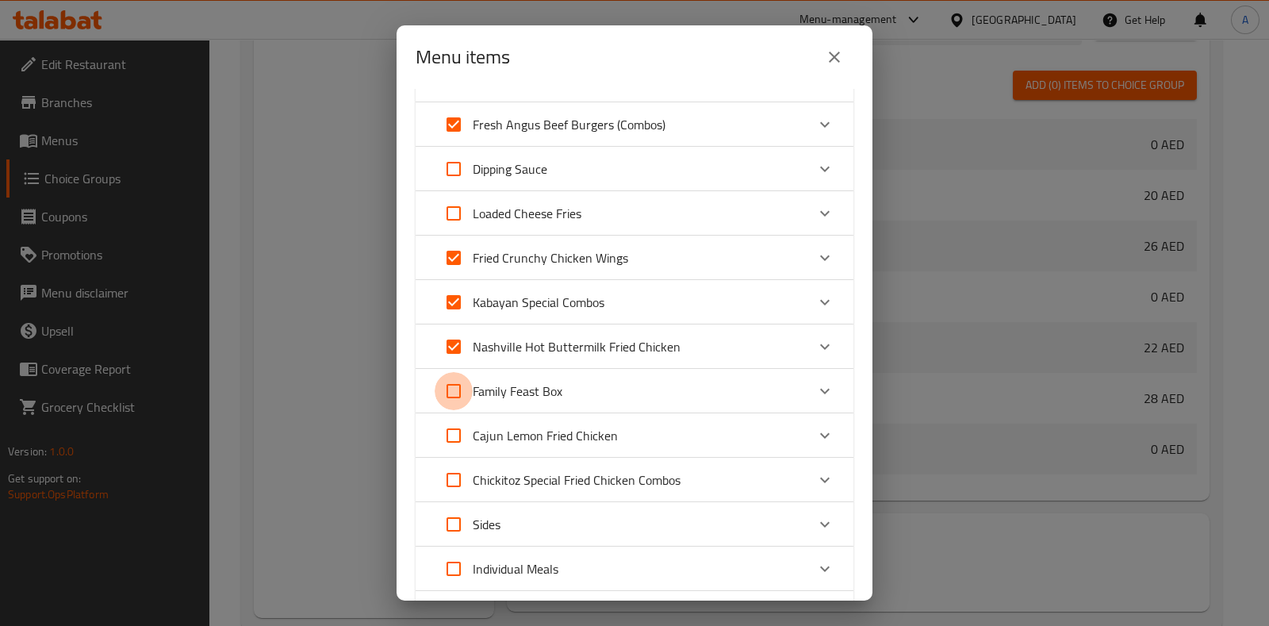
click at [458, 387] on input "Expand" at bounding box center [454, 391] width 38 height 38
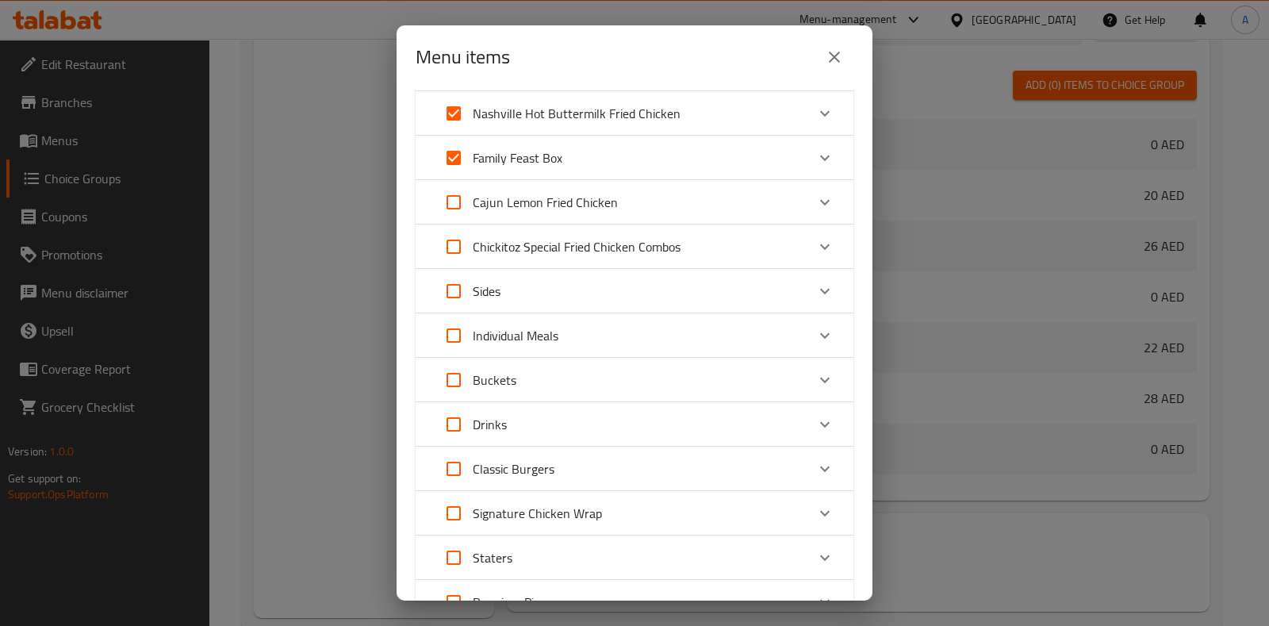
scroll to position [408, 0]
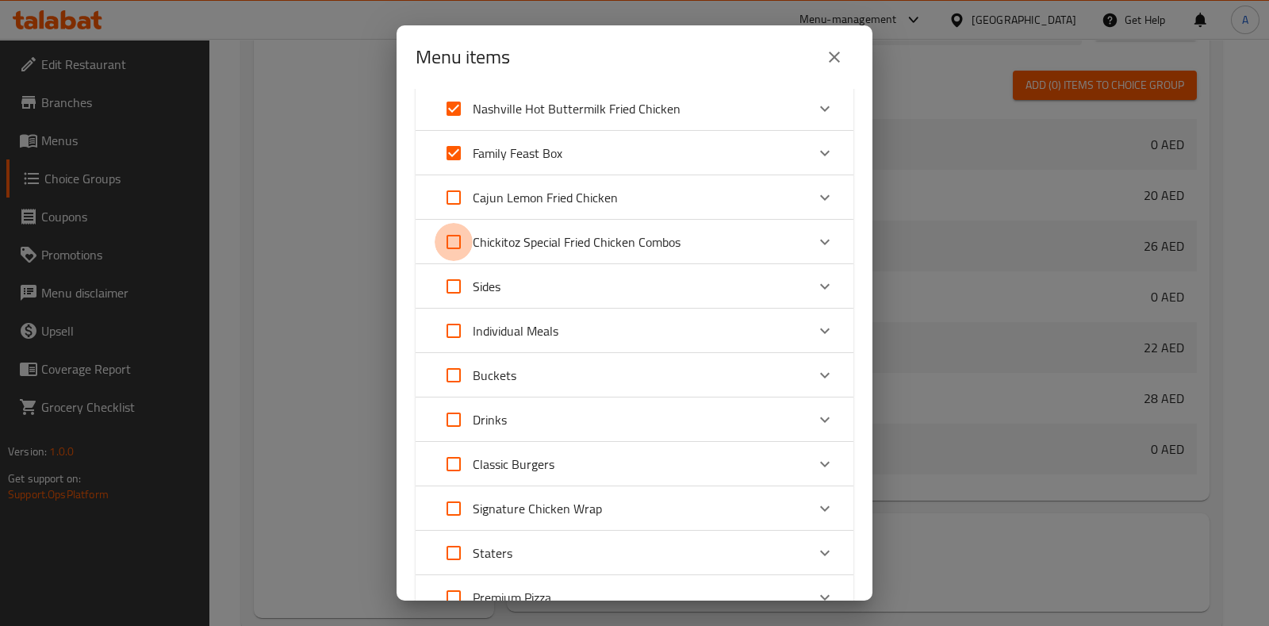
click at [453, 239] on input "Expand" at bounding box center [454, 242] width 38 height 38
click at [454, 286] on input "Expand" at bounding box center [454, 286] width 38 height 38
click at [451, 328] on input "Expand" at bounding box center [454, 331] width 38 height 38
click at [453, 374] on input "Expand" at bounding box center [454, 375] width 38 height 38
click at [452, 462] on input "Expand" at bounding box center [454, 464] width 38 height 38
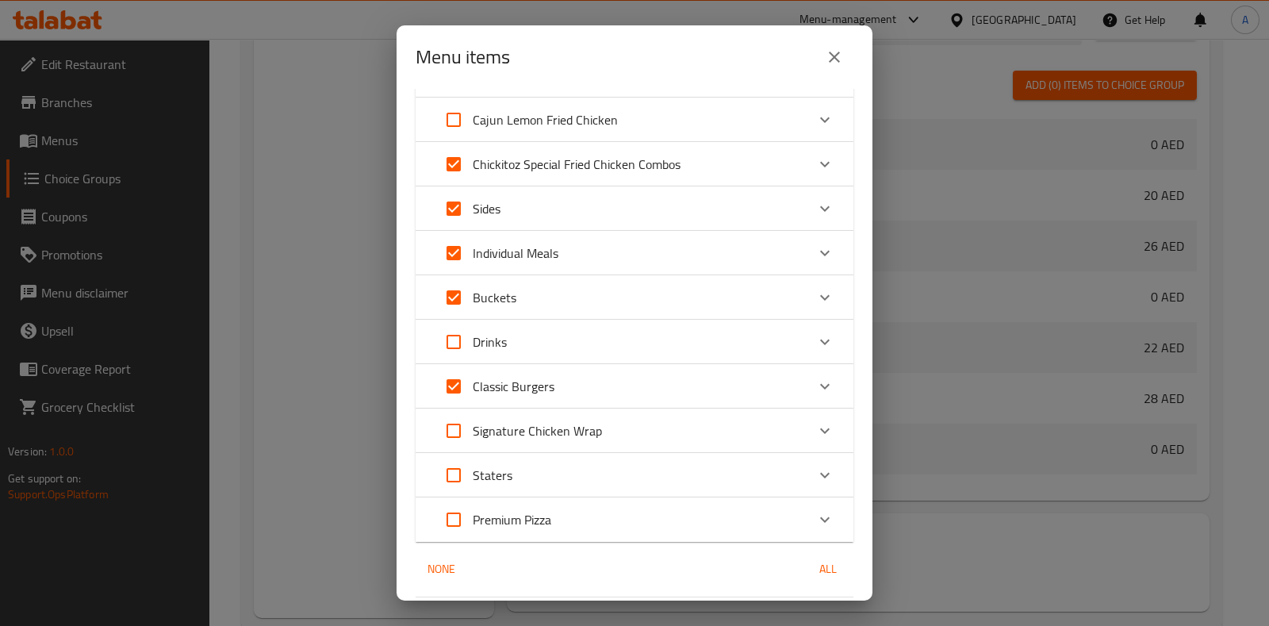
scroll to position [487, 0]
click at [452, 428] on input "Expand" at bounding box center [454, 429] width 38 height 38
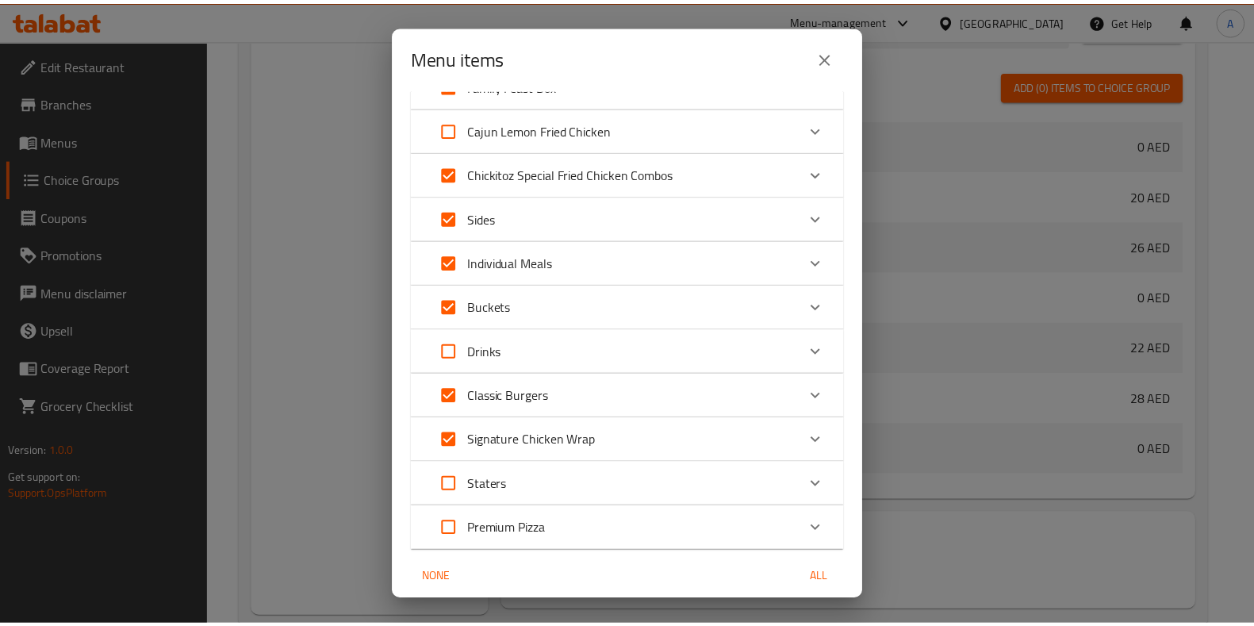
scroll to position [536, 0]
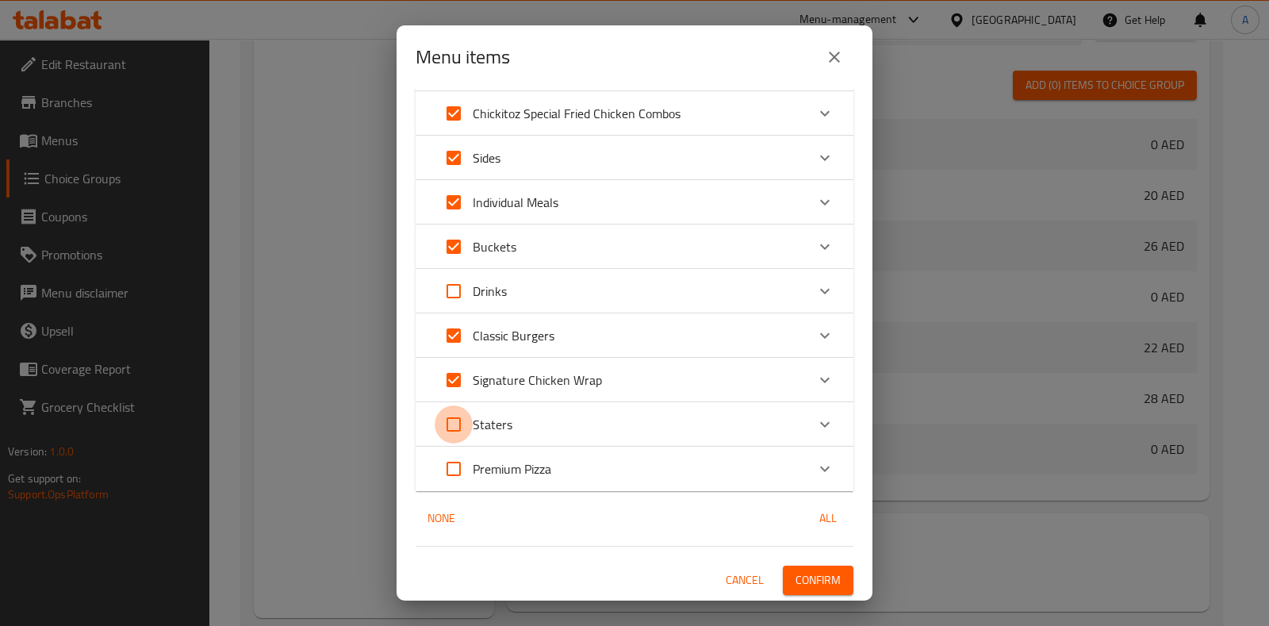
click at [456, 417] on input "Expand" at bounding box center [454, 424] width 38 height 38
click at [804, 571] on span "Confirm" at bounding box center [817, 580] width 45 height 20
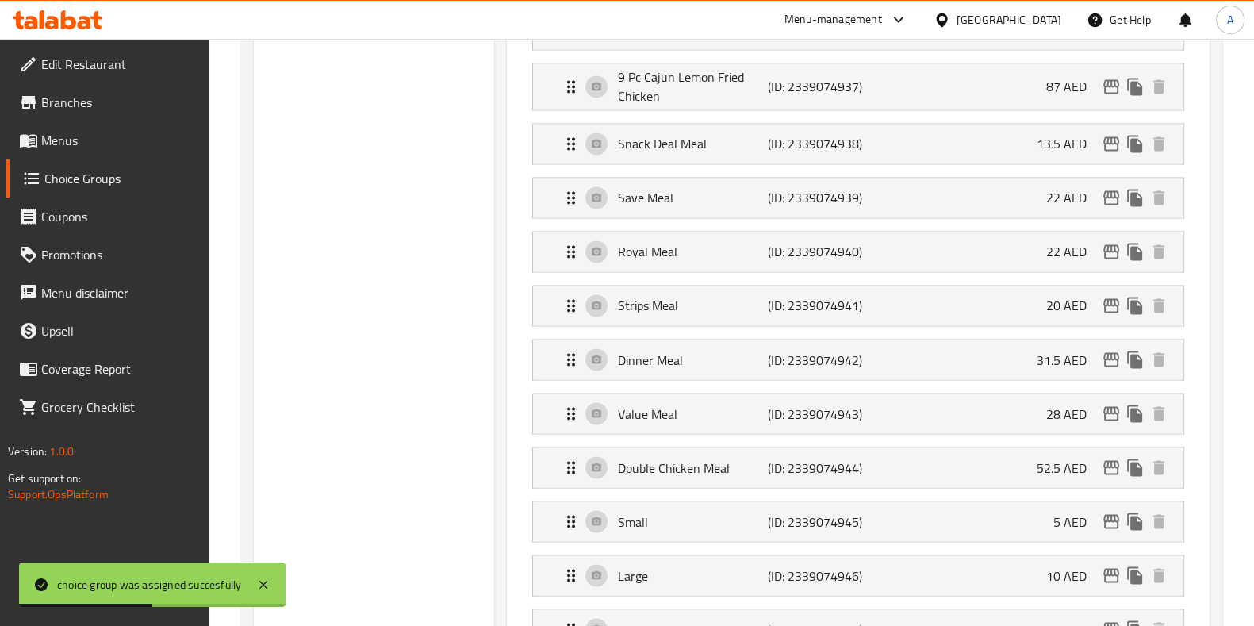
scroll to position [3433, 0]
